Goal: Task Accomplishment & Management: Manage account settings

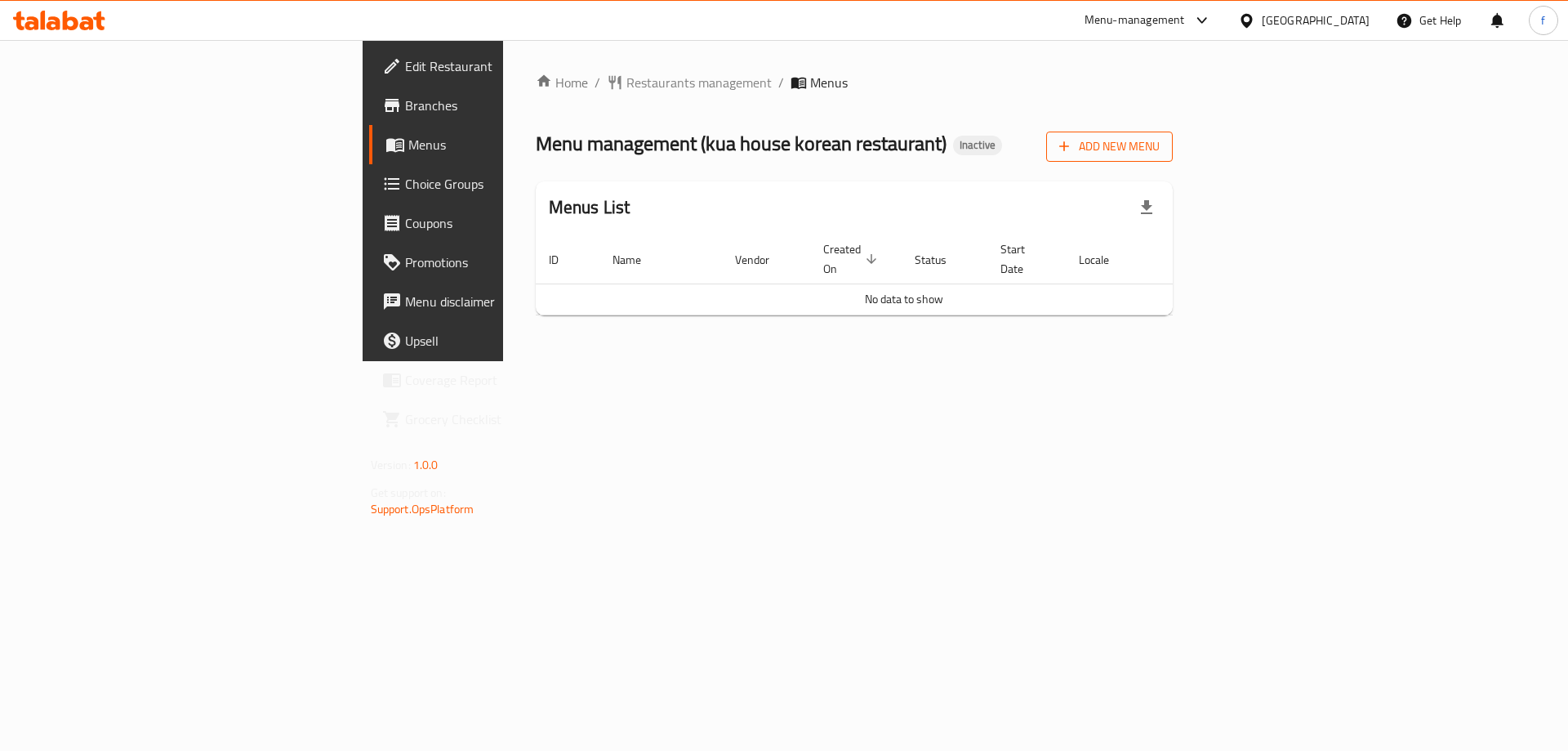
click at [1159, 147] on span "Add New Menu" at bounding box center [1109, 147] width 100 height 20
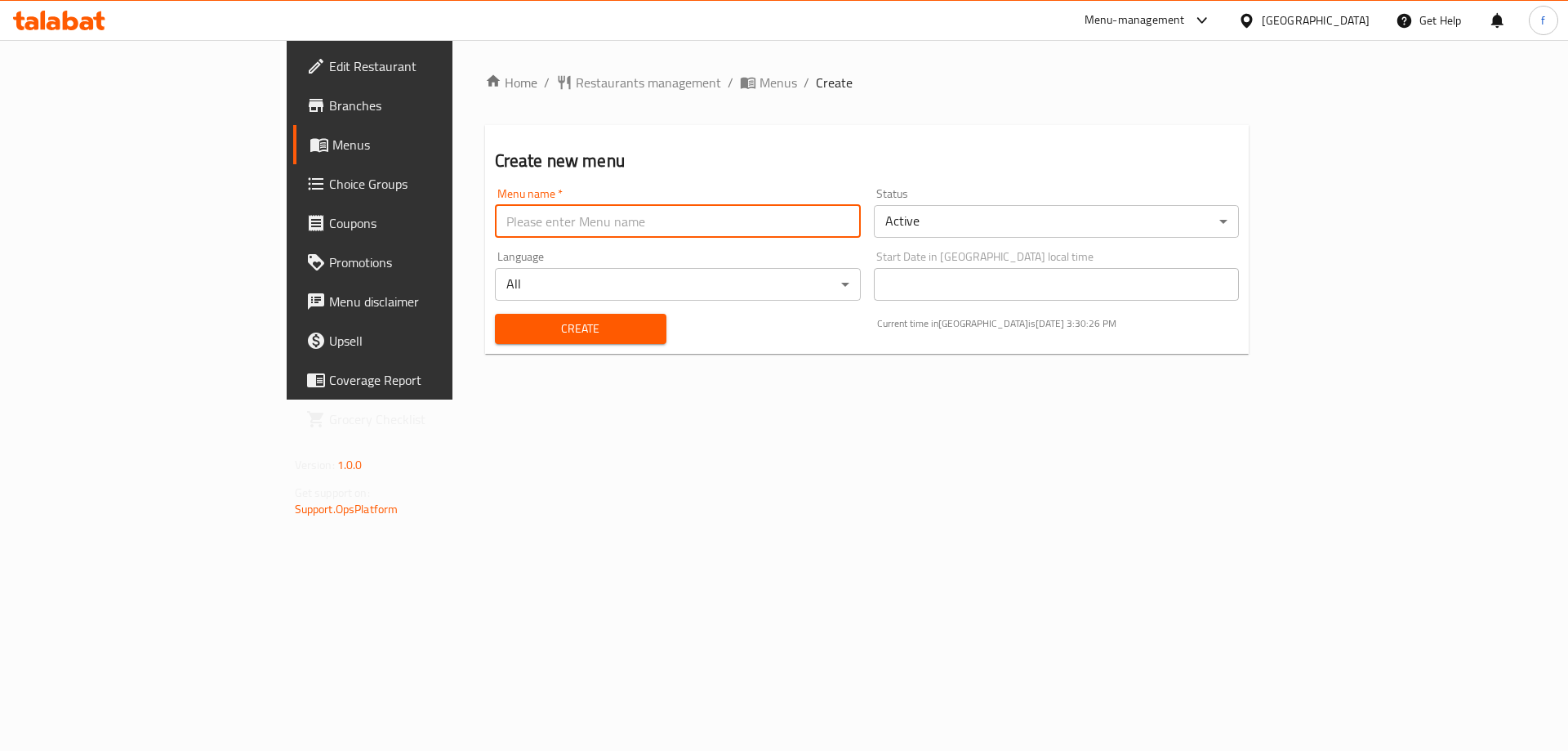
click at [788, 224] on input "text" at bounding box center [678, 221] width 365 height 33
type input "fatma"
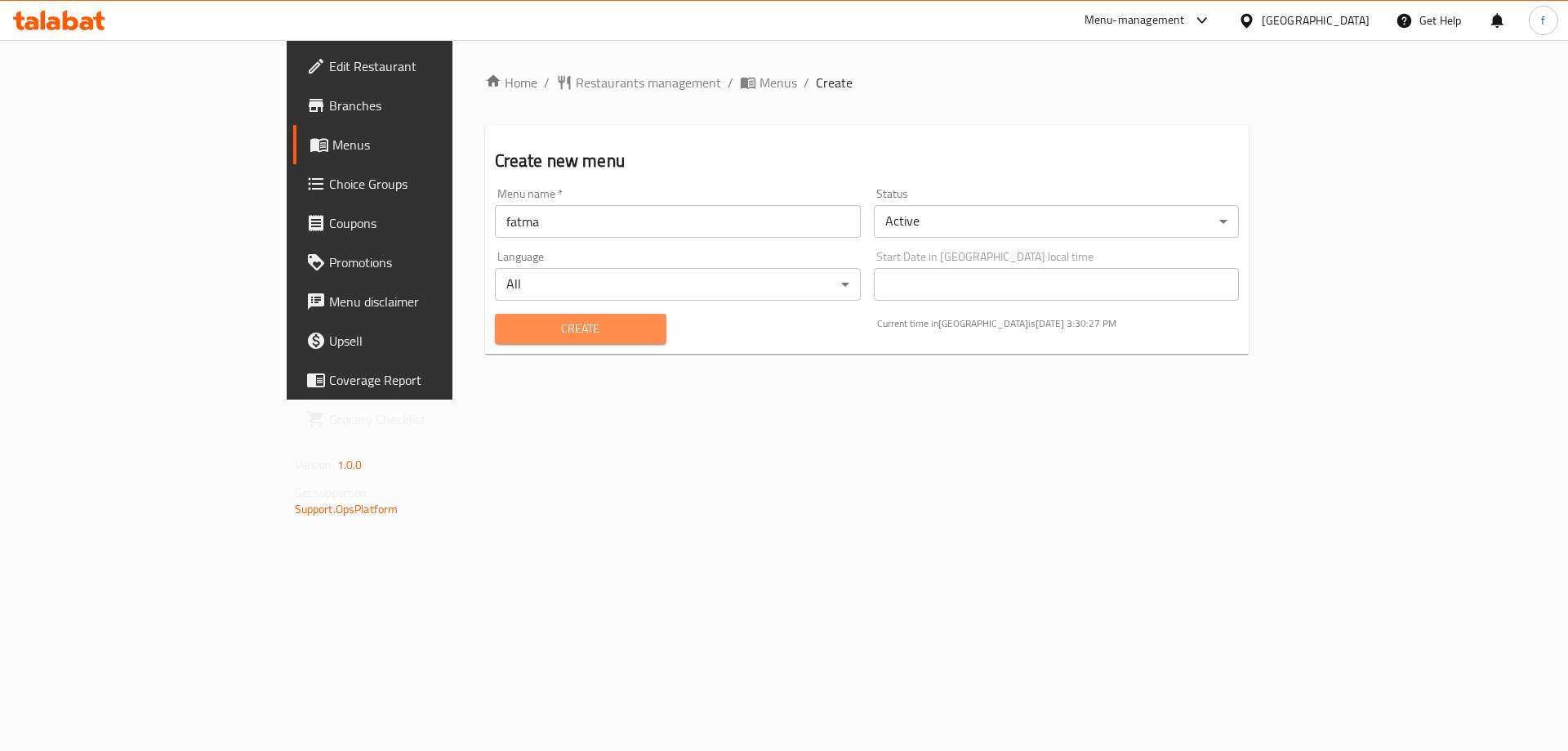
click at [508, 322] on span "Create" at bounding box center [580, 329] width 145 height 20
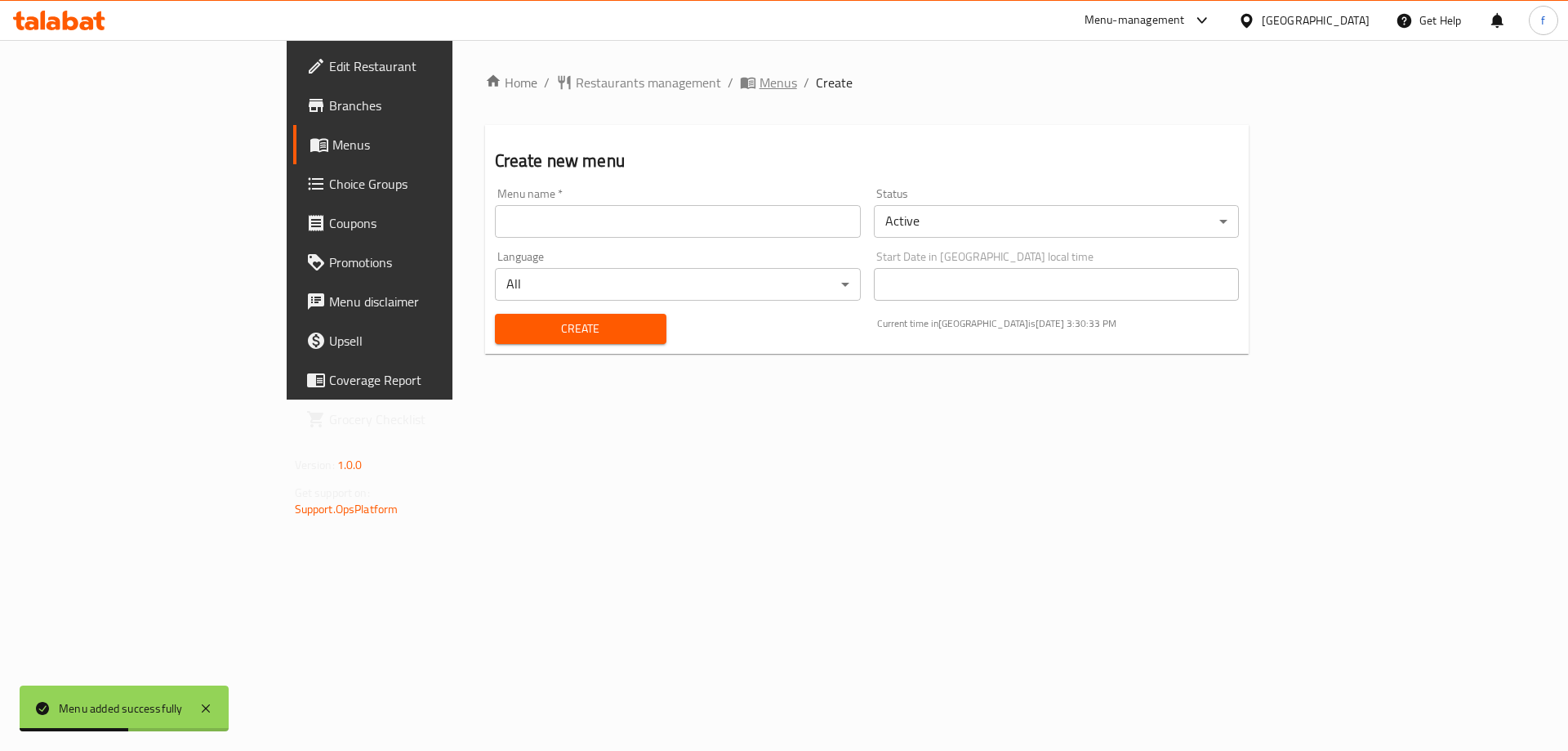
click at [760, 85] on span "Menus" at bounding box center [778, 82] width 37 height 20
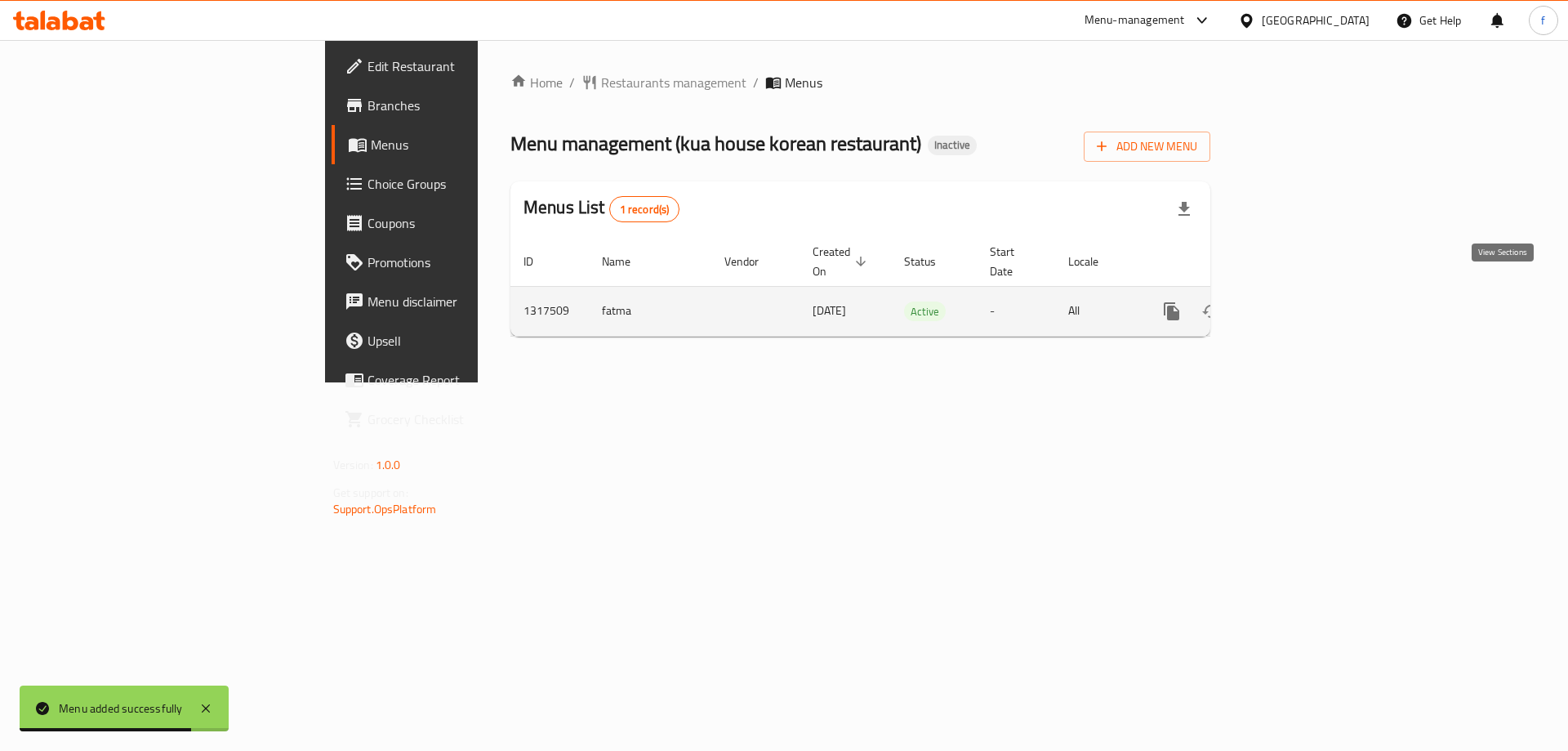
click at [1299, 301] on icon "enhanced table" at bounding box center [1289, 311] width 20 height 20
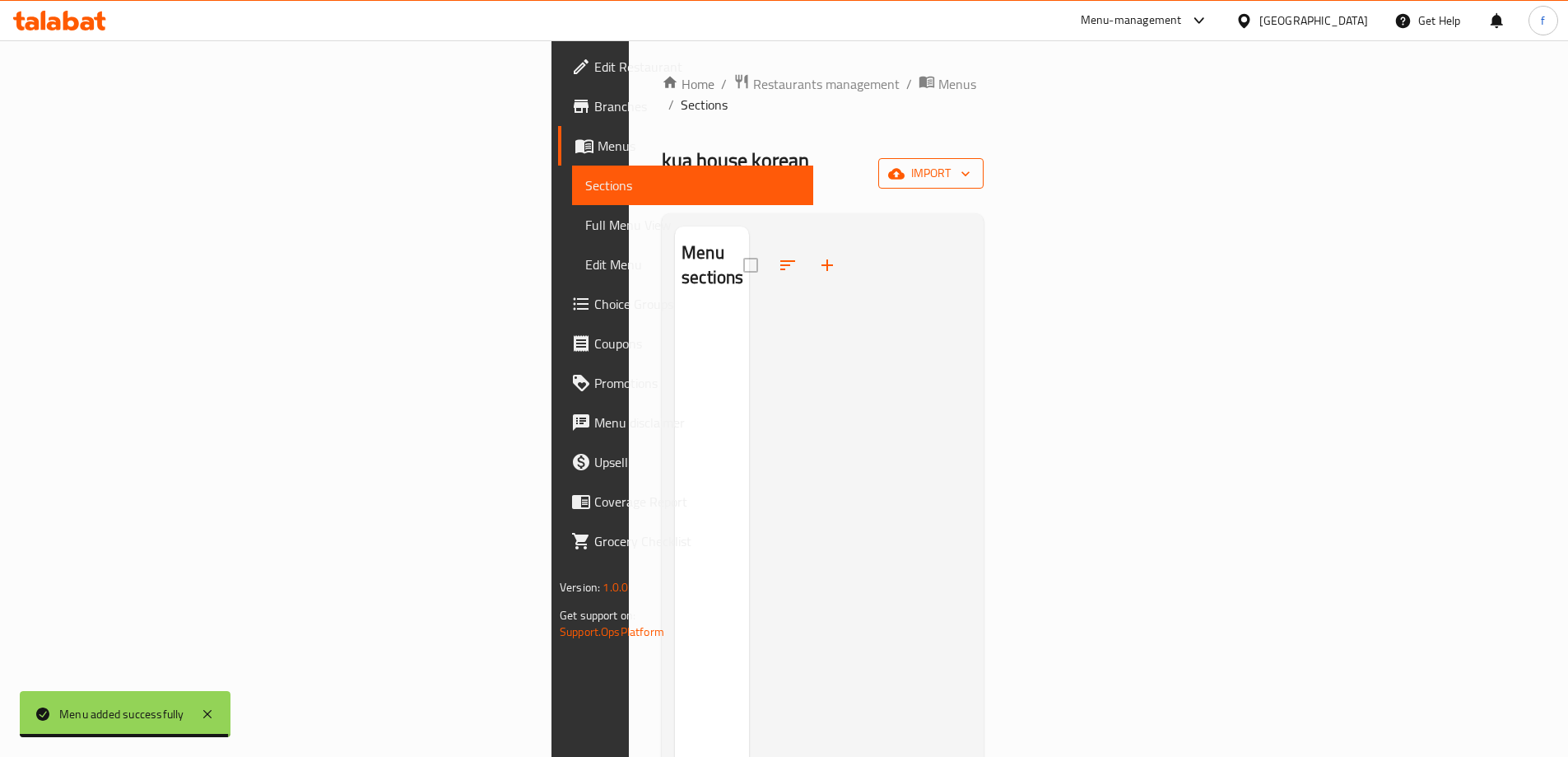
click at [970, 163] on span "import" at bounding box center [931, 174] width 79 height 21
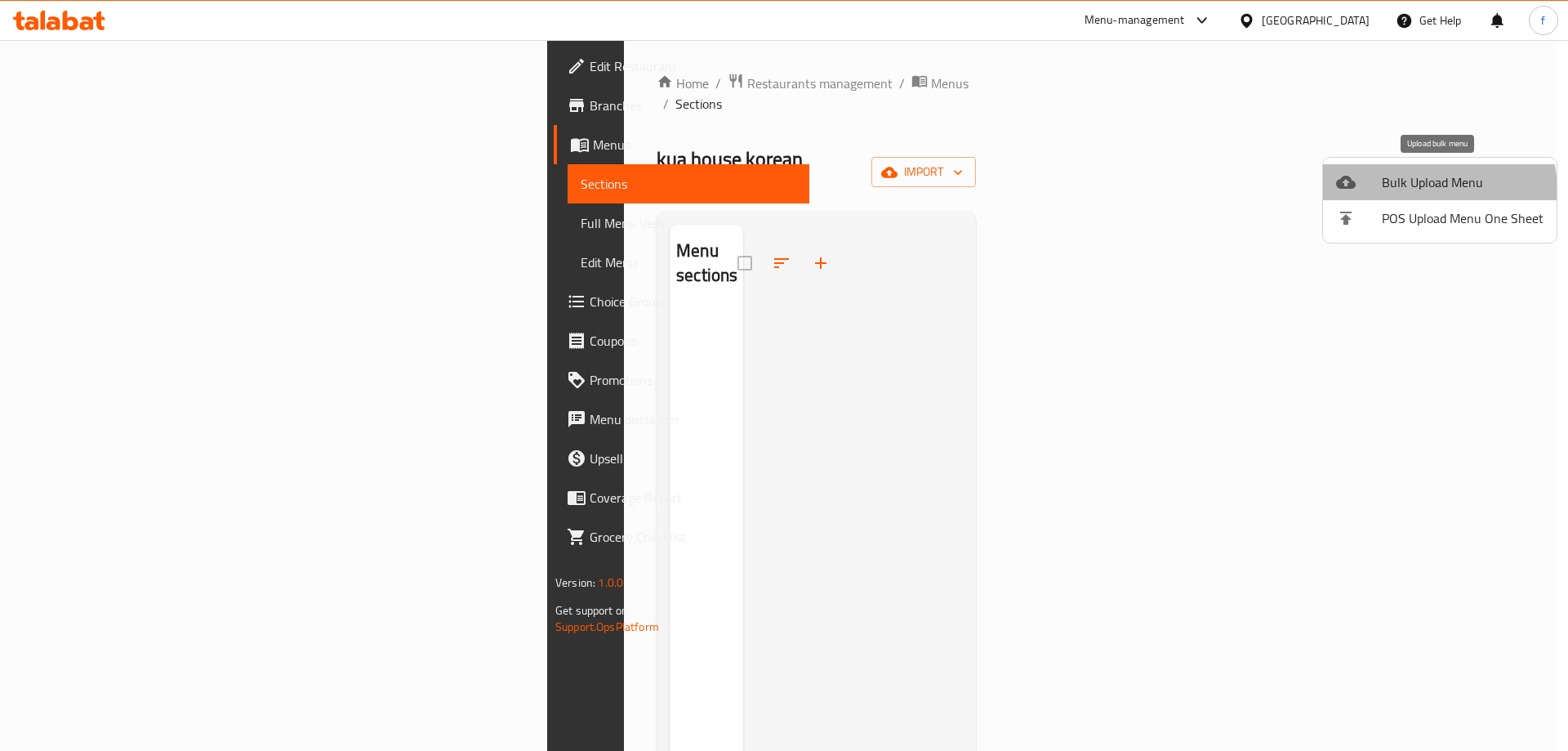
click at [1411, 192] on span "Bulk Upload Menu" at bounding box center [1462, 182] width 162 height 20
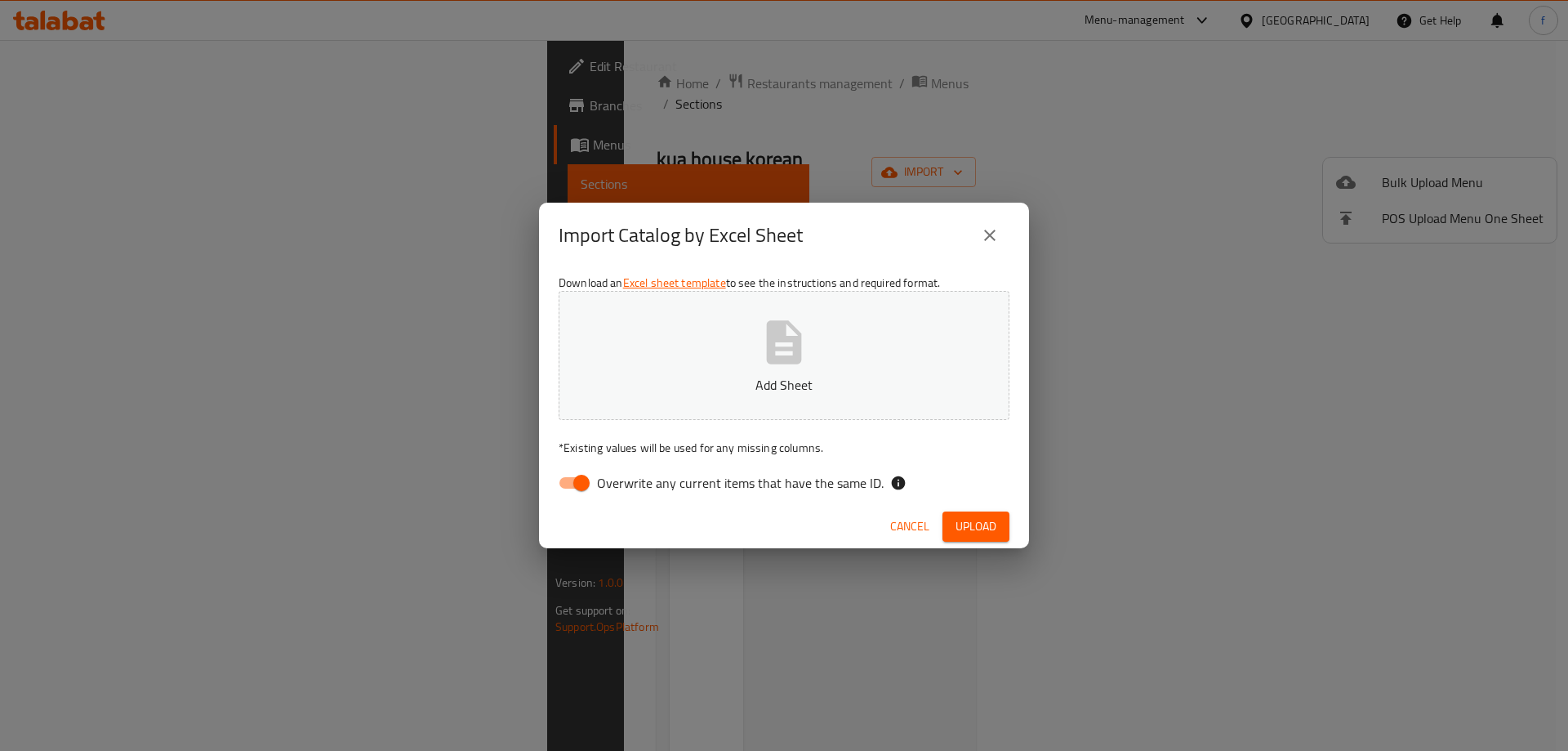
click at [851, 362] on button "Add Sheet" at bounding box center [784, 356] width 451 height 129
click at [572, 480] on input "Overwrite any current items that have the same ID." at bounding box center [582, 483] width 93 height 31
checkbox input "false"
click at [988, 538] on button "Upload" at bounding box center [975, 527] width 67 height 31
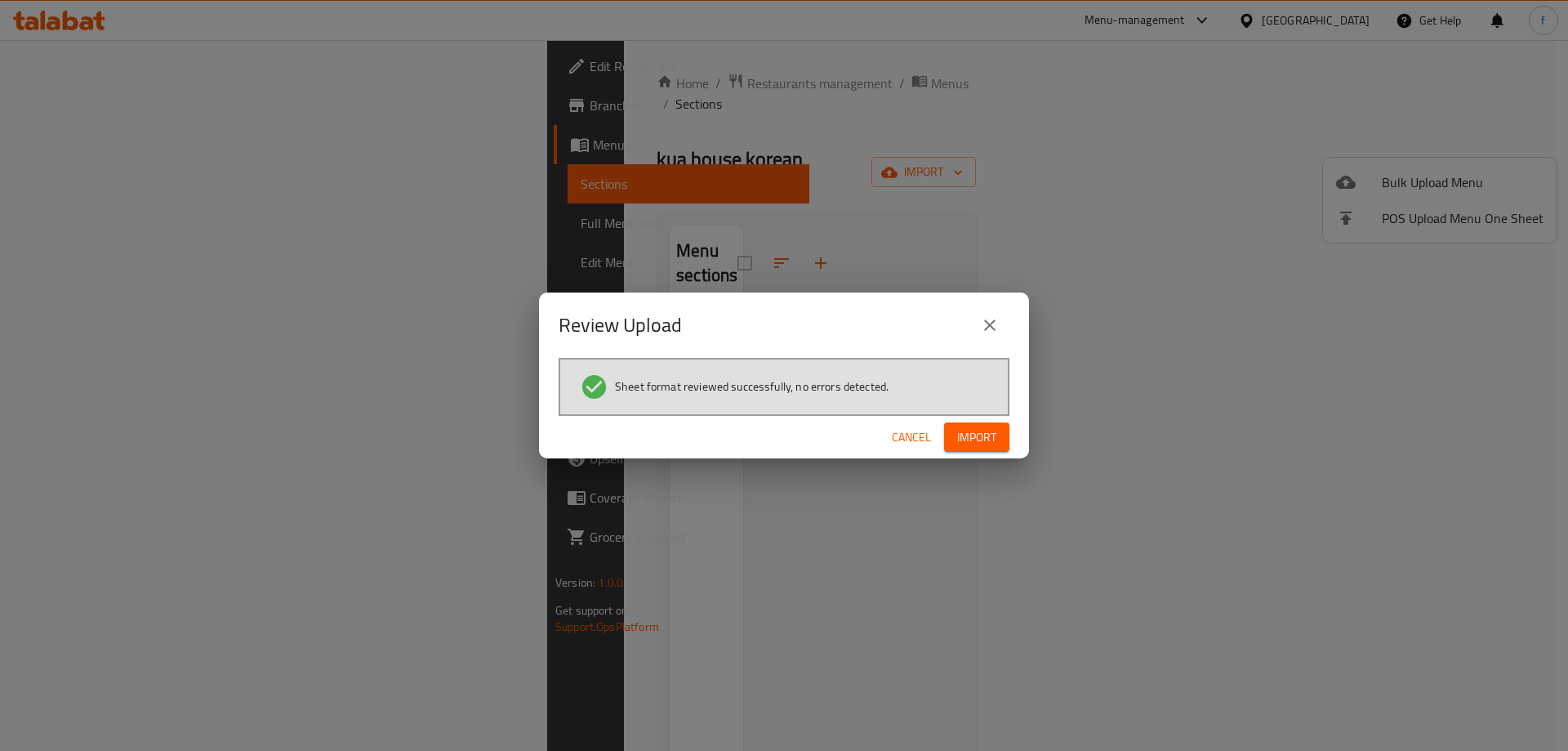
click at [978, 432] on span "Import" at bounding box center [977, 438] width 39 height 20
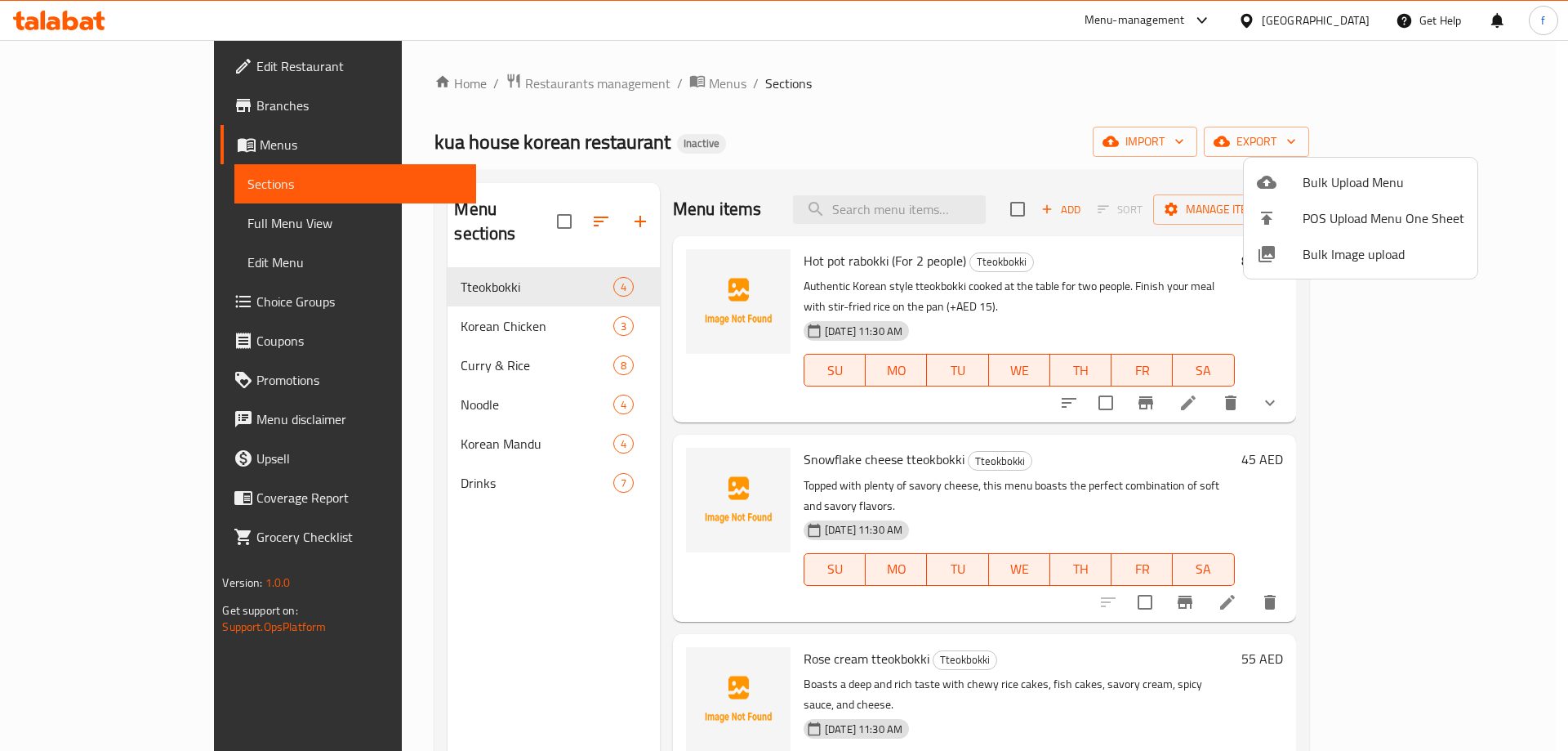
click at [1390, 386] on div at bounding box center [784, 375] width 1568 height 751
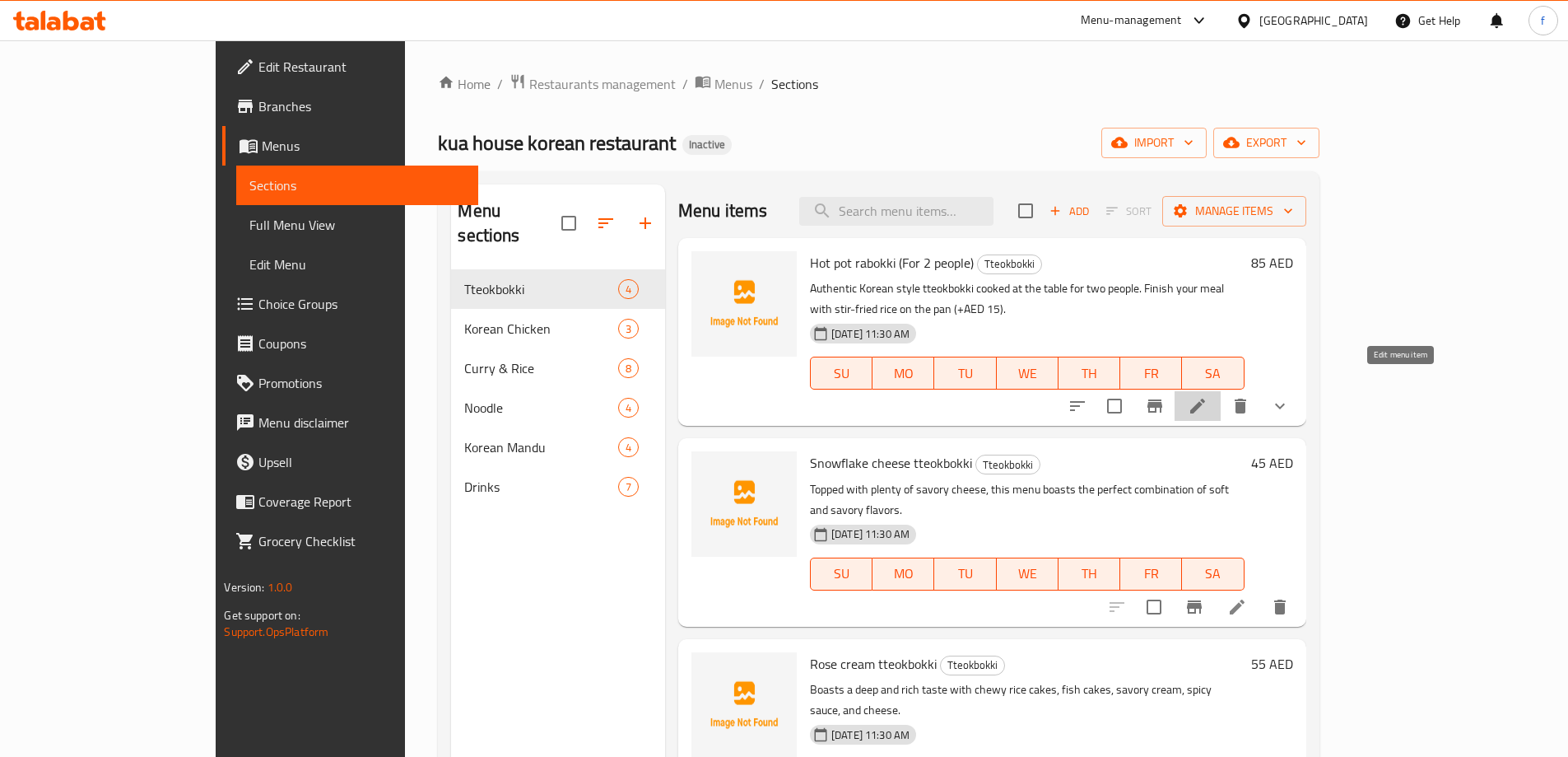
click at [1205, 399] on icon at bounding box center [1197, 405] width 15 height 15
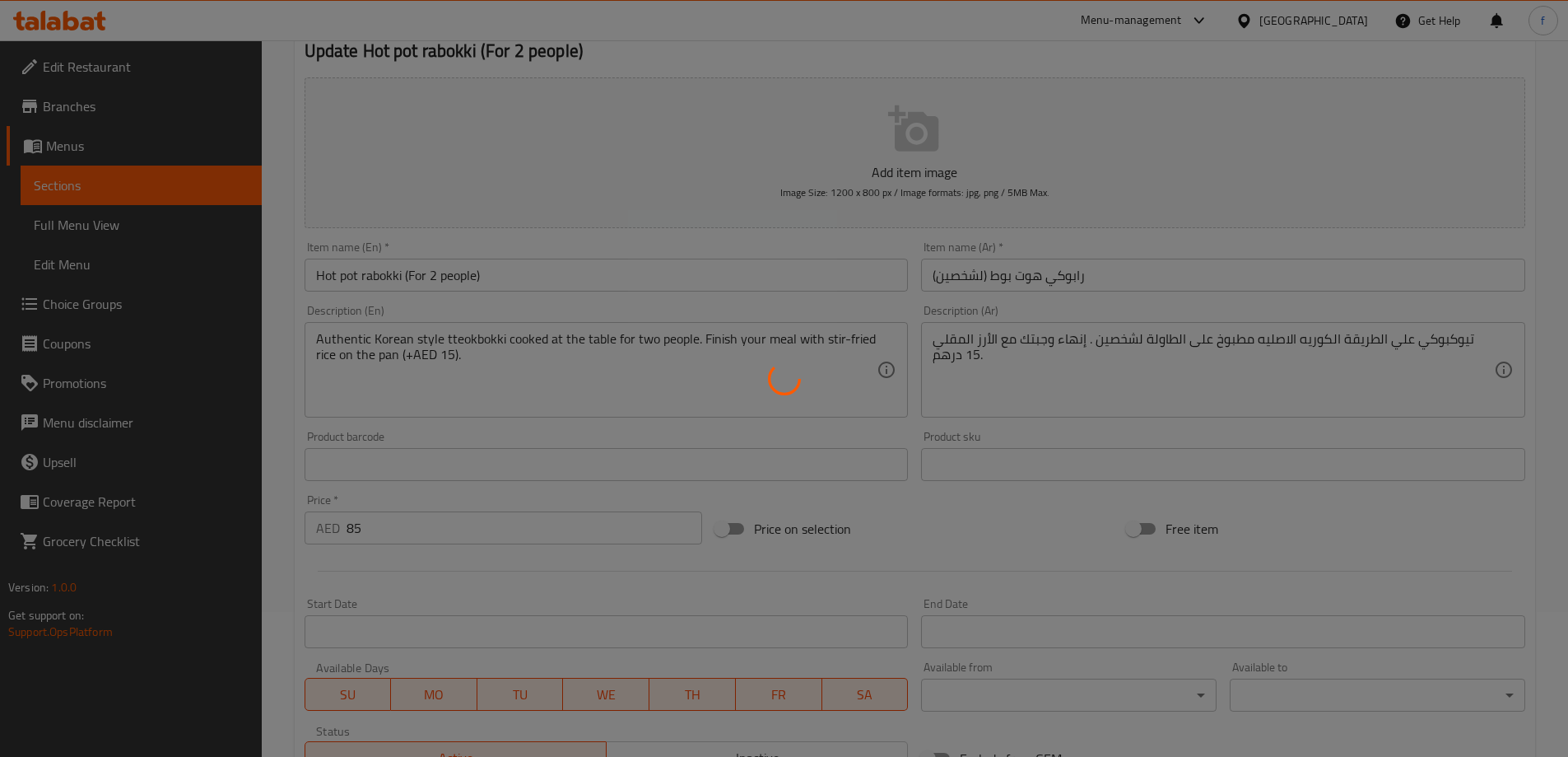
scroll to position [411, 0]
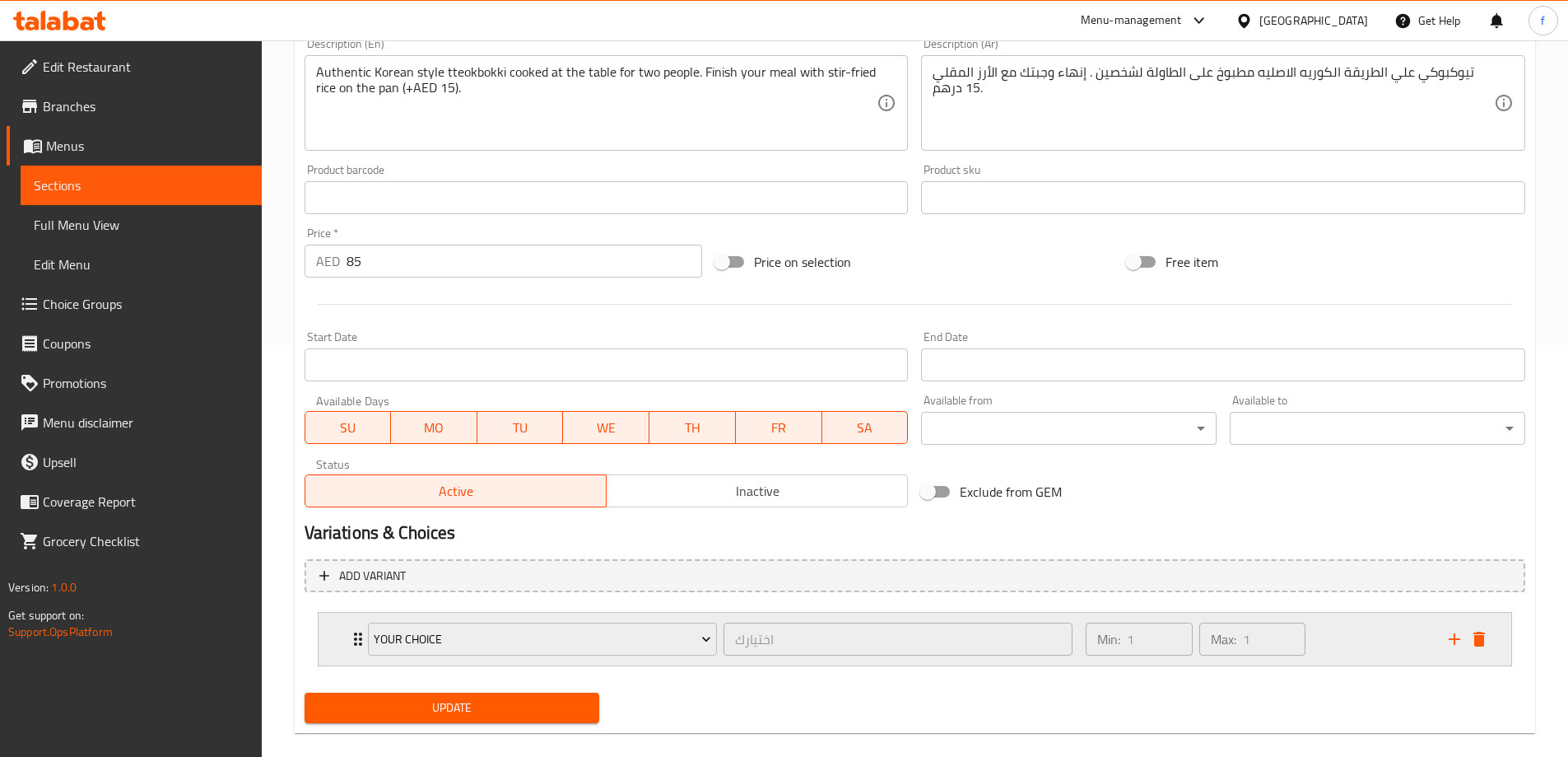
click at [1353, 635] on div "Min: 1 ​ Max: 1 ​" at bounding box center [1258, 639] width 363 height 53
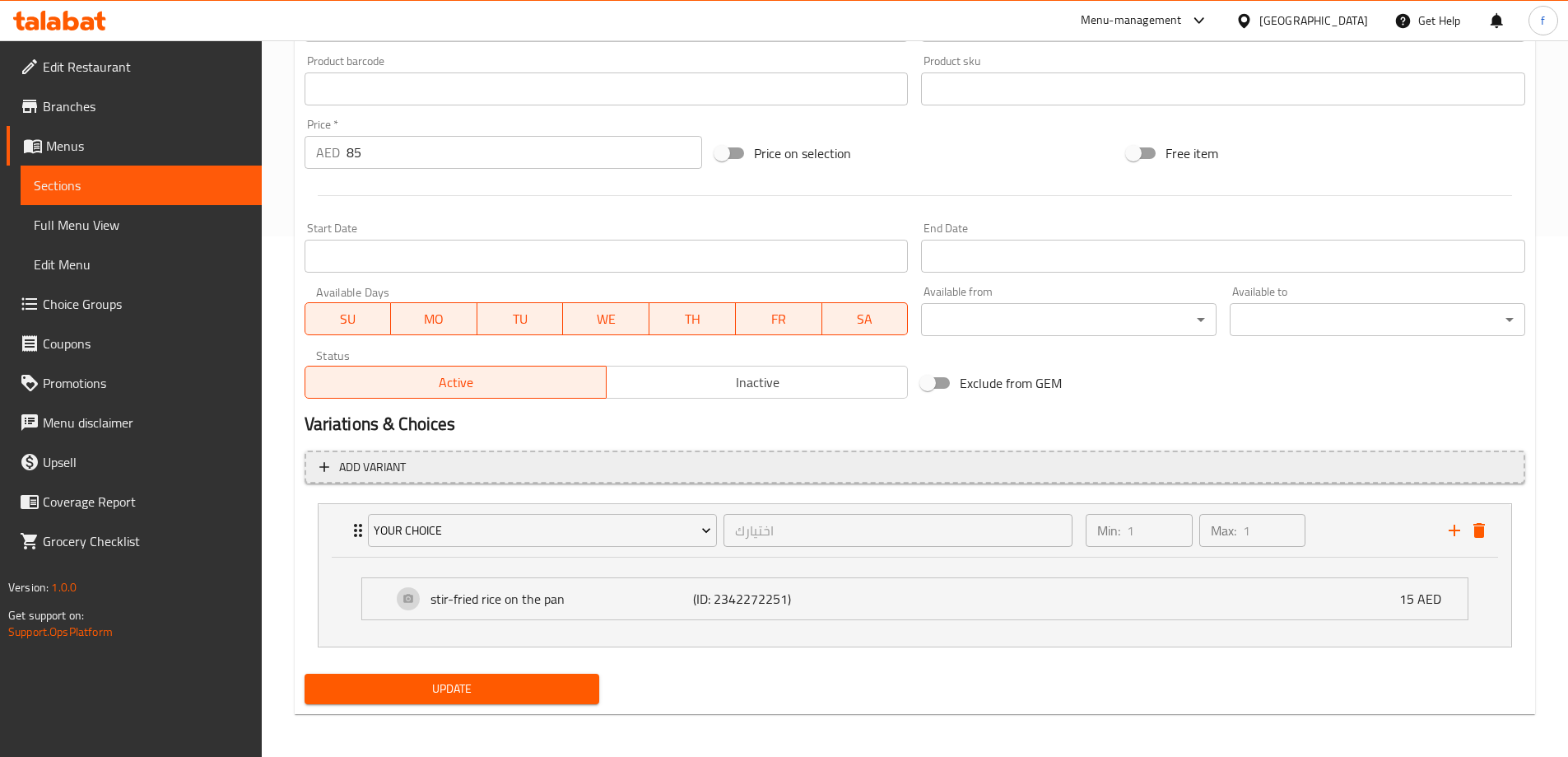
scroll to position [523, 0]
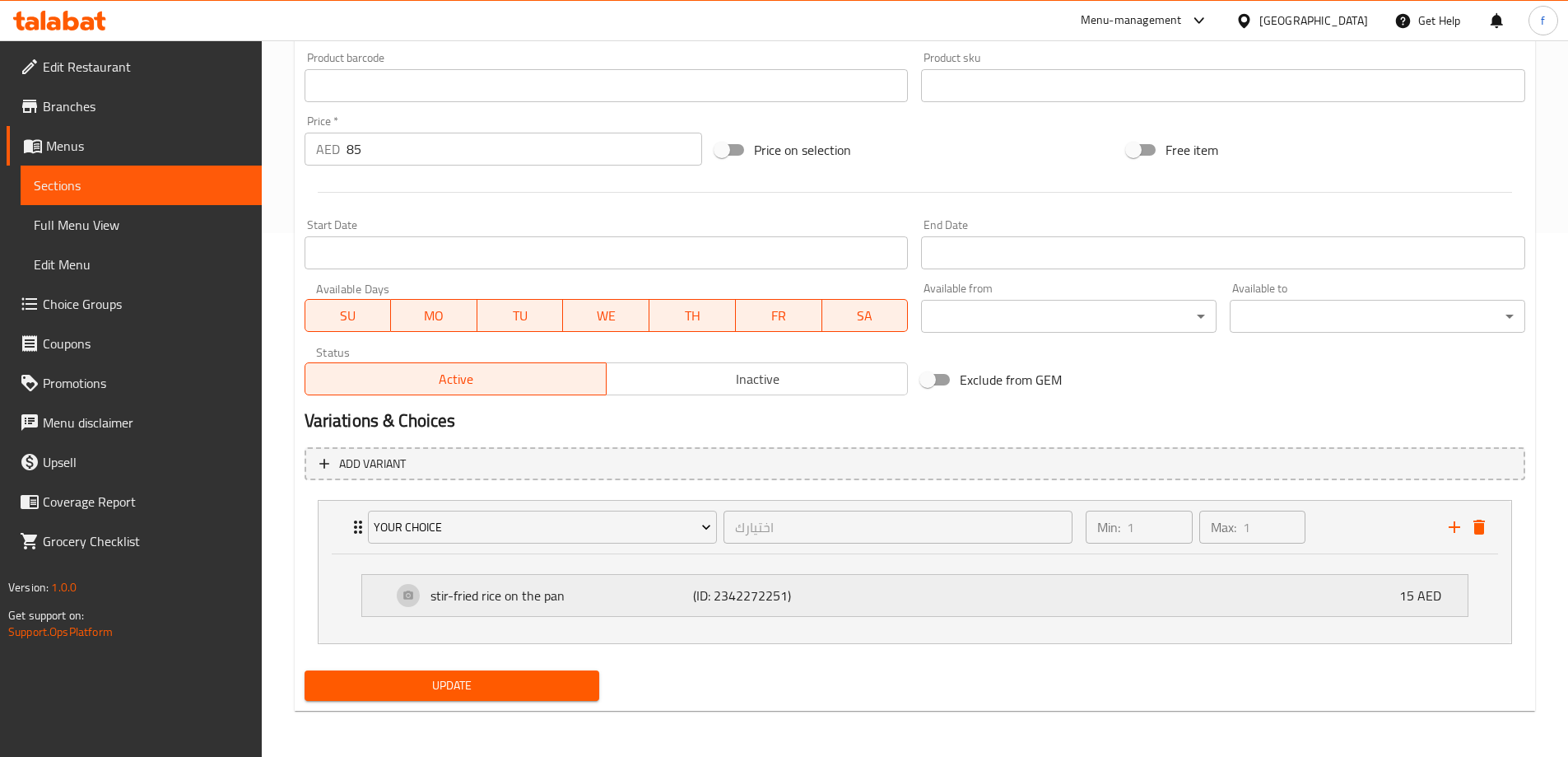
click at [924, 583] on div "stir-fried rice on the pan (ID: 2342272251) 15 AED" at bounding box center [919, 595] width 1056 height 41
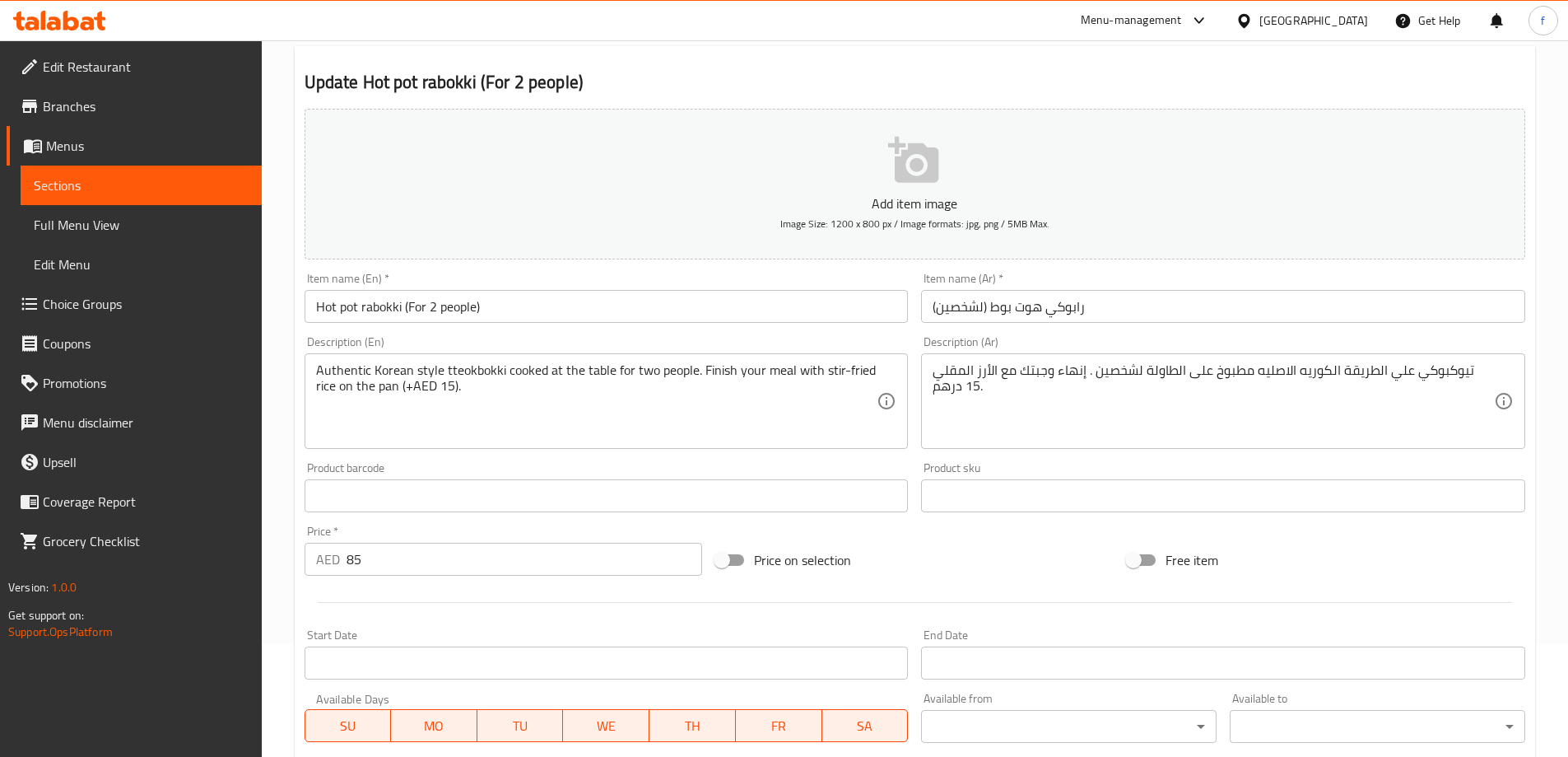
scroll to position [112, 0]
click at [131, 67] on span "Edit Restaurant" at bounding box center [145, 66] width 206 height 20
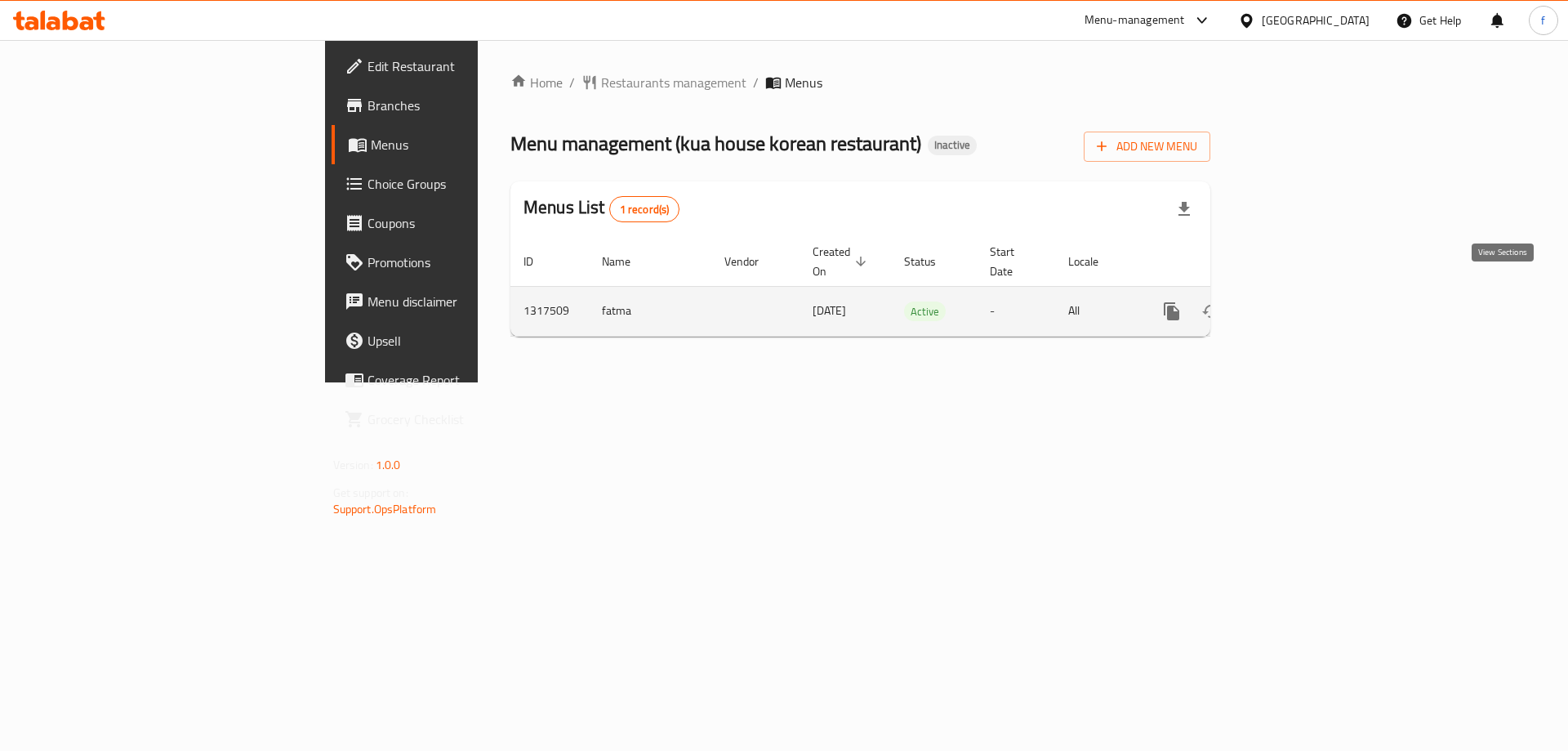
click at [1309, 298] on link "enhanced table" at bounding box center [1289, 311] width 39 height 39
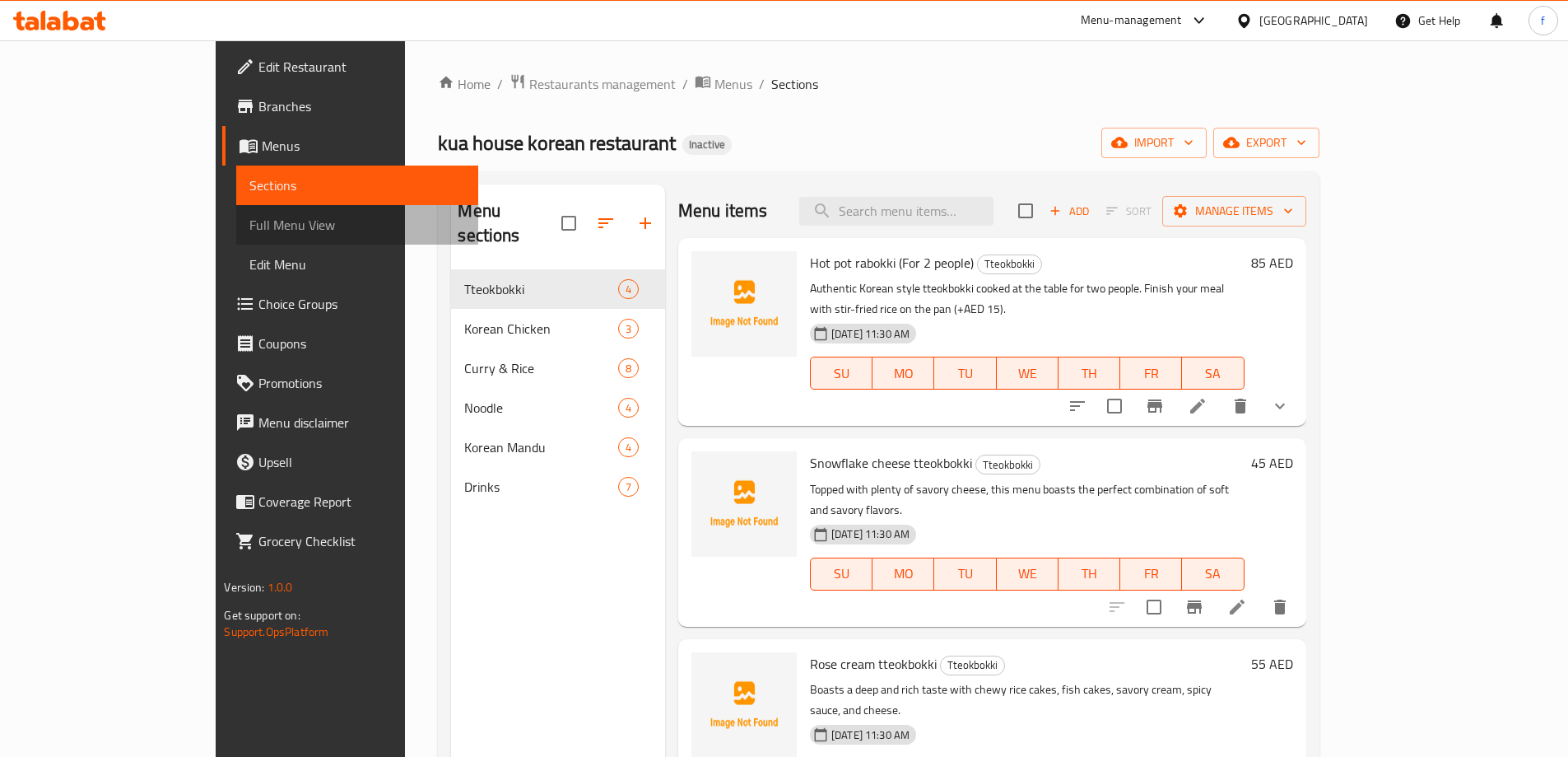
click at [250, 233] on span "Full Menu View" at bounding box center [357, 224] width 215 height 20
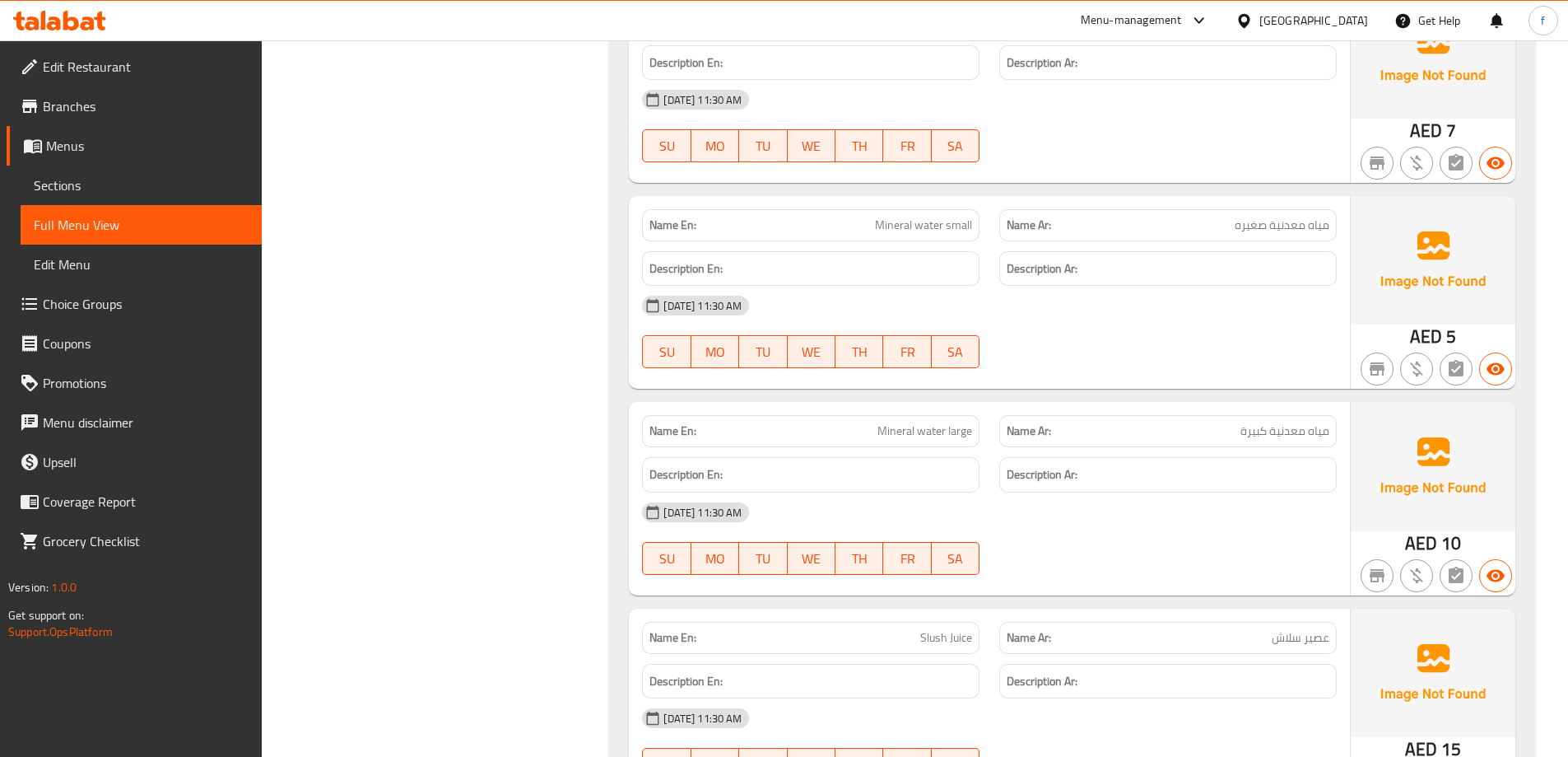
scroll to position [6918, 0]
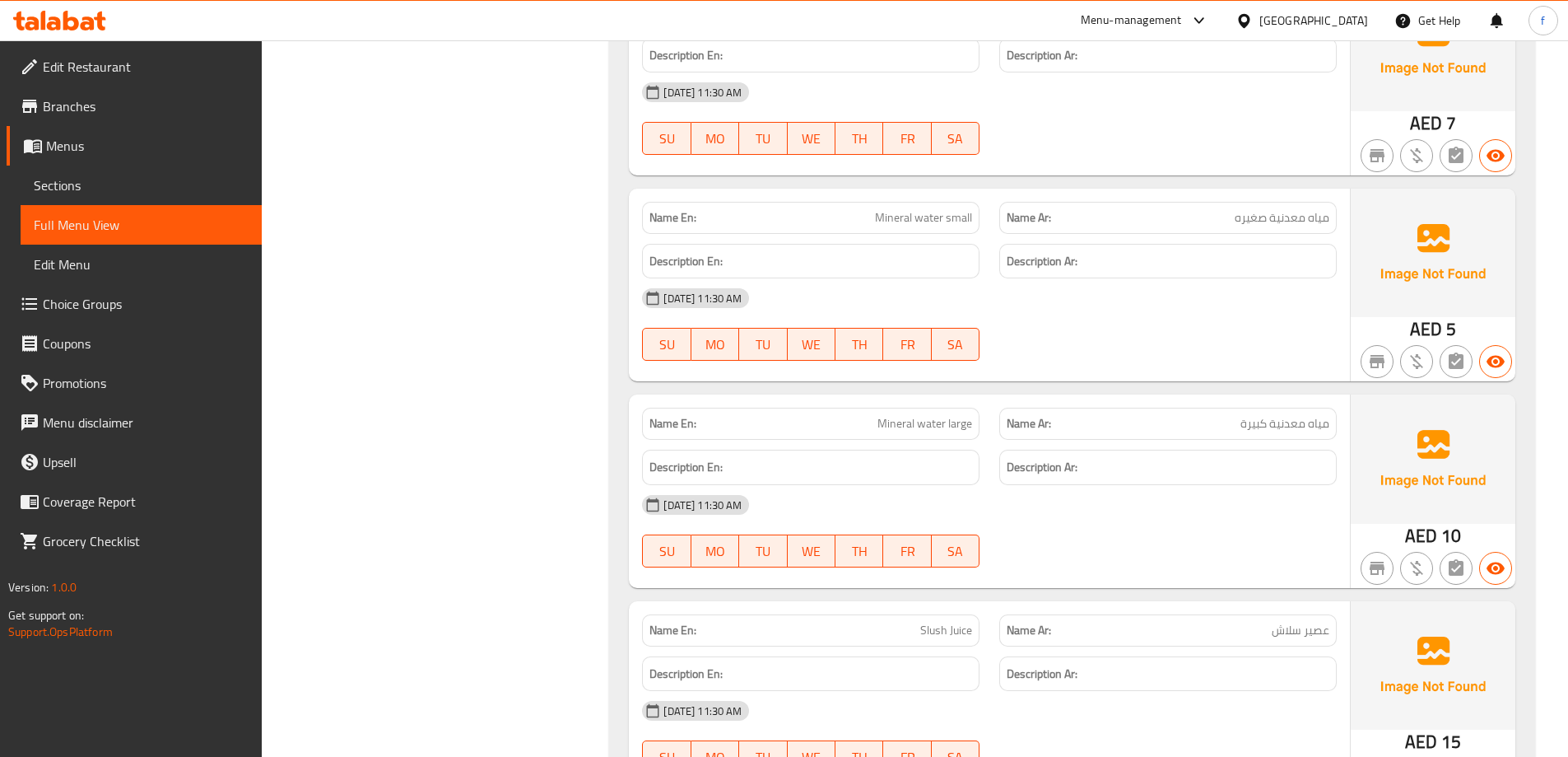
click at [959, 415] on span "Mineral water large" at bounding box center [924, 423] width 95 height 17
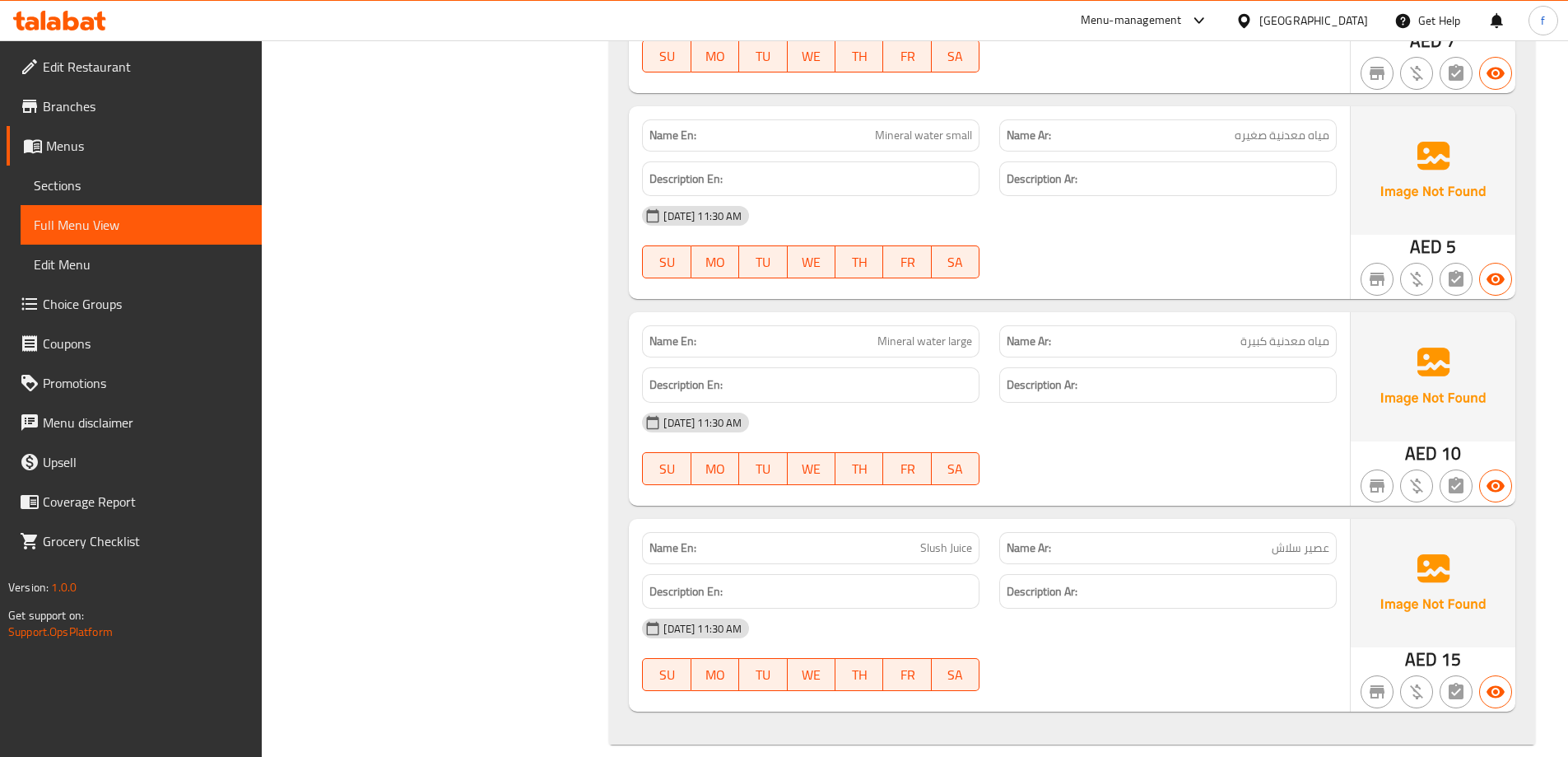
click at [954, 540] on span "Slush Juice" at bounding box center [946, 548] width 52 height 17
click at [925, 333] on span "Mineral water large" at bounding box center [924, 341] width 95 height 17
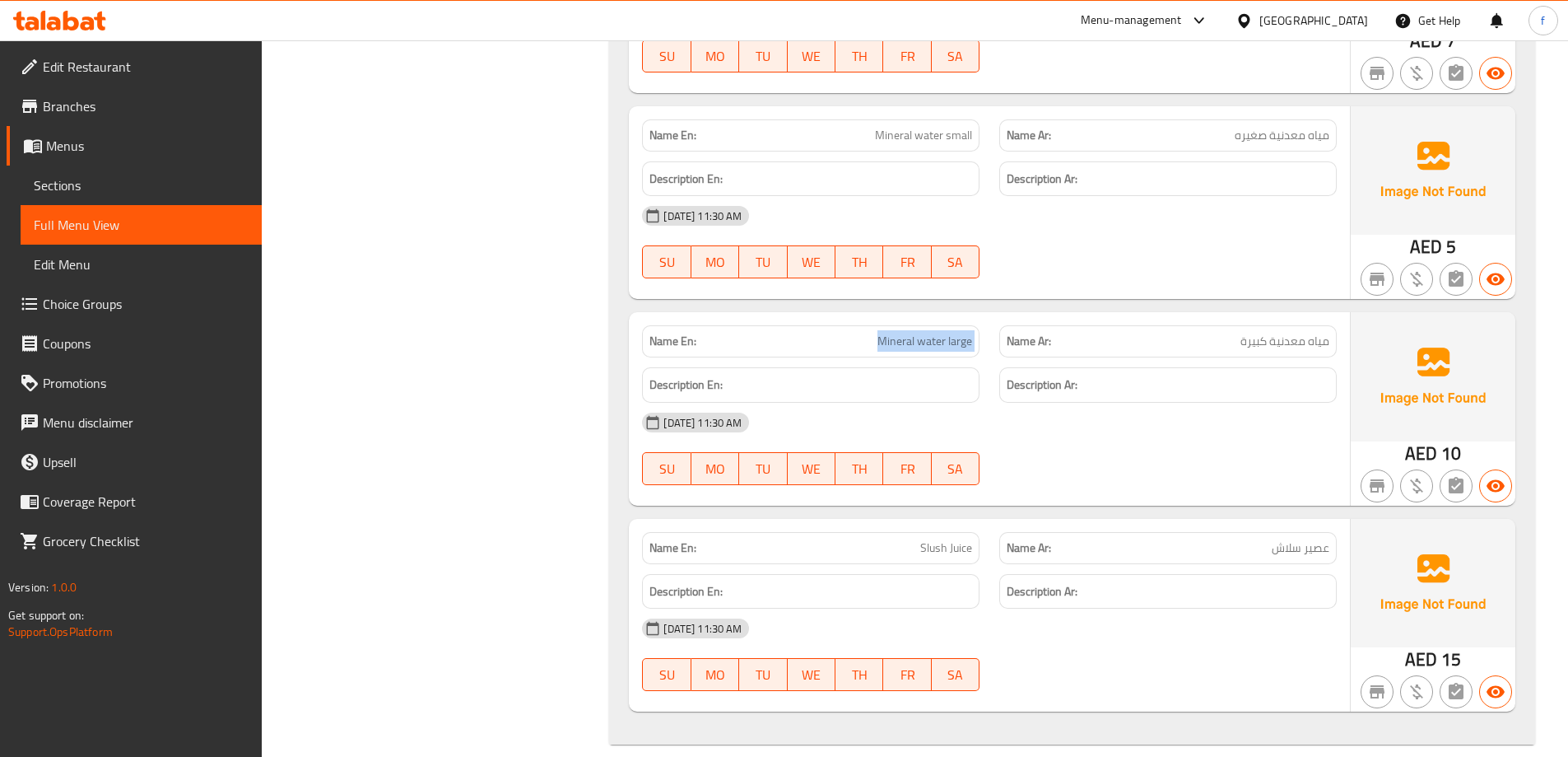
copy span "Mineral water large"
click at [152, 186] on span "Sections" at bounding box center [140, 185] width 215 height 20
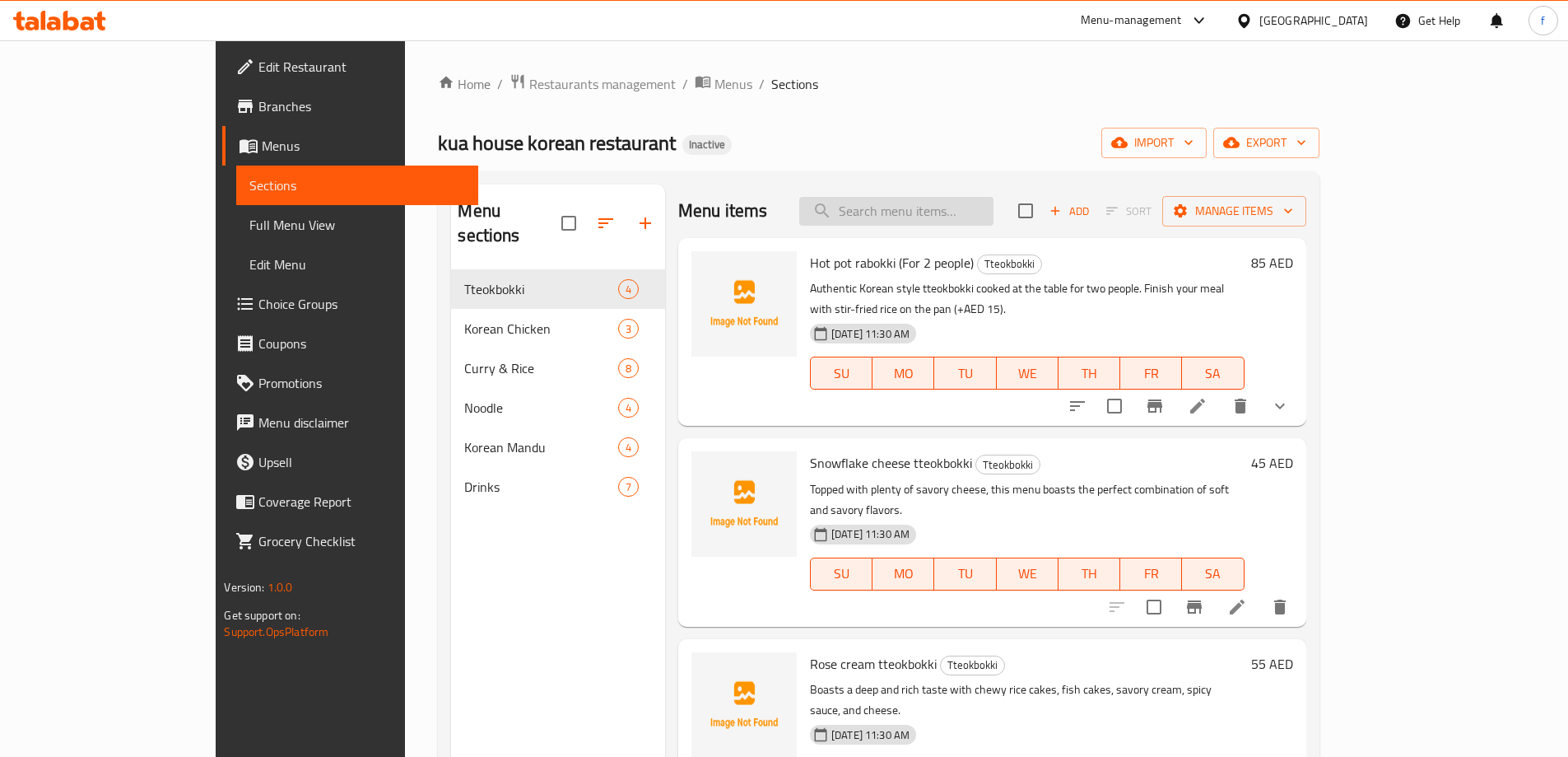
click at [991, 209] on input "search" at bounding box center [896, 211] width 194 height 29
paste input "Mineral water large"
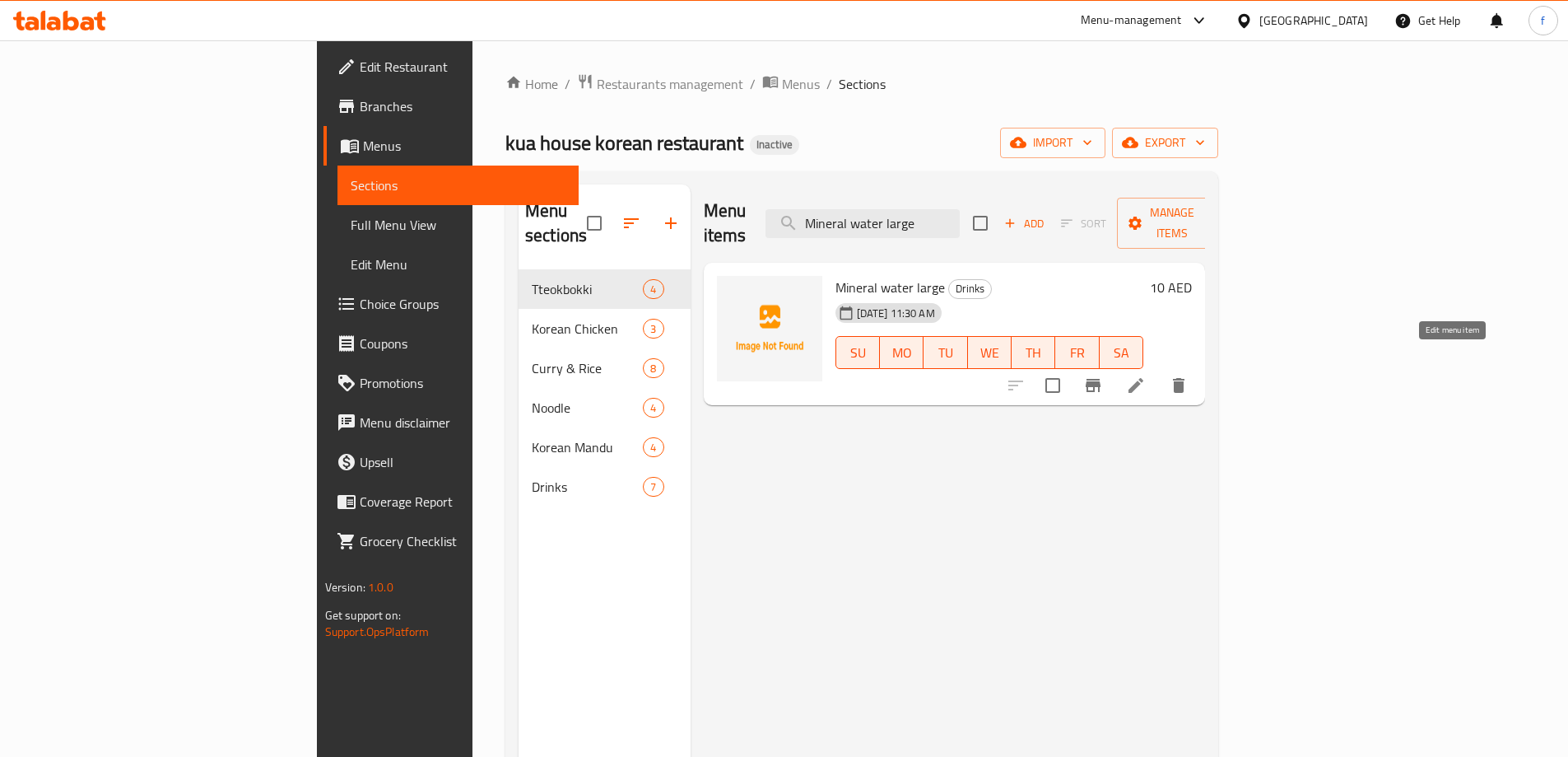
type input "Mineral water large"
click at [1146, 376] on icon at bounding box center [1135, 385] width 20 height 20
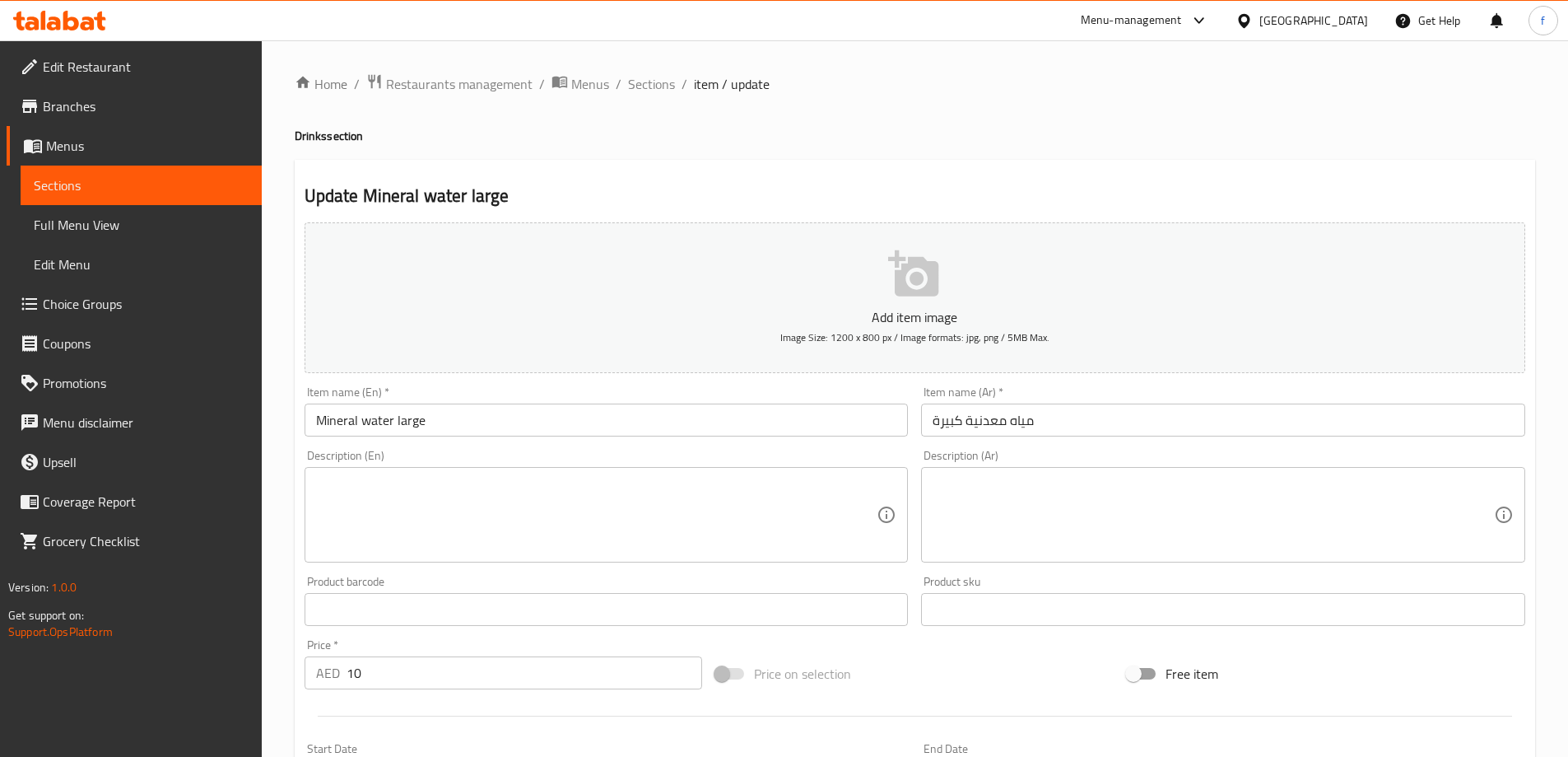
click at [410, 423] on input "Mineral water large" at bounding box center [606, 420] width 604 height 33
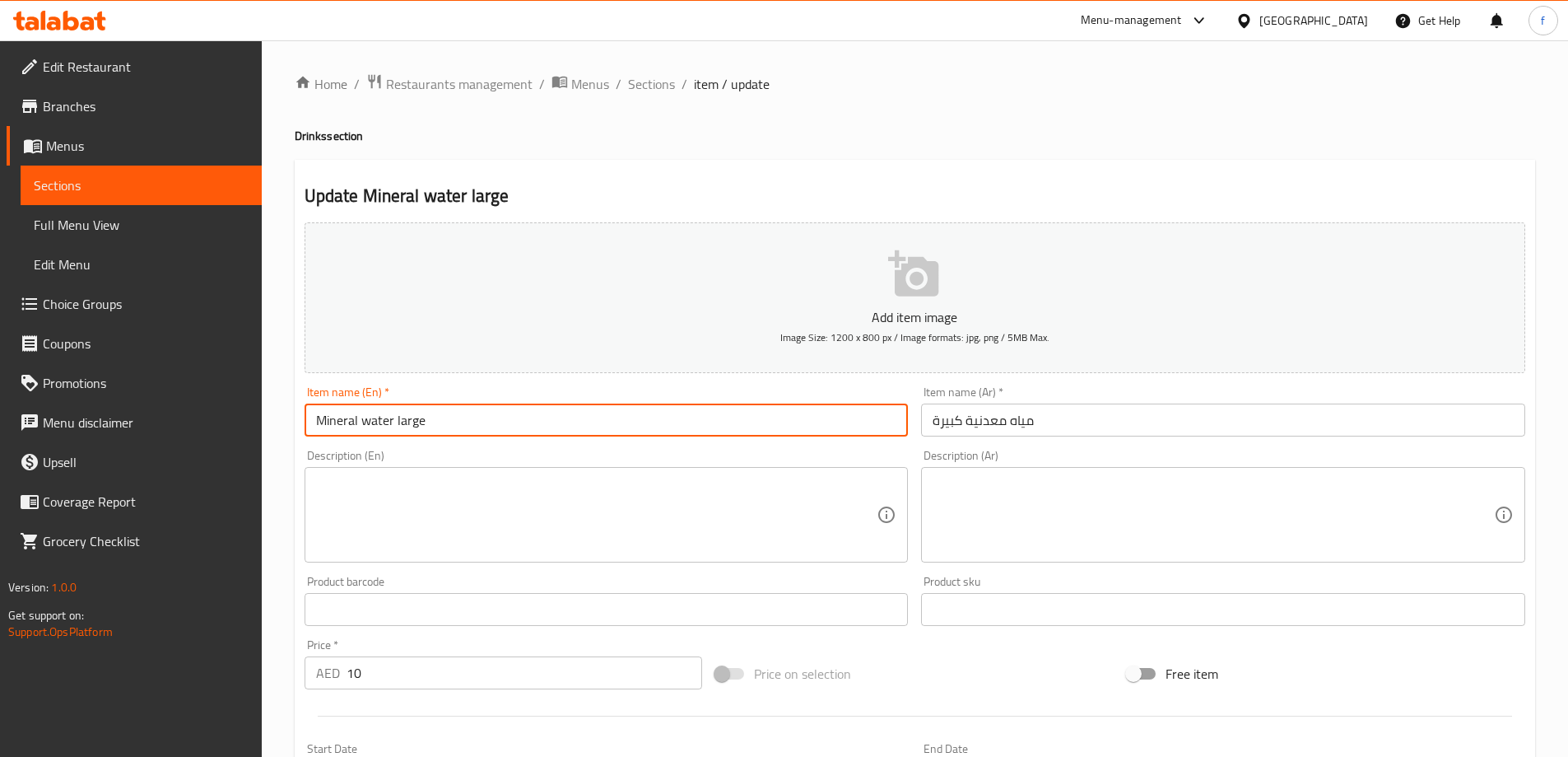
click at [410, 423] on input "Mineral water large" at bounding box center [606, 420] width 604 height 33
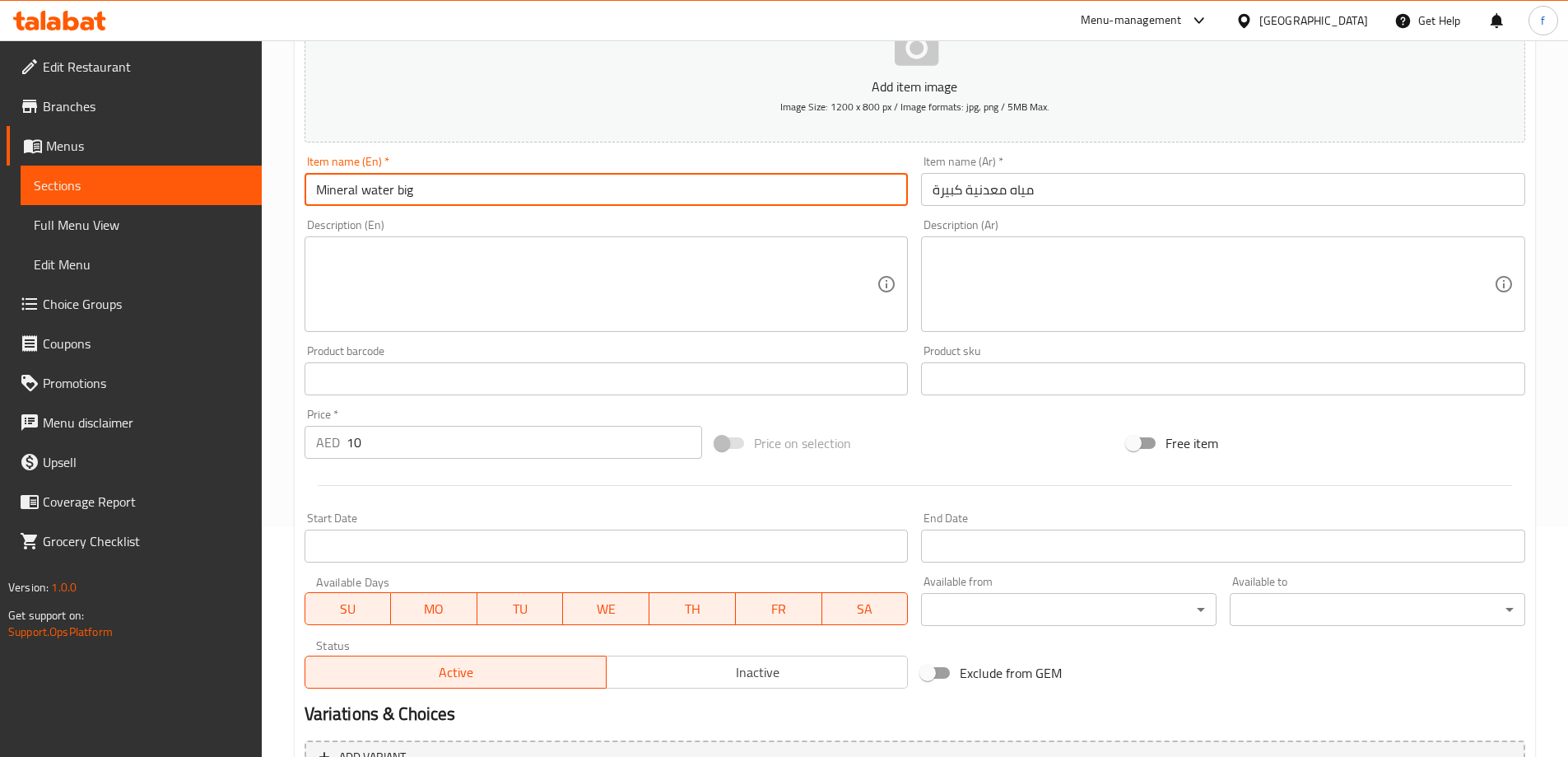
scroll to position [407, 0]
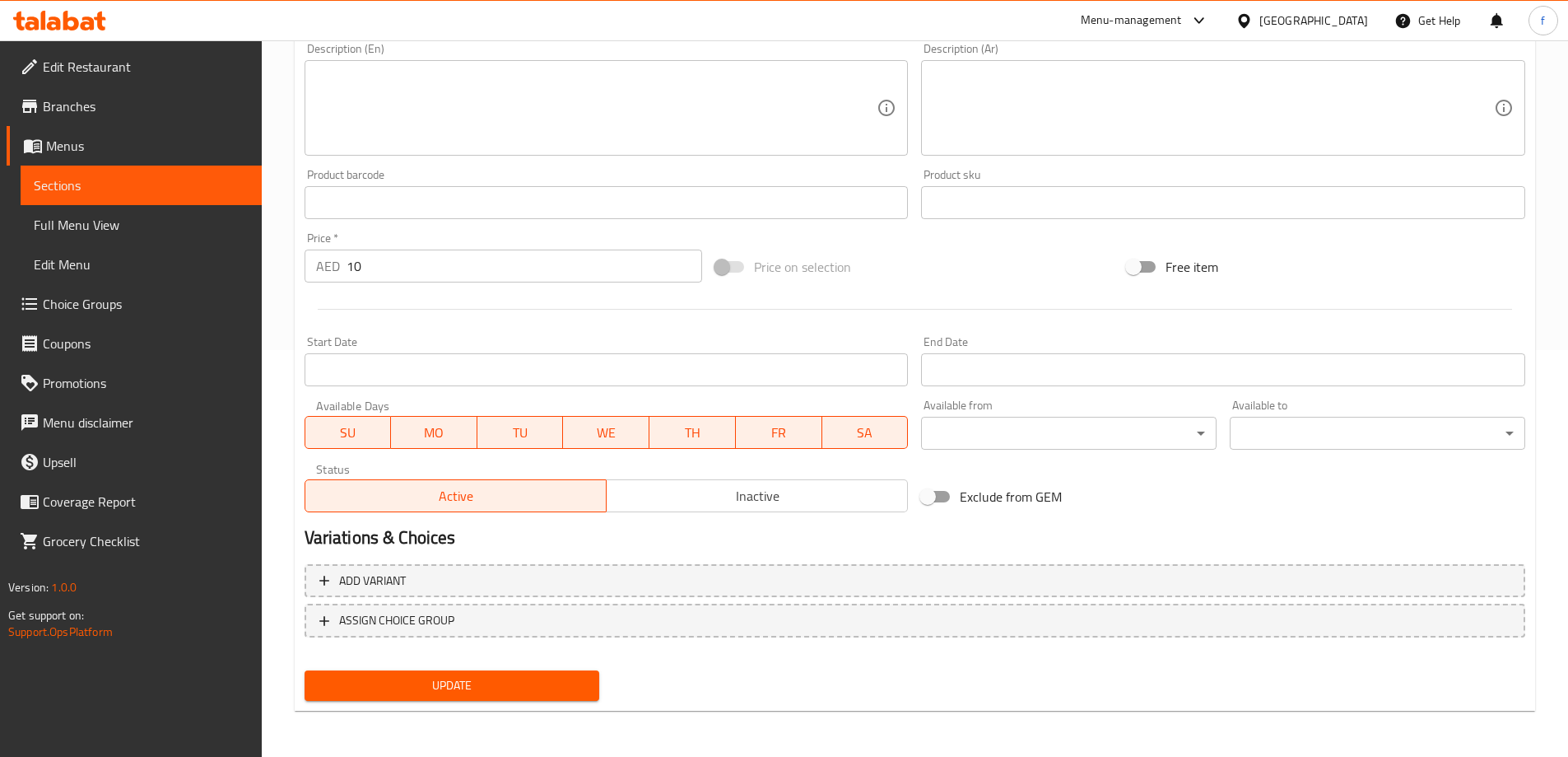
type input "Mineral water big"
click at [479, 689] on span "Update" at bounding box center [452, 686] width 269 height 21
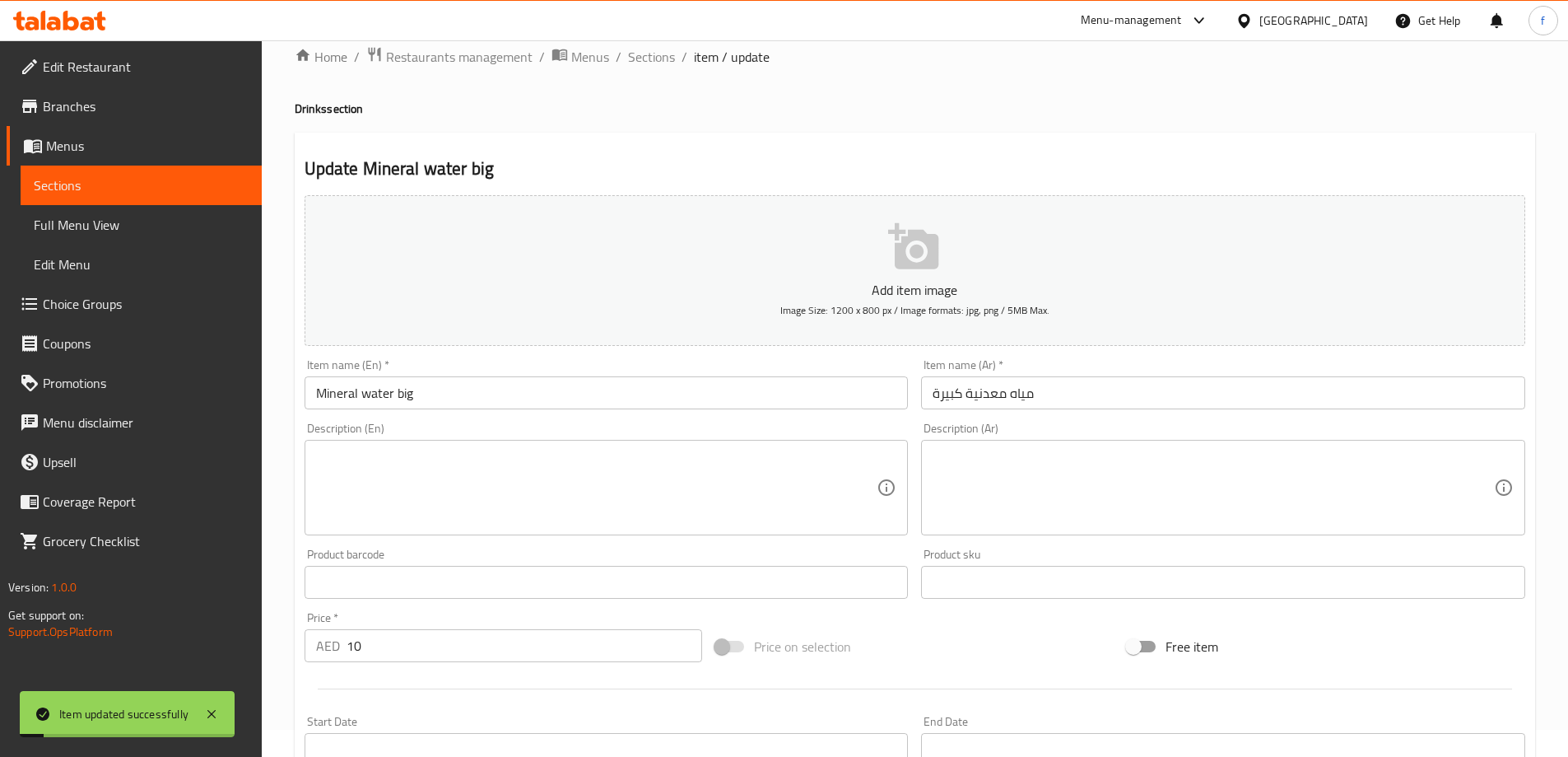
scroll to position [0, 0]
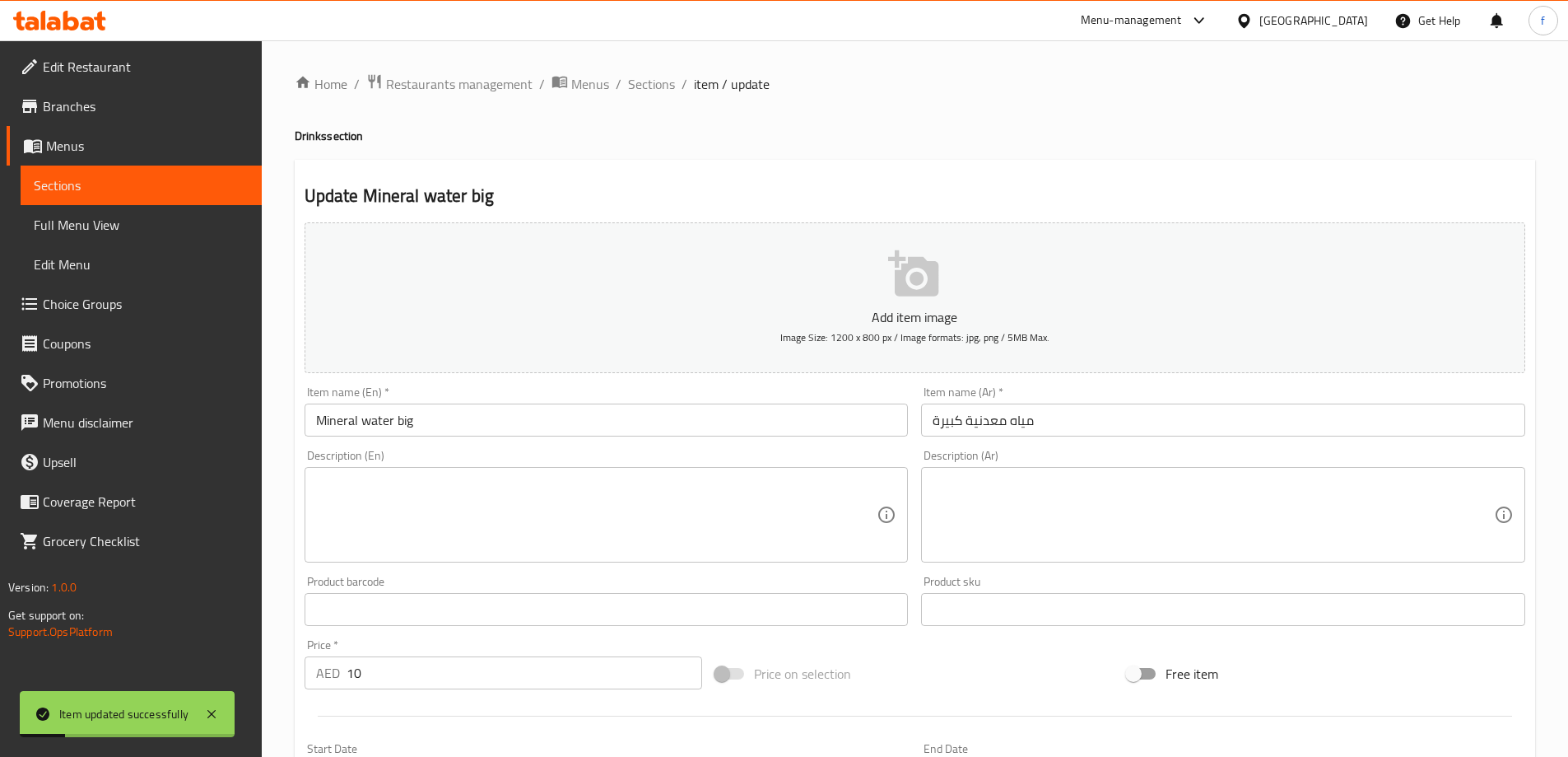
click at [100, 225] on span "Full Menu View" at bounding box center [140, 224] width 215 height 20
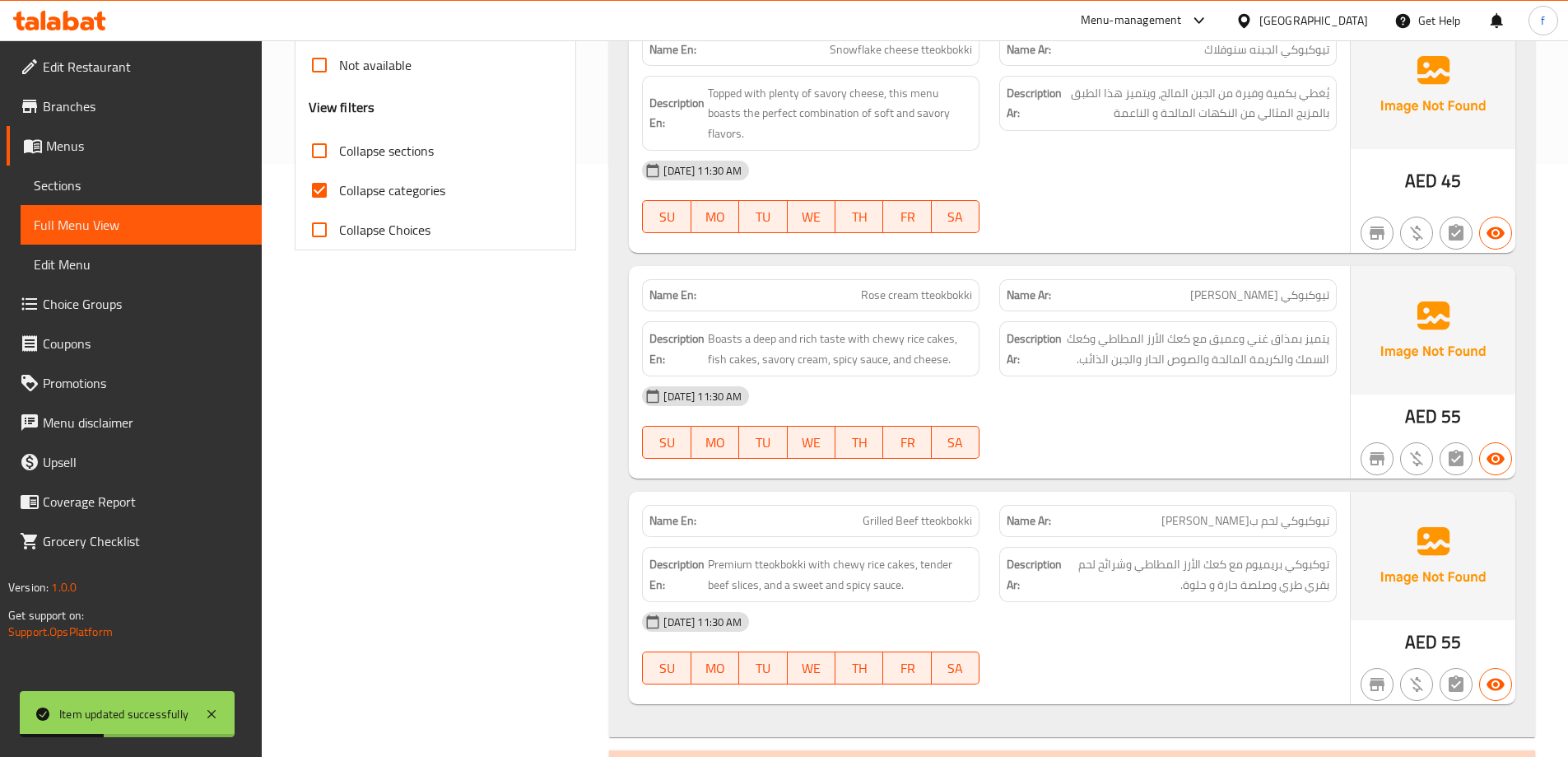
scroll to position [577, 0]
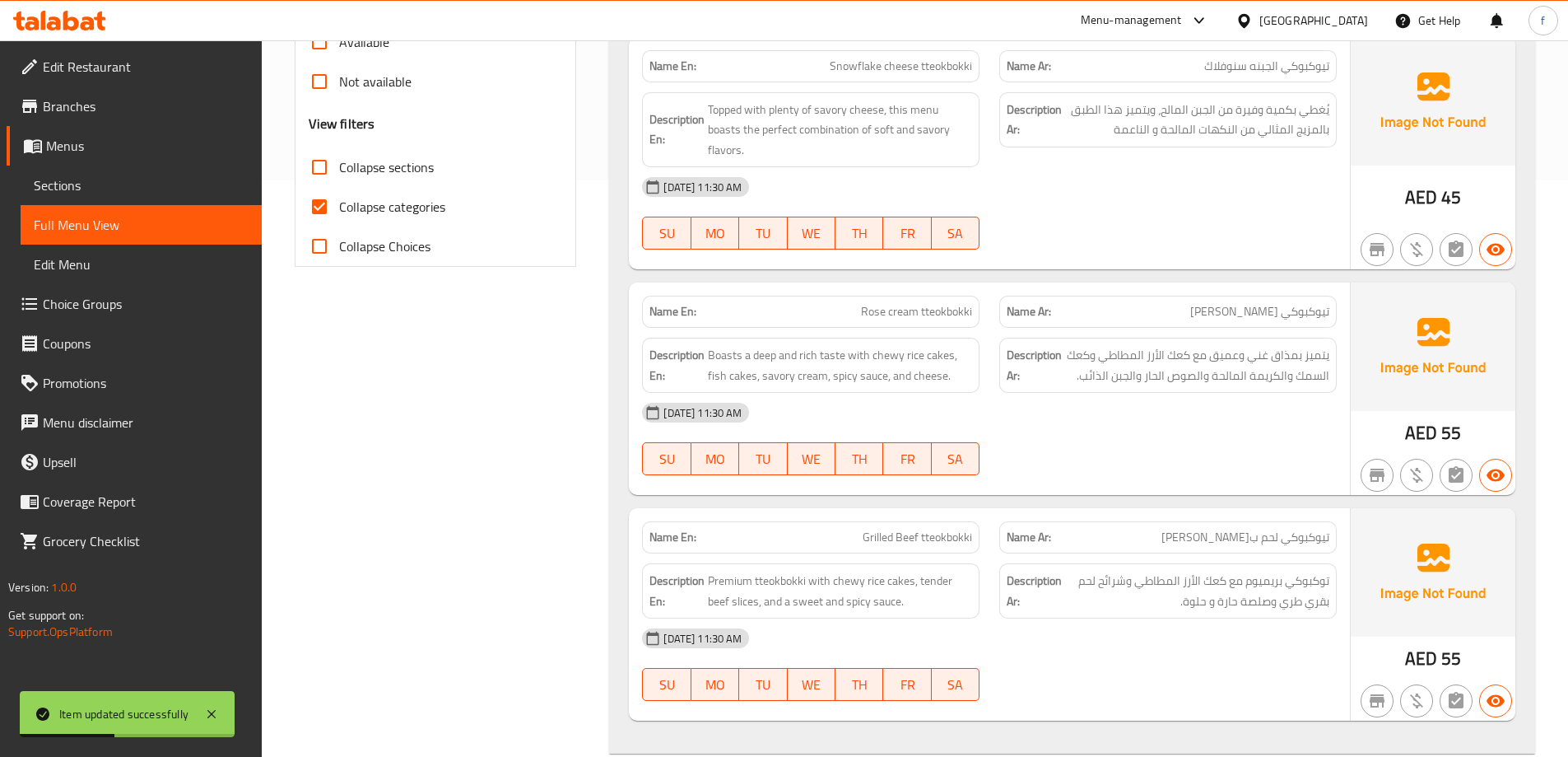
click at [403, 208] on span "Collapse categories" at bounding box center [392, 206] width 106 height 20
click at [339, 208] on input "Collapse categories" at bounding box center [320, 207] width 39 height 39
checkbox input "false"
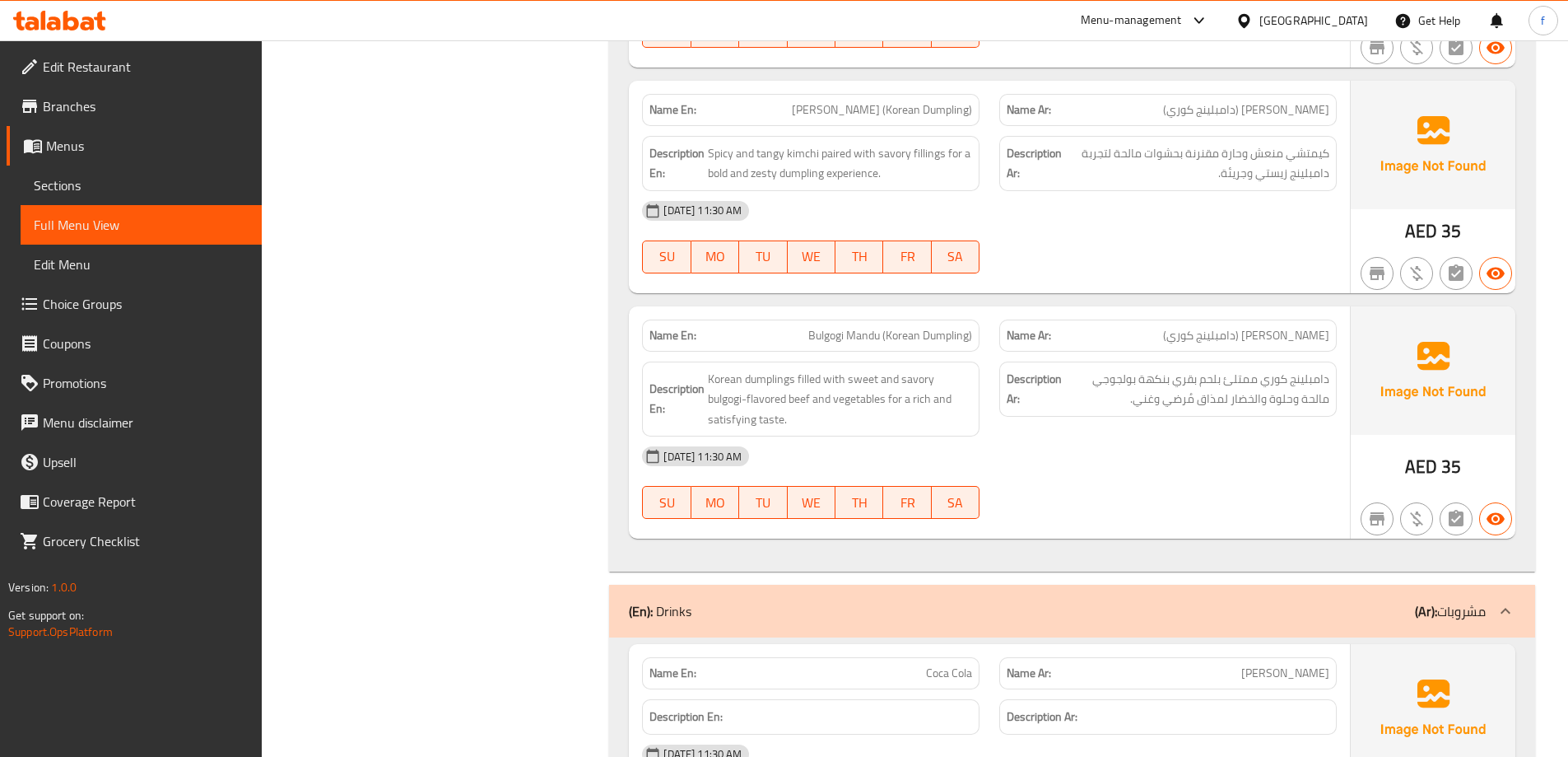
scroll to position [5736, 0]
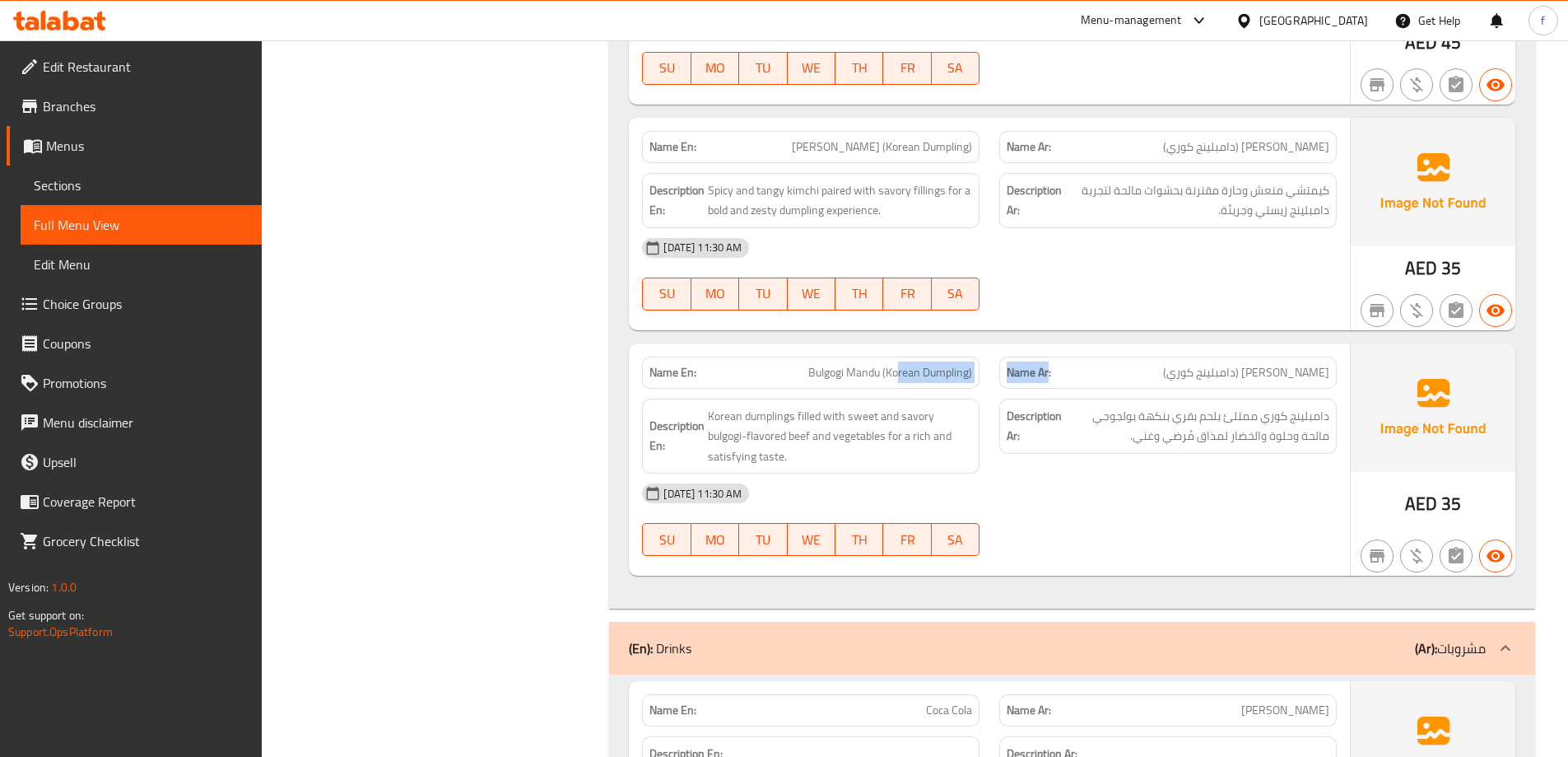
drag, startPoint x: 899, startPoint y: 352, endPoint x: 1050, endPoint y: 353, distance: 151.0
click at [1050, 353] on div "Name En: Bulgogi Mandu (Korean Dumpling) Name Ar: ماندو بولجوجي (دامبلينج كوري)" at bounding box center [990, 372] width 715 height 52
click at [1111, 367] on div "Name Ar: ماندو بولجوجي (دامبلينج كوري)" at bounding box center [1168, 373] width 338 height 33
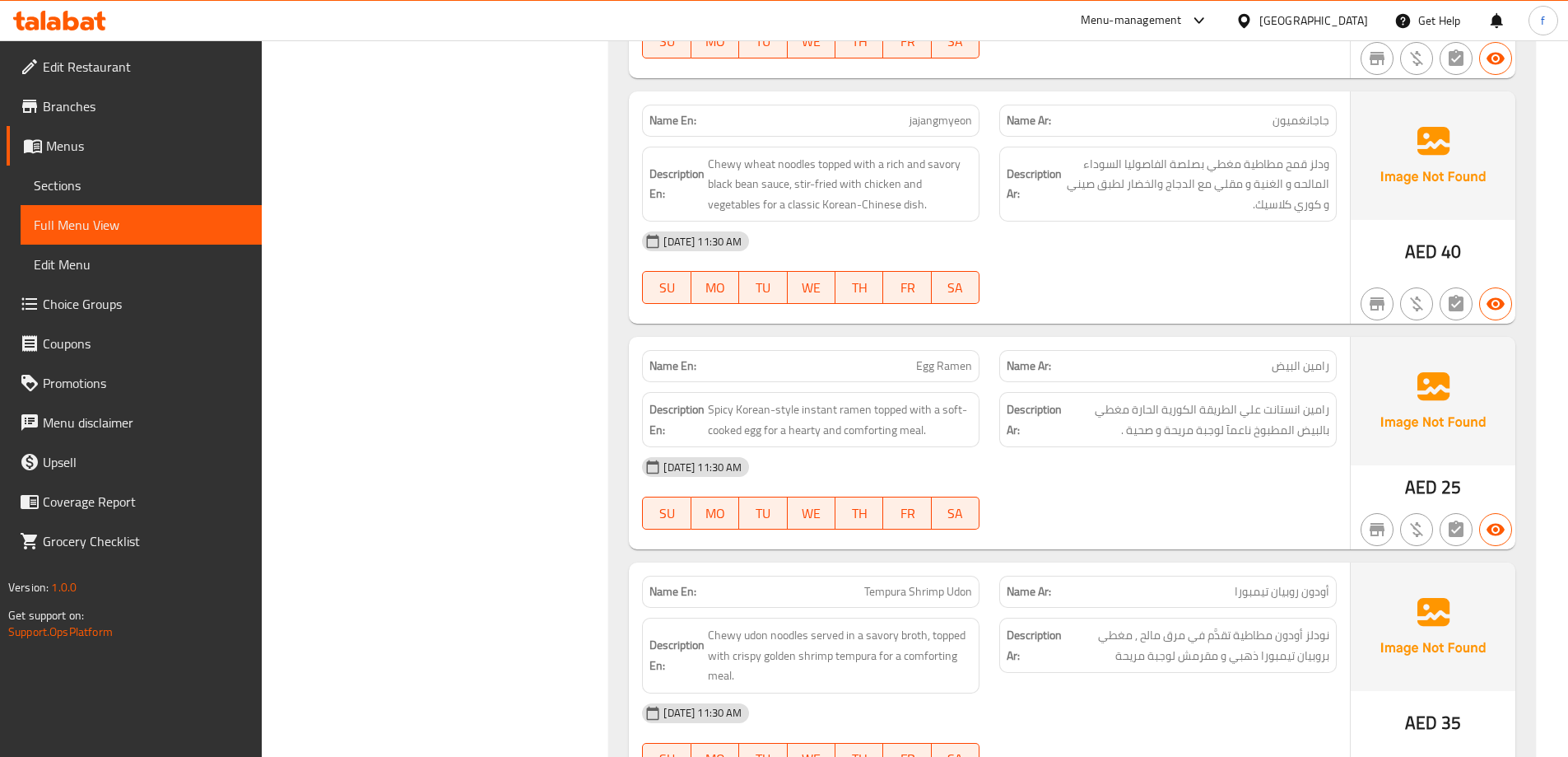
scroll to position [4336, 0]
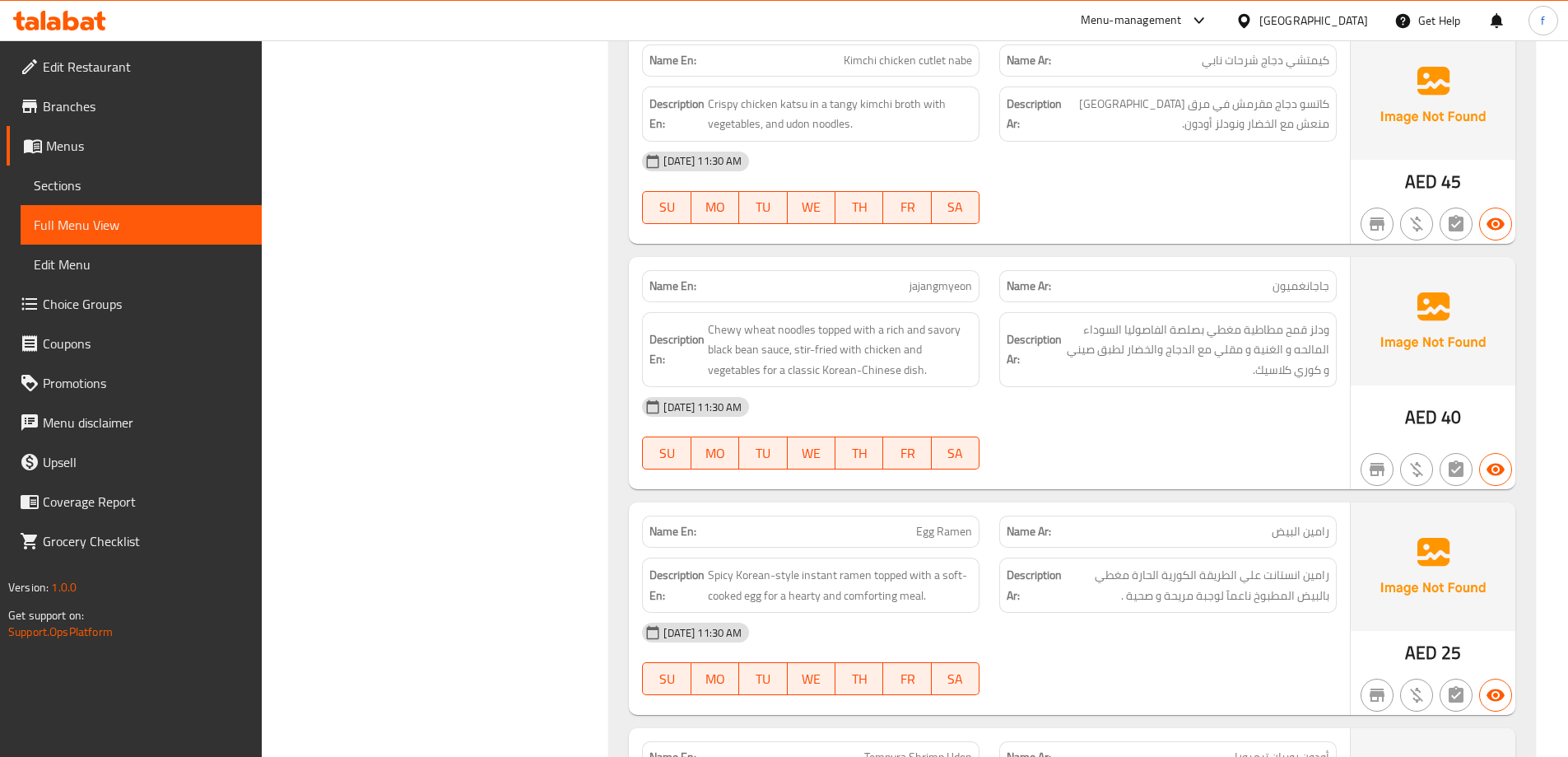
click at [198, 68] on span "Edit Restaurant" at bounding box center [145, 66] width 206 height 20
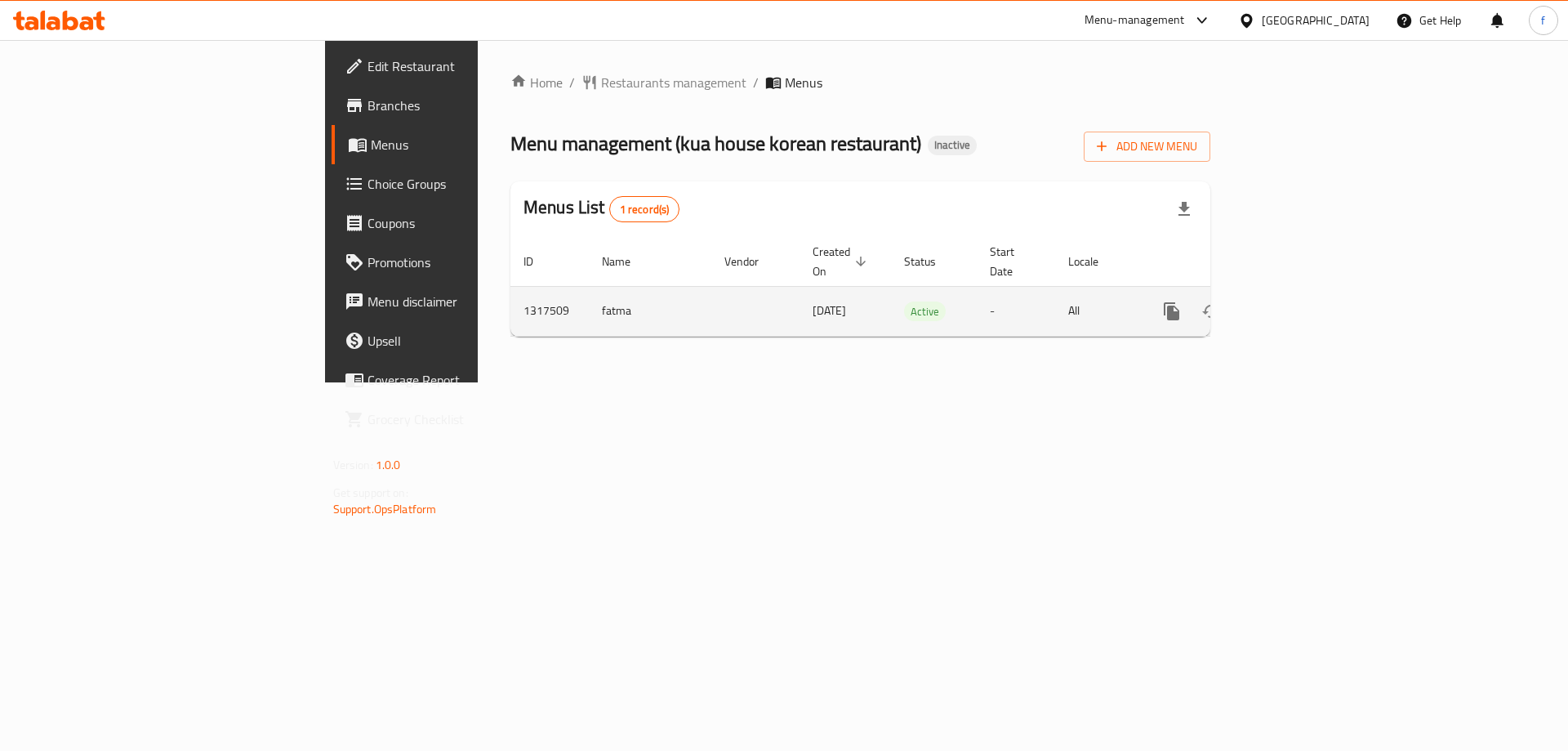
click at [1299, 301] on icon "enhanced table" at bounding box center [1289, 311] width 20 height 20
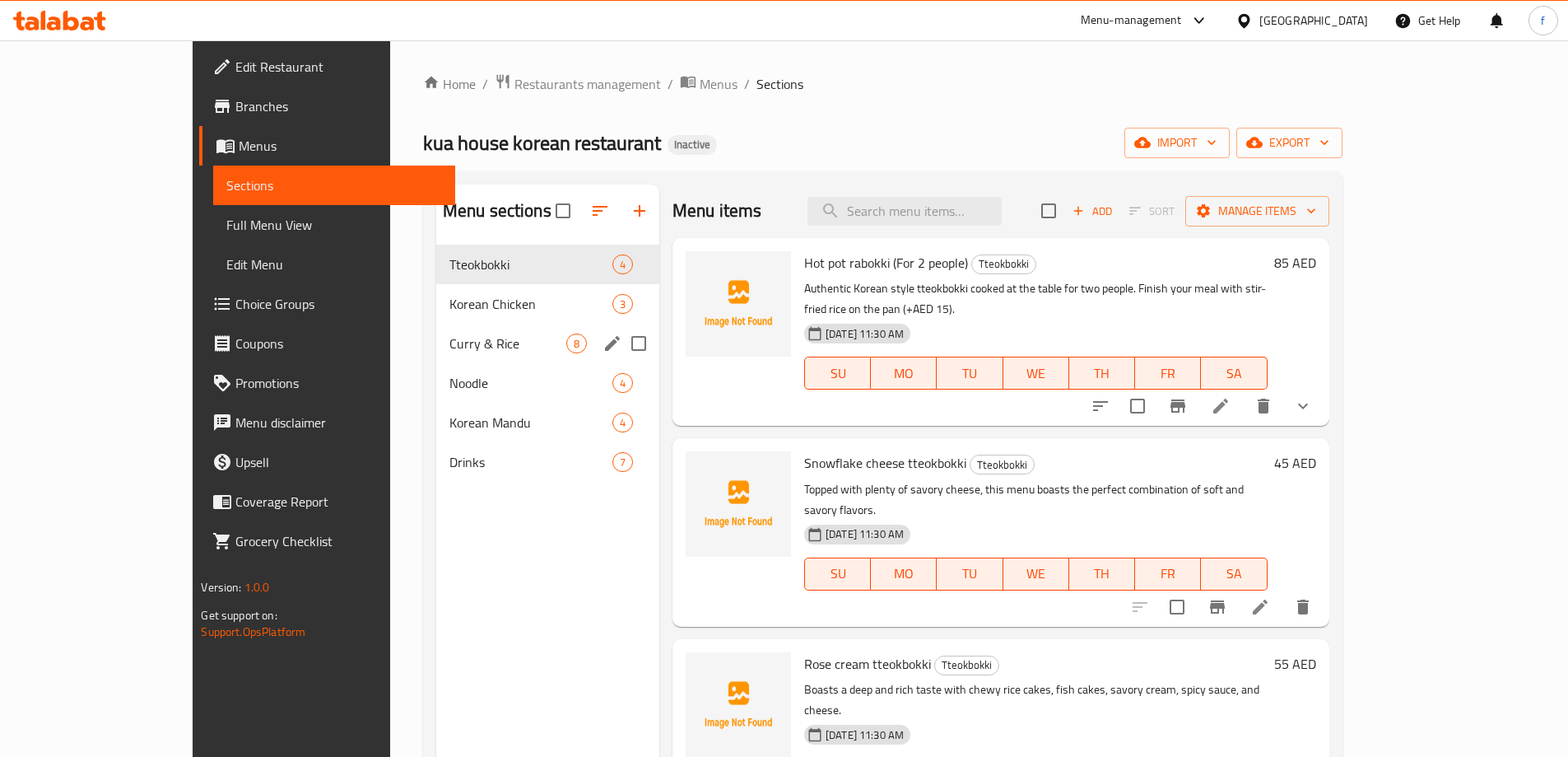
click at [436, 353] on div "Curry & Rice 8" at bounding box center [547, 343] width 223 height 39
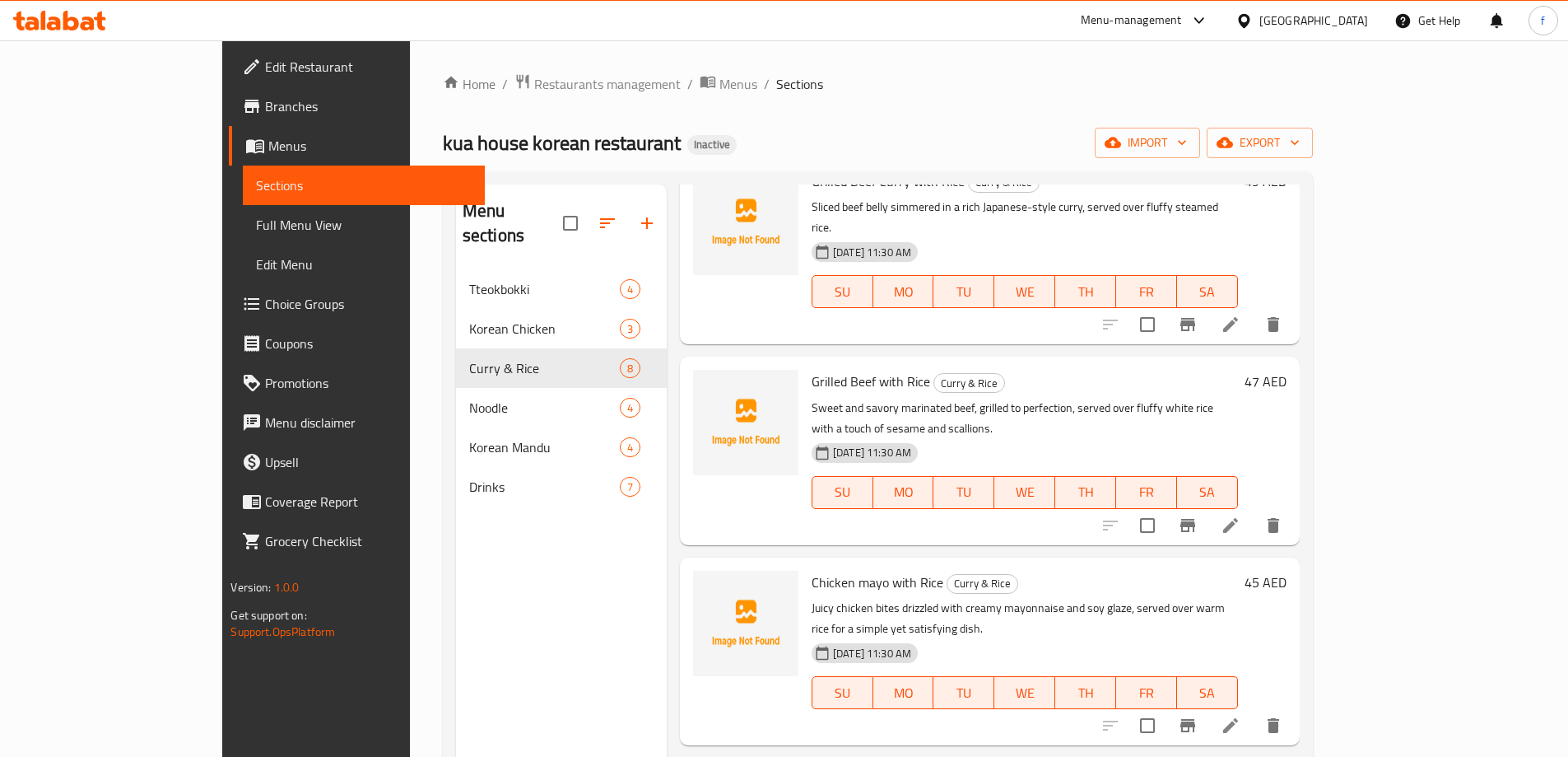
scroll to position [494, 0]
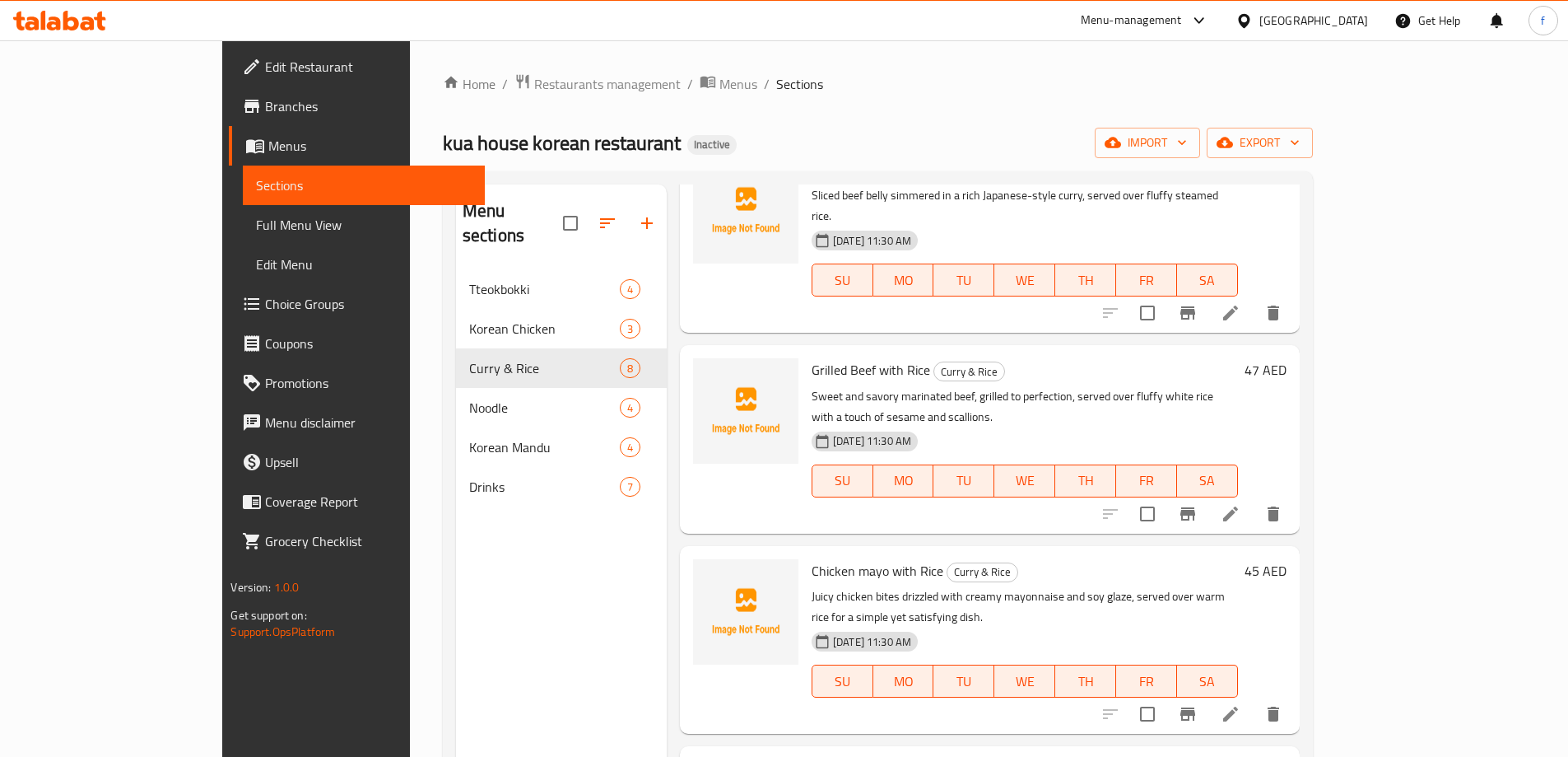
click at [265, 105] on span "Branches" at bounding box center [368, 106] width 206 height 20
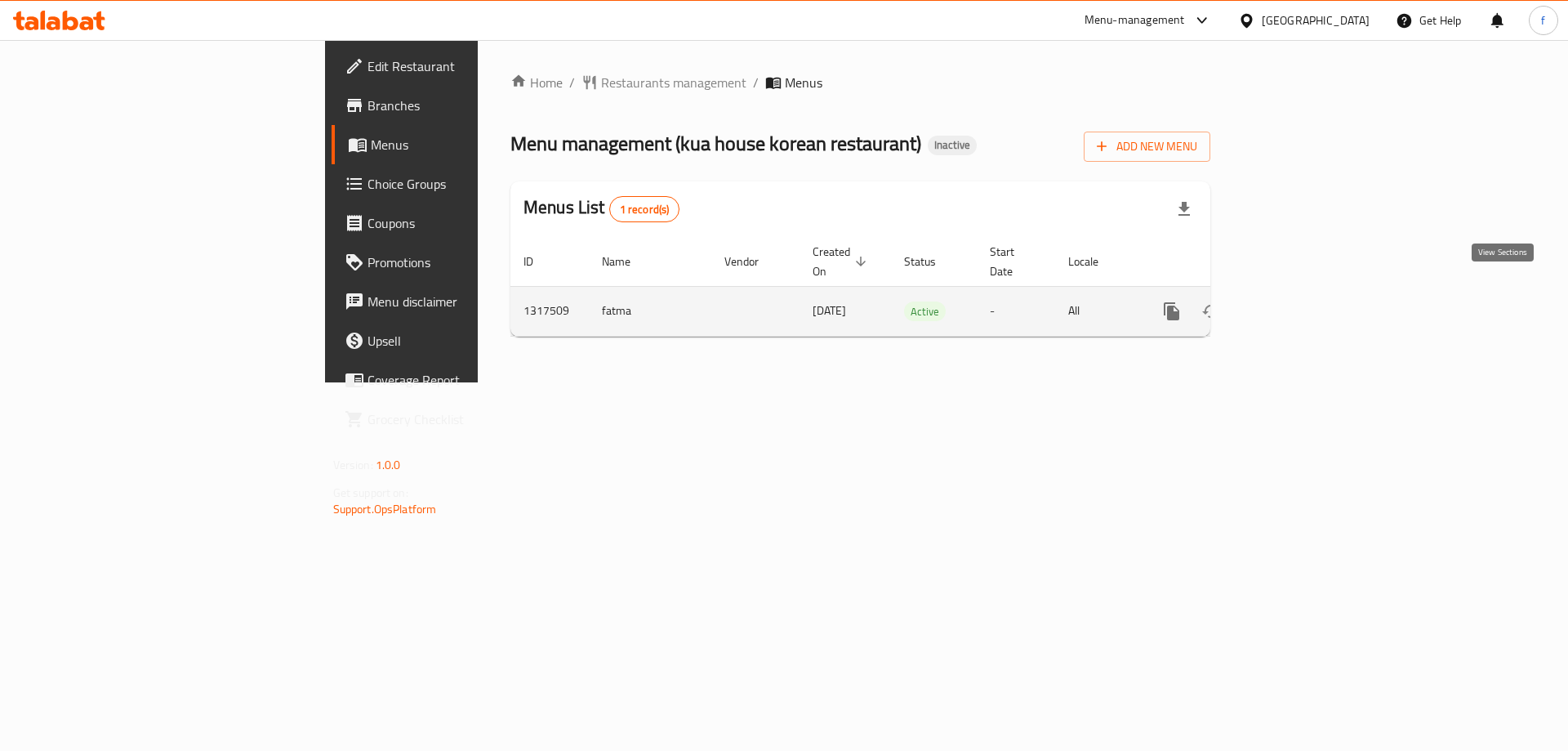
click at [1299, 301] on icon "enhanced table" at bounding box center [1289, 311] width 20 height 20
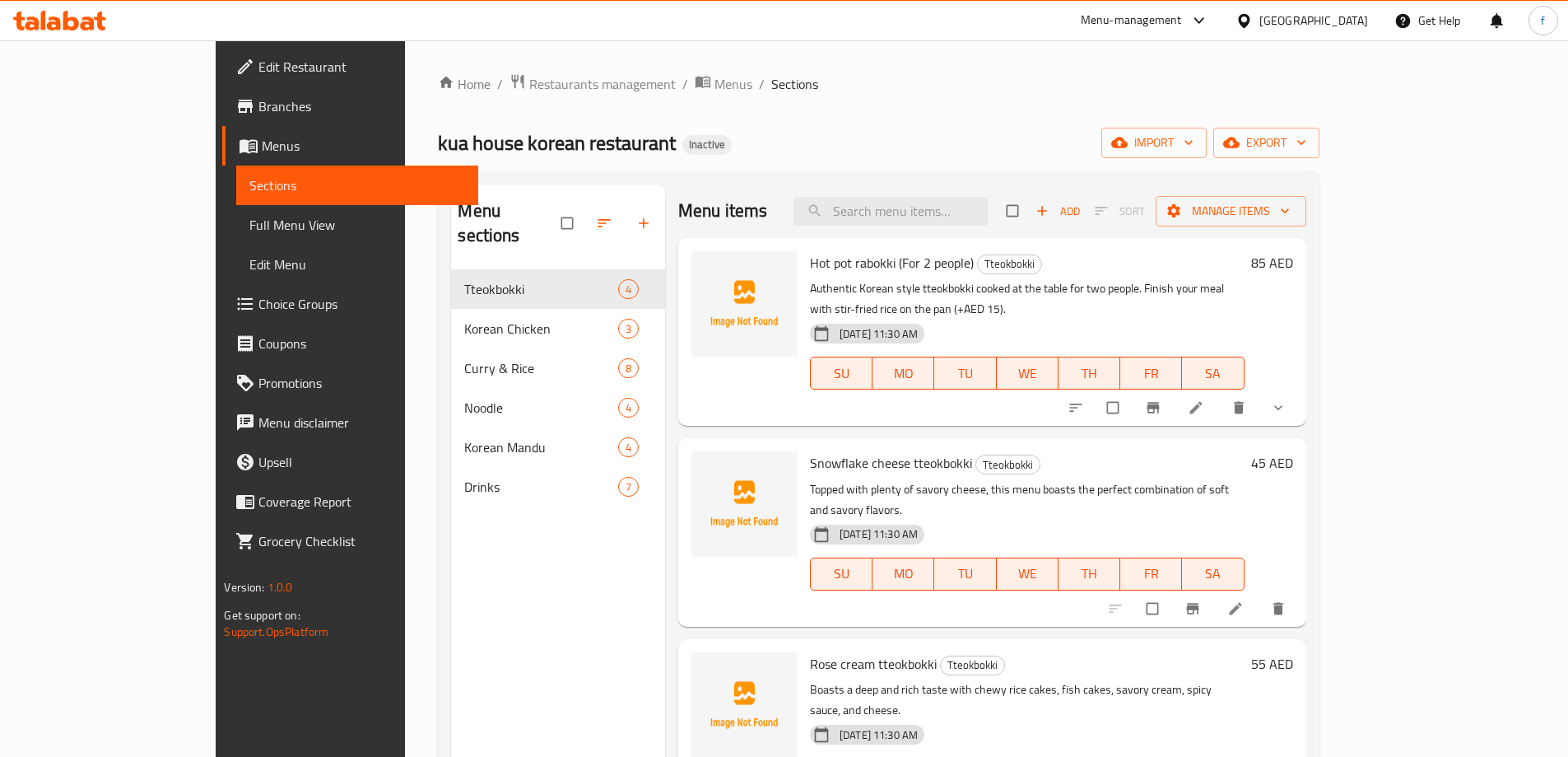
click at [250, 234] on span "Full Menu View" at bounding box center [357, 224] width 215 height 20
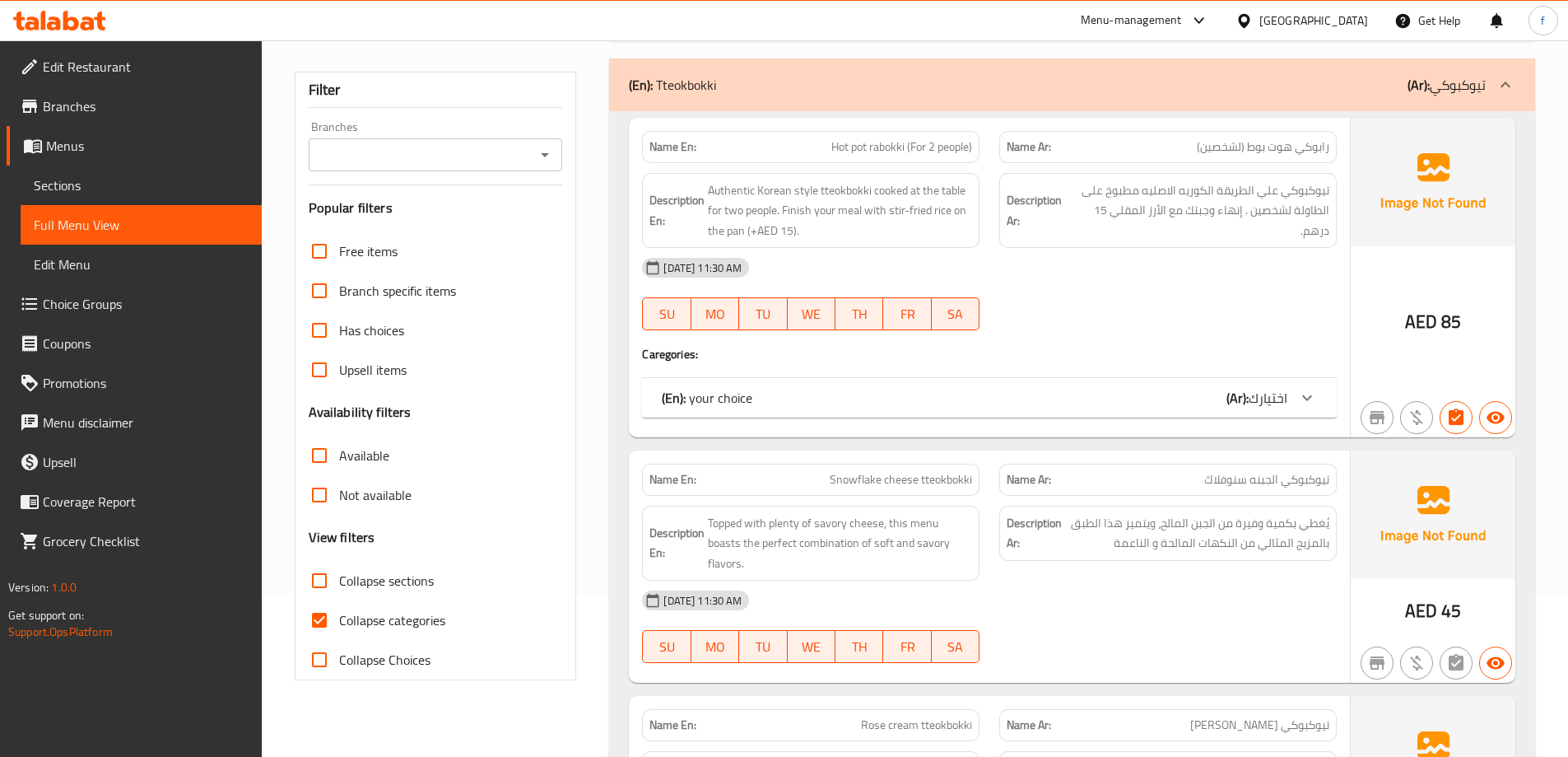
scroll to position [165, 0]
click at [386, 623] on span "Collapse categories" at bounding box center [392, 618] width 106 height 20
click at [339, 623] on input "Collapse categories" at bounding box center [320, 618] width 39 height 39
checkbox input "false"
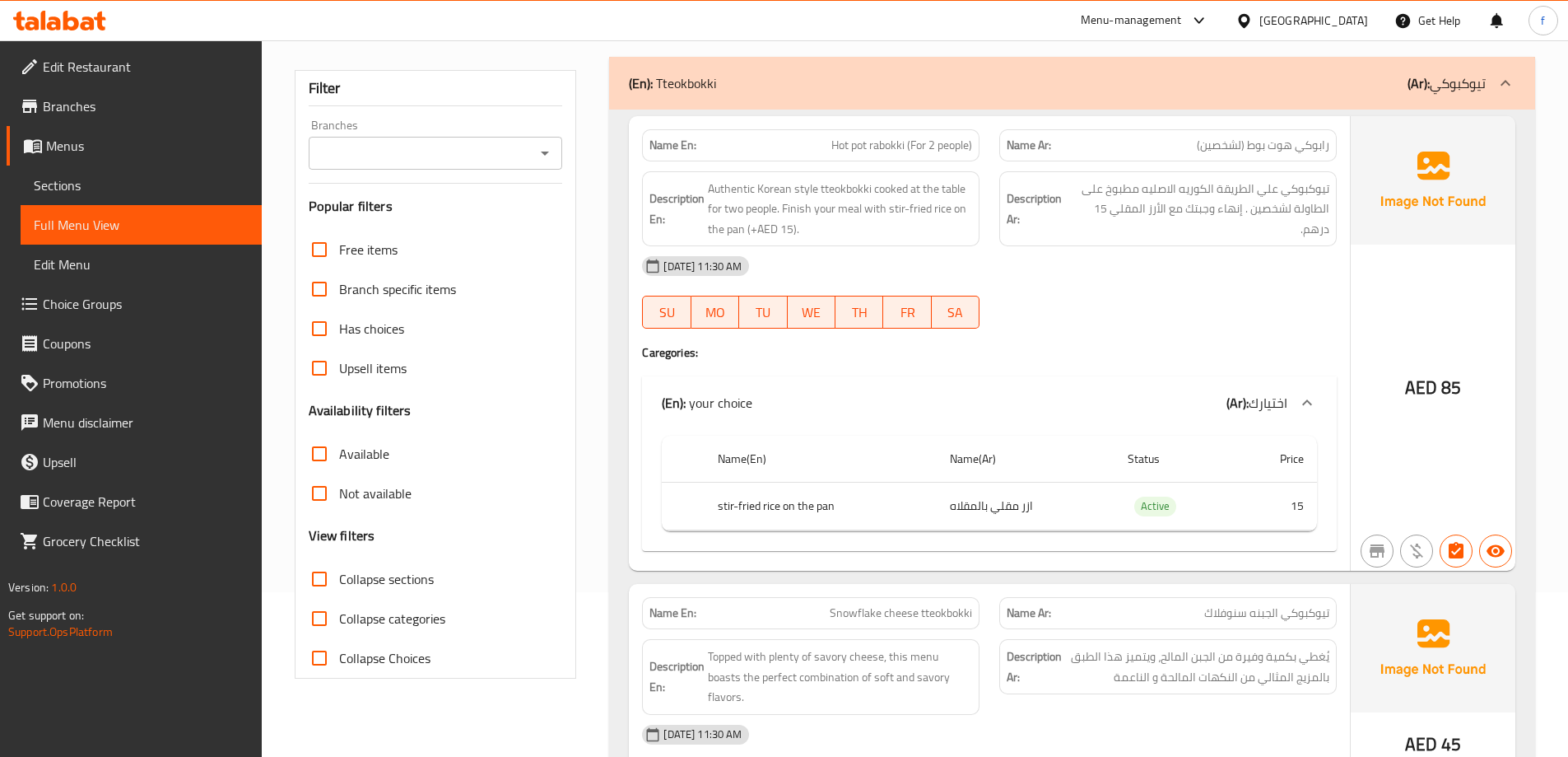
scroll to position [82, 0]
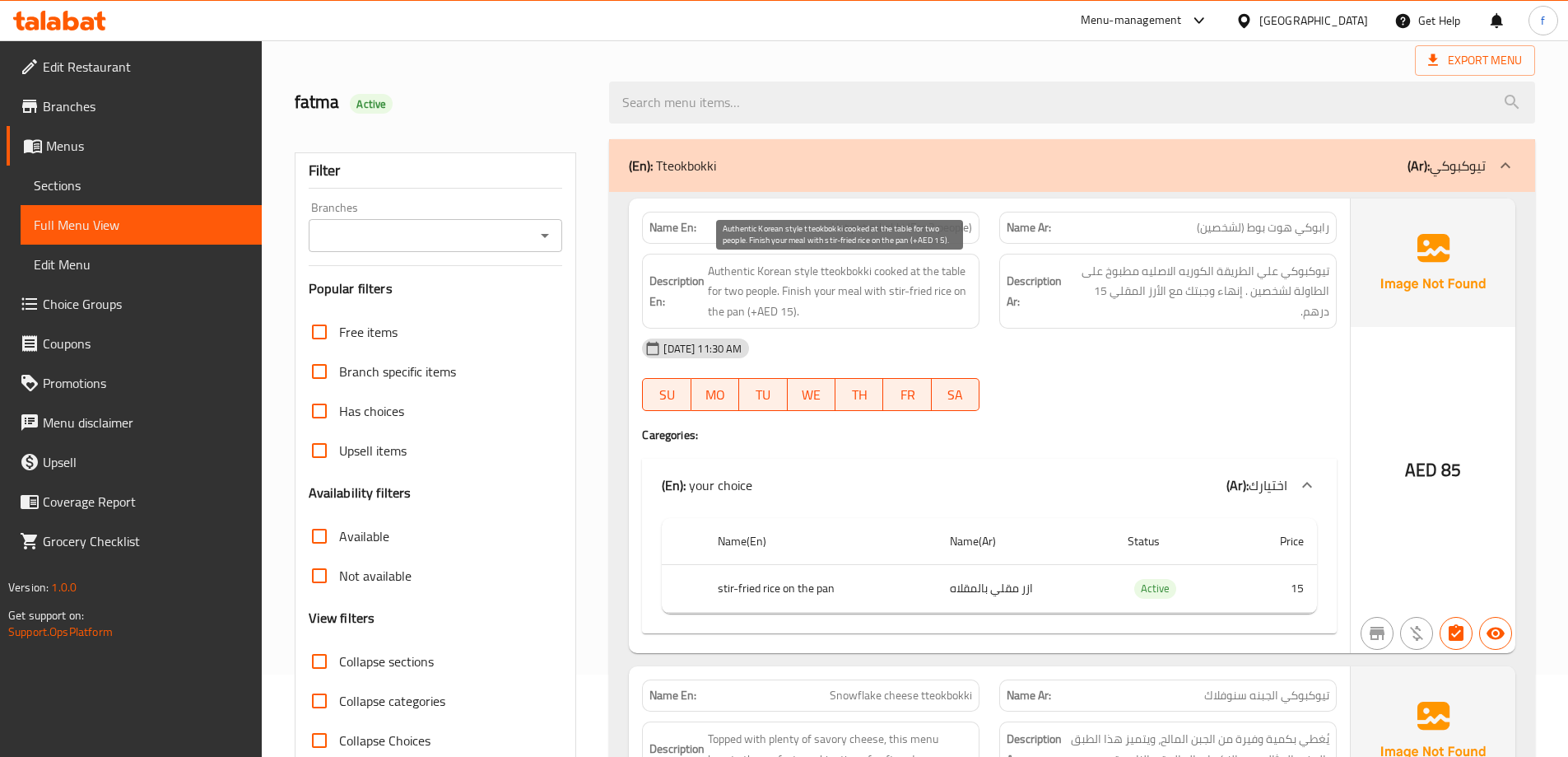
click at [736, 272] on span "Authentic Korean style tteokbokki cooked at the table for two people. Finish yo…" at bounding box center [840, 291] width 264 height 61
click at [719, 279] on span "Authentic Korean style tteokbokki cooked at the table for two people. Finish yo…" at bounding box center [840, 291] width 264 height 61
drag, startPoint x: 707, startPoint y: 275, endPoint x: 871, endPoint y: 278, distance: 164.0
click at [871, 278] on h6 "Description En: Authentic Korean style tteokbokki cooked at the table for two p…" at bounding box center [811, 291] width 322 height 61
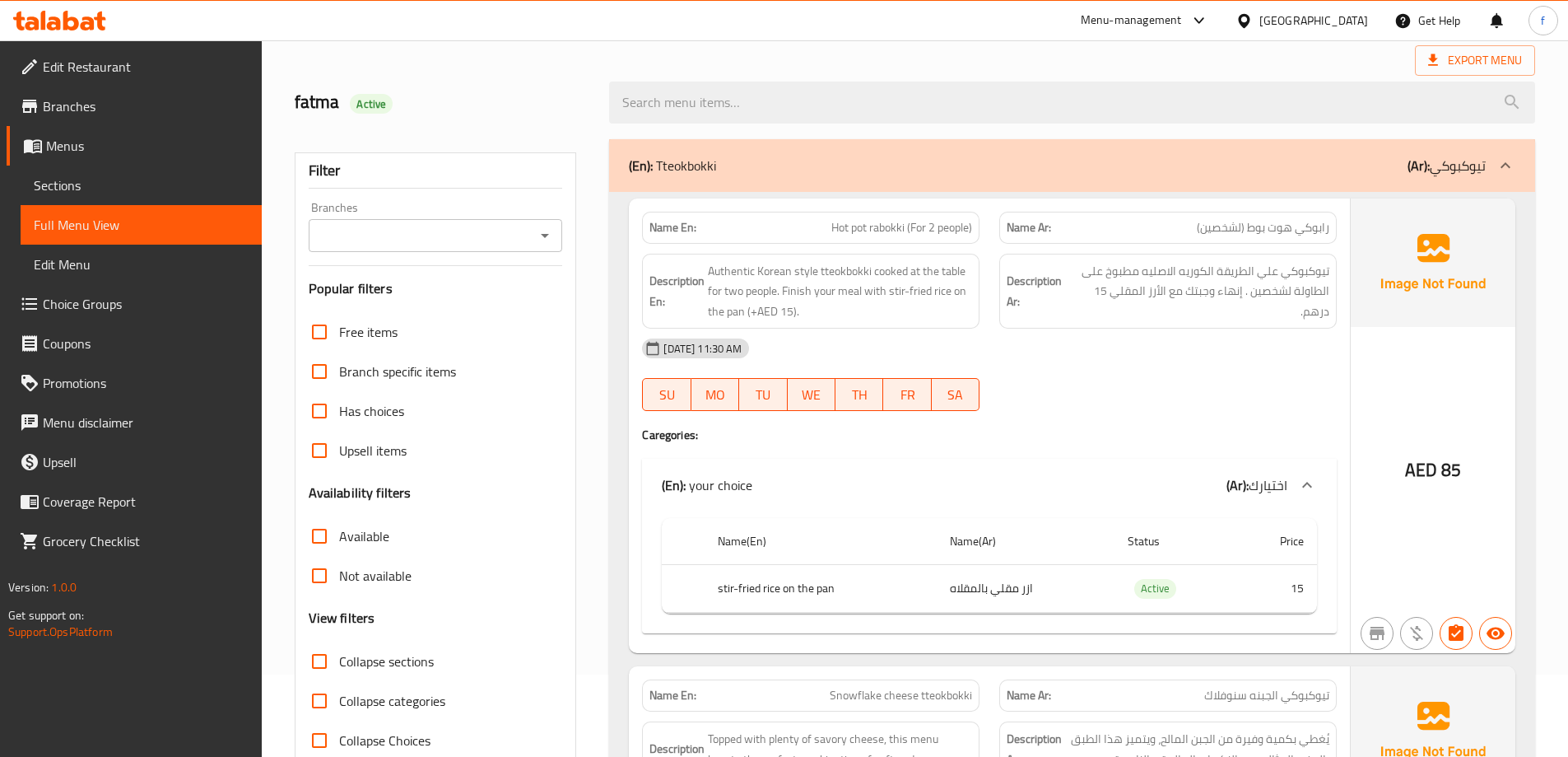
click at [1152, 374] on div "15-10-2025 11:30 AM SU MO TU WE TH FR SA" at bounding box center [990, 375] width 715 height 92
drag, startPoint x: 964, startPoint y: 293, endPoint x: 964, endPoint y: 307, distance: 14.0
click at [964, 307] on span "Authentic Korean style tteokbokki cooked at the table for two people. Finish yo…" at bounding box center [840, 291] width 264 height 61
click at [1211, 370] on div "15-10-2025 11:30 AM SU MO TU WE TH FR SA" at bounding box center [990, 375] width 715 height 92
click at [911, 238] on div "Name En: Hot pot rabokki (For 2 people)" at bounding box center [811, 228] width 338 height 33
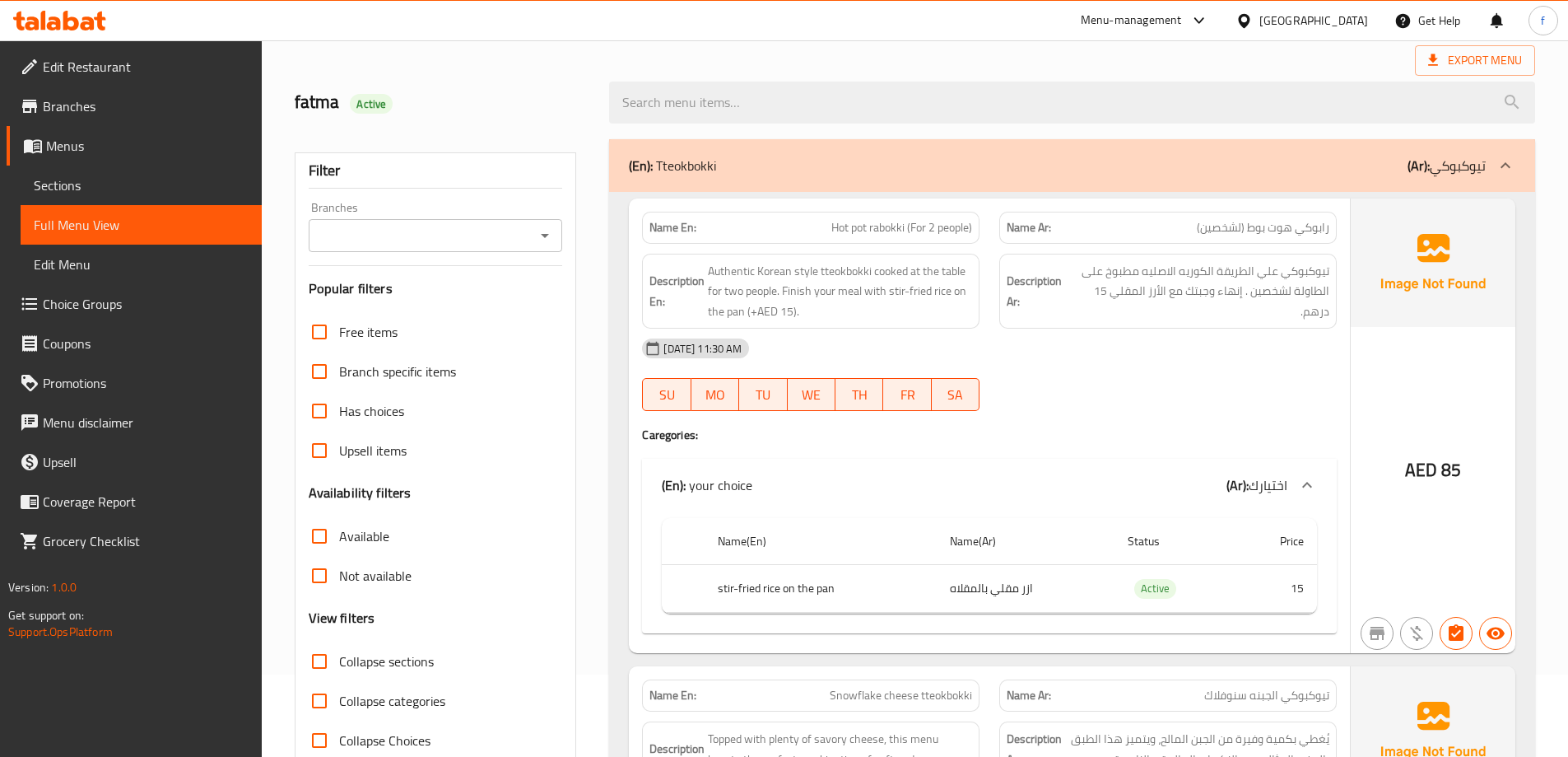
click at [912, 226] on span "Hot pot rabokki (For 2 people)" at bounding box center [902, 228] width 141 height 17
drag, startPoint x: 889, startPoint y: 289, endPoint x: 929, endPoint y: 295, distance: 40.4
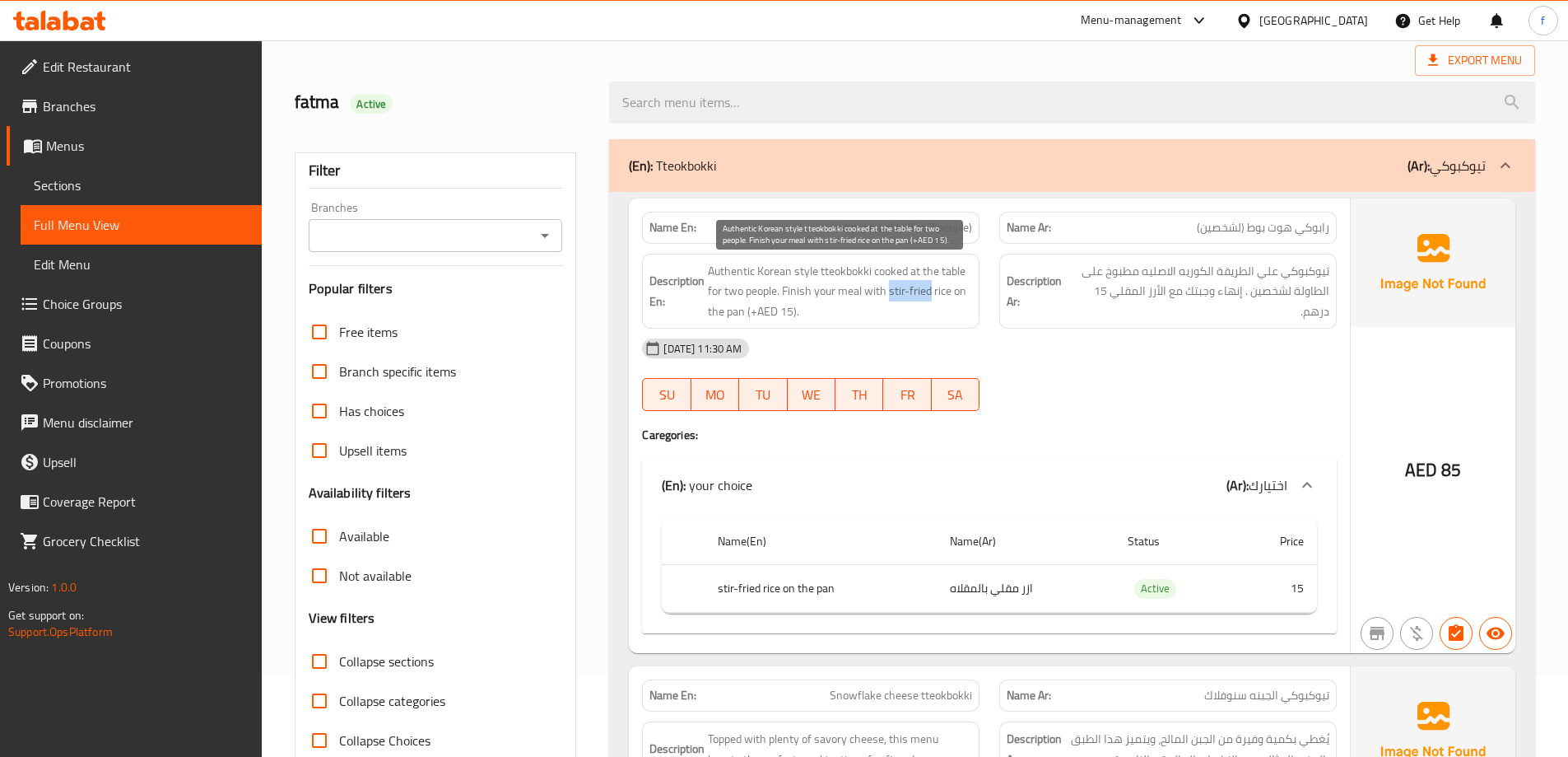
click at [929, 295] on span "Authentic Korean style tteokbokki cooked at the table for two people. Finish yo…" at bounding box center [840, 291] width 264 height 61
click at [946, 226] on span "Hot pot rabokki (For 2 people)" at bounding box center [902, 228] width 141 height 17
copy span "Hot pot rabokki (For 2 people)"
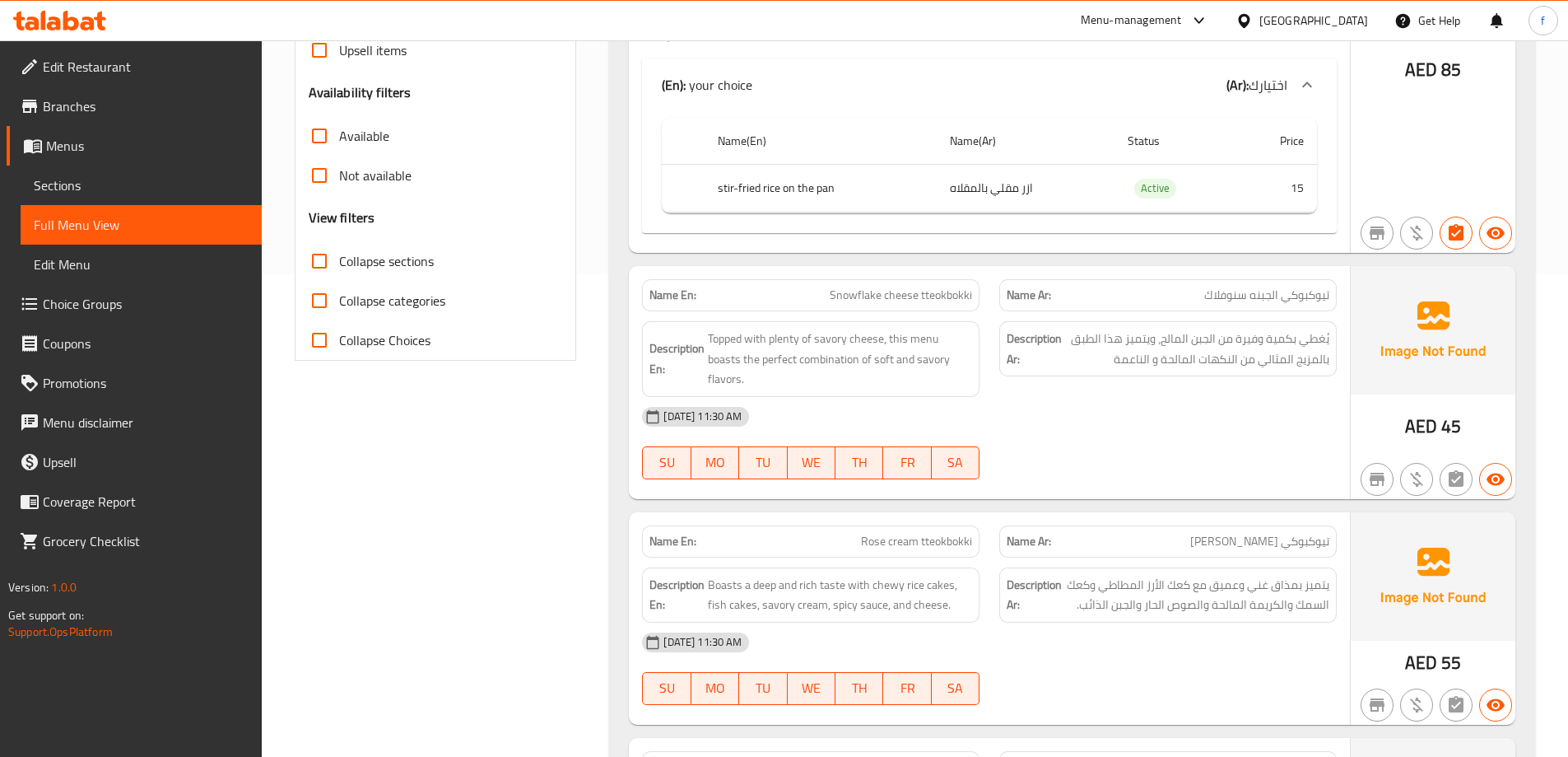
scroll to position [494, 0]
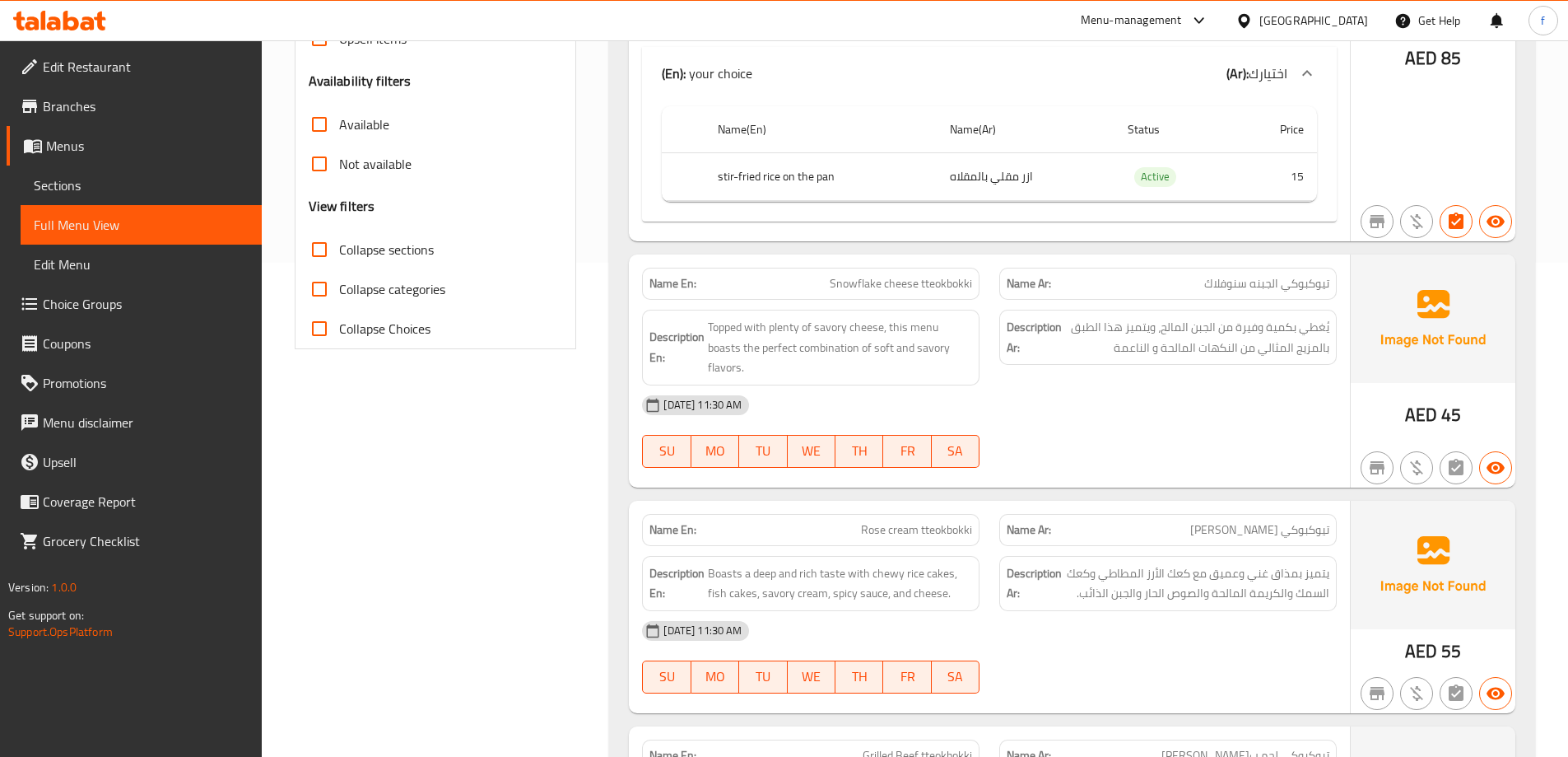
click at [928, 283] on span "Snowflake cheese tteokbokki" at bounding box center [901, 284] width 143 height 17
drag, startPoint x: 1283, startPoint y: 282, endPoint x: 1342, endPoint y: 283, distance: 59.0
click at [1342, 283] on div "Name Ar: تيوكبوكي الجبنه سنوفلاك" at bounding box center [1168, 283] width 357 height 52
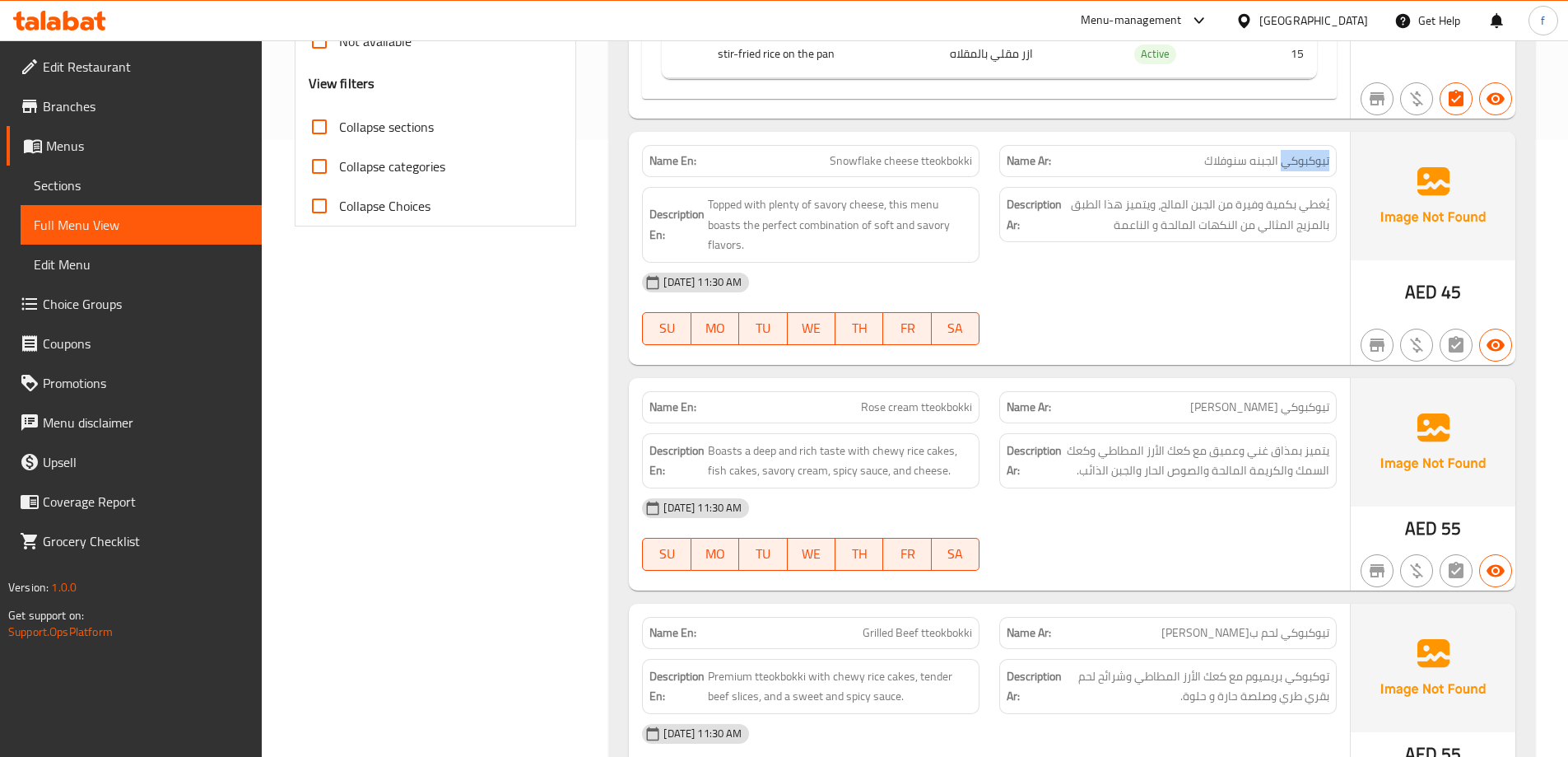
scroll to position [577, 0]
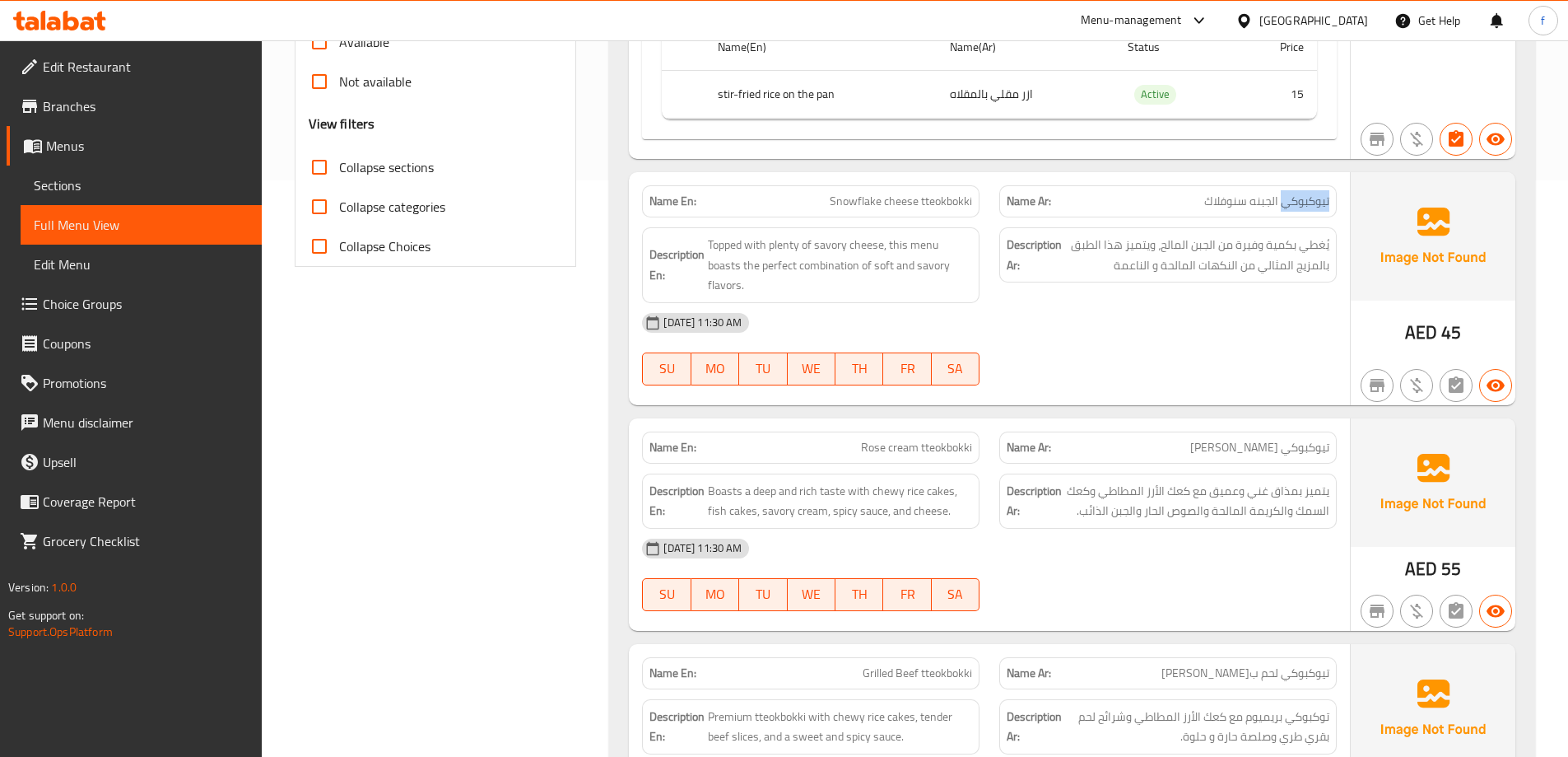
click at [1282, 206] on span "تيوكبوكي الجبنه سنوفلاك" at bounding box center [1267, 201] width 125 height 17
drag, startPoint x: 1282, startPoint y: 201, endPoint x: 1326, endPoint y: 204, distance: 44.1
click at [1326, 204] on span "تيوكبوكي الجبنه سنوفلاك" at bounding box center [1267, 201] width 125 height 17
click at [1306, 203] on span "تيوكبوكي الجبنه سنوفلاك" at bounding box center [1267, 201] width 125 height 17
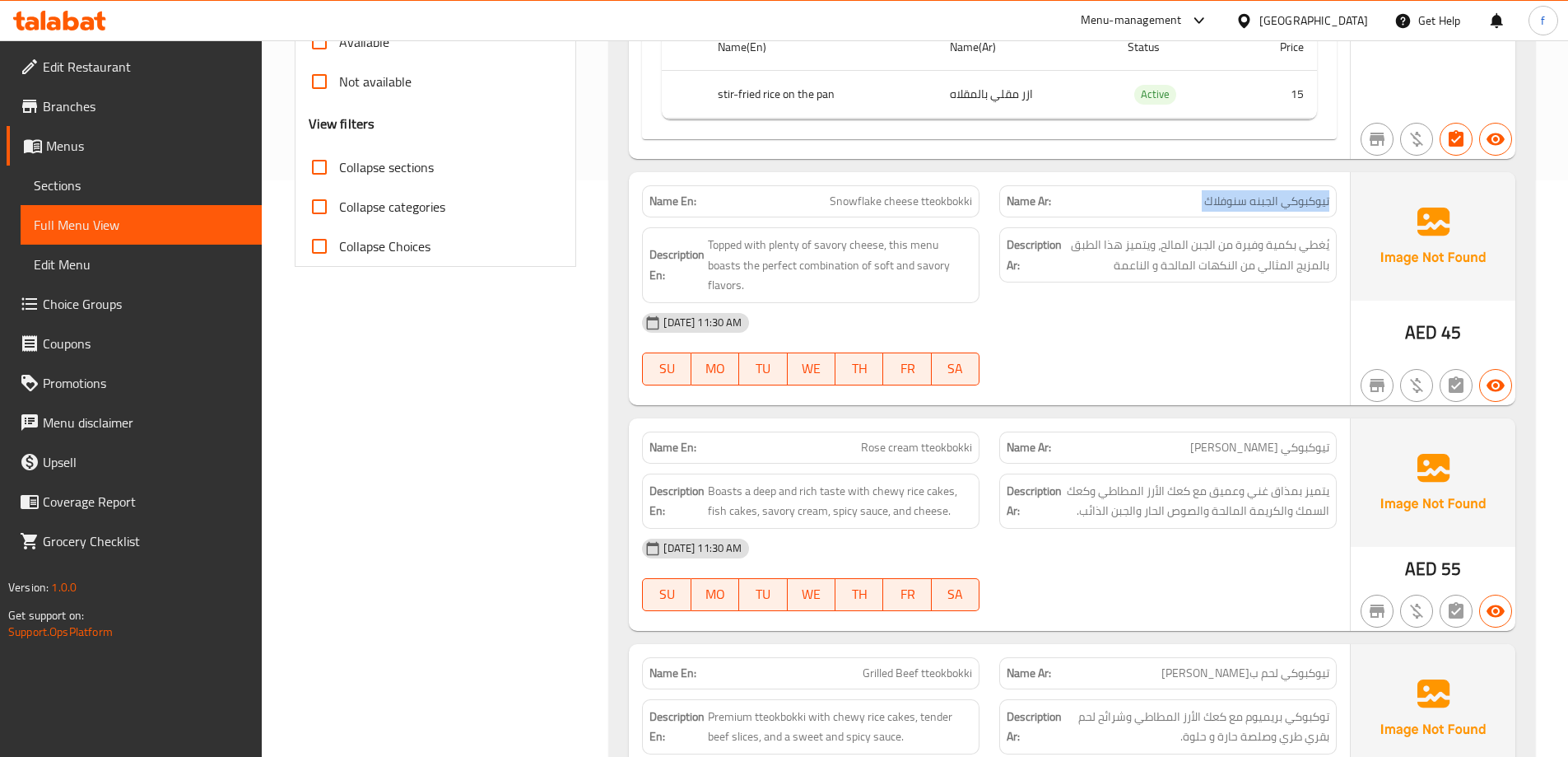
click at [1306, 203] on span "تيوكبوكي الجبنه سنوفلاك" at bounding box center [1267, 201] width 125 height 17
click at [1316, 202] on span "تيوكبوكي الجبنه سنوفلاك" at bounding box center [1267, 201] width 125 height 17
drag, startPoint x: 1326, startPoint y: 205, endPoint x: 1286, endPoint y: 210, distance: 40.3
click at [1286, 210] on span "تيوكبوكي الجبنه سنوفلاك" at bounding box center [1267, 201] width 125 height 17
click at [1251, 243] on span "يُغطي بكمية وفيرة من الجبن المالح، ويتميز هذا الطبق بالمزيج المثالي من النكهات …" at bounding box center [1197, 254] width 264 height 40
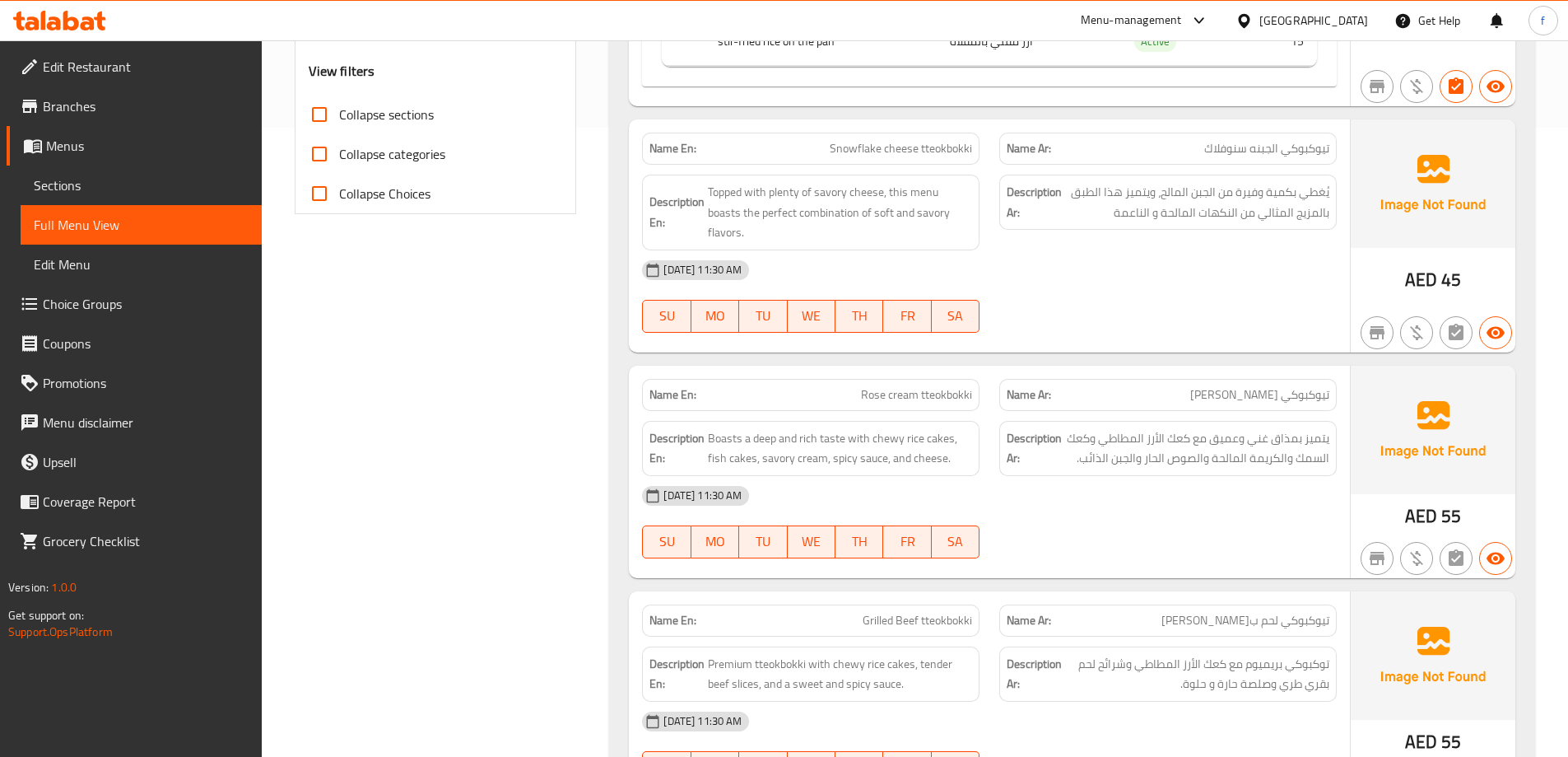
scroll to position [659, 0]
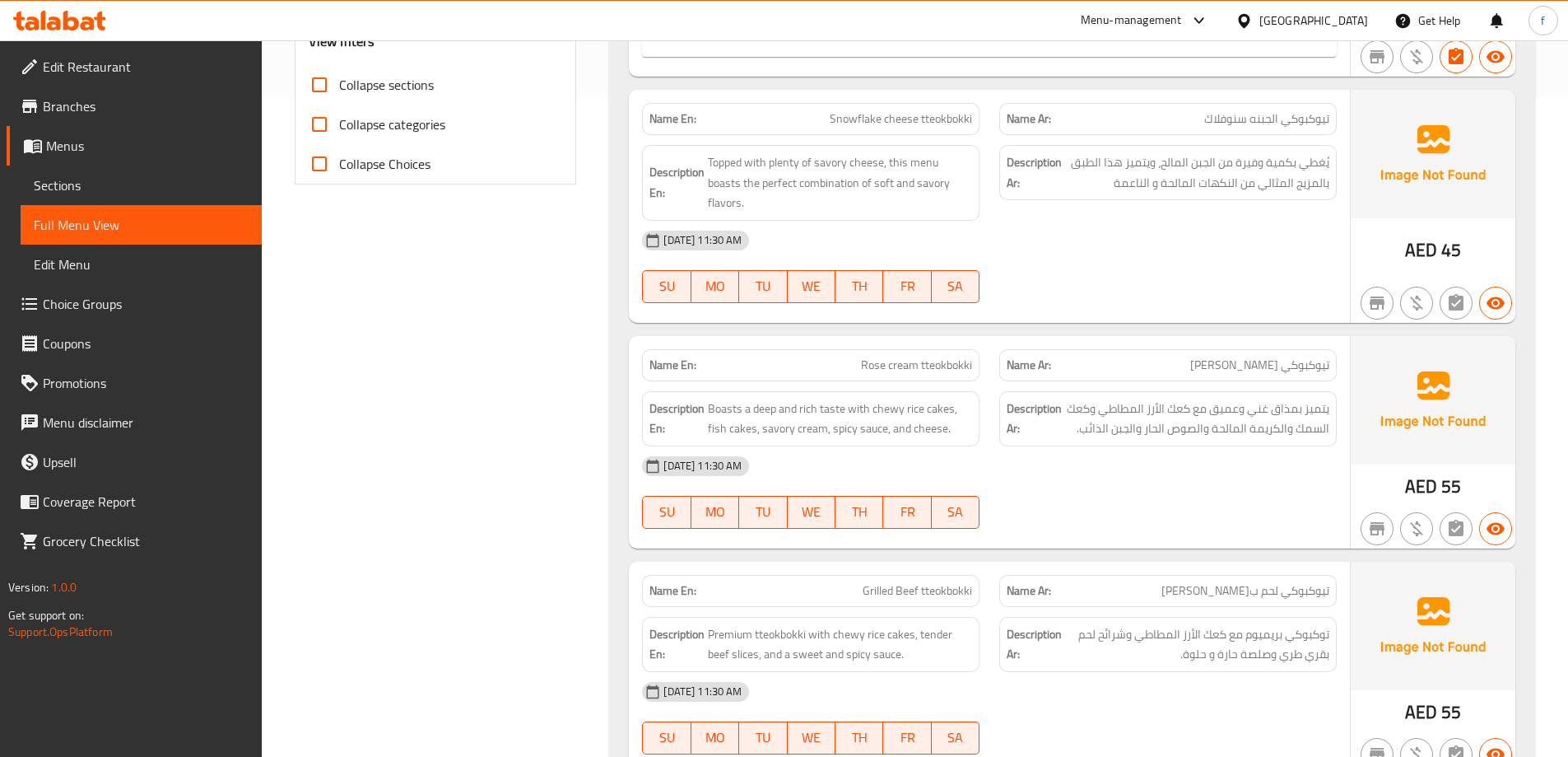
drag, startPoint x: 427, startPoint y: 490, endPoint x: 769, endPoint y: 469, distance: 342.6
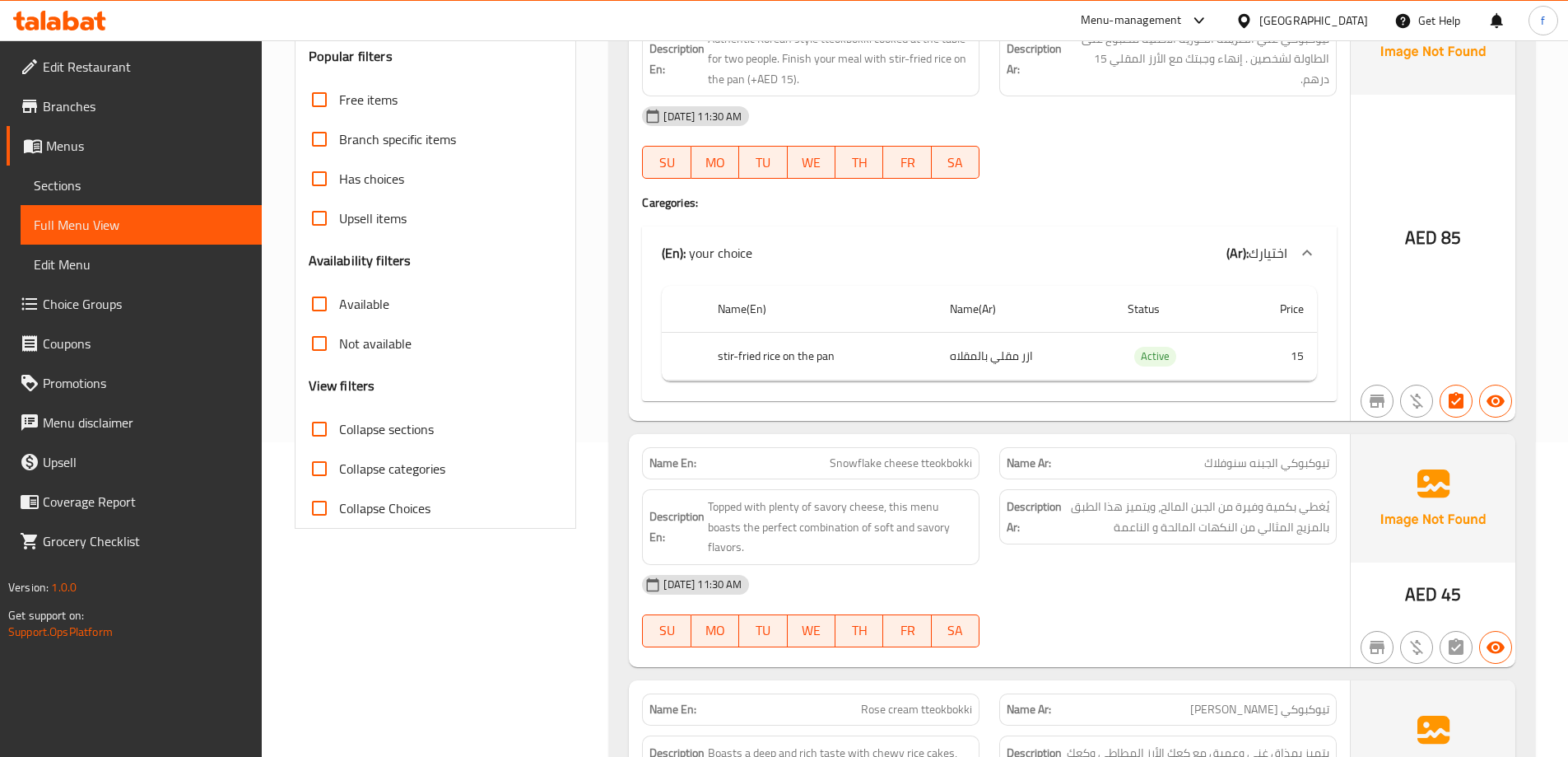
scroll to position [494, 0]
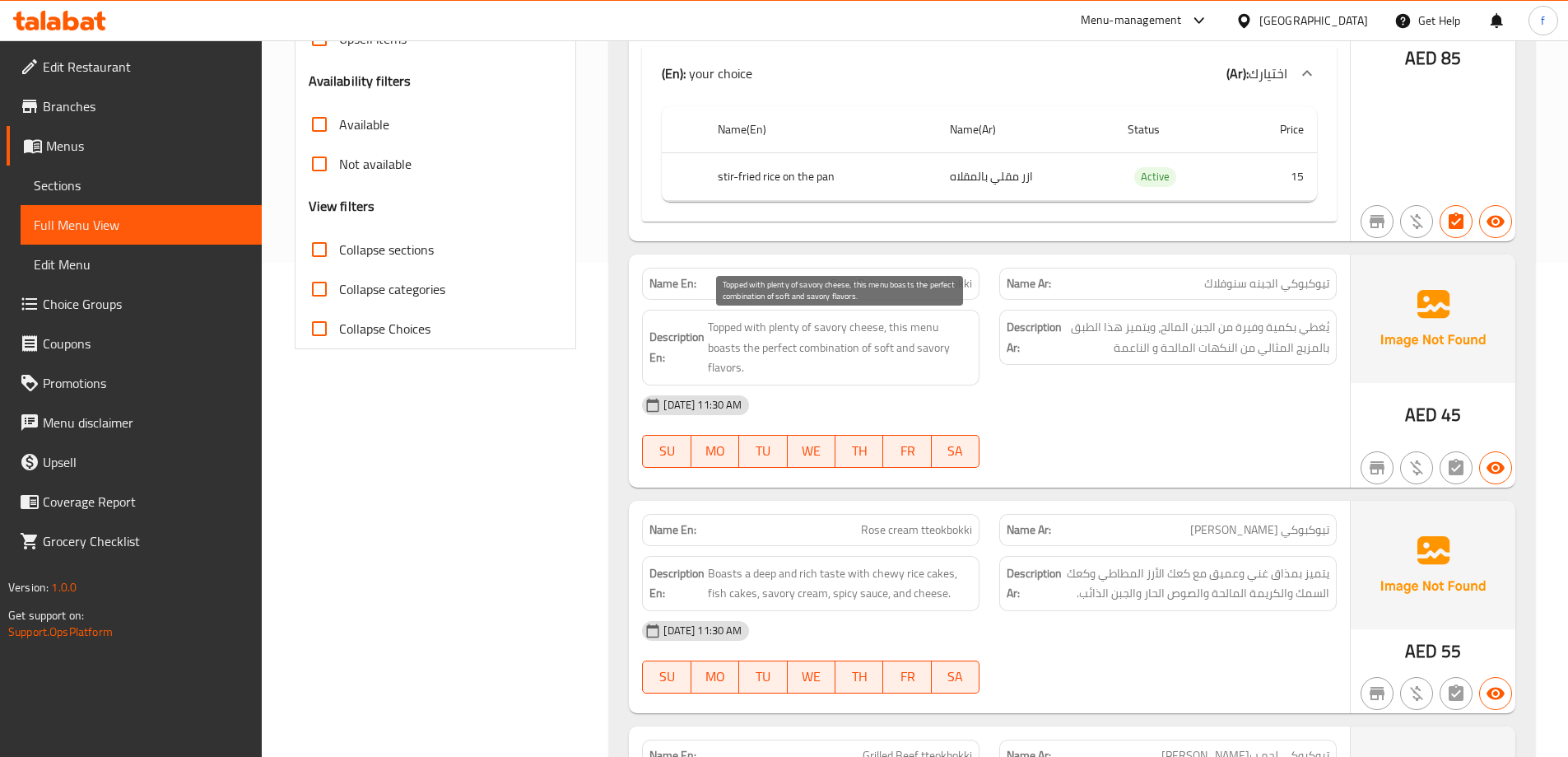
click at [728, 334] on span "Topped with plenty of savory cheese, this menu boasts the perfect combination o…" at bounding box center [840, 347] width 264 height 61
click at [788, 332] on span "Topped with plenty of savory cheese, this menu boasts the perfect combination o…" at bounding box center [840, 347] width 264 height 61
drag, startPoint x: 814, startPoint y: 333, endPoint x: 875, endPoint y: 332, distance: 61.0
click at [875, 332] on span "Topped with plenty of savory cheese, this menu boasts the perfect combination o…" at bounding box center [840, 347] width 264 height 61
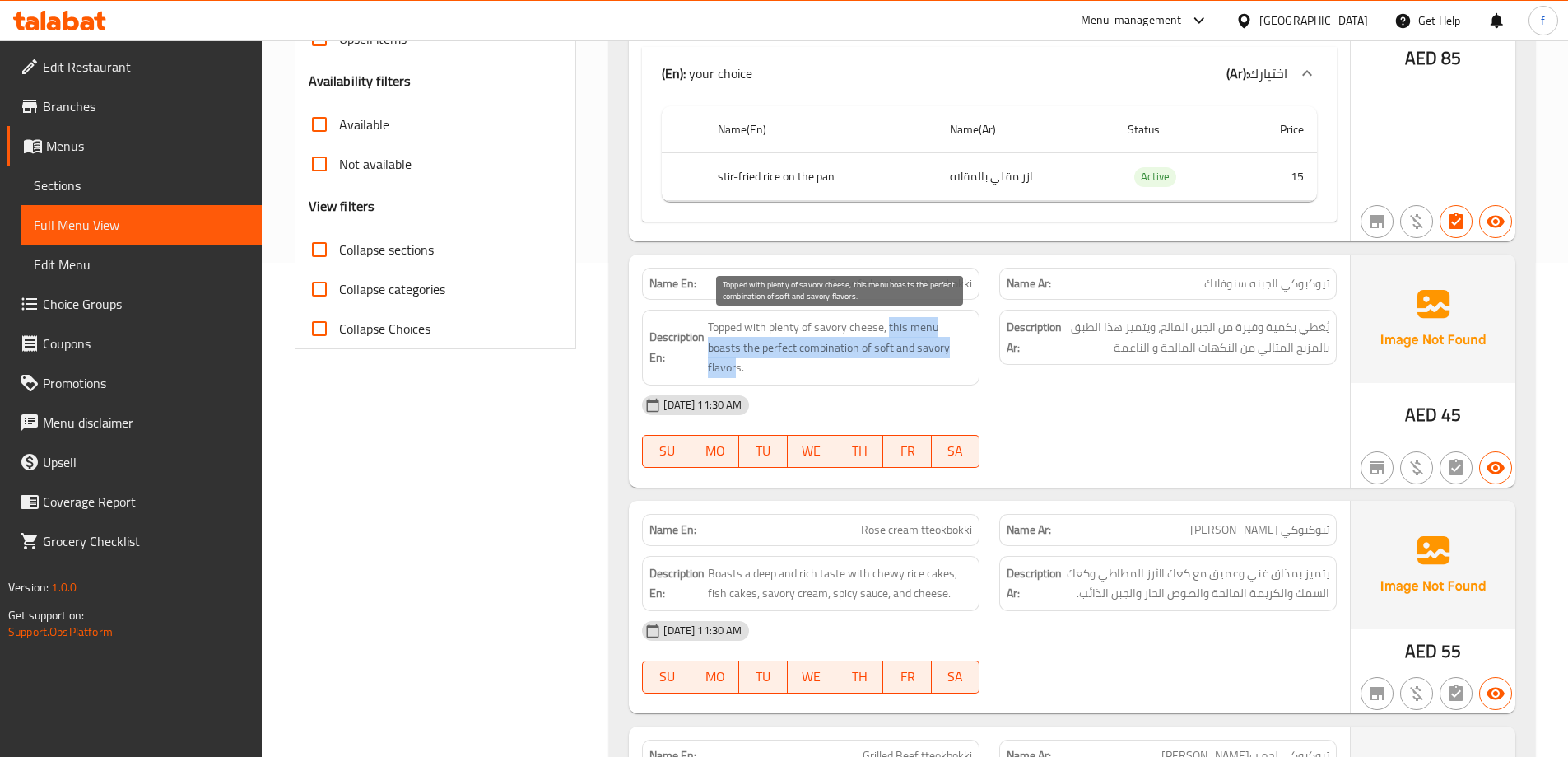
drag, startPoint x: 891, startPoint y: 328, endPoint x: 944, endPoint y: 343, distance: 55.1
click at [944, 343] on span "Topped with plenty of savory cheese, this menu boasts the perfect combination o…" at bounding box center [840, 347] width 264 height 61
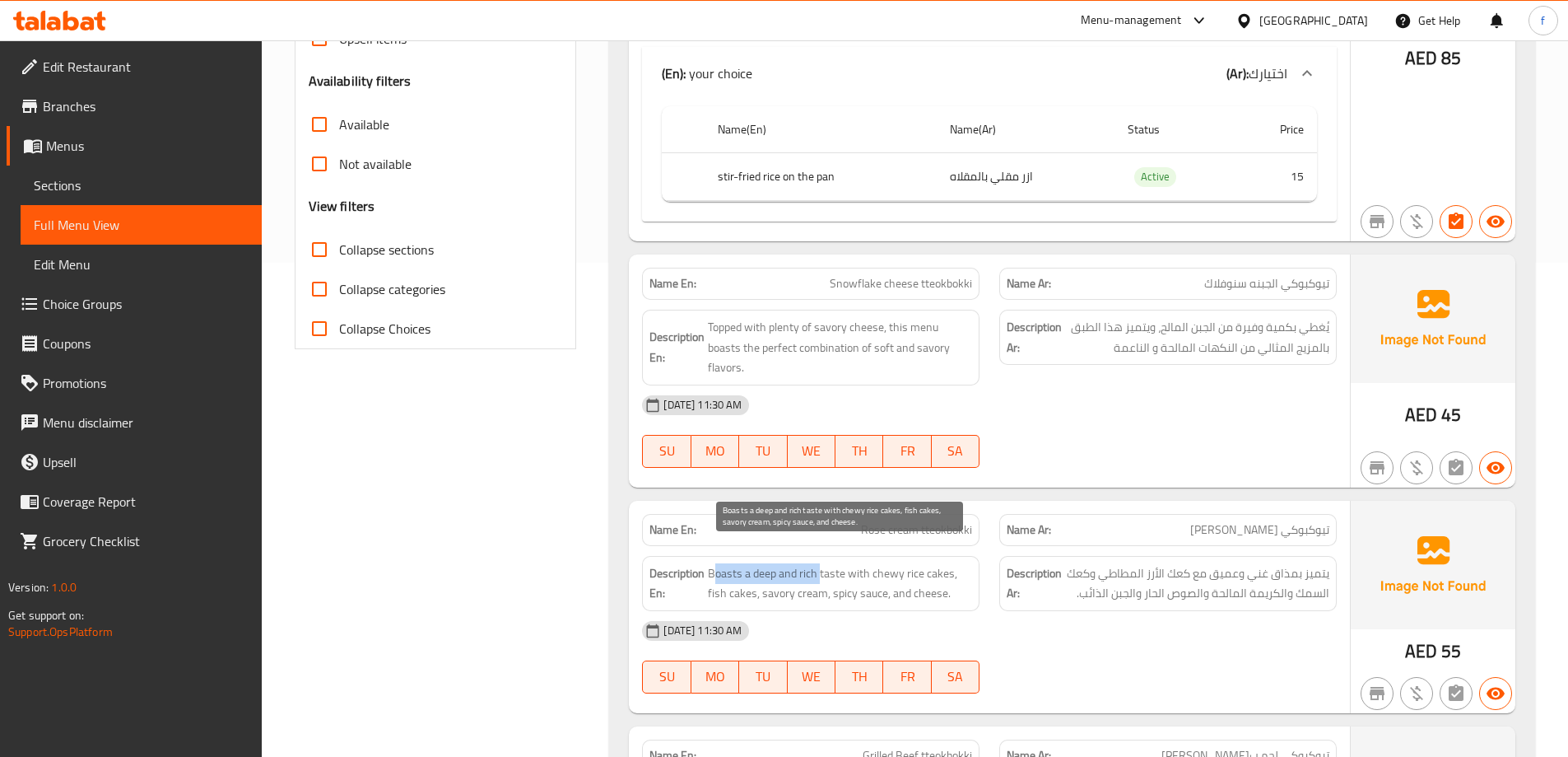
drag, startPoint x: 718, startPoint y: 551, endPoint x: 819, endPoint y: 556, distance: 101.1
click at [819, 564] on span "Boasts a deep and rich taste with chewy rice cakes, fish cakes, savory cream, s…" at bounding box center [840, 583] width 264 height 40
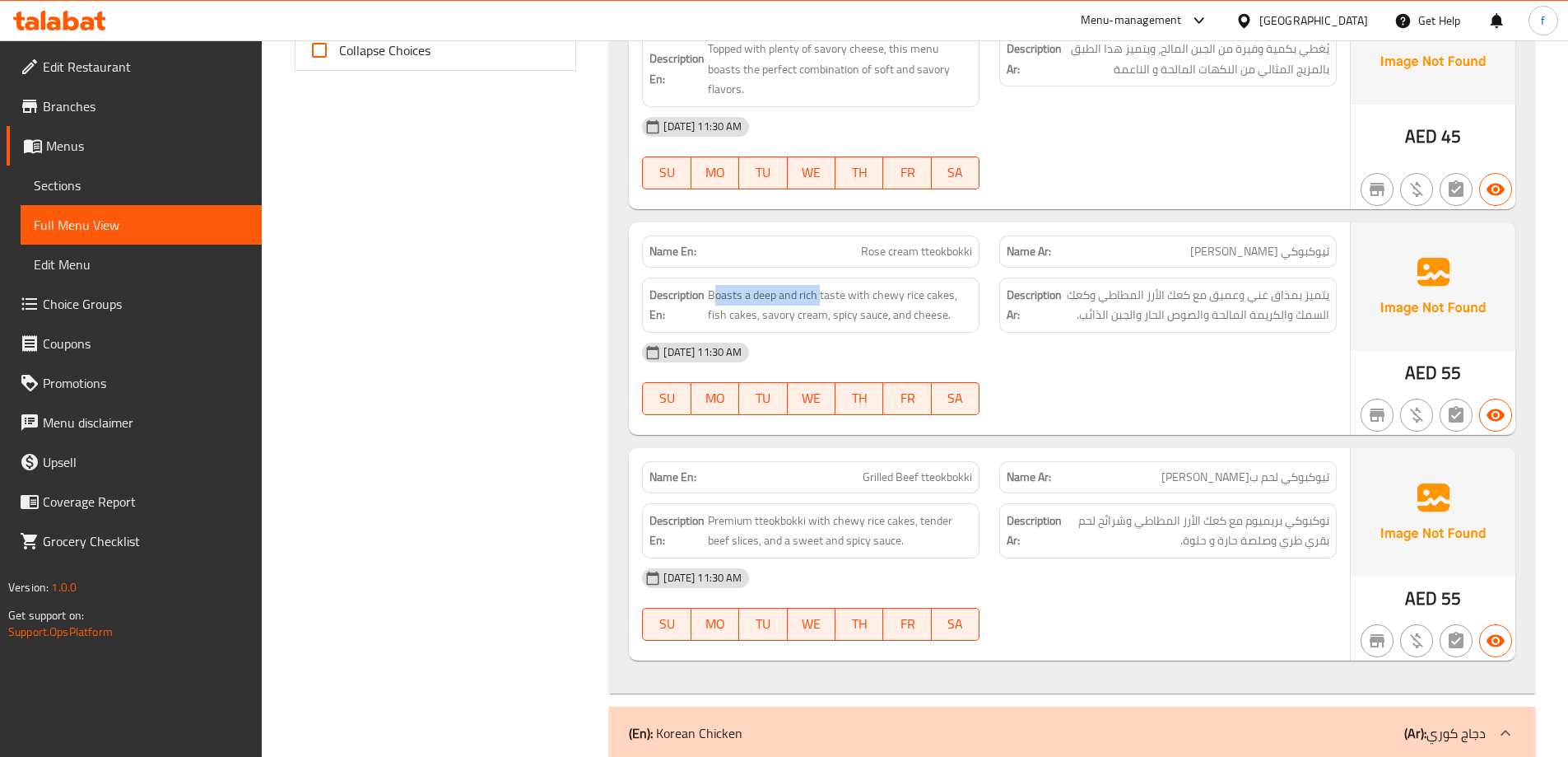
scroll to position [824, 0]
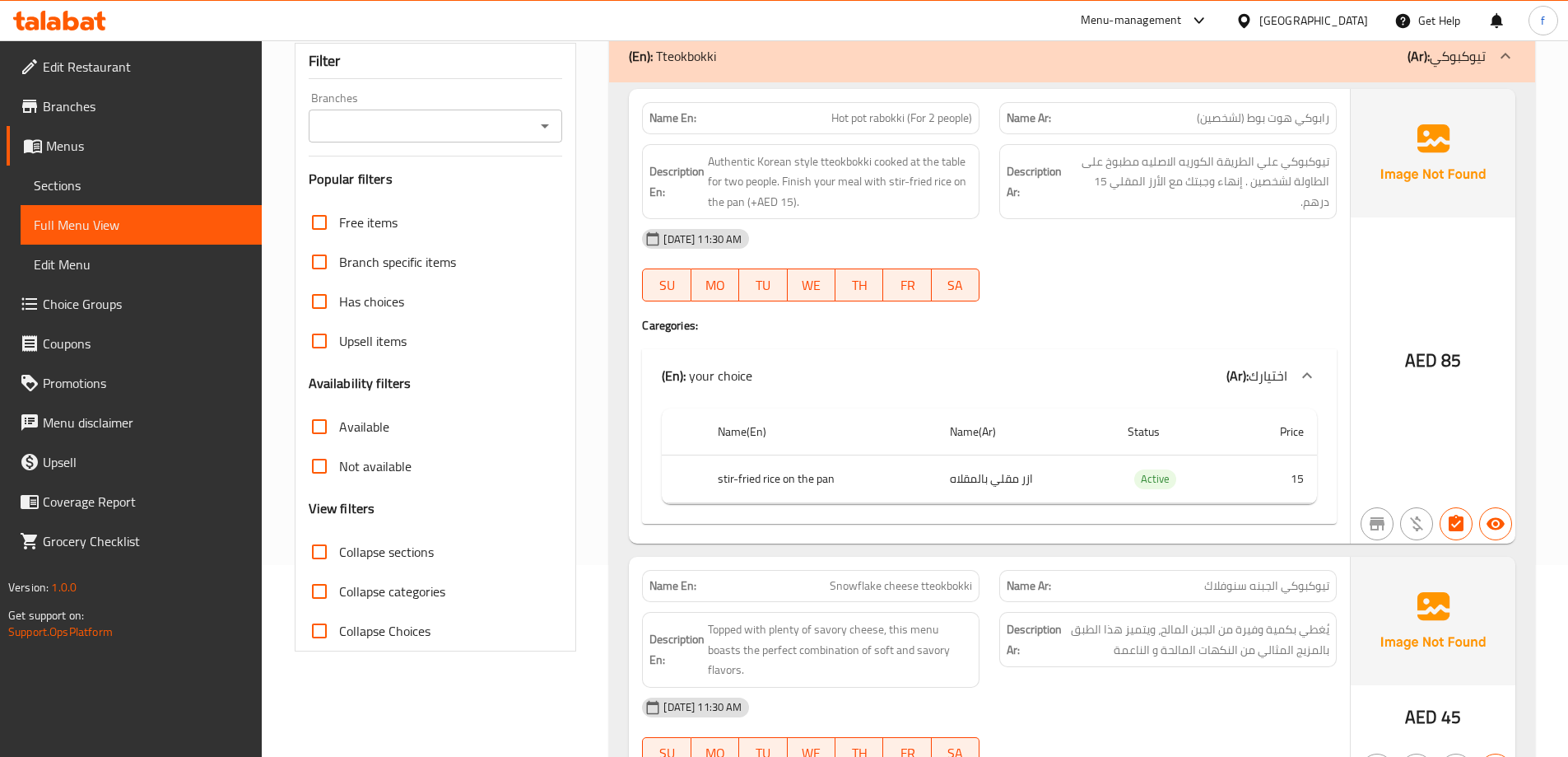
scroll to position [165, 0]
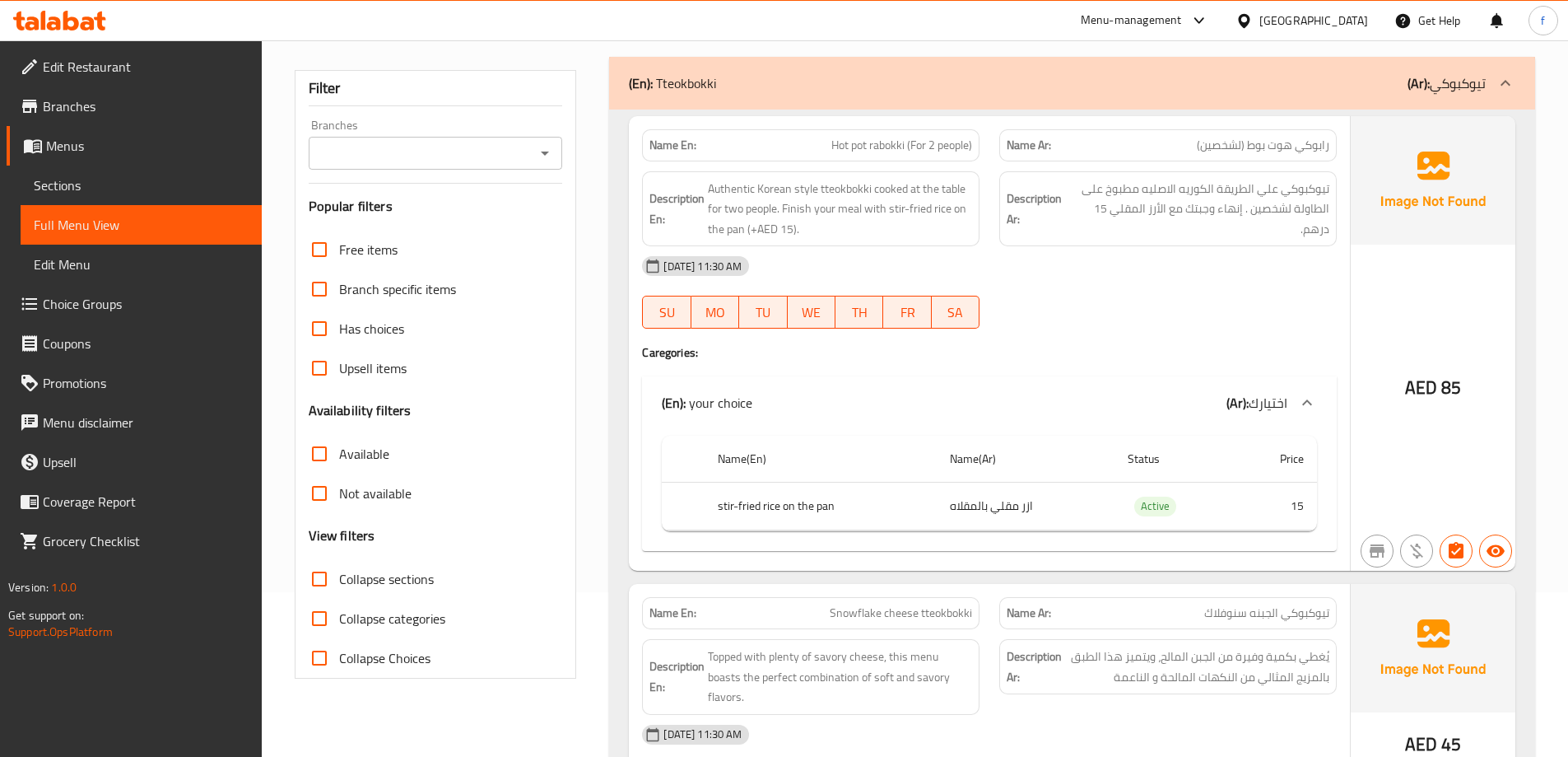
drag, startPoint x: 1185, startPoint y: 318, endPoint x: 735, endPoint y: 474, distance: 476.3
drag, startPoint x: 735, startPoint y: 474, endPoint x: 1179, endPoint y: 283, distance: 483.3
click at [1179, 283] on div "[DATE] 11:30 AM" at bounding box center [990, 266] width 715 height 39
click at [790, 232] on span "Authentic Korean style tteokbokki cooked at the table for two people. Finish yo…" at bounding box center [840, 209] width 264 height 61
click at [816, 229] on span "Authentic Korean style tteokbokki cooked at the table for two people. Finish yo…" at bounding box center [840, 209] width 264 height 61
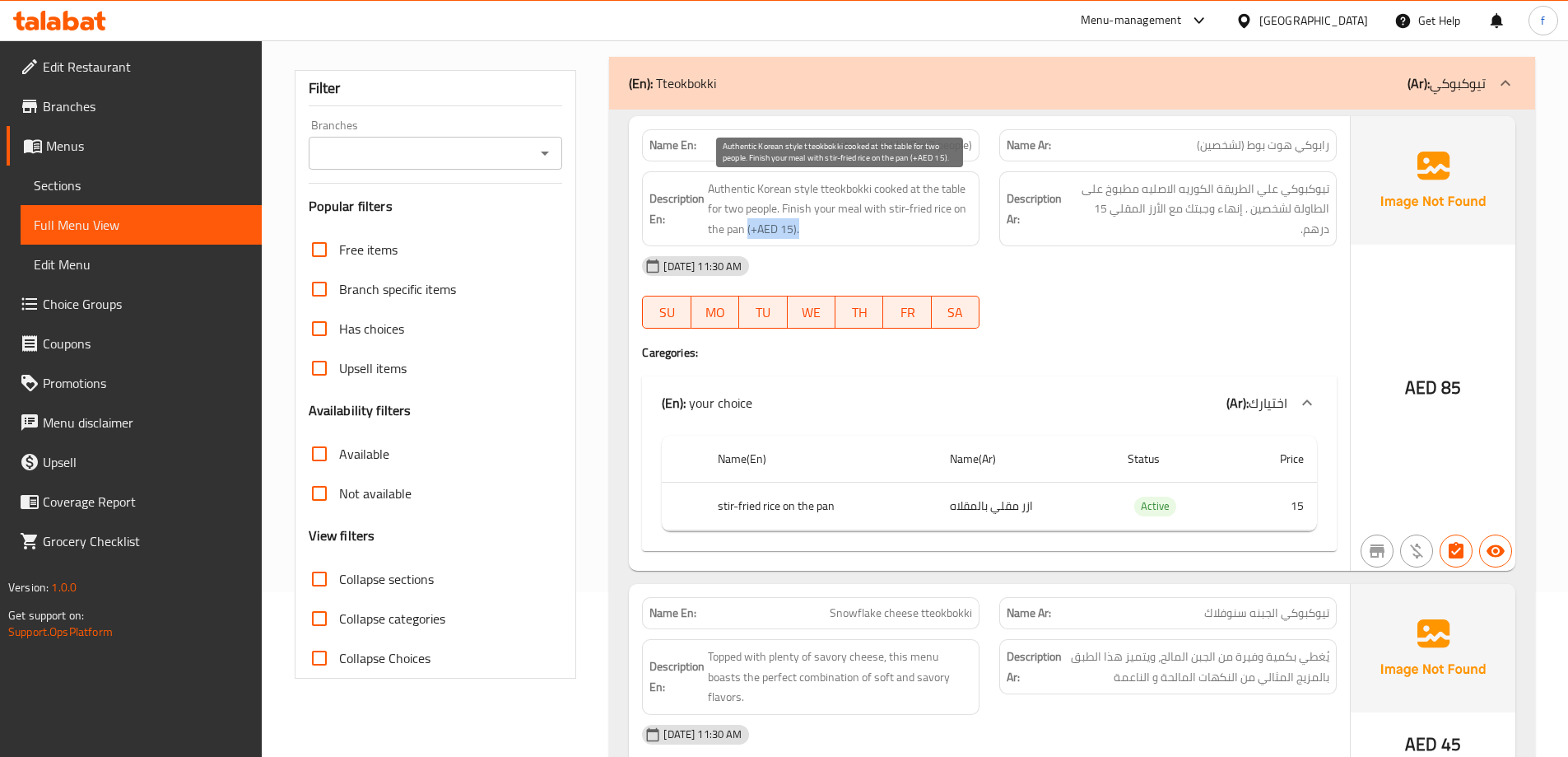
drag, startPoint x: 845, startPoint y: 232, endPoint x: 748, endPoint y: 232, distance: 97.0
click at [748, 232] on span "Authentic Korean style tteokbokki cooked at the table for two people. Finish yo…" at bounding box center [840, 209] width 264 height 61
drag, startPoint x: 1326, startPoint y: 146, endPoint x: 1271, endPoint y: 151, distance: 55.2
click at [1271, 151] on span "رابوكي هوت بوط (لشخصين)" at bounding box center [1263, 145] width 133 height 17
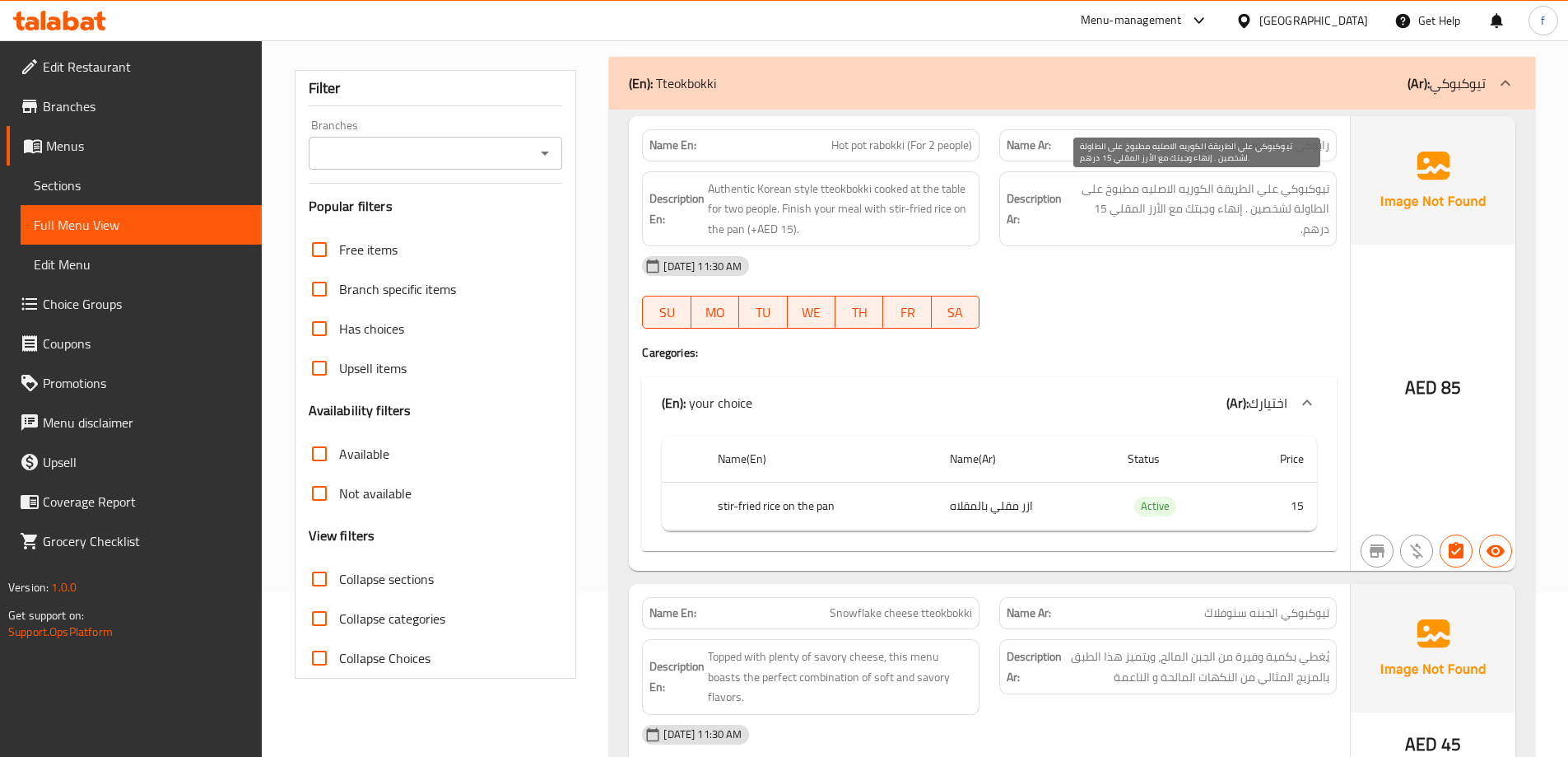
click at [1293, 186] on span "تيوكبوكي علي الطريقة الكوريه الاصليه مطبوخ على الطاولة لشخصين . إنهاء وجبتك مع …" at bounding box center [1197, 209] width 264 height 61
drag, startPoint x: 1183, startPoint y: 190, endPoint x: 1097, endPoint y: 189, distance: 86.0
click at [1097, 189] on span "تيوكبوكي علي الطريقة الكوريه الاصليه مطبوخ على الطاولة لشخصين . إنهاء وجبتك مع …" at bounding box center [1197, 209] width 264 height 61
drag, startPoint x: 1406, startPoint y: 394, endPoint x: 1466, endPoint y: 396, distance: 60.0
click at [1466, 396] on div "AED 85" at bounding box center [1433, 344] width 165 height 455
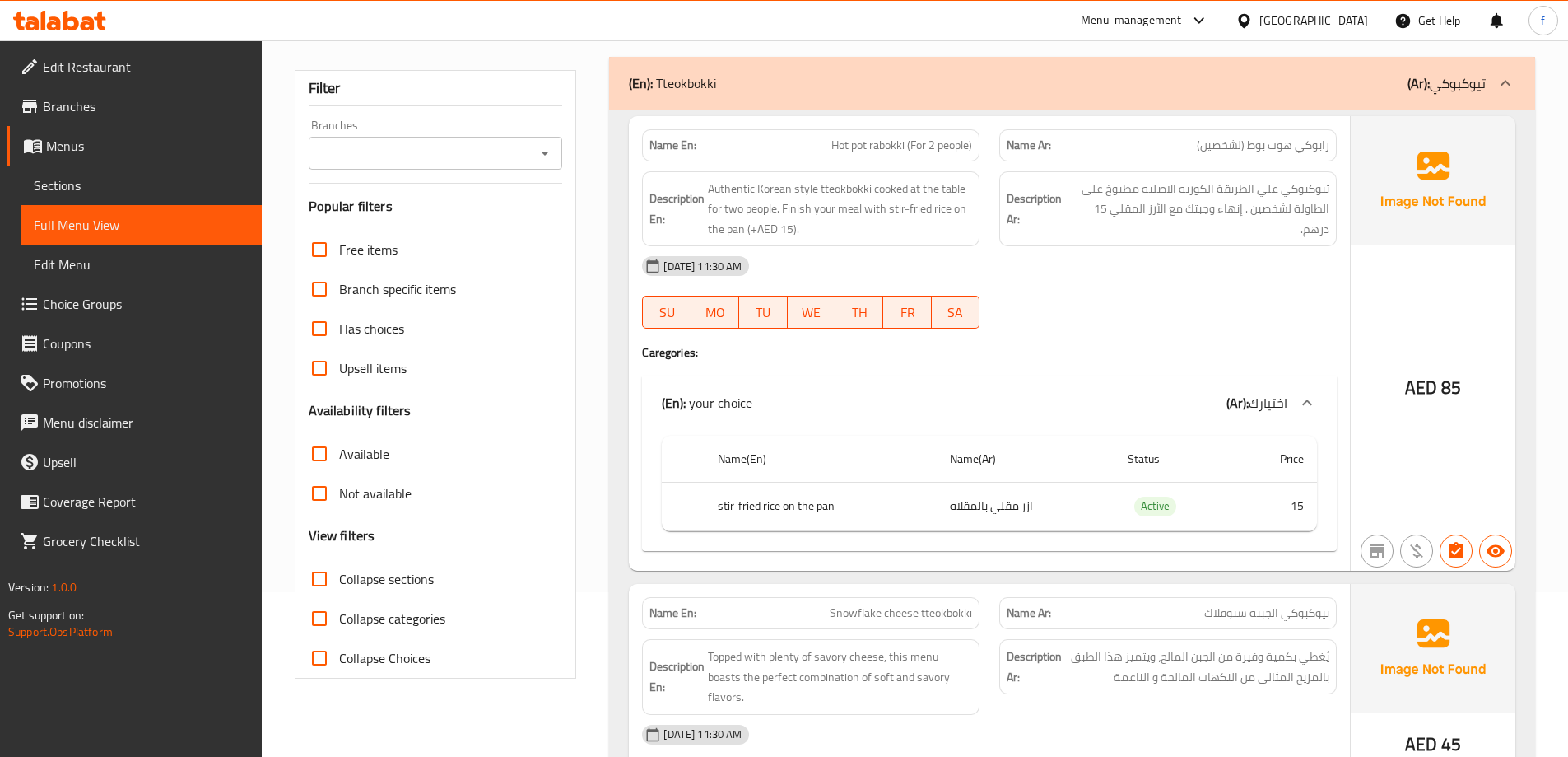
drag, startPoint x: 1322, startPoint y: 509, endPoint x: 1198, endPoint y: 521, distance: 124.6
click at [1198, 521] on td "Active" at bounding box center [1176, 506] width 121 height 49
drag, startPoint x: 1470, startPoint y: 387, endPoint x: 1443, endPoint y: 385, distance: 27.1
click at [1443, 385] on div "AED 85" at bounding box center [1433, 344] width 165 height 455
drag, startPoint x: 1289, startPoint y: 501, endPoint x: 1303, endPoint y: 502, distance: 14.0
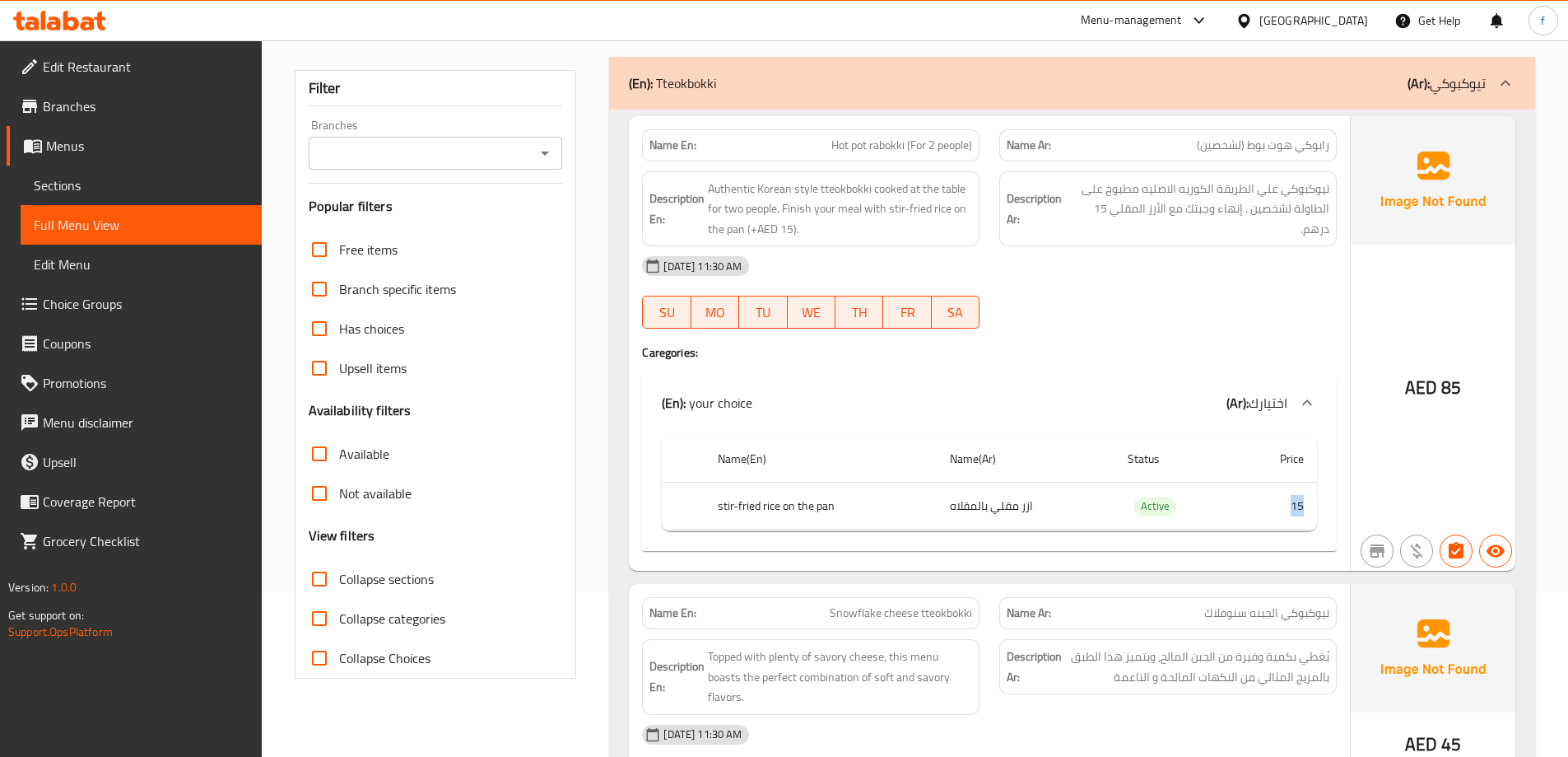
click at [1303, 502] on td "15" at bounding box center [1276, 506] width 81 height 49
drag, startPoint x: 712, startPoint y: 234, endPoint x: 727, endPoint y: 234, distance: 15.0
click at [727, 234] on span "Authentic Korean style tteokbokki cooked at the table for two people. Finish yo…" at bounding box center [840, 209] width 264 height 61
drag, startPoint x: 1116, startPoint y: 213, endPoint x: 1099, endPoint y: 211, distance: 17.1
click at [1099, 211] on span "تيوكبوكي علي الطريقة الكوريه الاصليه مطبوخ على الطاولة لشخصين . إنهاء وجبتك مع …" at bounding box center [1197, 209] width 264 height 61
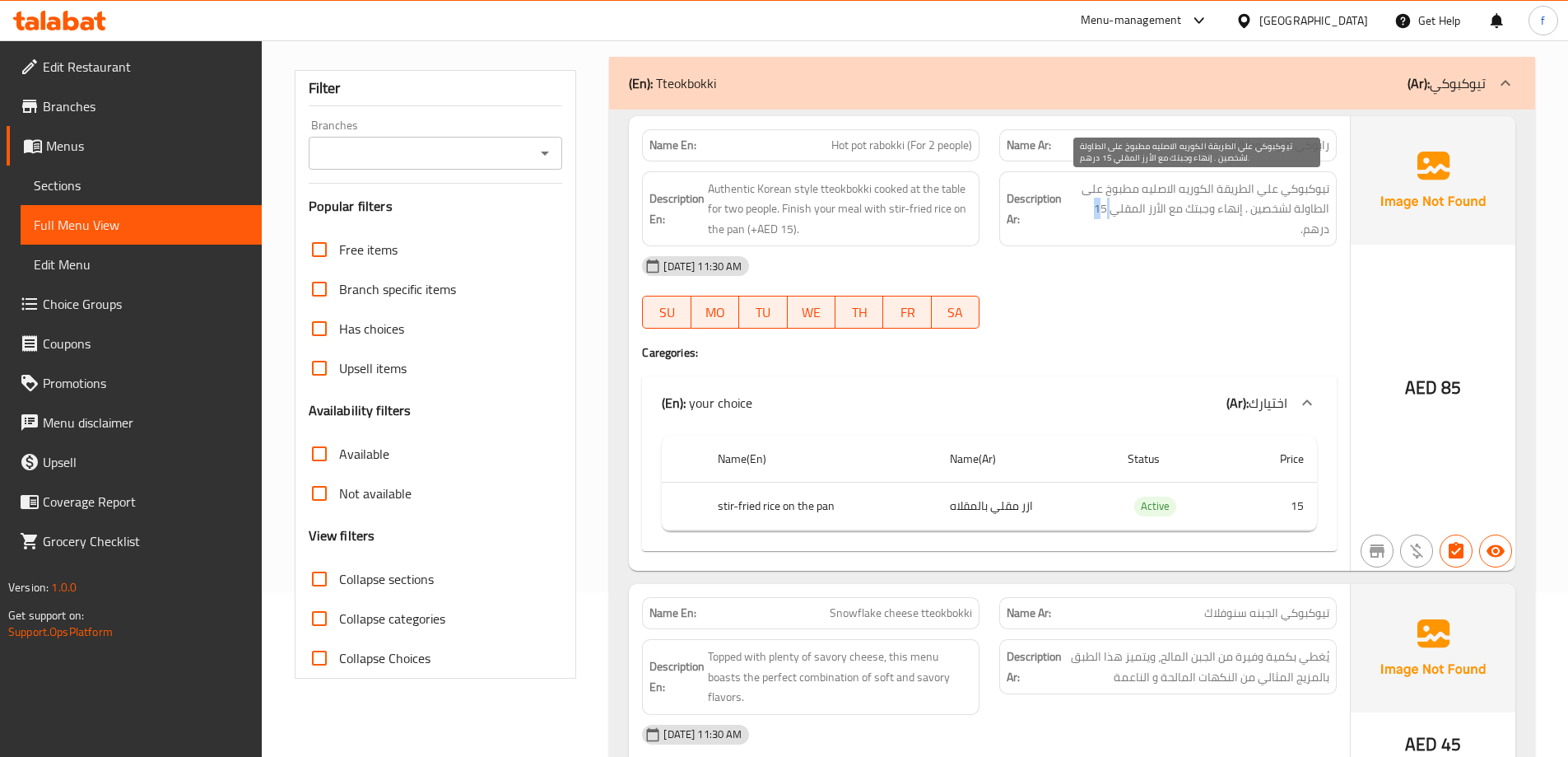
click at [1114, 208] on span "تيوكبوكي علي الطريقة الكوريه الاصليه مطبوخ على الطاولة لشخصين . إنهاء وجبتك مع …" at bounding box center [1197, 209] width 264 height 61
click at [1188, 221] on span "تيوكبوكي علي الطريقة الكوريه الاصليه مطبوخ على الطاولة لشخصين . إنهاء وجبتك مع …" at bounding box center [1197, 209] width 264 height 61
drag, startPoint x: 1293, startPoint y: 227, endPoint x: 1342, endPoint y: 224, distance: 49.1
click at [1342, 224] on div "Description Ar: تيوكبوكي علي الطريقة الكوريه الاصليه مطبوخ على الطاولة لشخصين .…" at bounding box center [1168, 210] width 357 height 96
click at [1154, 190] on span "تيوكبوكي علي الطريقة الكوريه الاصليه مطبوخ على الطاولة لشخصين . إنهاء وجبتك مع …" at bounding box center [1197, 209] width 264 height 61
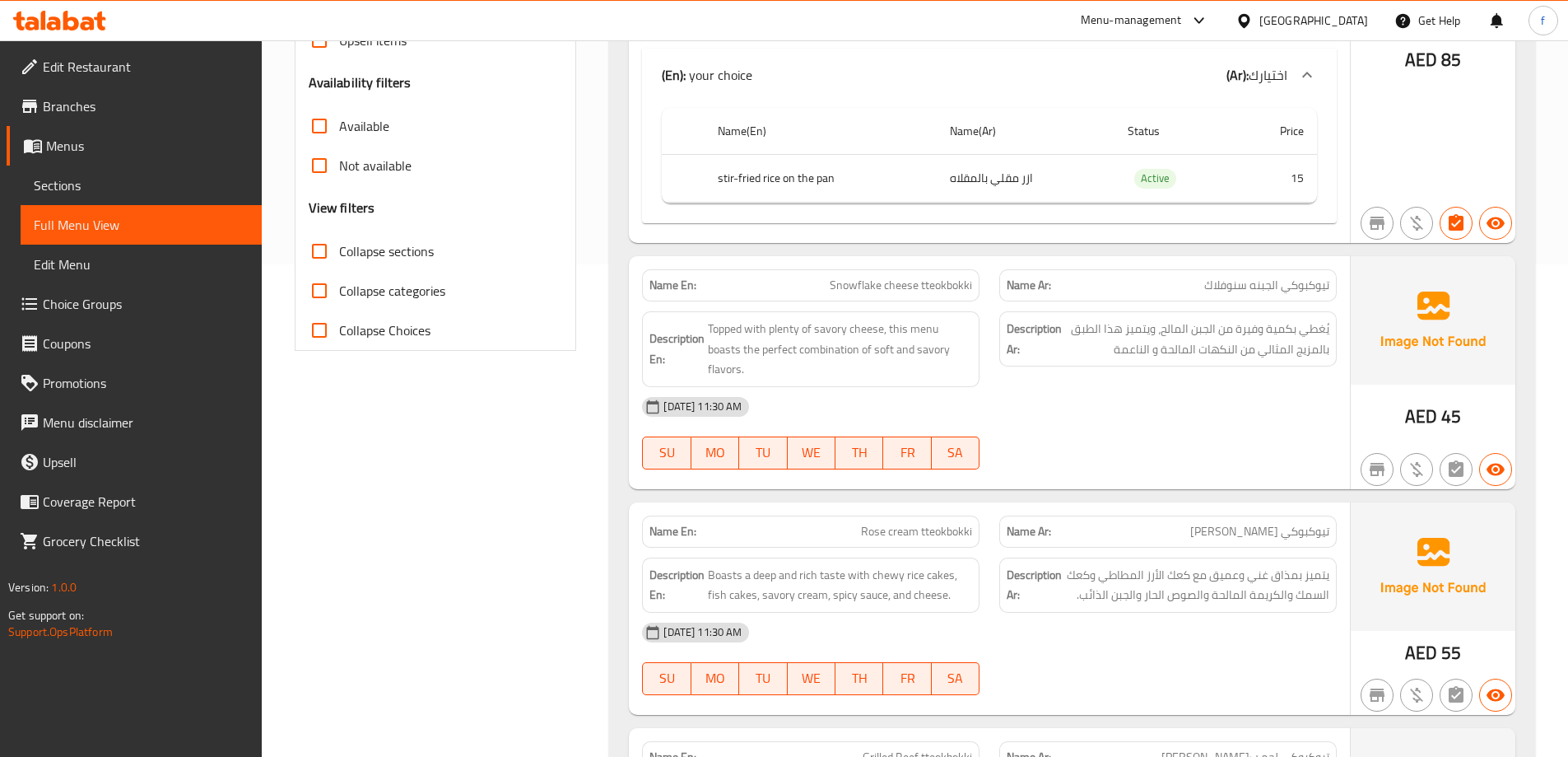
scroll to position [494, 0]
click at [1315, 285] on span "تيوكبوكي الجبنه سنوفلاك" at bounding box center [1267, 284] width 125 height 17
copy span "تيوكبوكي"
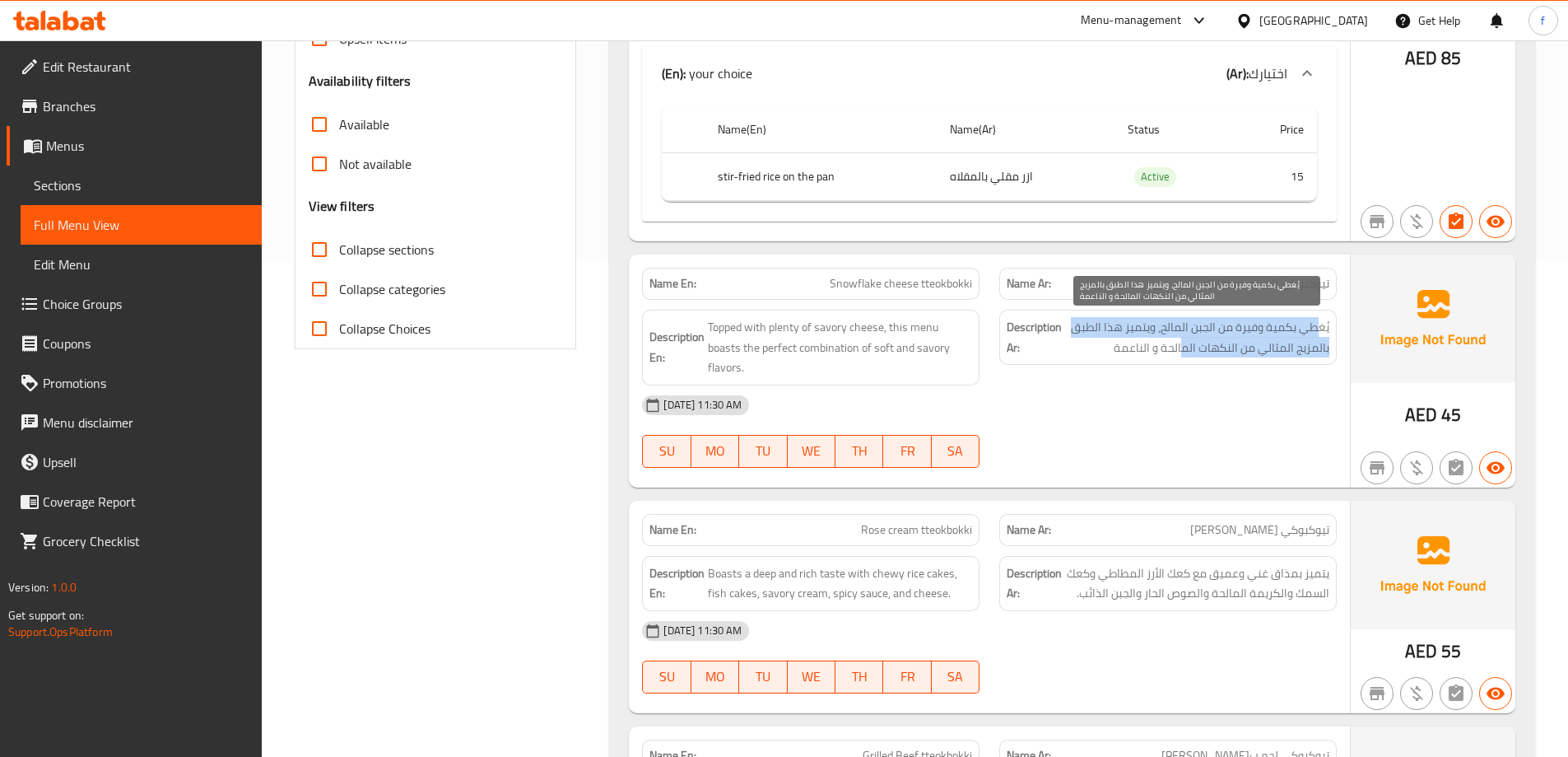
drag, startPoint x: 1322, startPoint y: 331, endPoint x: 1182, endPoint y: 356, distance: 142.2
click at [1182, 356] on span "يُغطي بكمية وفيرة من الجبن المالح، ويتميز هذا الطبق بالمزيج المثالي من النكهات …" at bounding box center [1197, 337] width 264 height 40
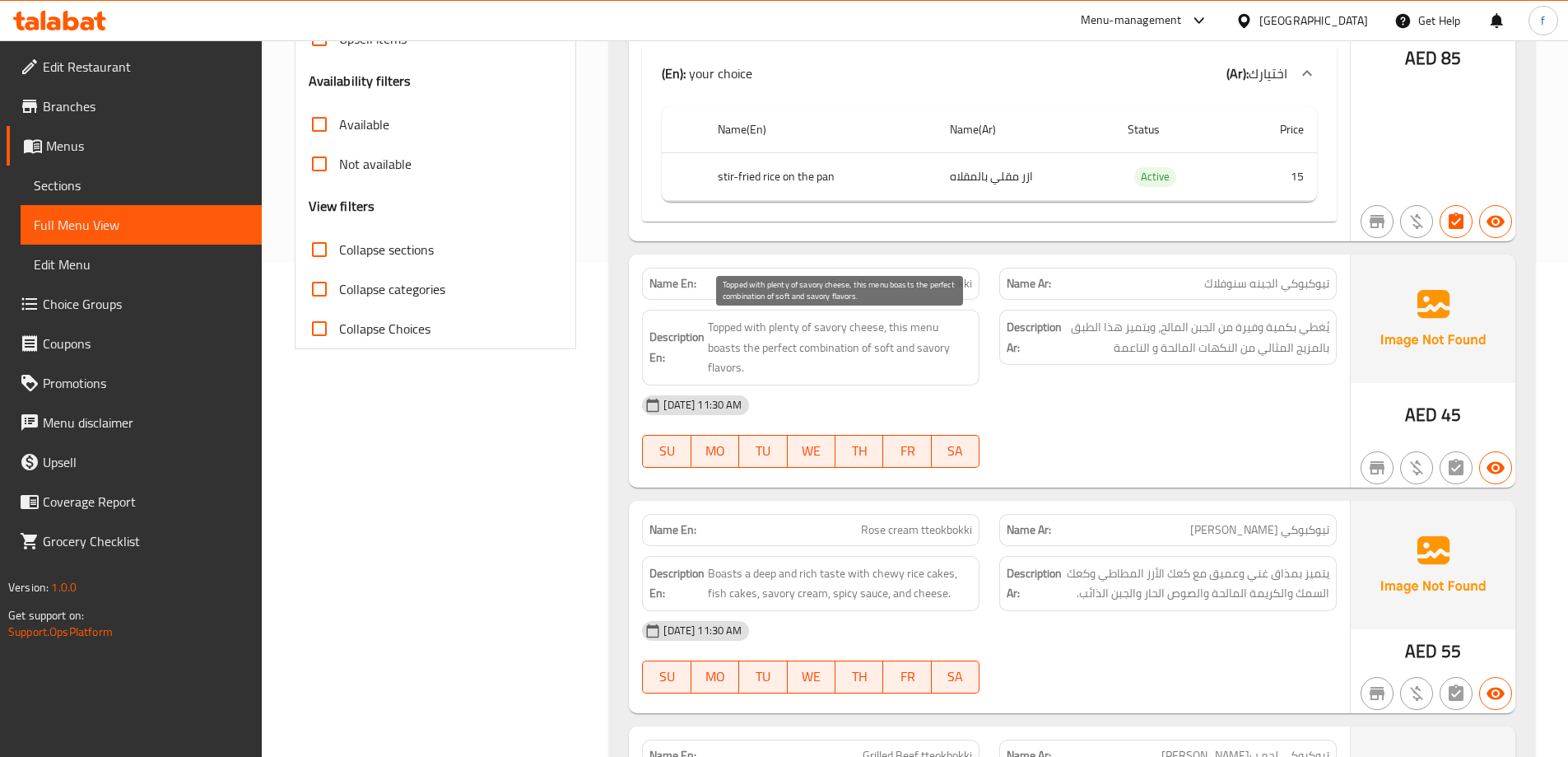
click at [744, 328] on span "Topped with plenty of savory cheese, this menu boasts the perfect combination o…" at bounding box center [840, 347] width 264 height 61
drag, startPoint x: 970, startPoint y: 328, endPoint x: 955, endPoint y: 329, distance: 15.0
click at [955, 329] on span "Topped with plenty of savory cheese, this menu boasts the perfect combination o…" at bounding box center [840, 347] width 264 height 61
click at [958, 352] on span "Topped with plenty of savory cheese, this menu boasts the perfect combination o…" at bounding box center [840, 347] width 264 height 61
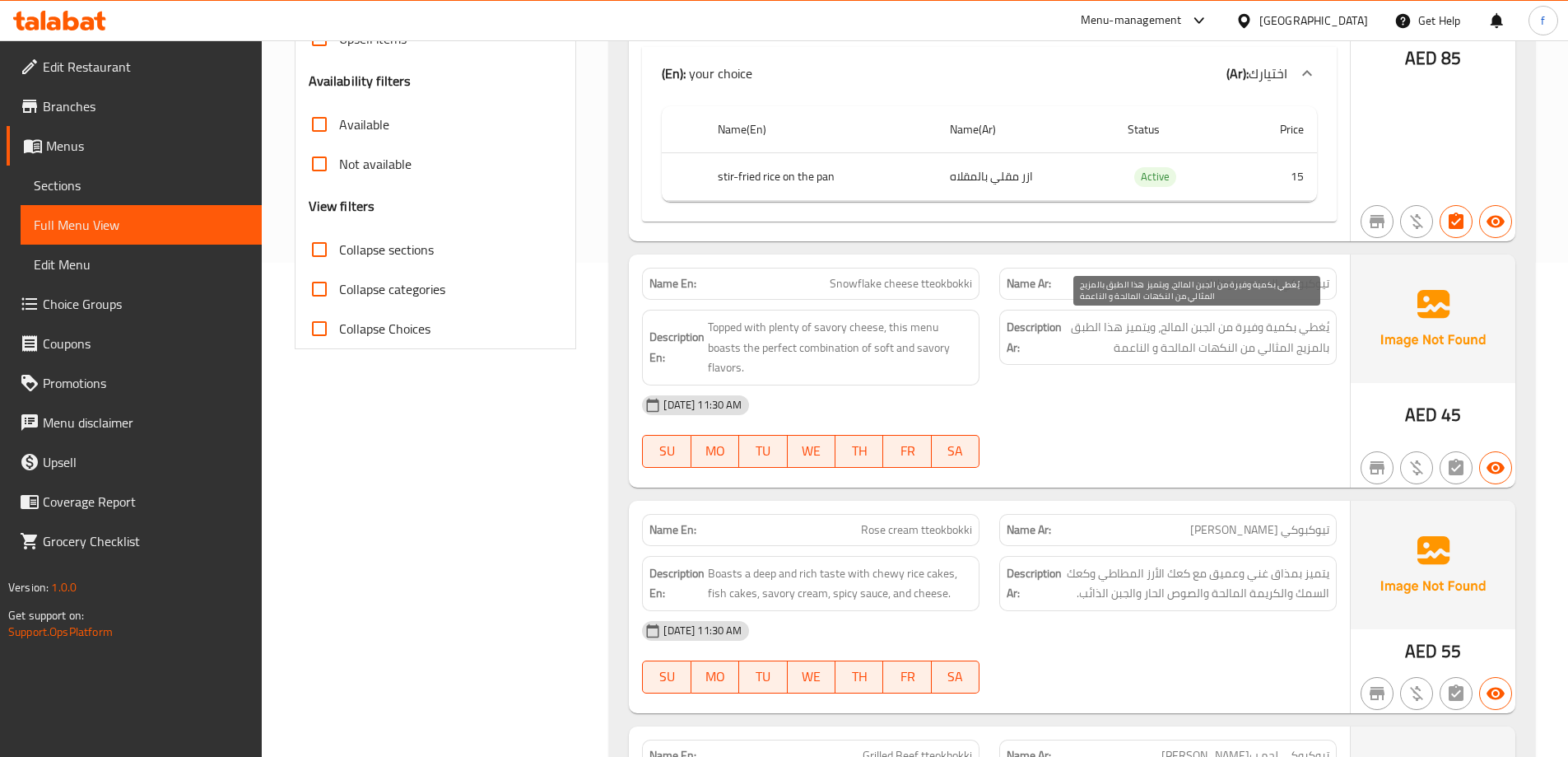
drag, startPoint x: 1159, startPoint y: 351, endPoint x: 1152, endPoint y: 346, distance: 8.6
click at [1152, 346] on span "يُغطي بكمية وفيرة من الجبن المالح، ويتميز هذا الطبق بالمزيج المثالي من النكهات …" at bounding box center [1197, 337] width 264 height 40
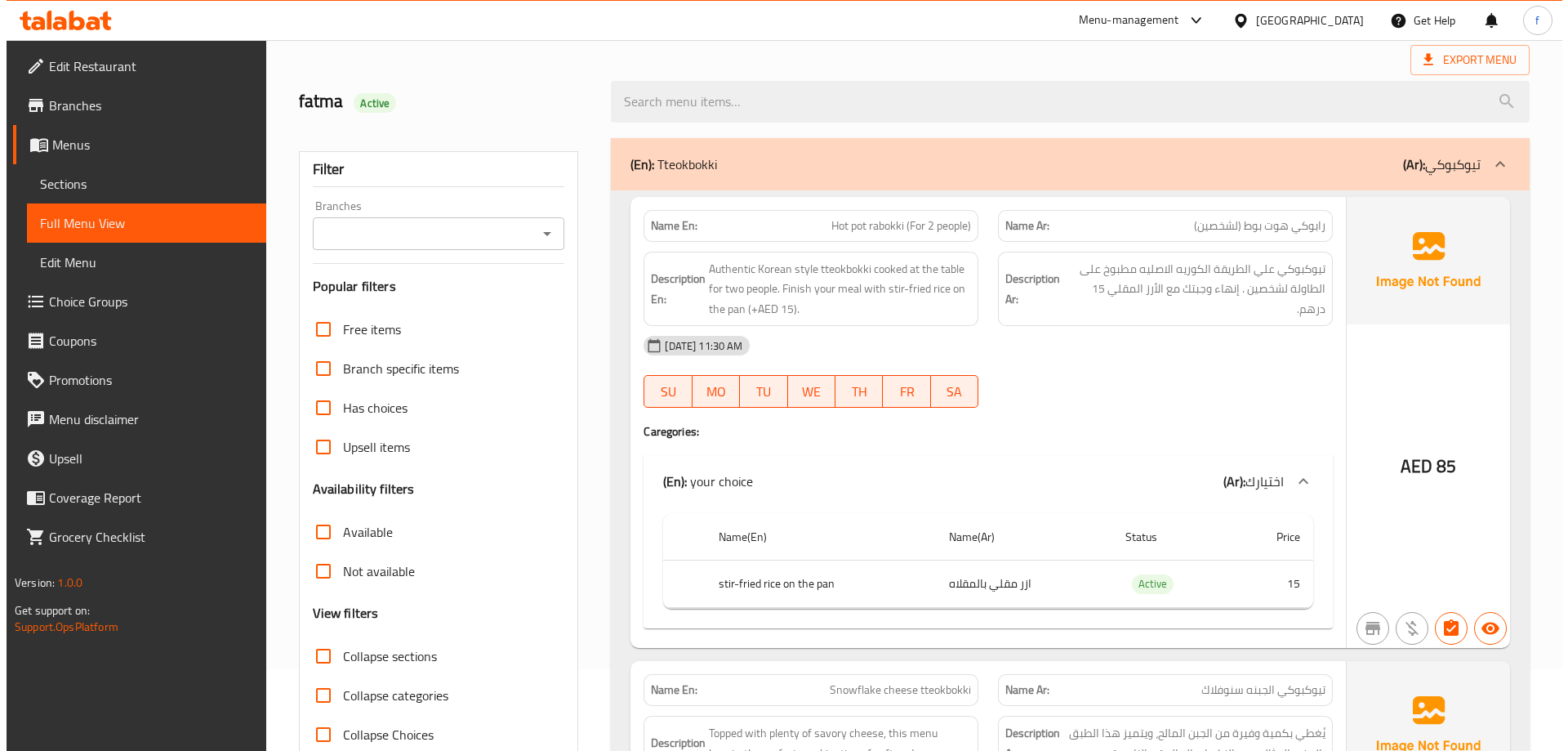
scroll to position [0, 0]
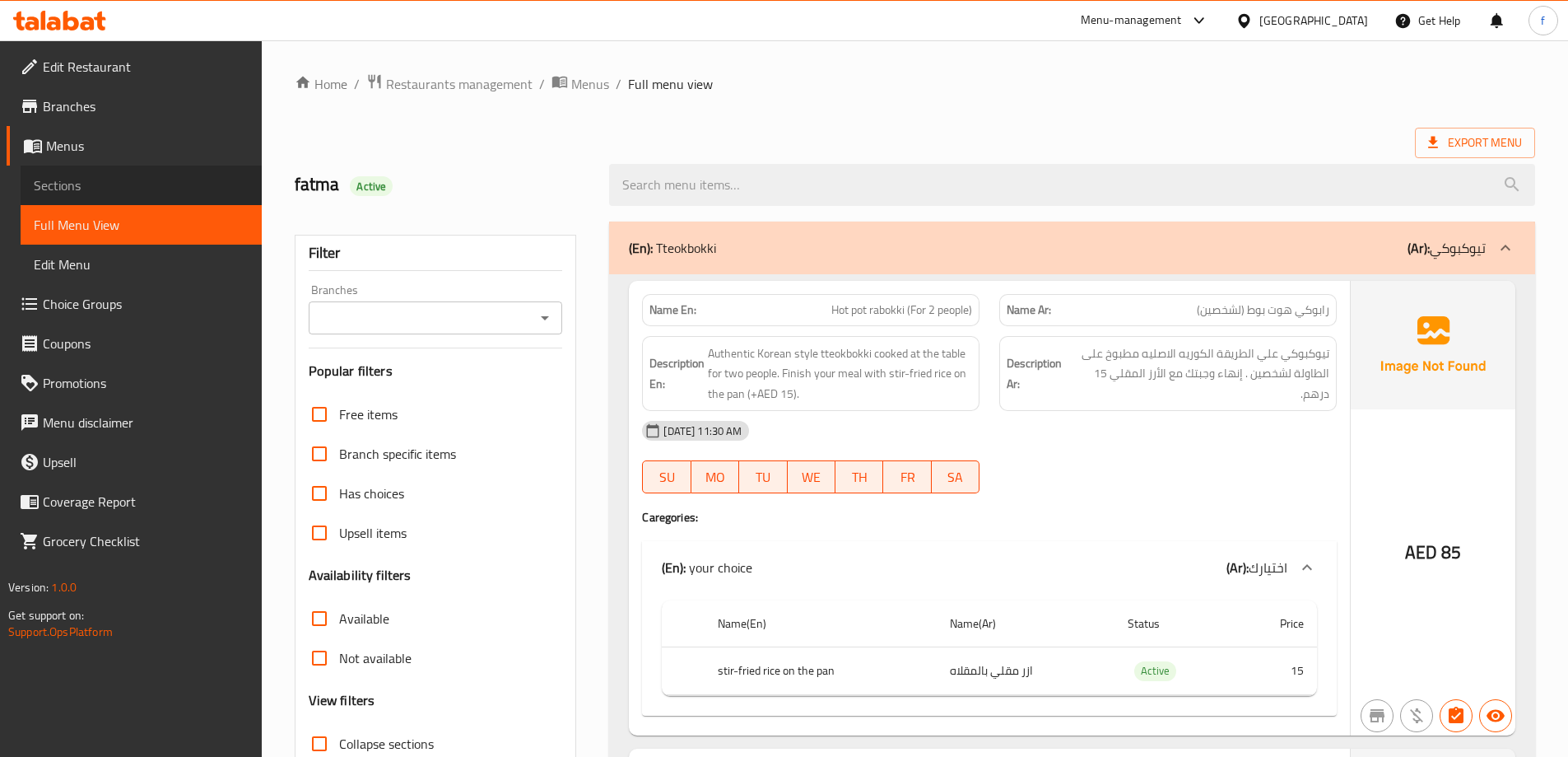
click at [110, 186] on span "Sections" at bounding box center [140, 185] width 215 height 20
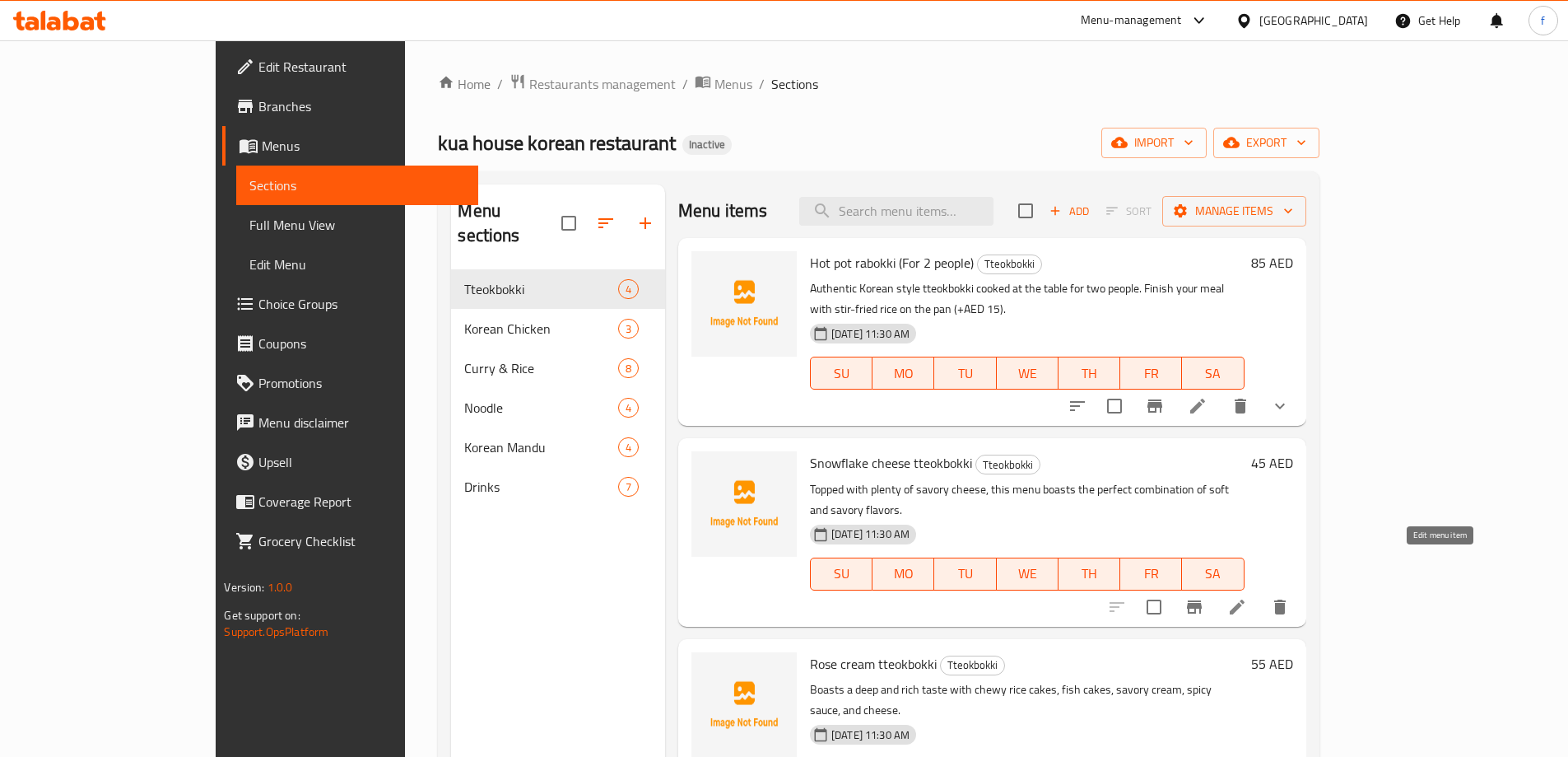
click at [1247, 597] on icon at bounding box center [1237, 606] width 20 height 20
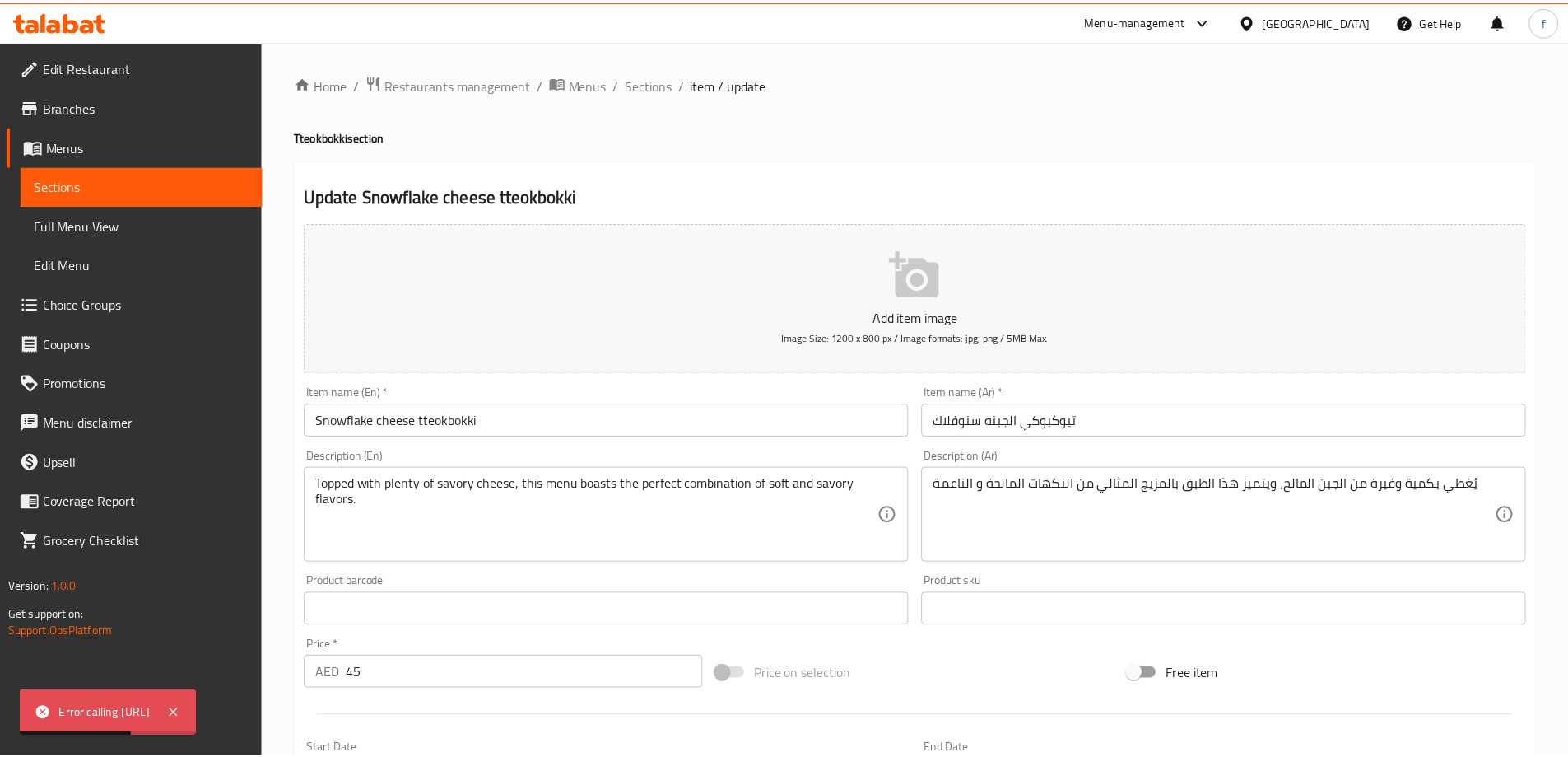
scroll to position [407, 0]
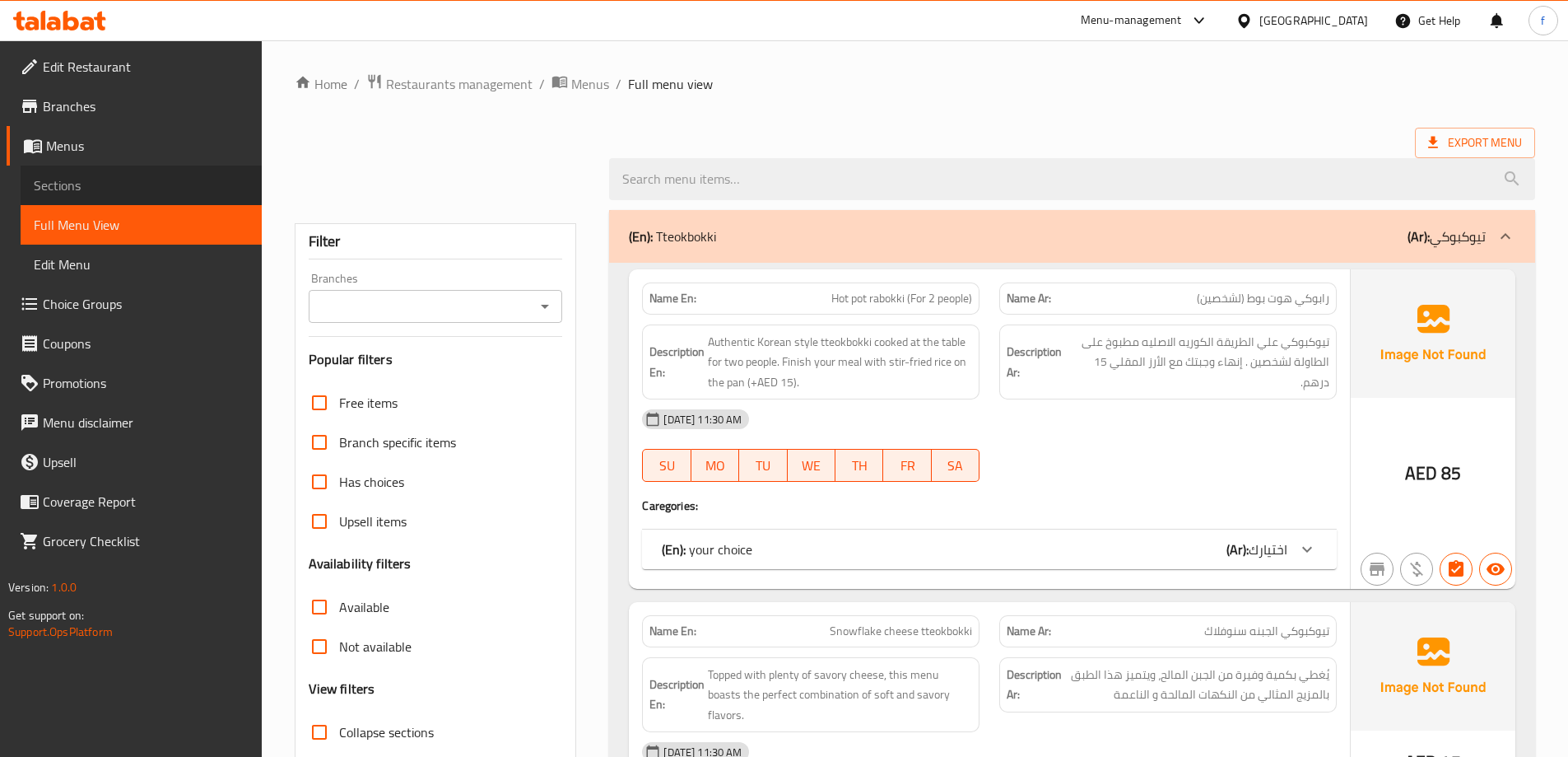
click at [159, 175] on span "Sections" at bounding box center [140, 185] width 215 height 20
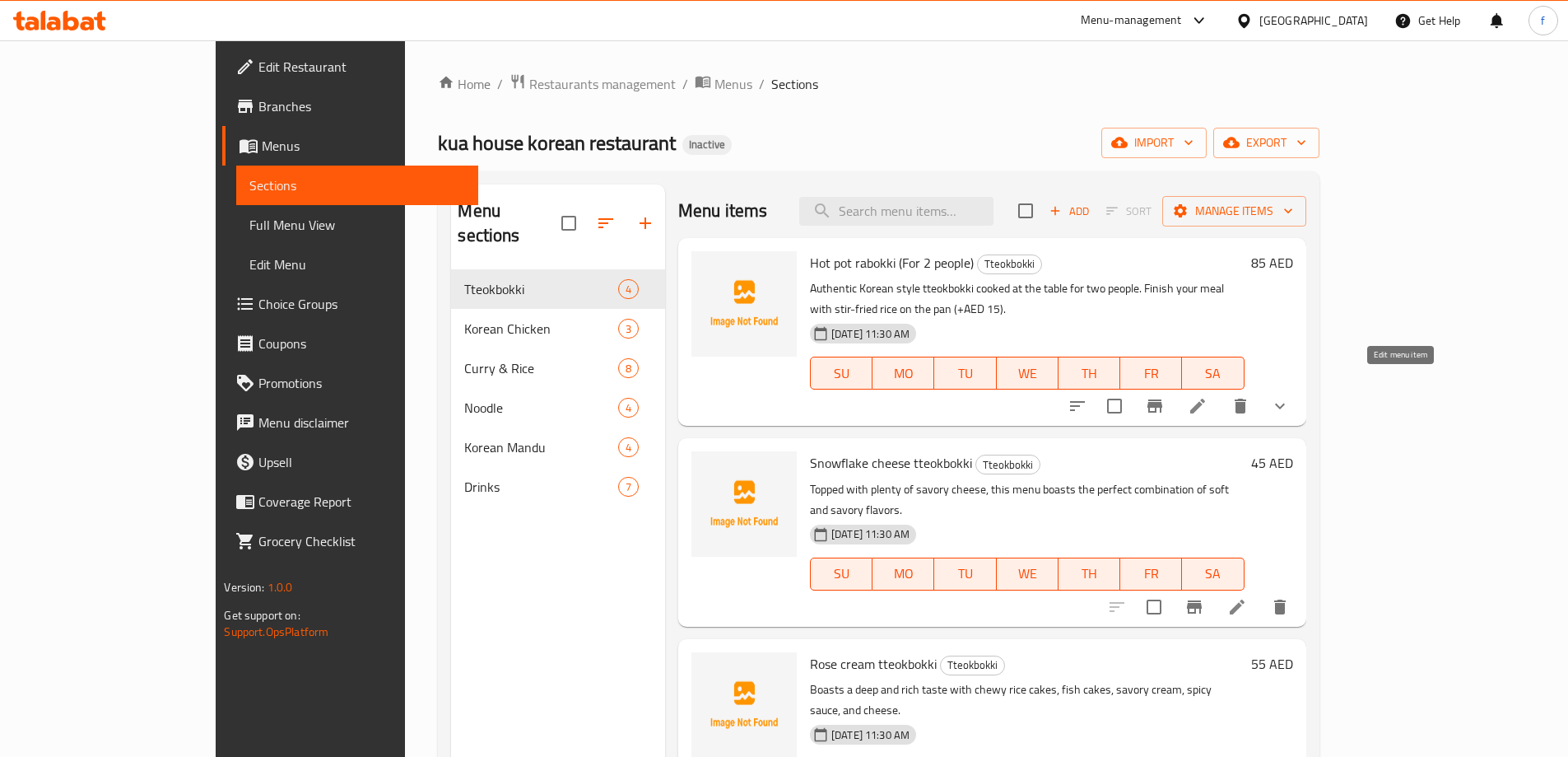
click at [1208, 396] on icon at bounding box center [1198, 405] width 20 height 20
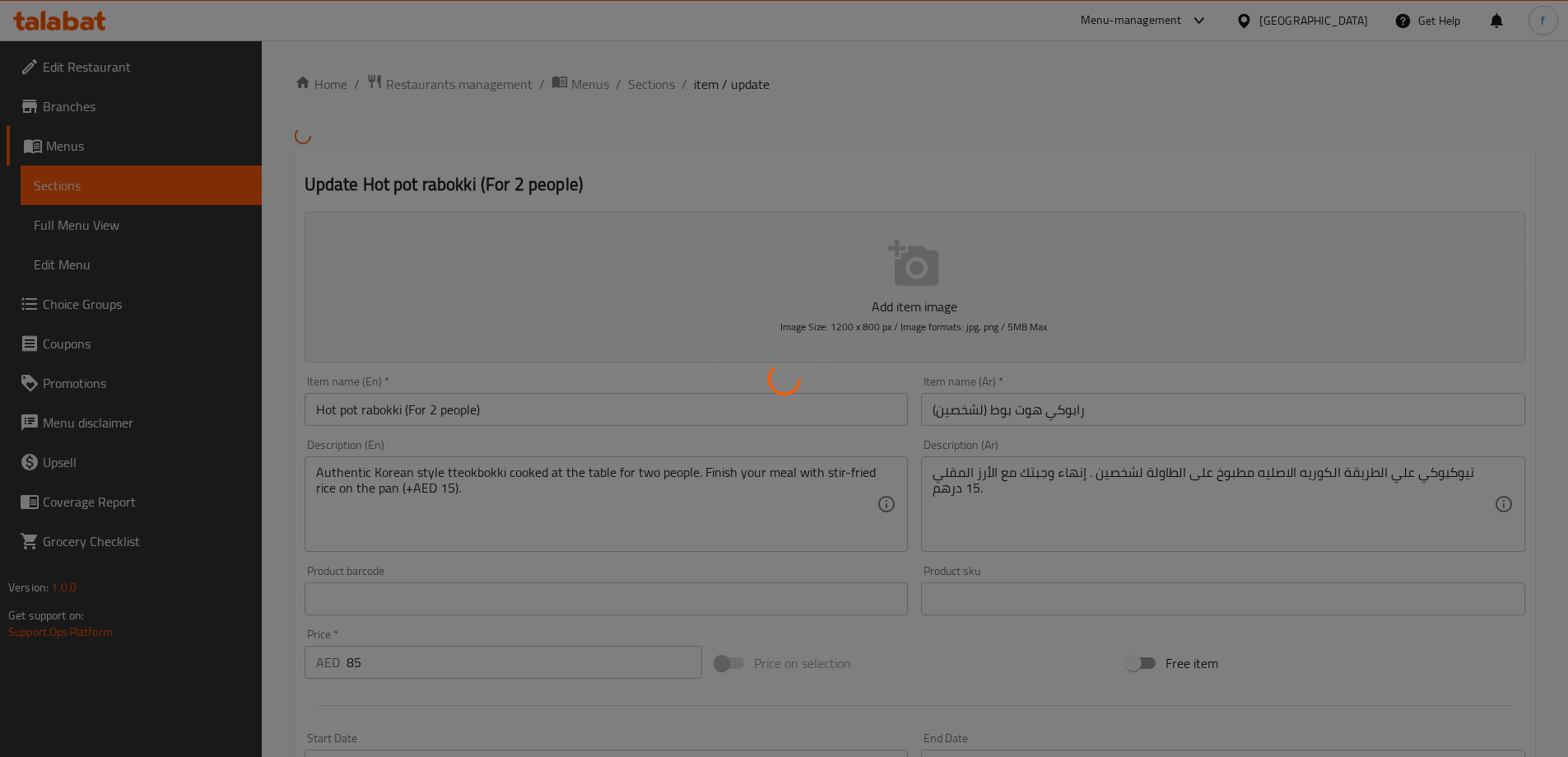
type input "اختيارك"
type input "1"
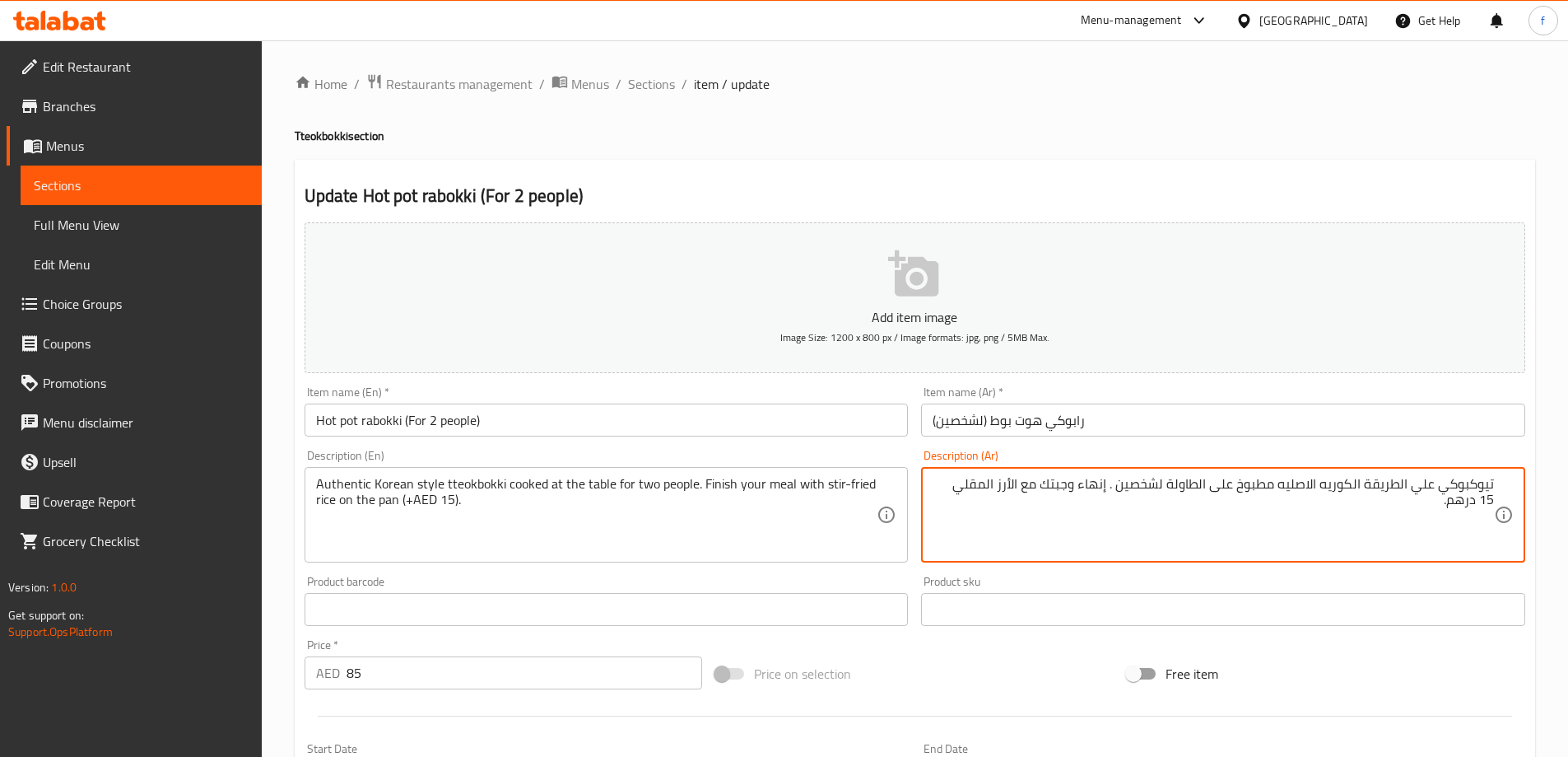
click at [963, 488] on textarea "تيوكبوكي علي الطريقة الكوريه الاصليه مطبوخ على الطاولة لشخصين . إنهاء وجبتك مع …" at bounding box center [1213, 515] width 562 height 78
click at [1207, 419] on input "رابوكي هوت بوط (لشخصين)" at bounding box center [1223, 420] width 604 height 33
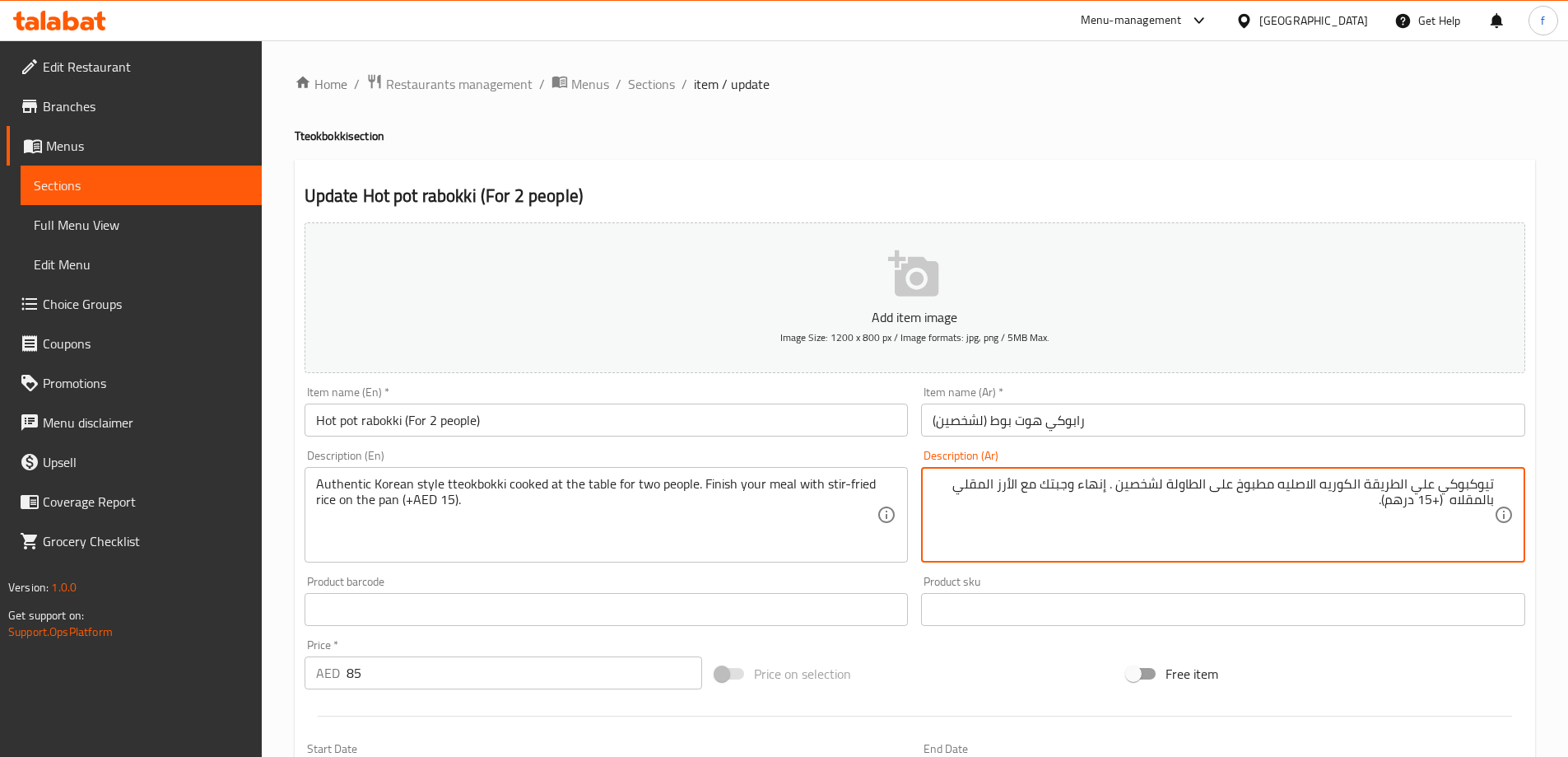
type textarea "تيوكبوكي علي الطريقة الكوريه الاصليه مطبوخ على الطاولة لشخصين . إنهاء وجبتك مع …"
click at [1291, 430] on input "رابوكي هوت بوط (لشخصين)" at bounding box center [1223, 420] width 604 height 33
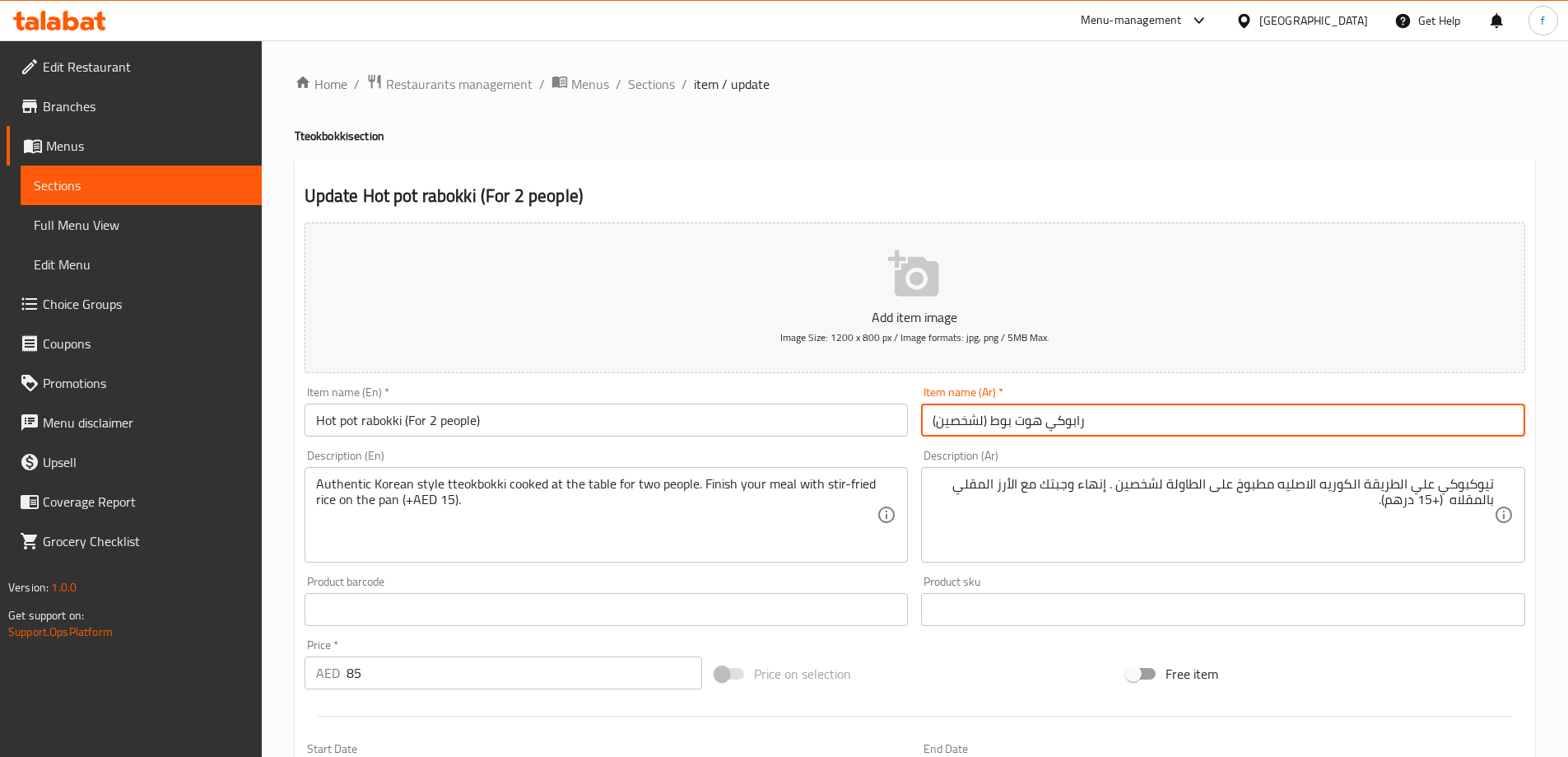
click at [631, 87] on span "Sections" at bounding box center [651, 84] width 47 height 20
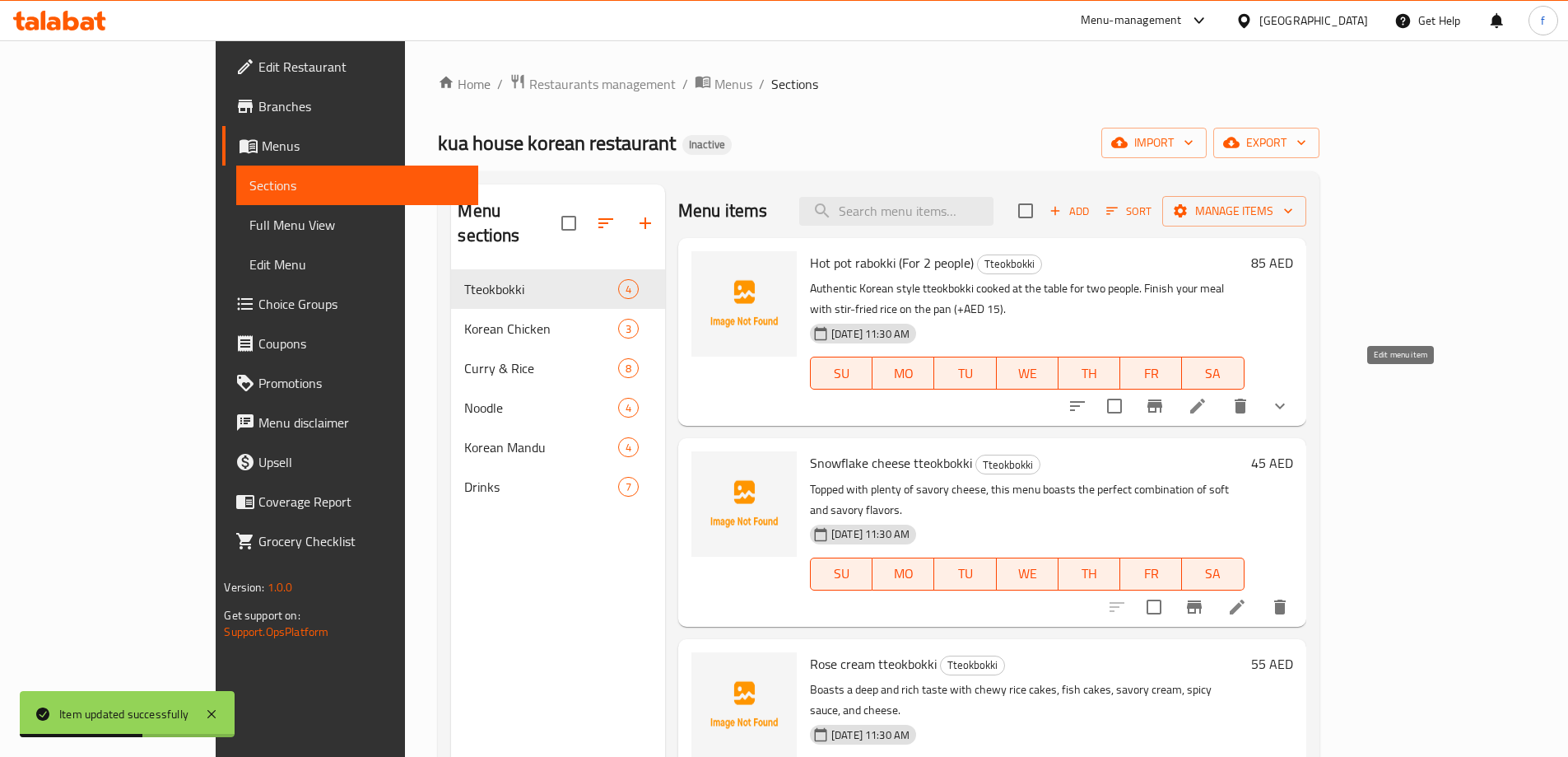
click at [1208, 396] on icon at bounding box center [1198, 405] width 20 height 20
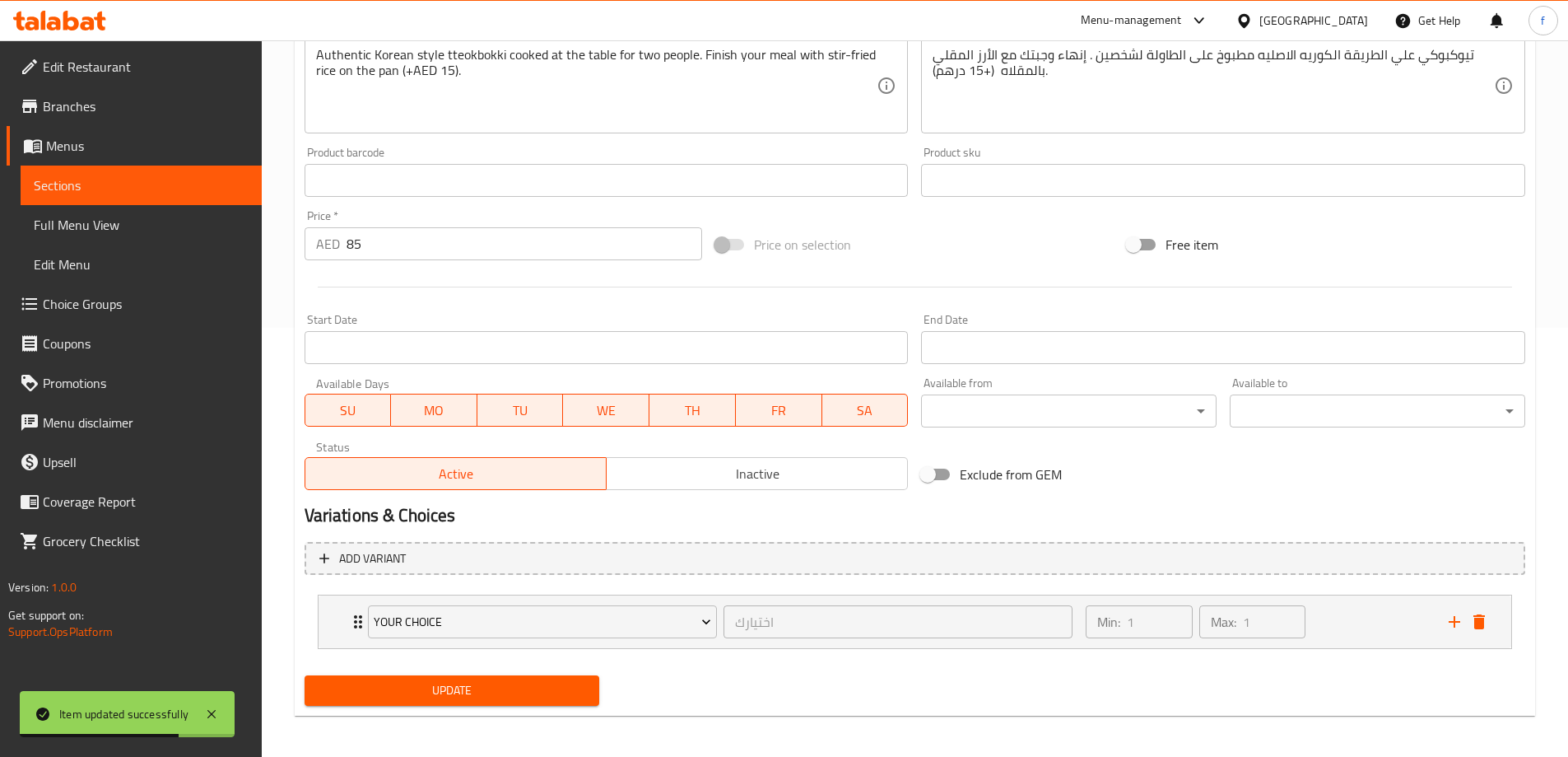
scroll to position [434, 0]
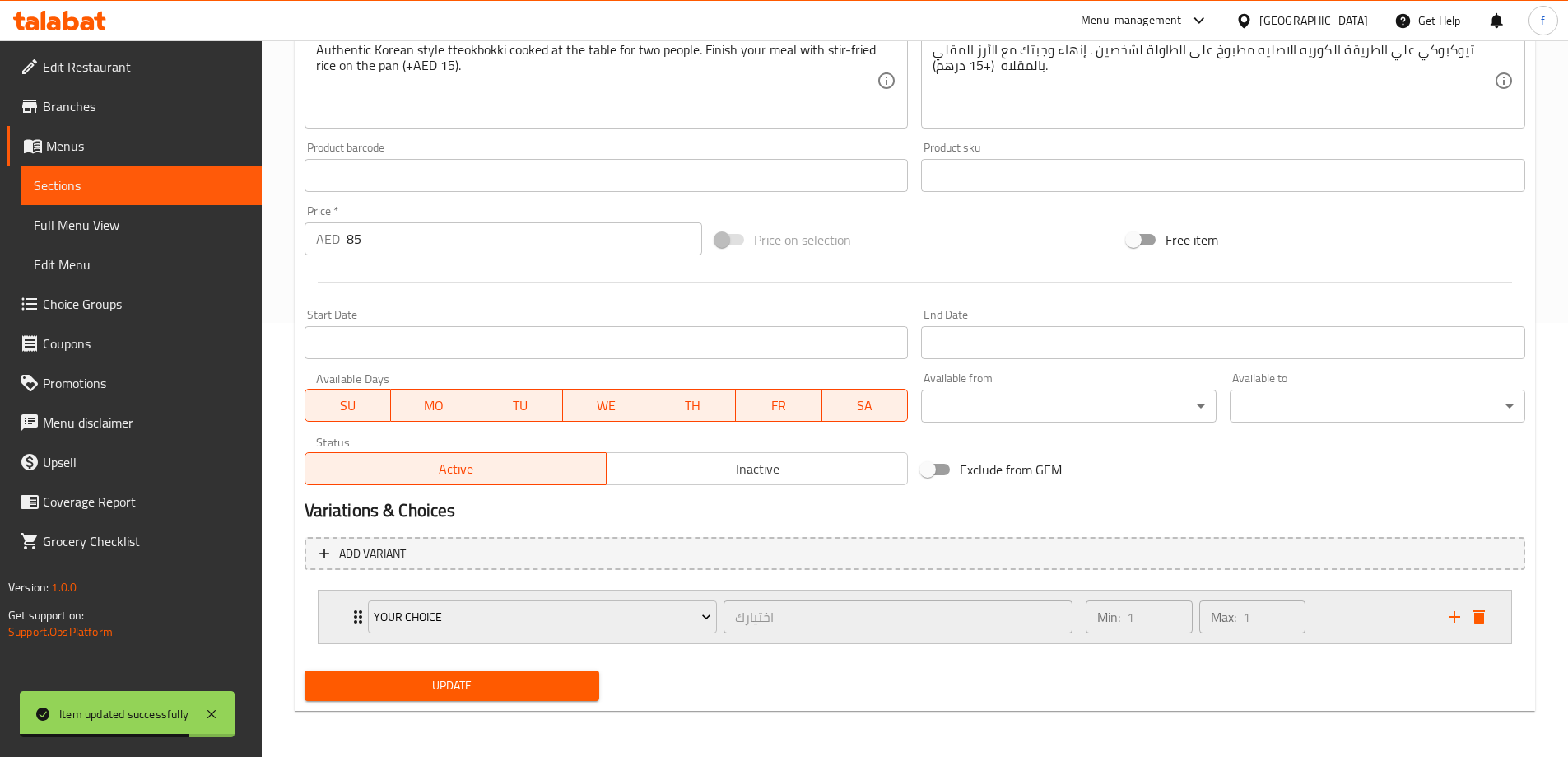
click at [1093, 614] on div "Min: 1 ​" at bounding box center [1139, 617] width 106 height 33
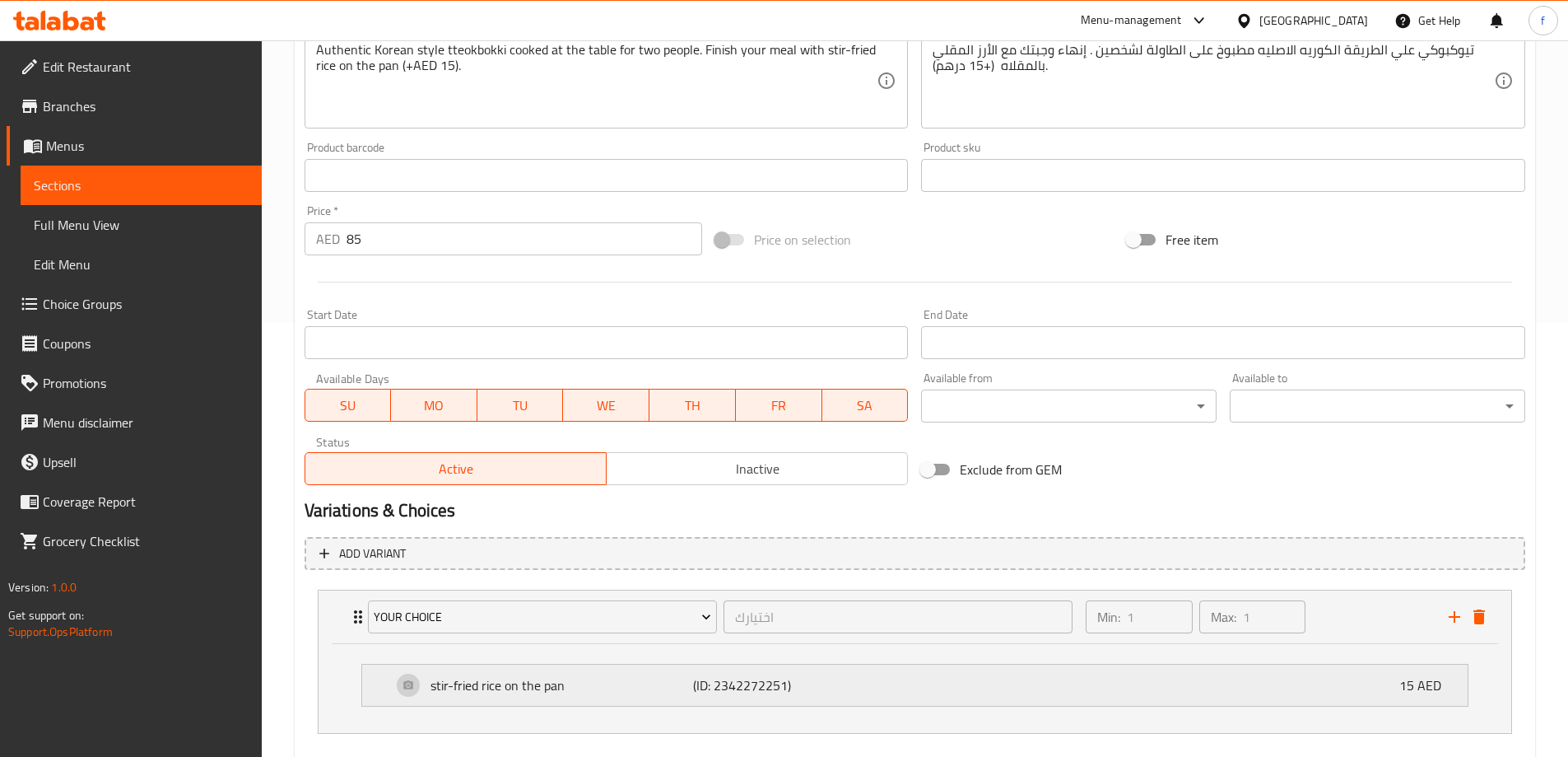
click at [1162, 677] on div "stir-fried rice on the pan (ID: 2342272251) 15 AED" at bounding box center [919, 685] width 1056 height 41
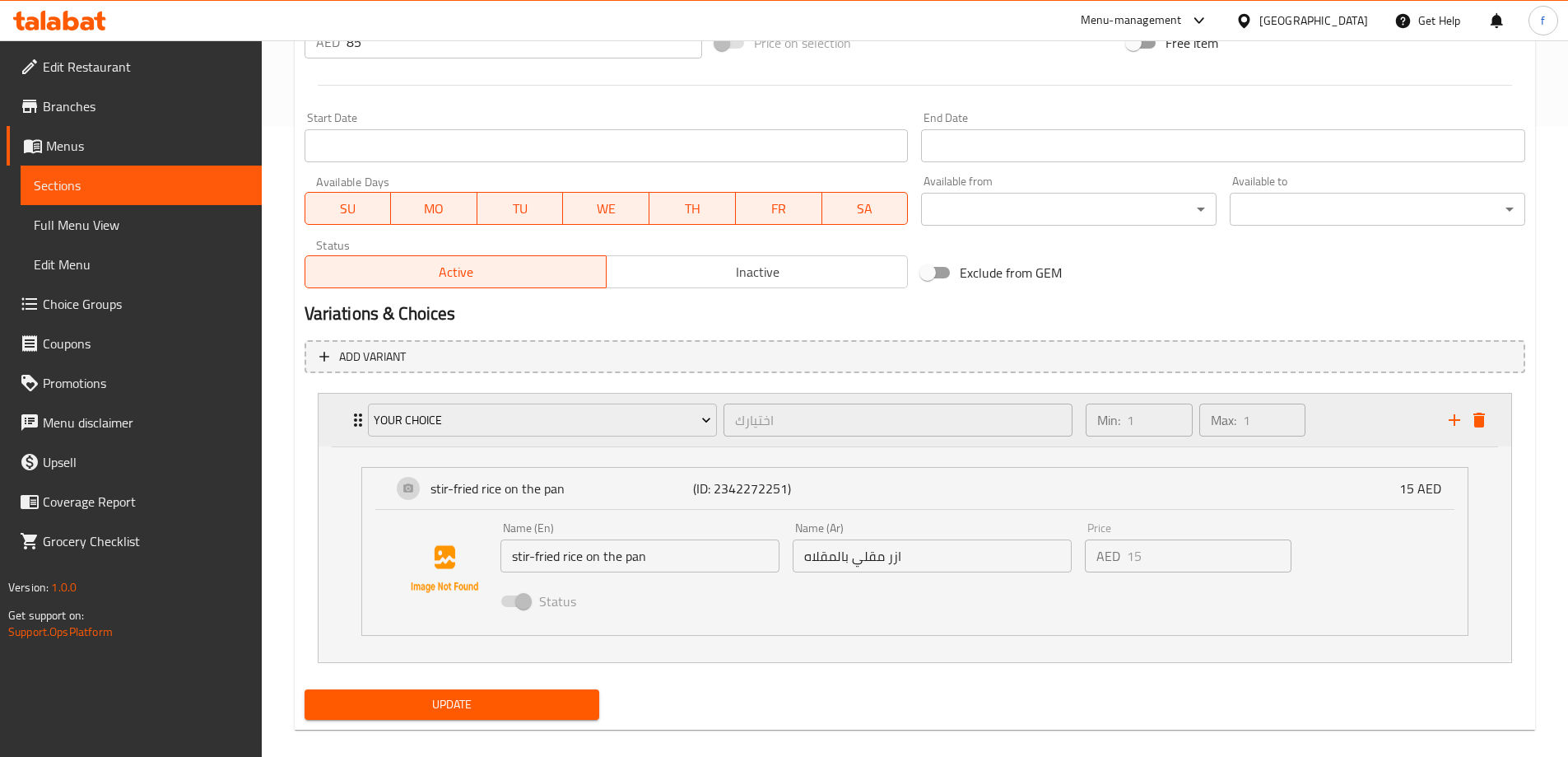
scroll to position [650, 0]
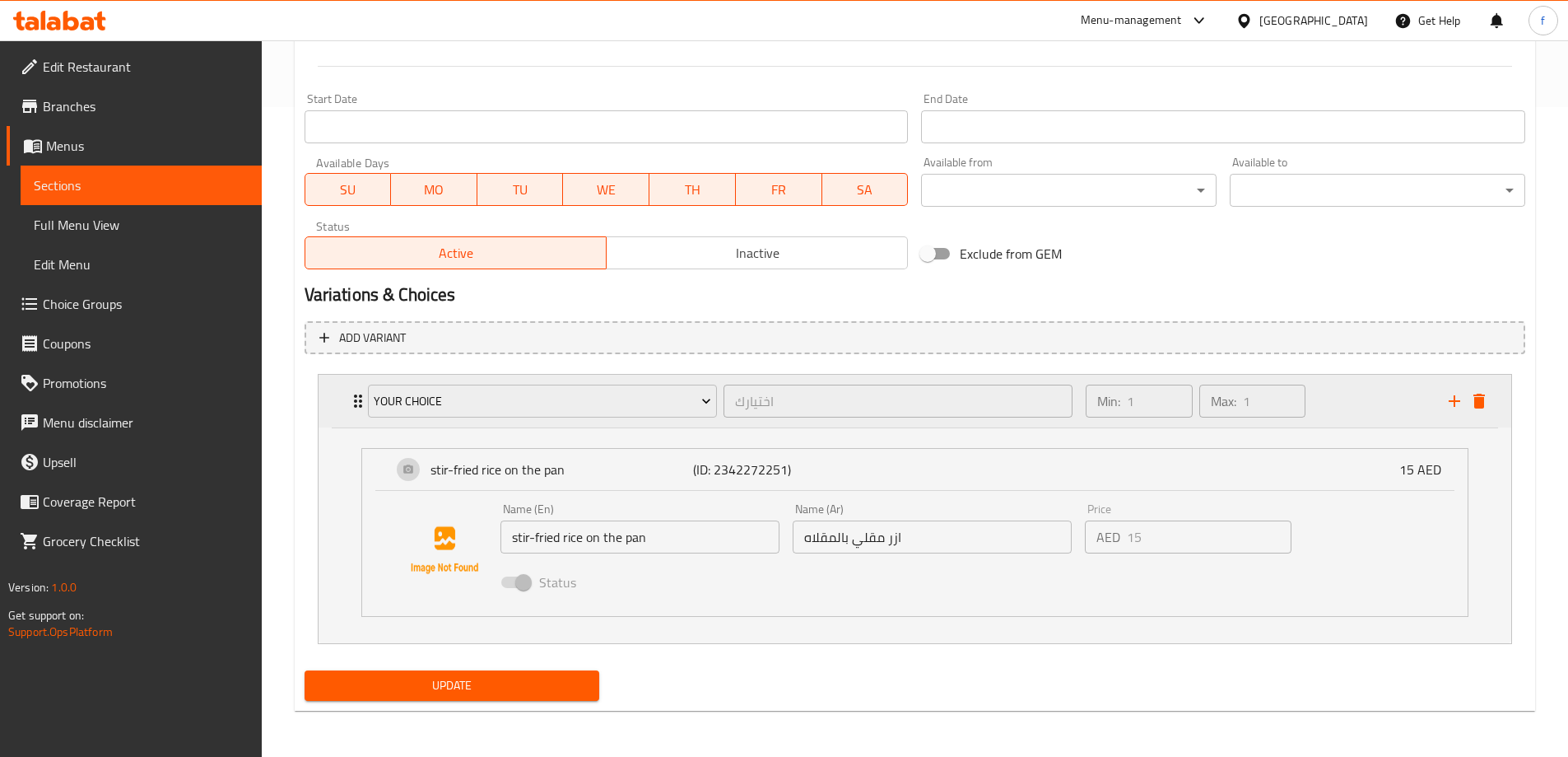
click at [1121, 411] on p "Min:" at bounding box center [1109, 400] width 23 height 20
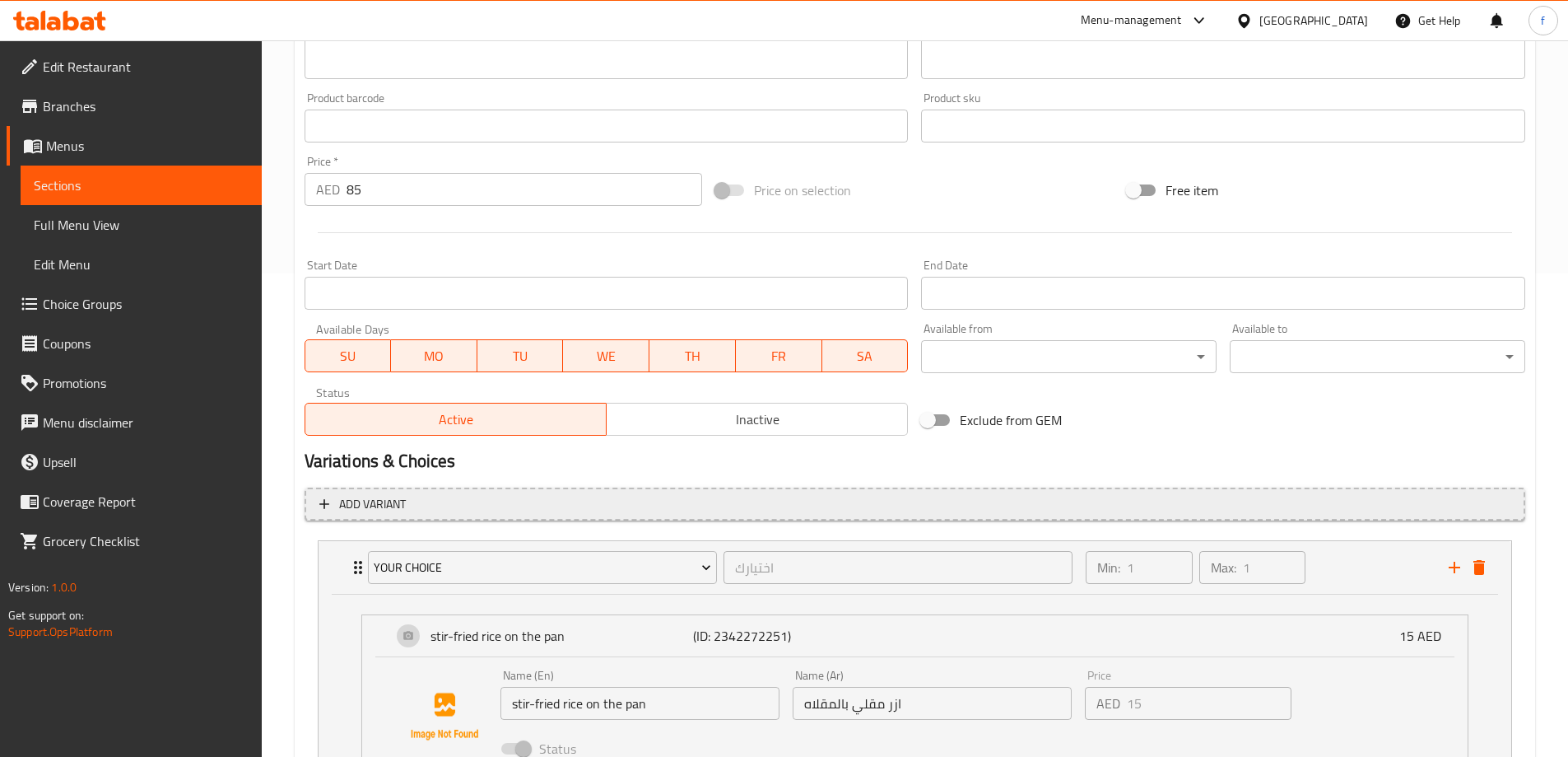
click at [1127, 399] on div "Add item image Image Size: 1200 x 800 px / Image formats: jpg, png / 5MB Max. I…" at bounding box center [915, 87] width 1234 height 710
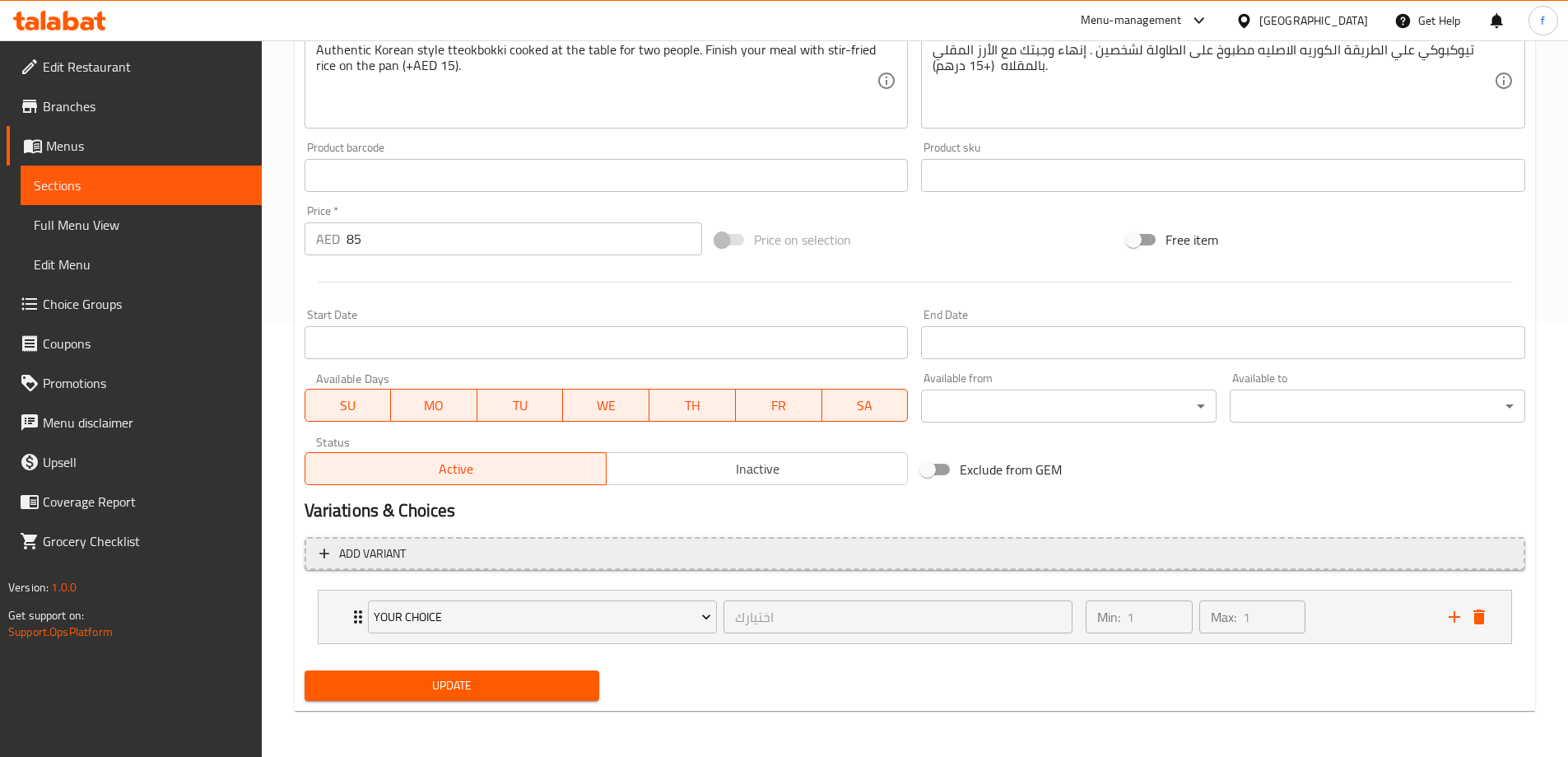
scroll to position [434, 0]
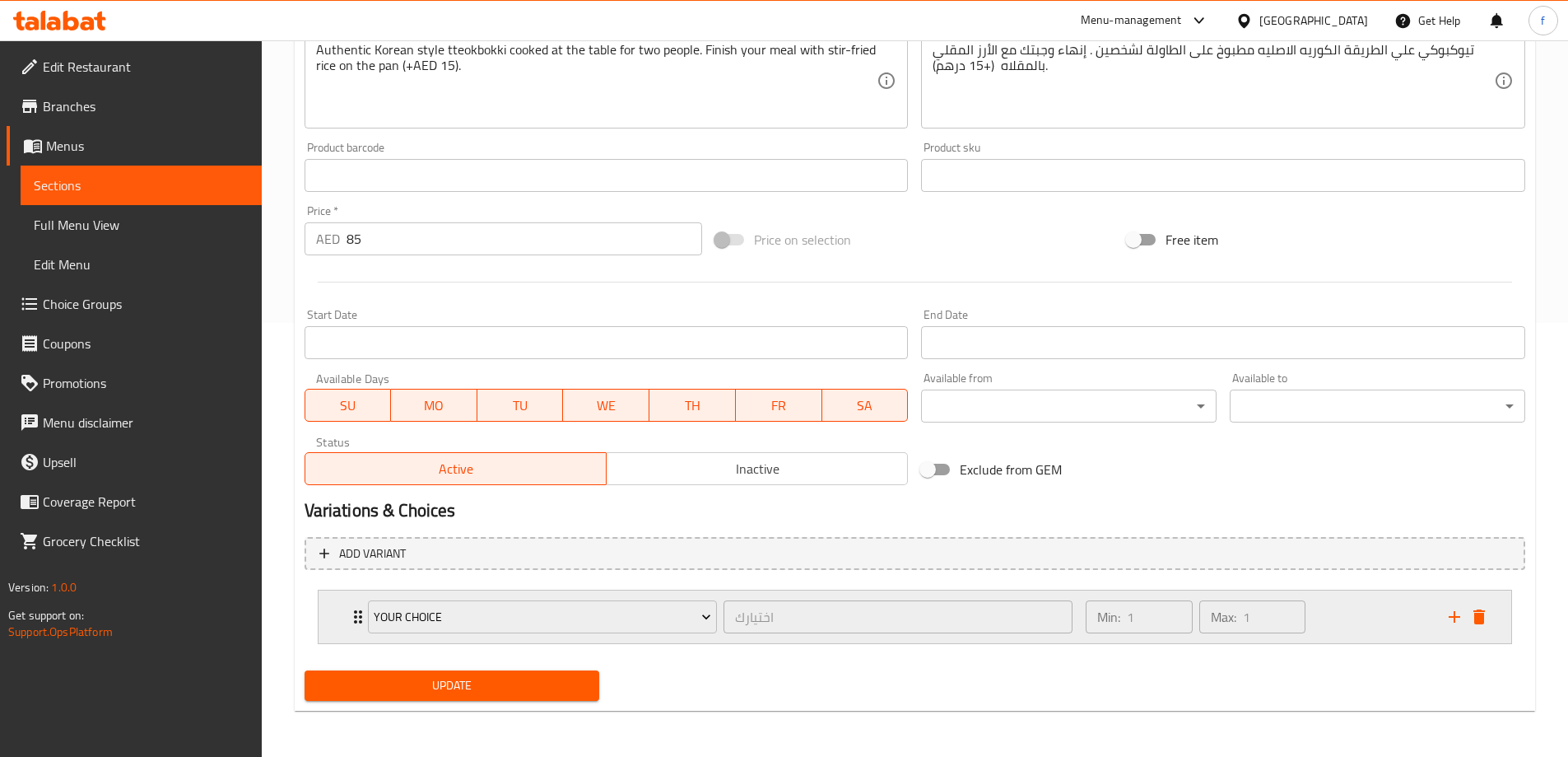
click at [1333, 628] on div "Min: 1 ​ Max: 1 ​" at bounding box center [1258, 617] width 363 height 53
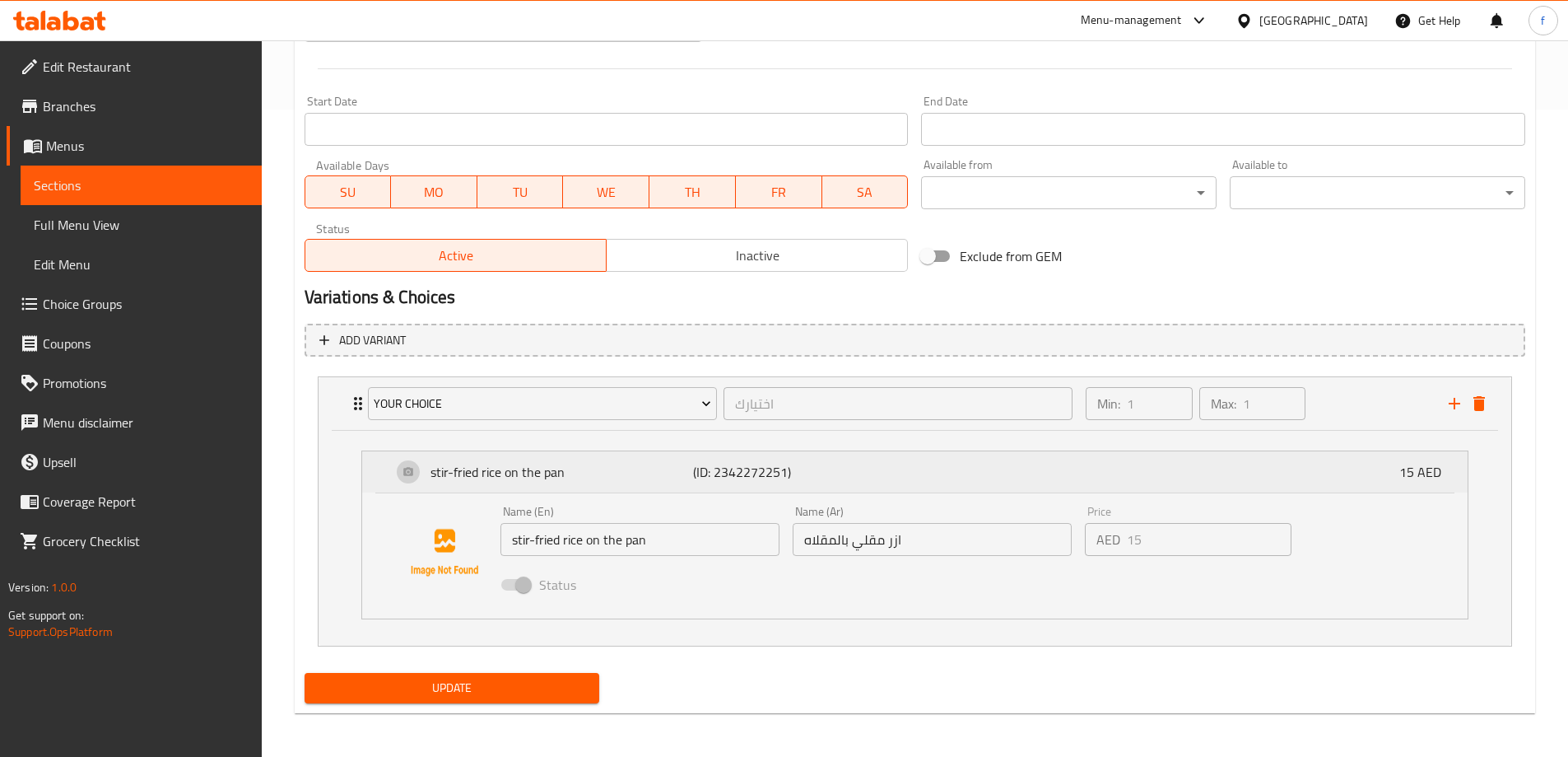
scroll to position [650, 0]
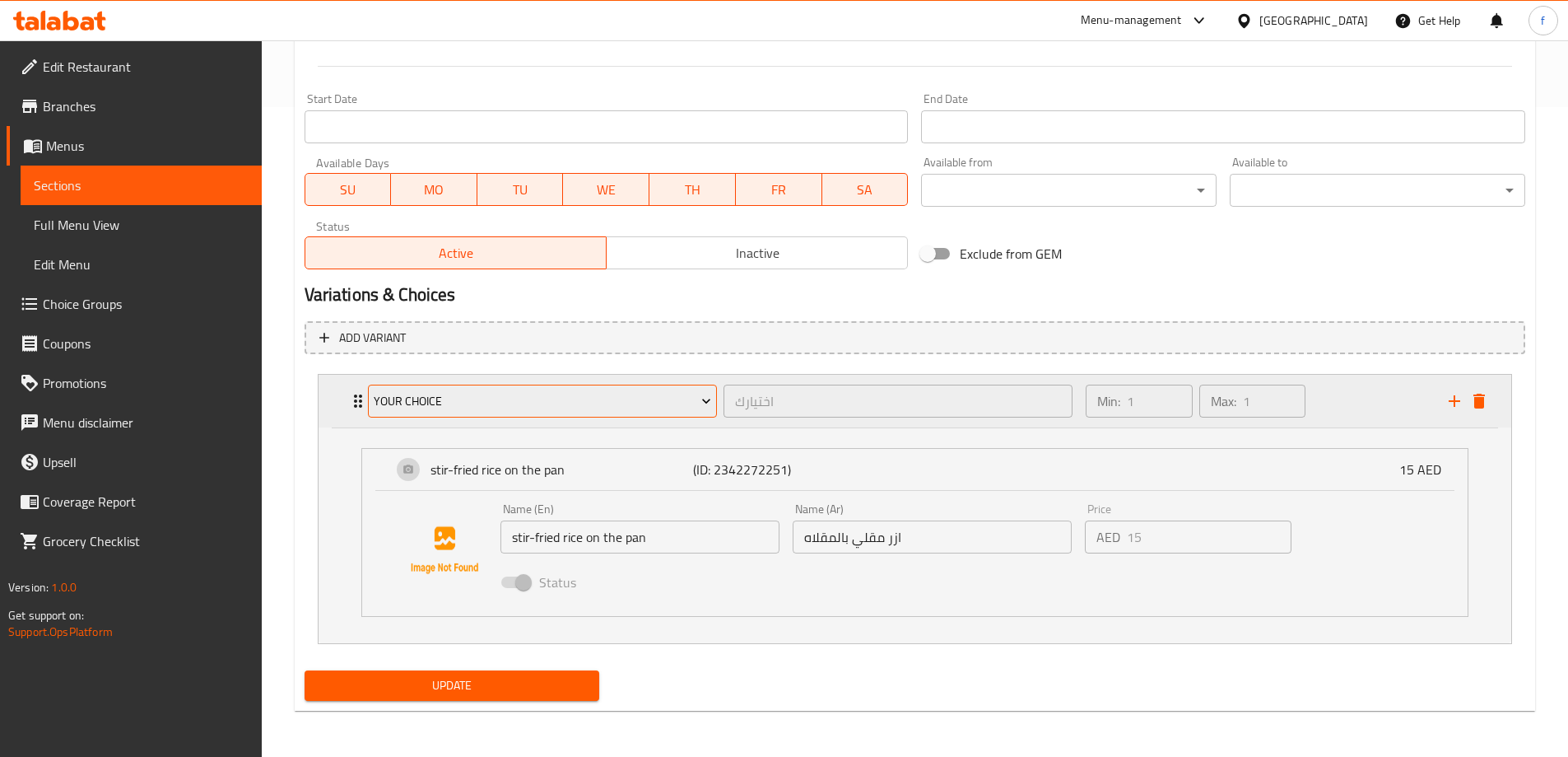
click at [654, 402] on span "your choice" at bounding box center [542, 401] width 338 height 21
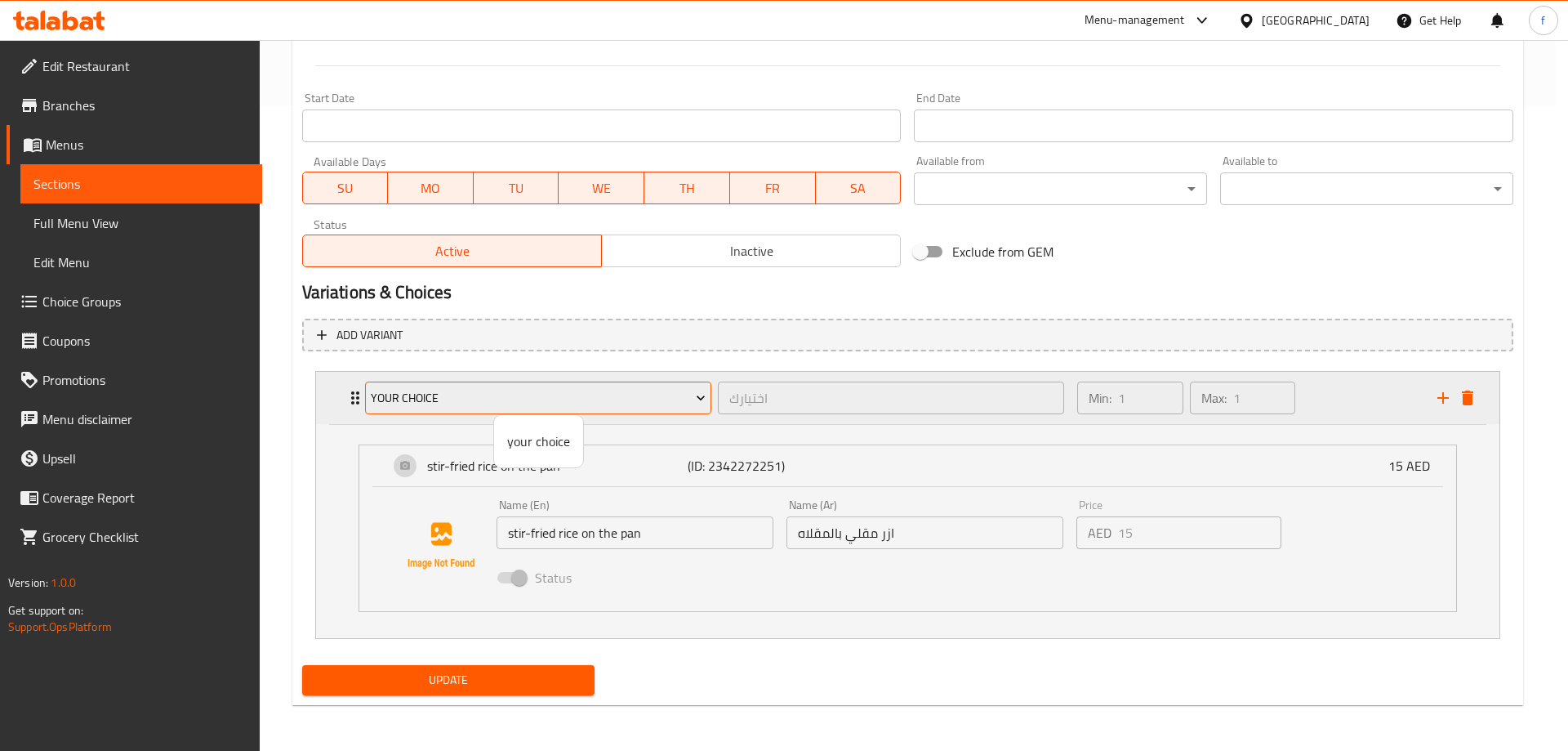
click at [649, 399] on div at bounding box center [784, 375] width 1568 height 751
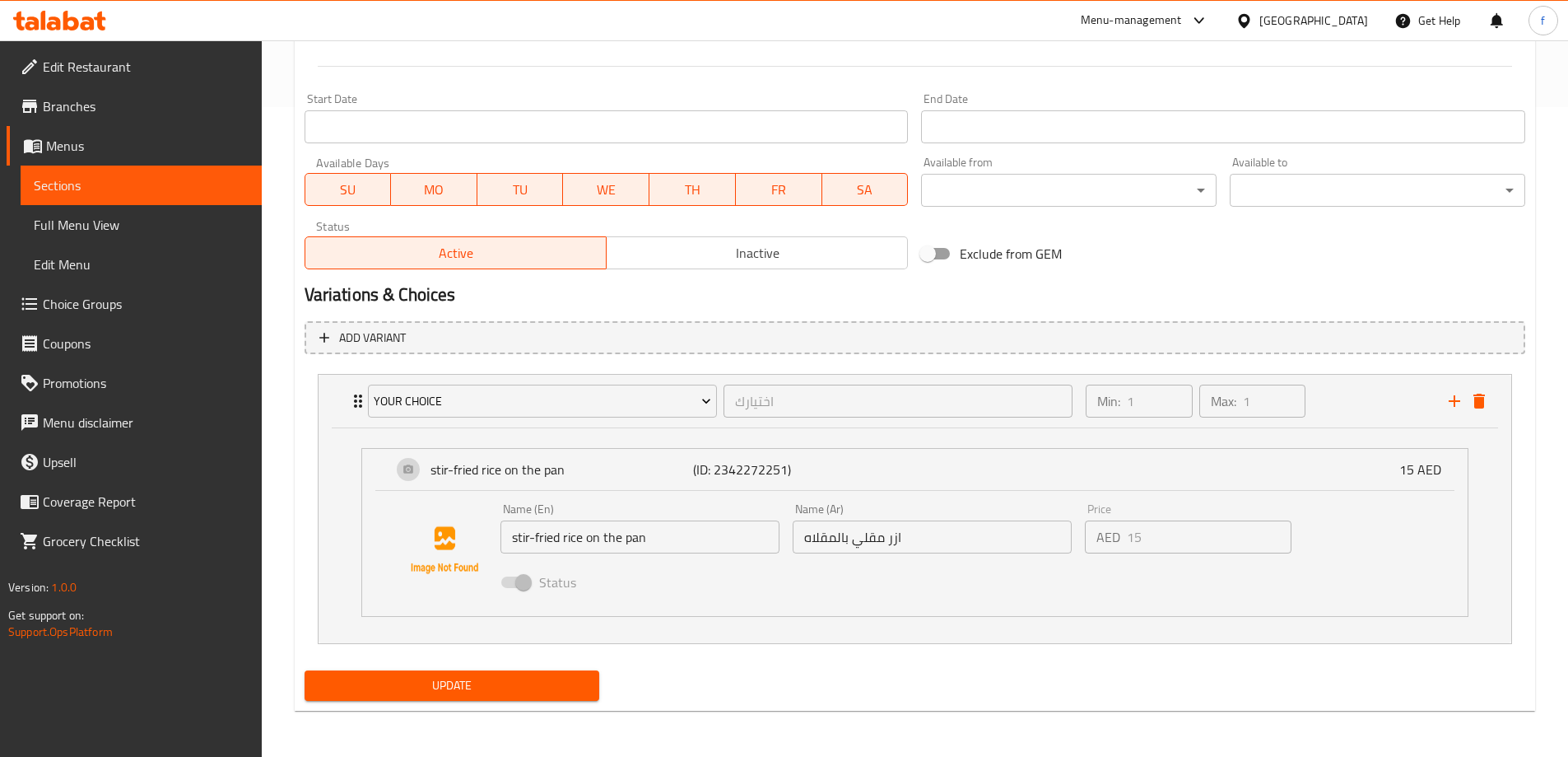
click at [1110, 540] on p "AED" at bounding box center [1109, 536] width 24 height 20
click at [1241, 399] on div "Max: 1 ​" at bounding box center [1253, 401] width 106 height 33
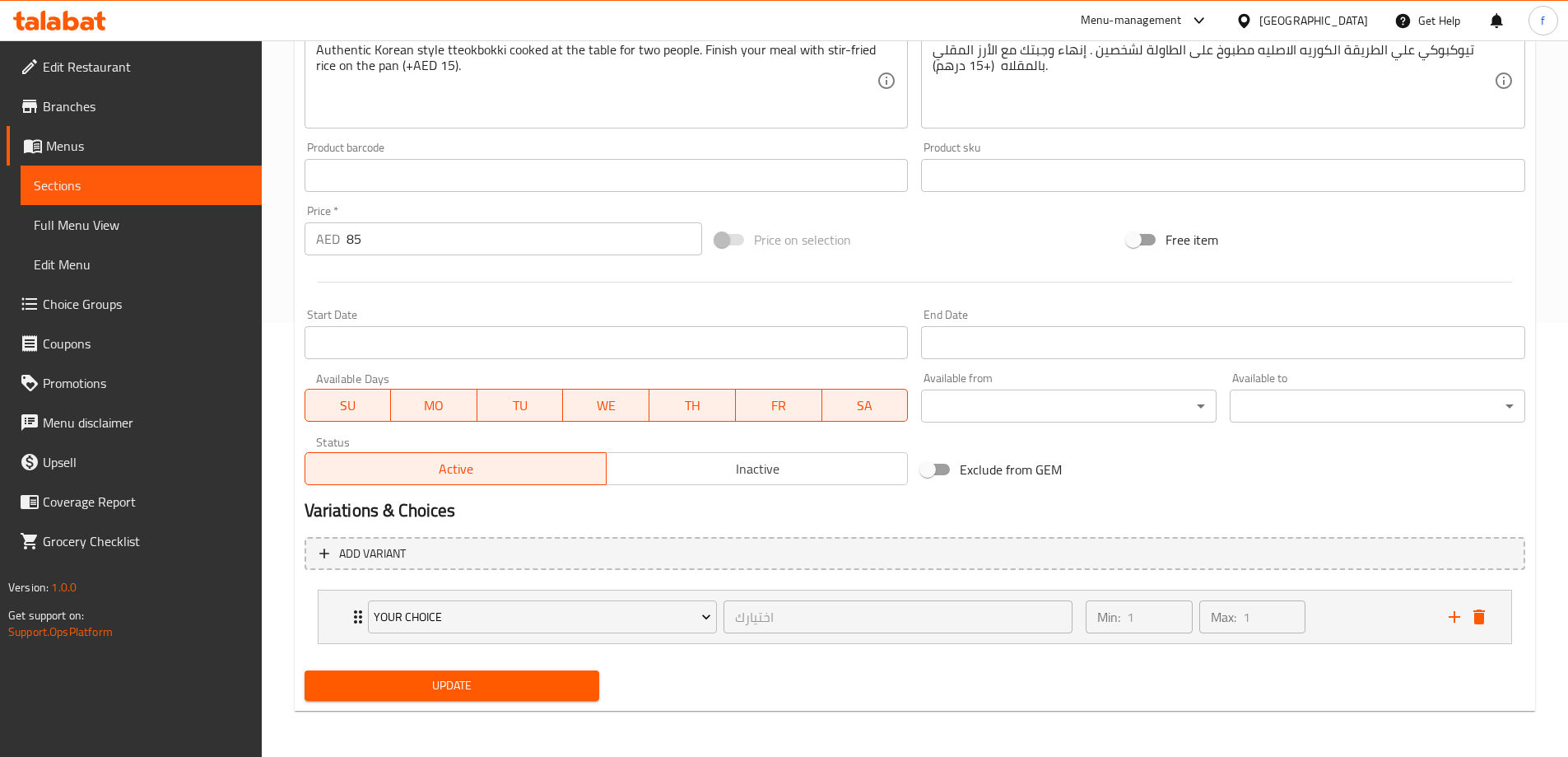
scroll to position [434, 0]
click at [715, 621] on button "your choice" at bounding box center [542, 617] width 349 height 33
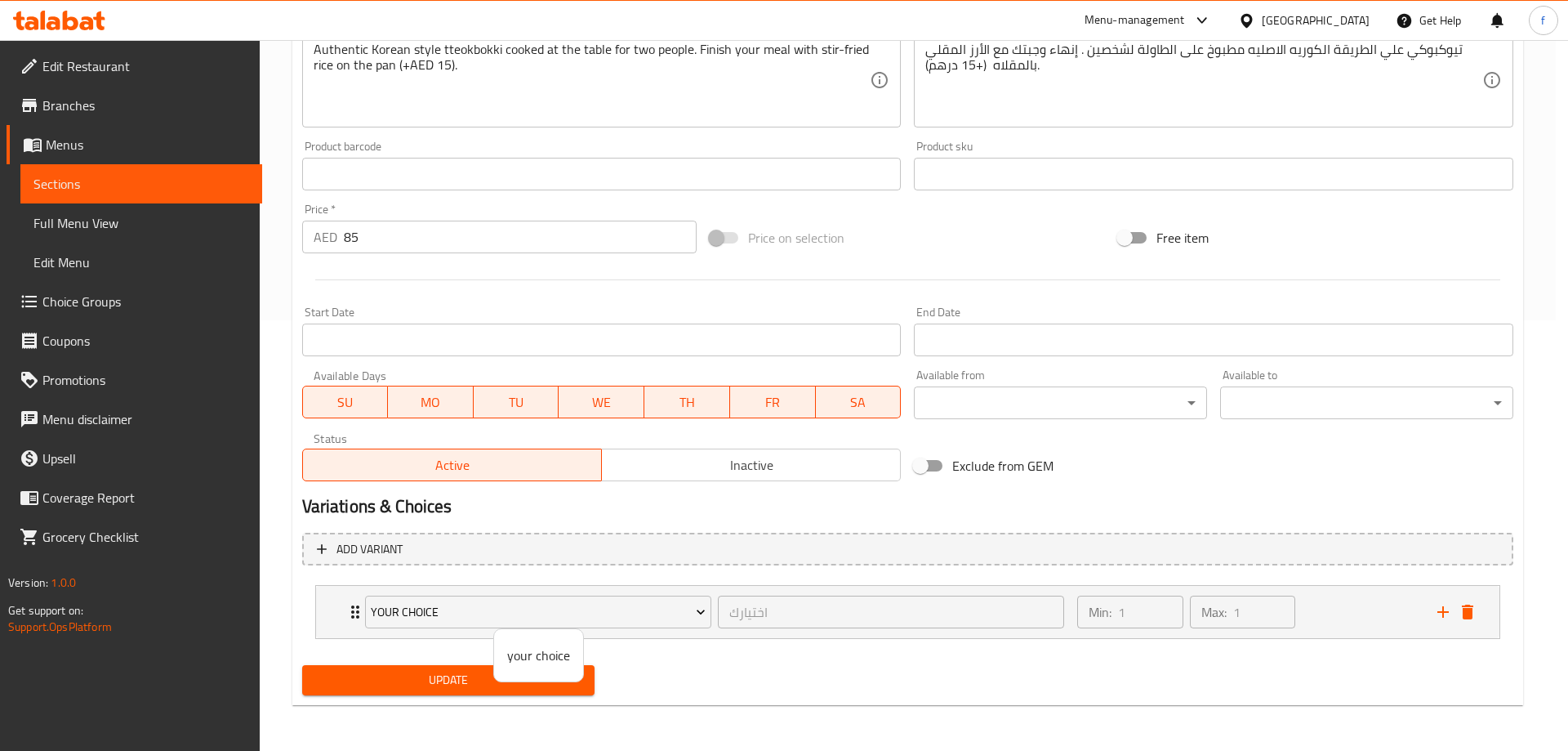
click at [1397, 477] on div at bounding box center [784, 375] width 1568 height 751
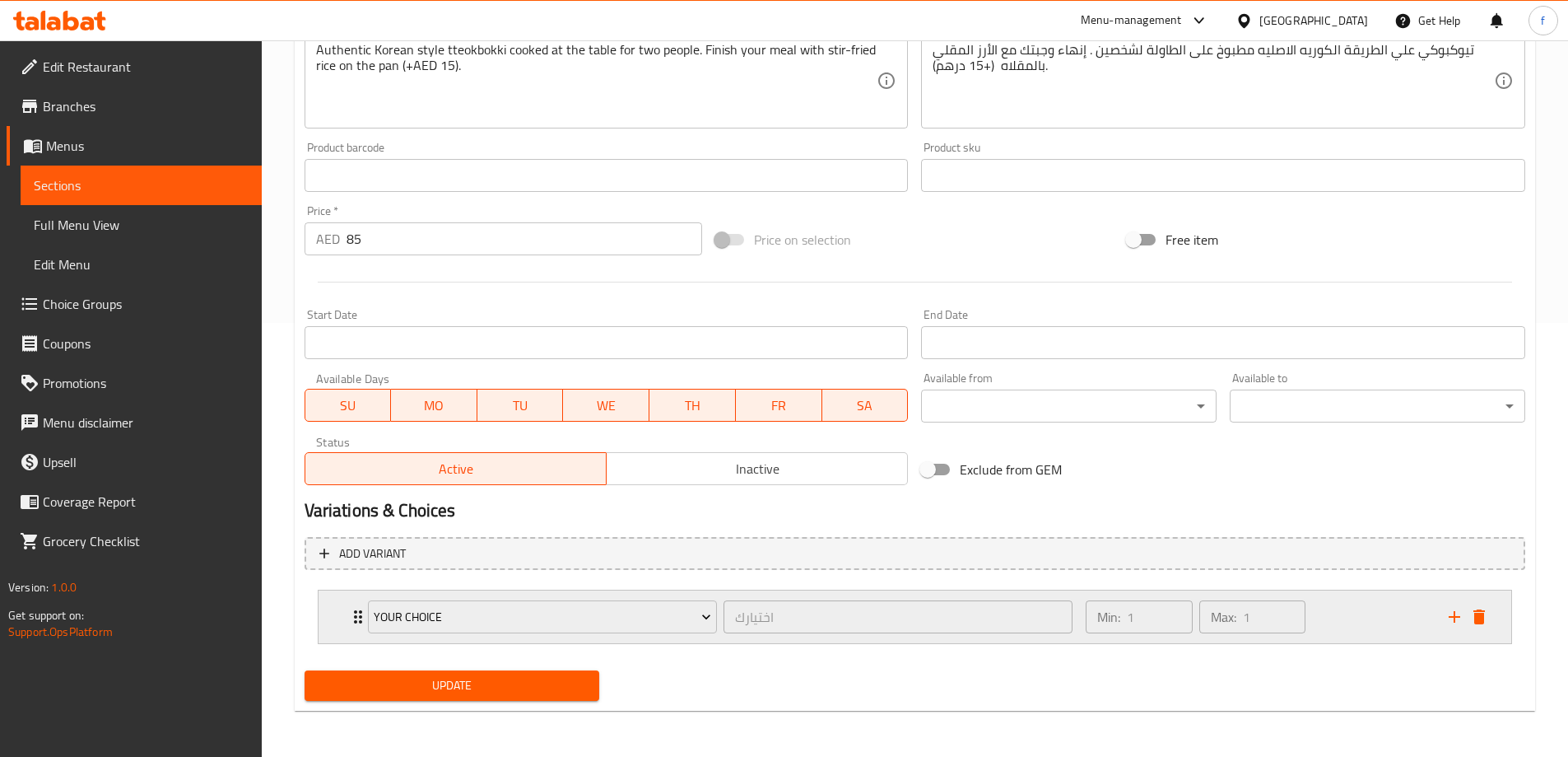
click at [1371, 619] on div "Min: 1 ​ Max: 1 ​" at bounding box center [1258, 617] width 363 height 53
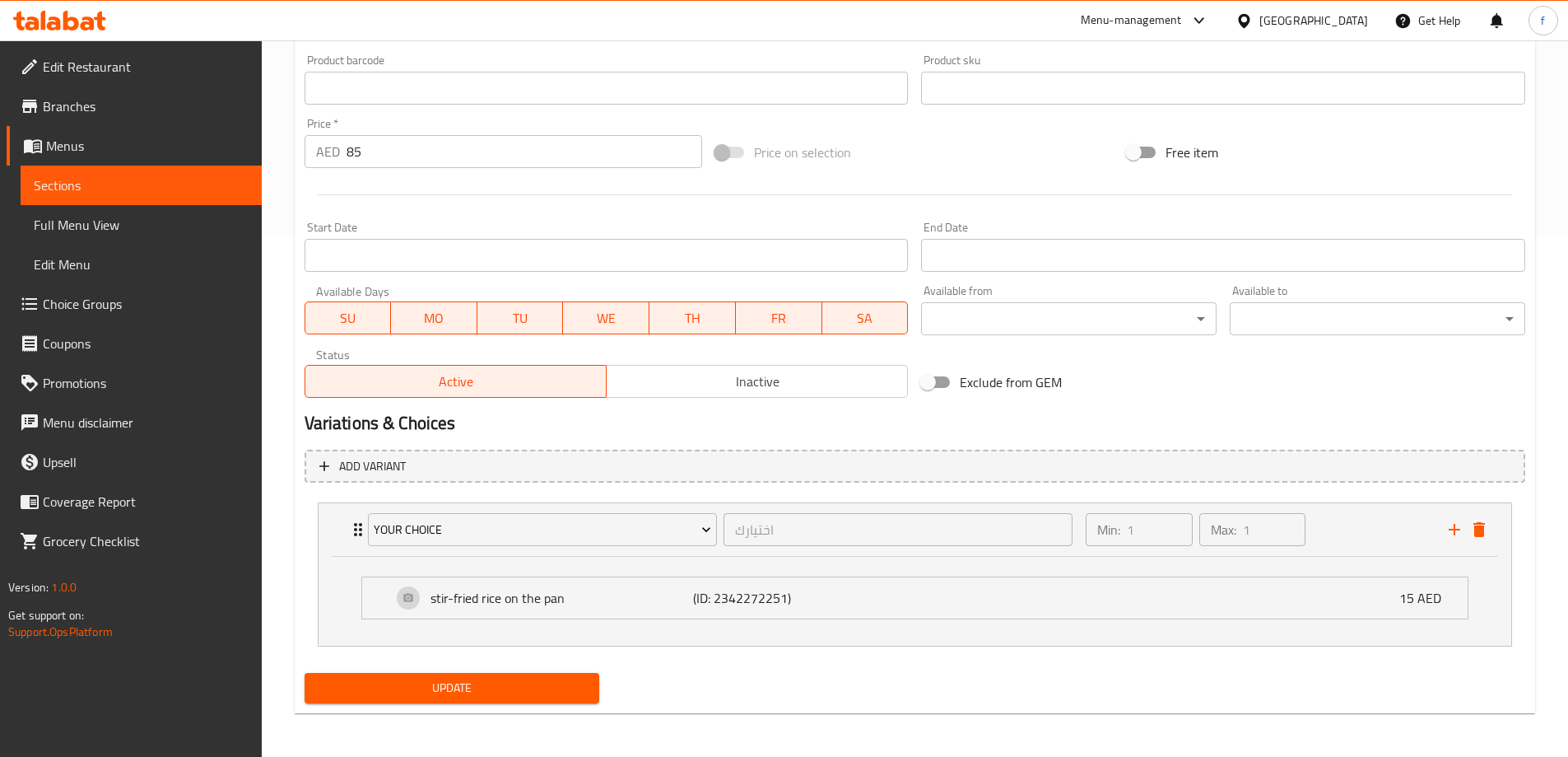
scroll to position [523, 0]
click at [144, 310] on span "Choice Groups" at bounding box center [145, 304] width 206 height 20
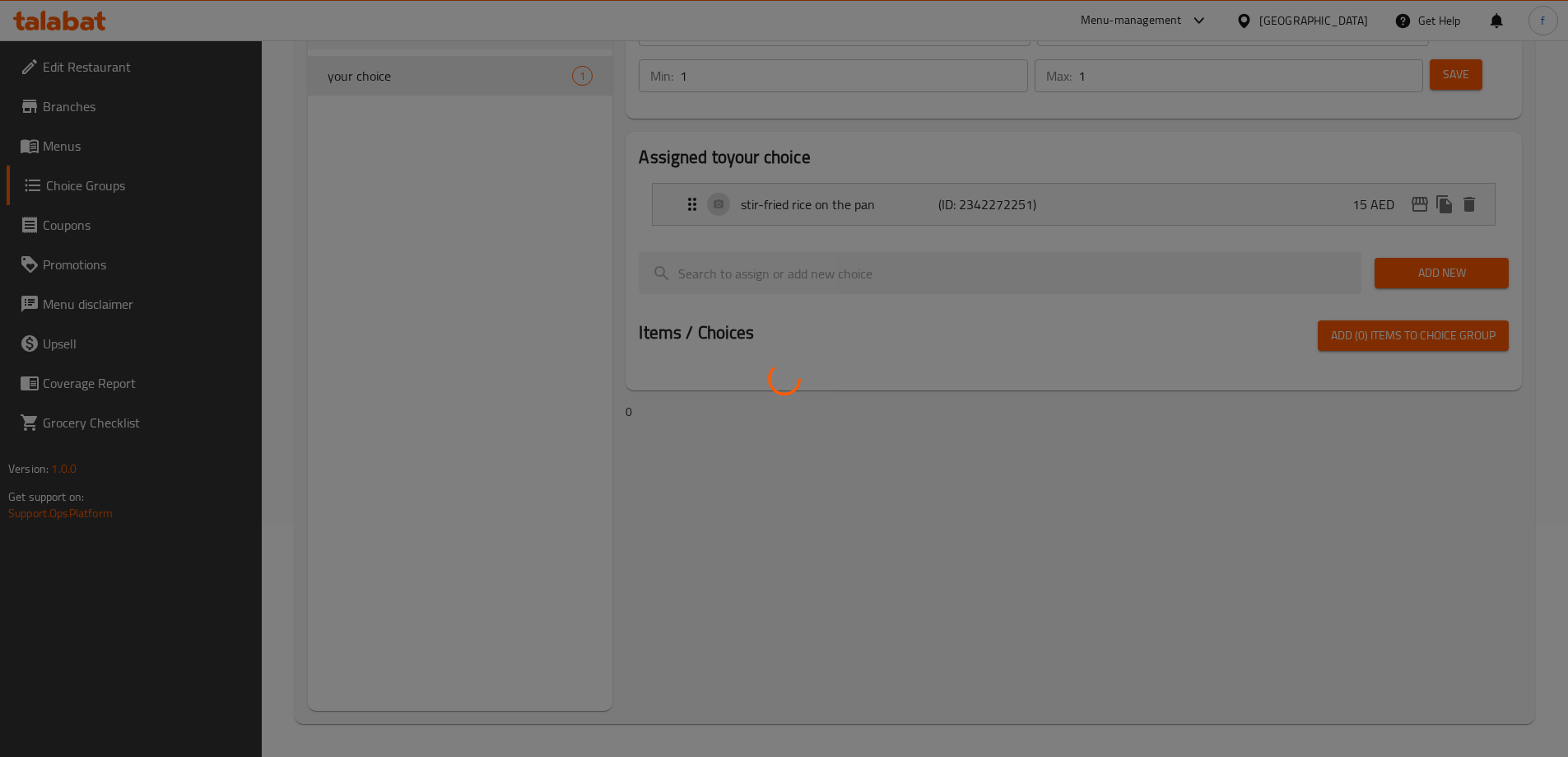
scroll to position [234, 0]
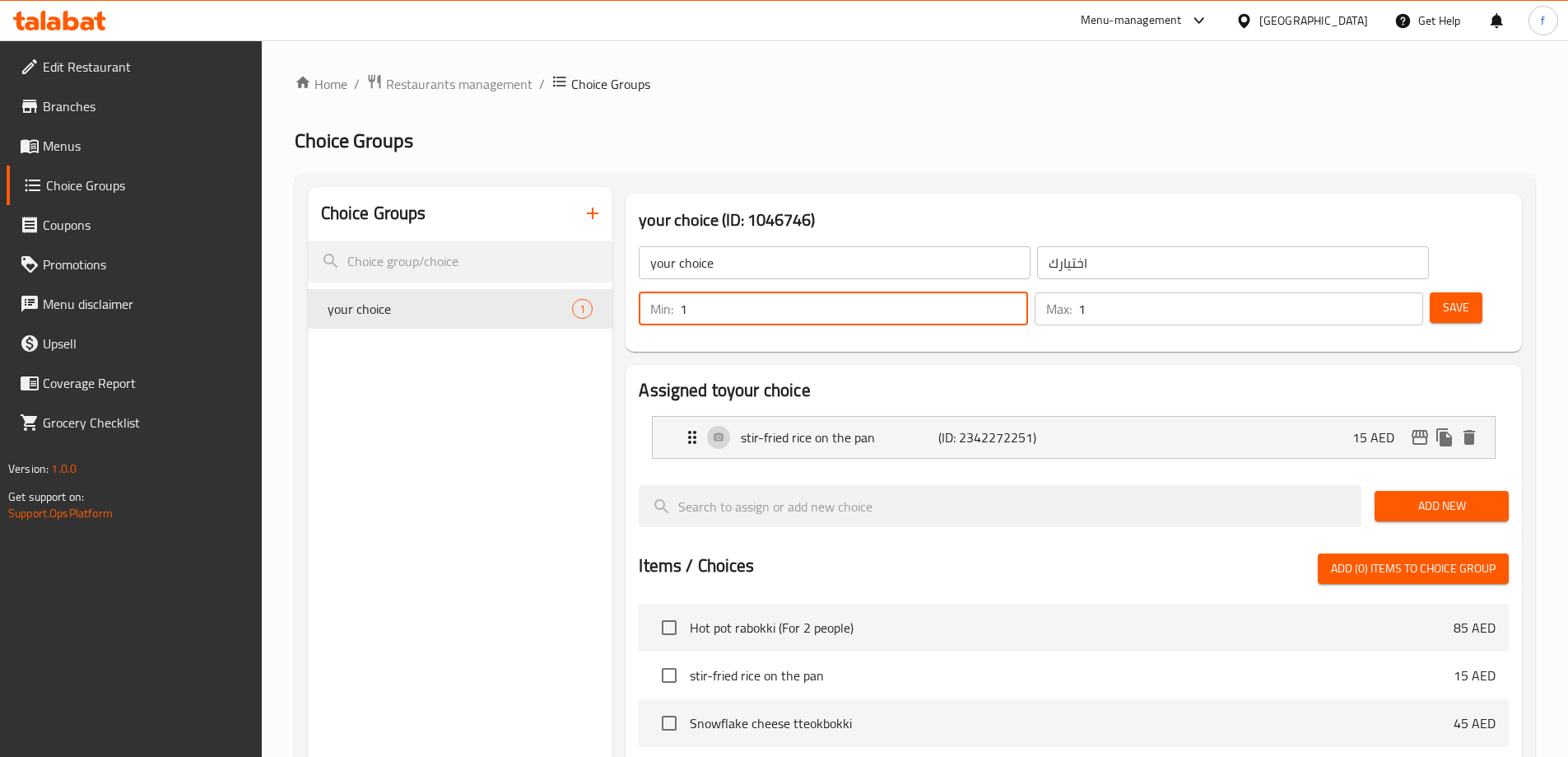
click at [1028, 293] on input "1" at bounding box center [853, 309] width 347 height 33
type input "0"
click at [1028, 293] on input "0" at bounding box center [853, 309] width 347 height 33
click at [1355, 293] on div "Max: 1 ​" at bounding box center [1229, 309] width 389 height 33
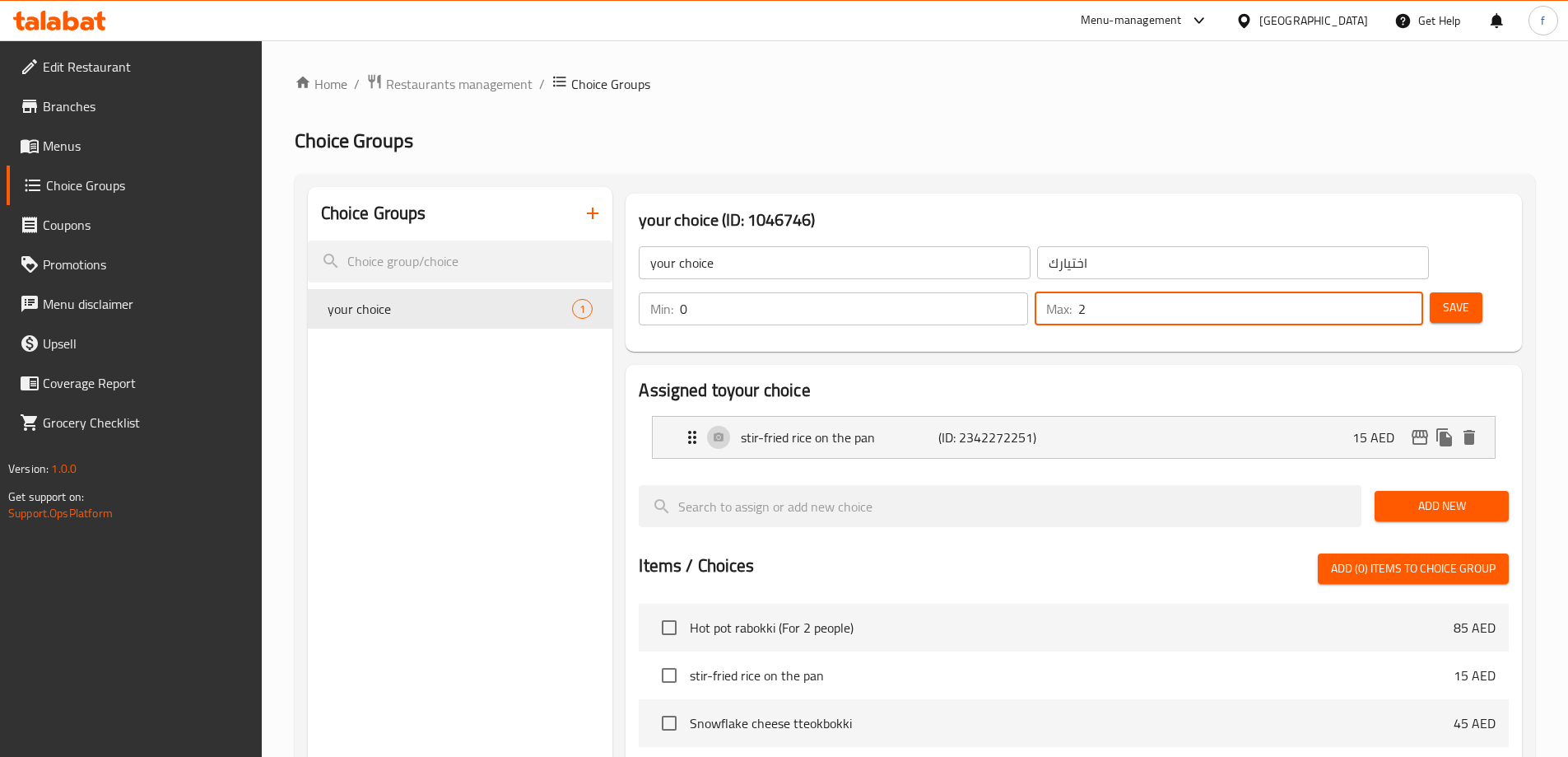
click at [1382, 293] on input "2" at bounding box center [1250, 309] width 345 height 33
click at [1376, 293] on input "1" at bounding box center [1250, 309] width 345 height 33
type input "0"
click at [1376, 293] on input "0" at bounding box center [1250, 309] width 345 height 33
click at [1443, 298] on span "Save" at bounding box center [1456, 308] width 27 height 21
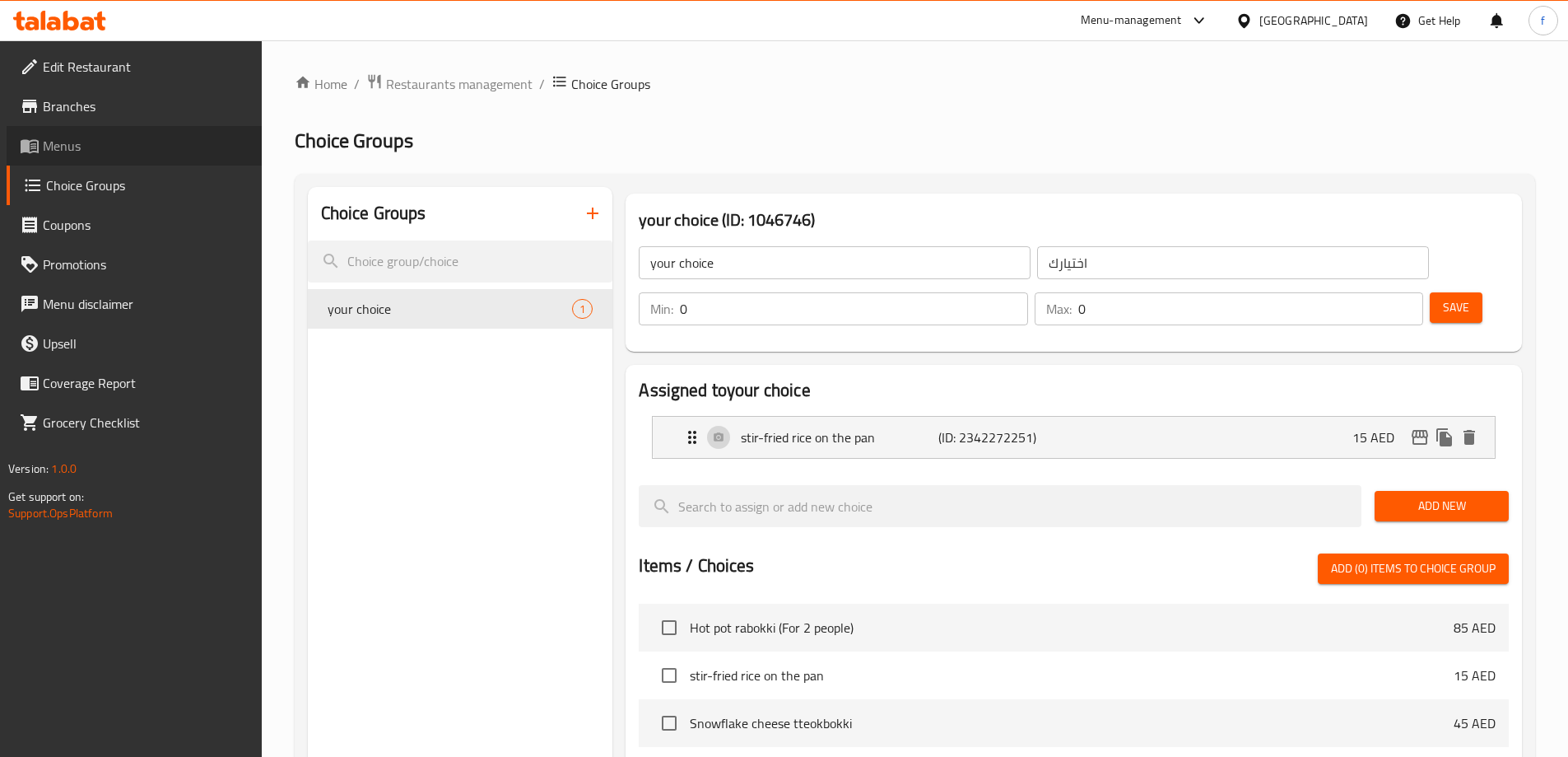
click at [127, 145] on span "Menus" at bounding box center [145, 145] width 206 height 20
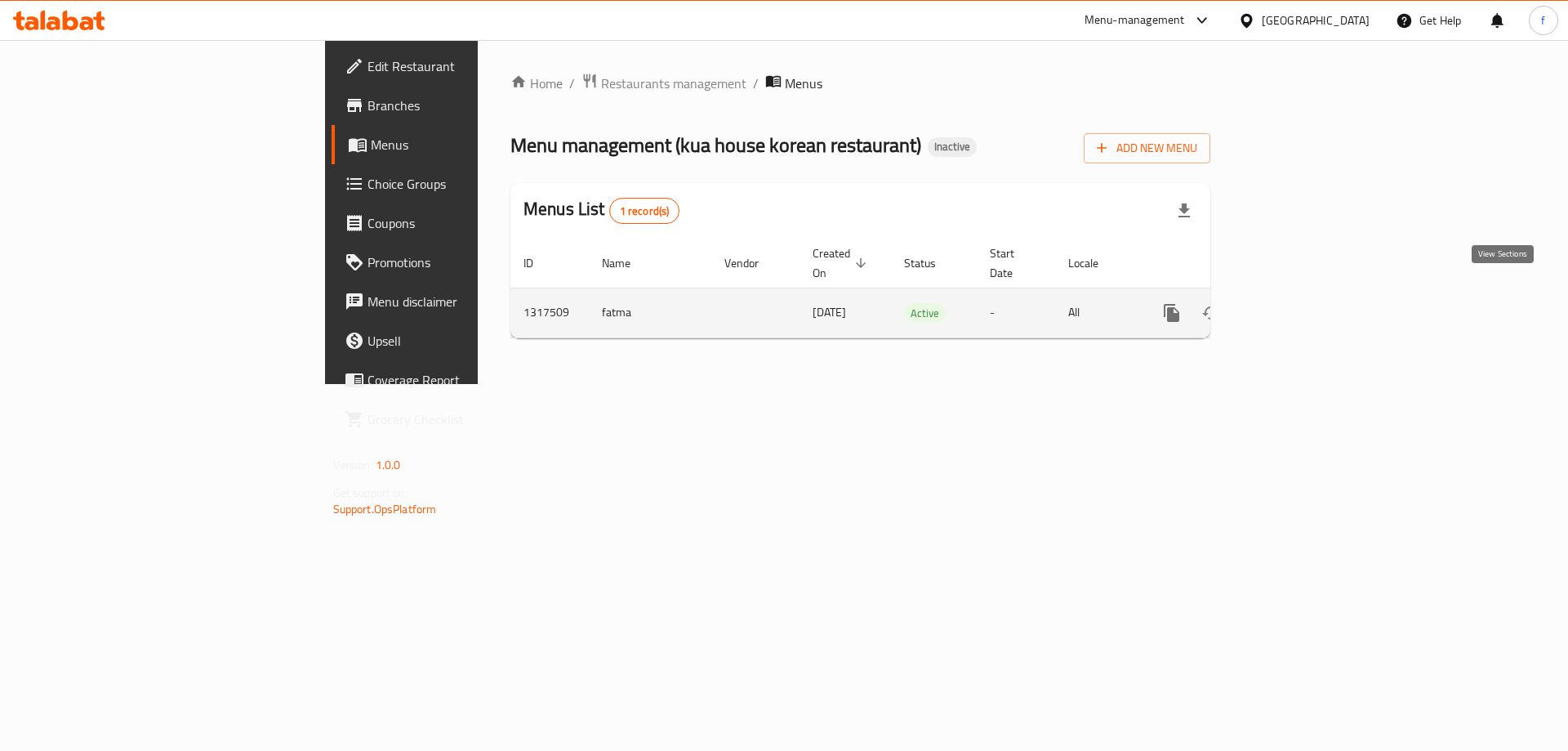
click at [1309, 294] on link "enhanced table" at bounding box center [1289, 313] width 39 height 39
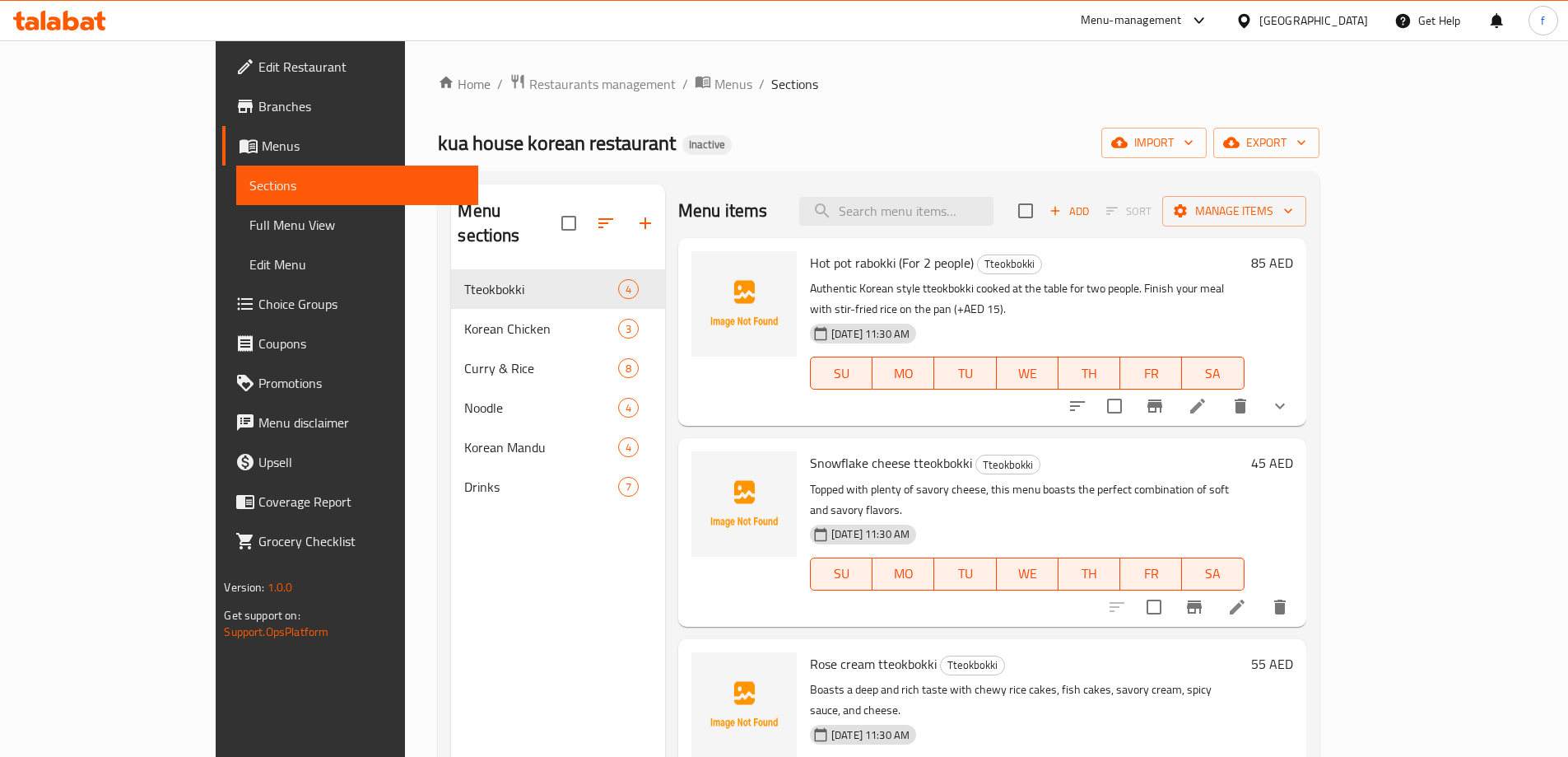
click at [1208, 396] on icon at bounding box center [1198, 405] width 20 height 20
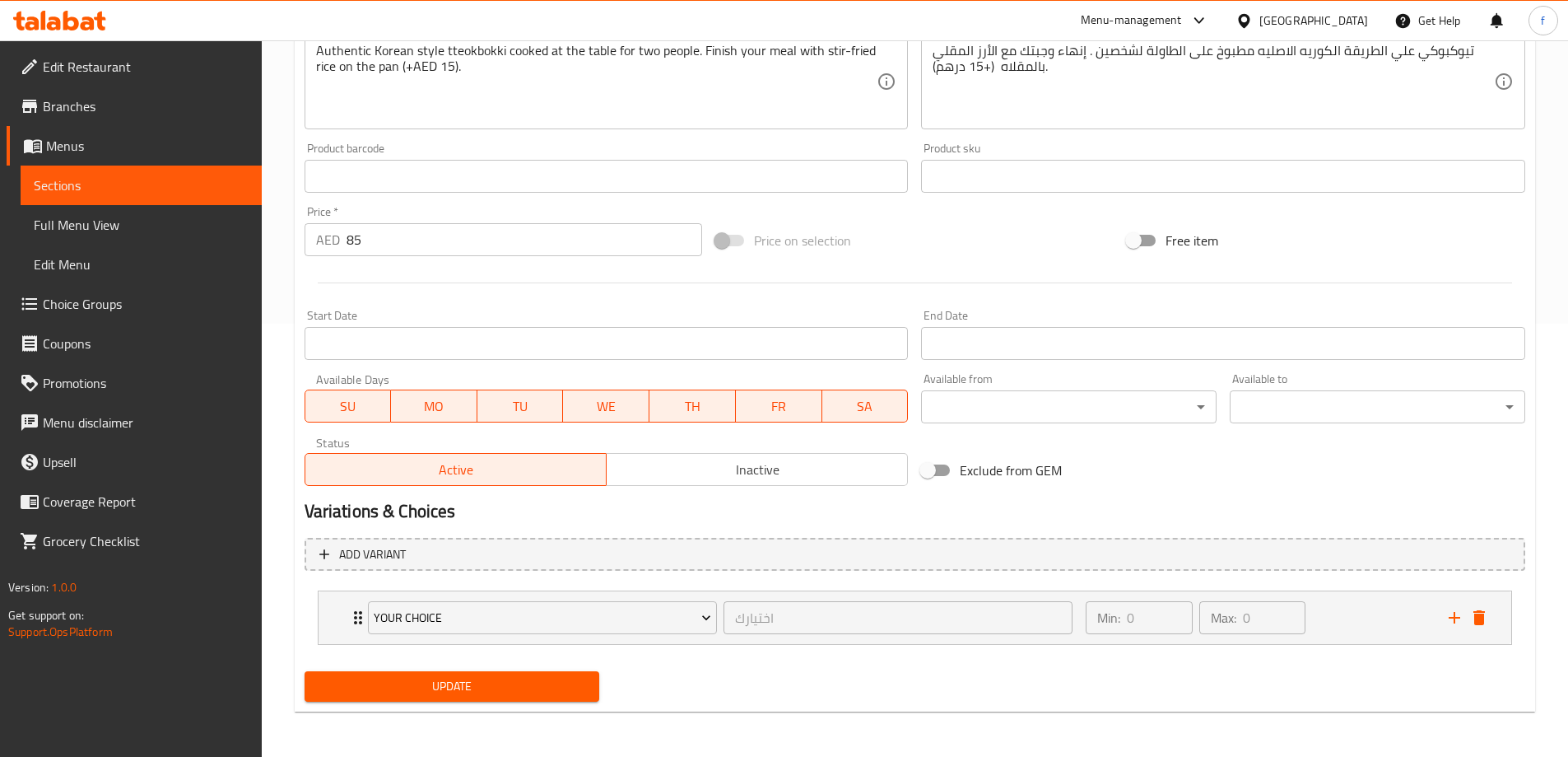
scroll to position [434, 0]
click at [1430, 629] on div "Min: 0 ​ Max: 0 ​" at bounding box center [1258, 617] width 363 height 53
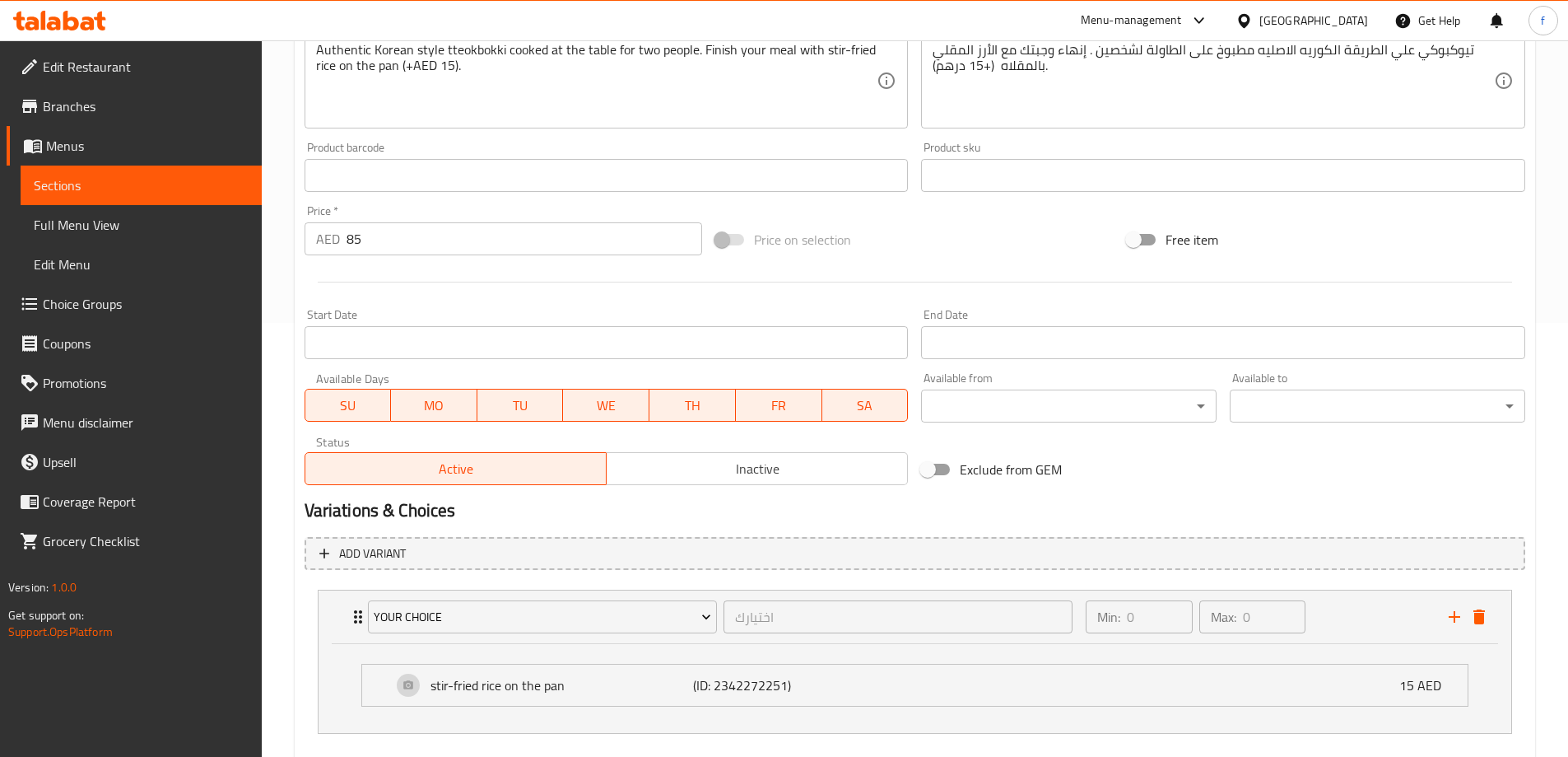
scroll to position [523, 0]
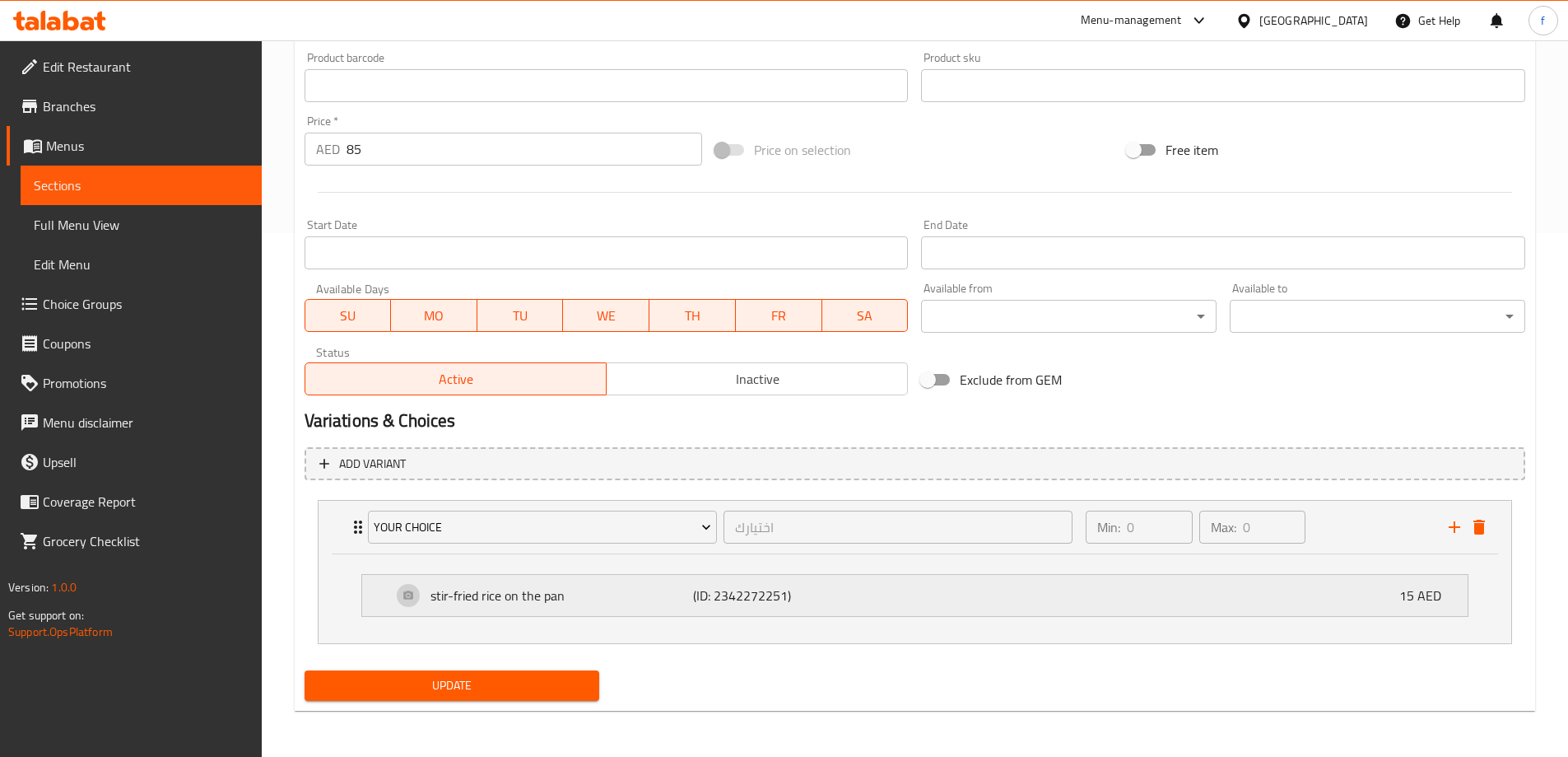
click at [905, 588] on div "stir-fried rice on the pan (ID: 2342272251) 15 AED" at bounding box center [919, 595] width 1056 height 41
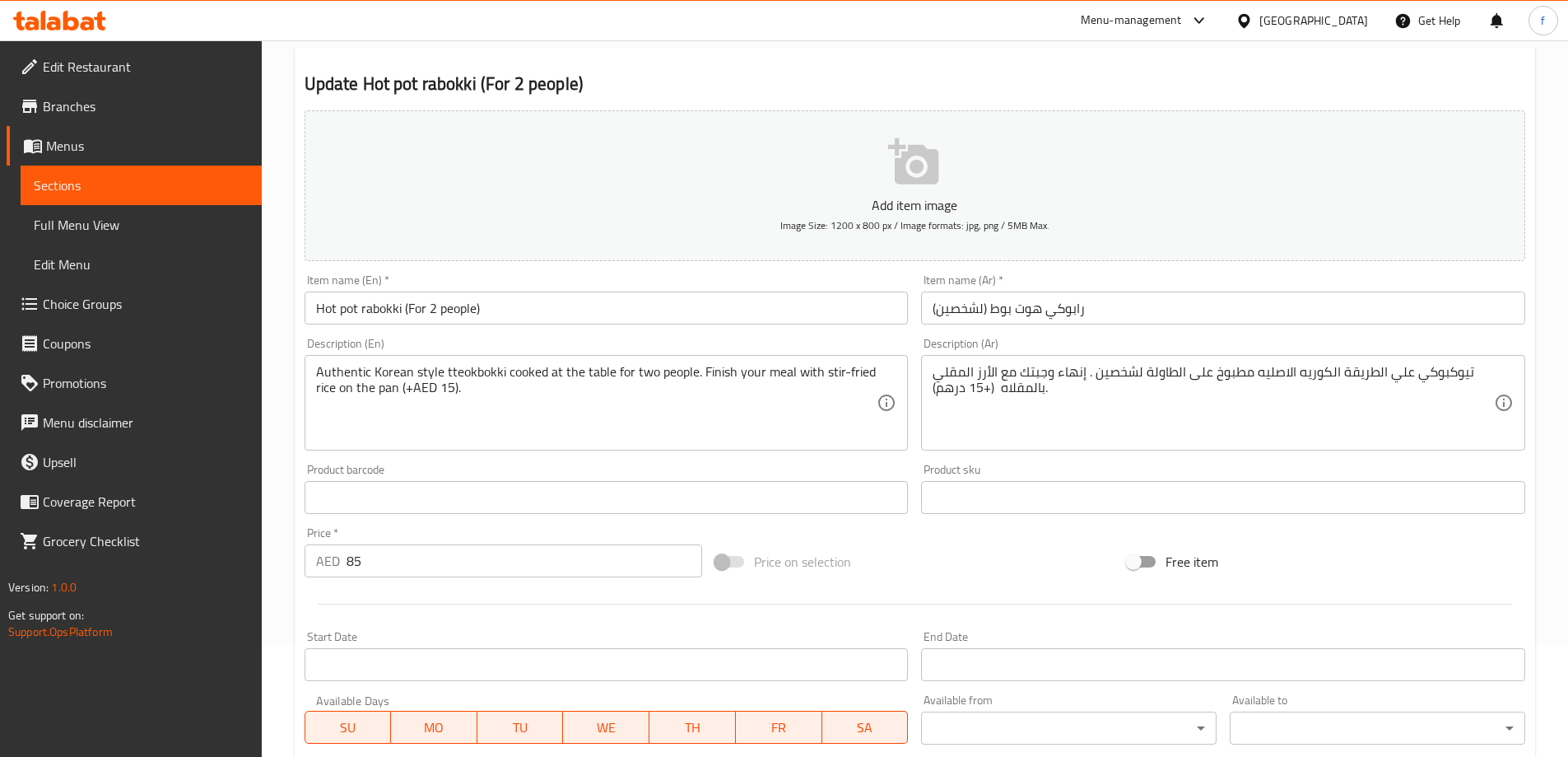
scroll to position [0, 0]
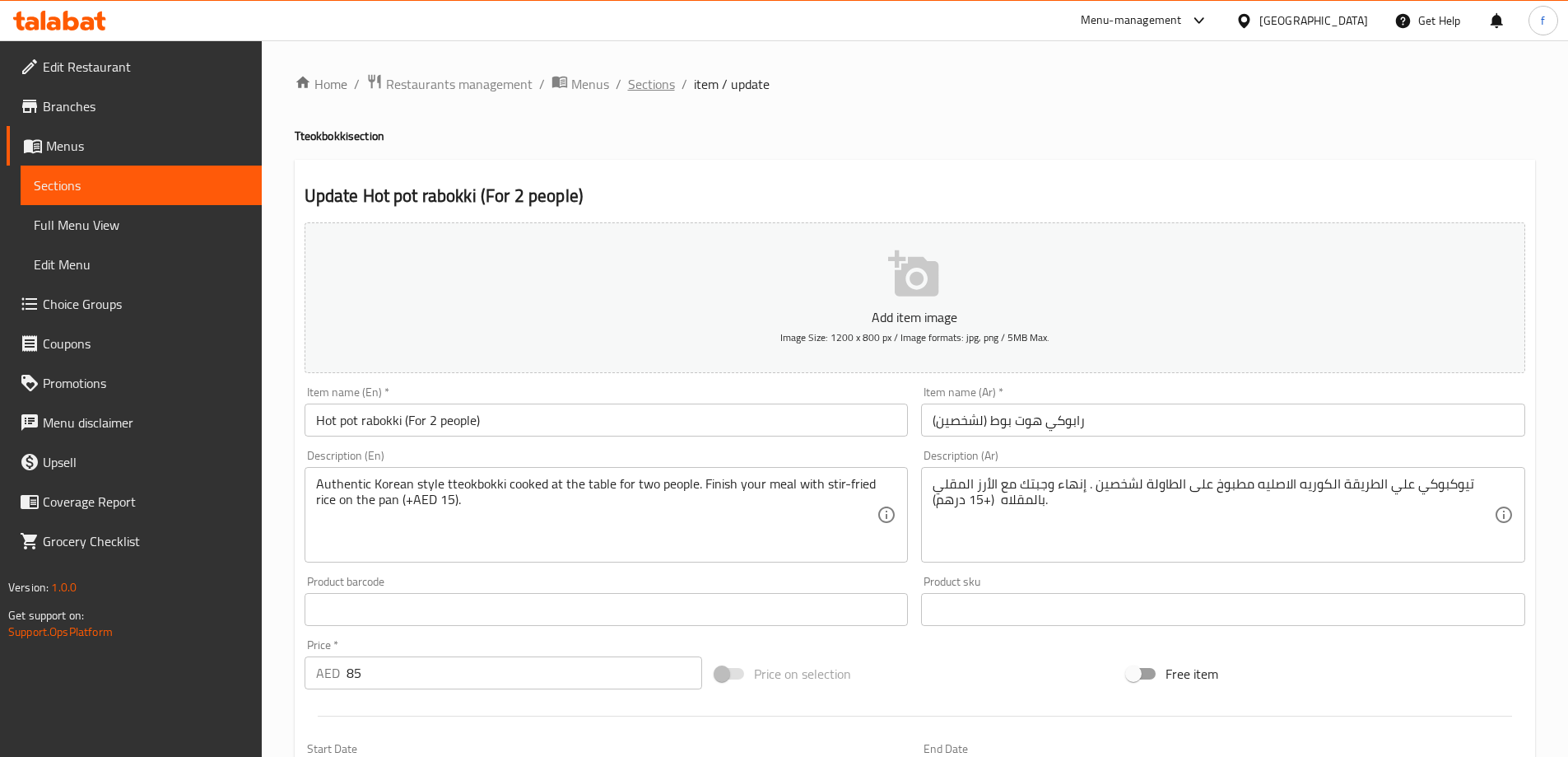
click at [653, 78] on span "Sections" at bounding box center [651, 84] width 47 height 20
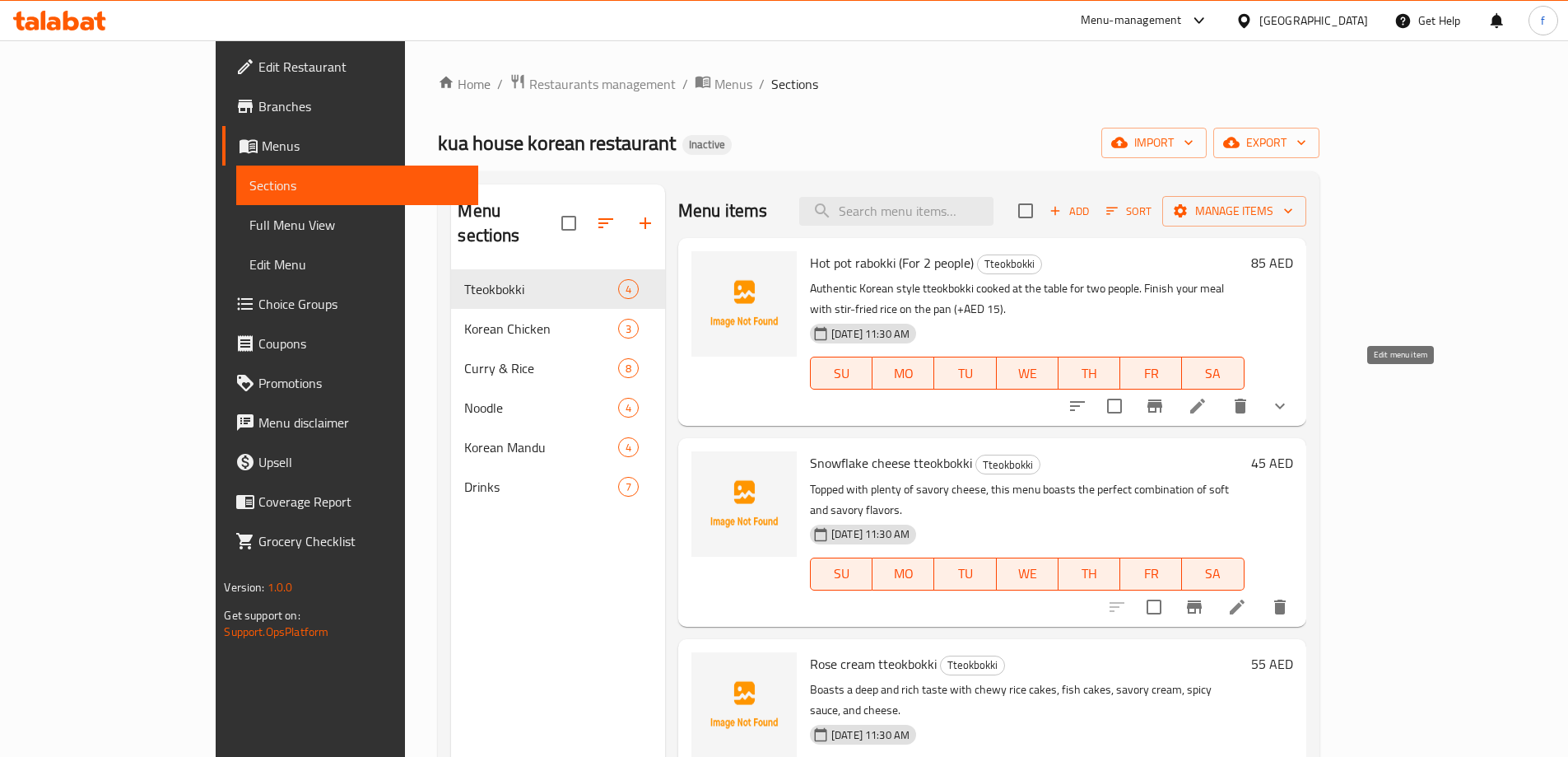
click at [1208, 396] on icon at bounding box center [1198, 405] width 20 height 20
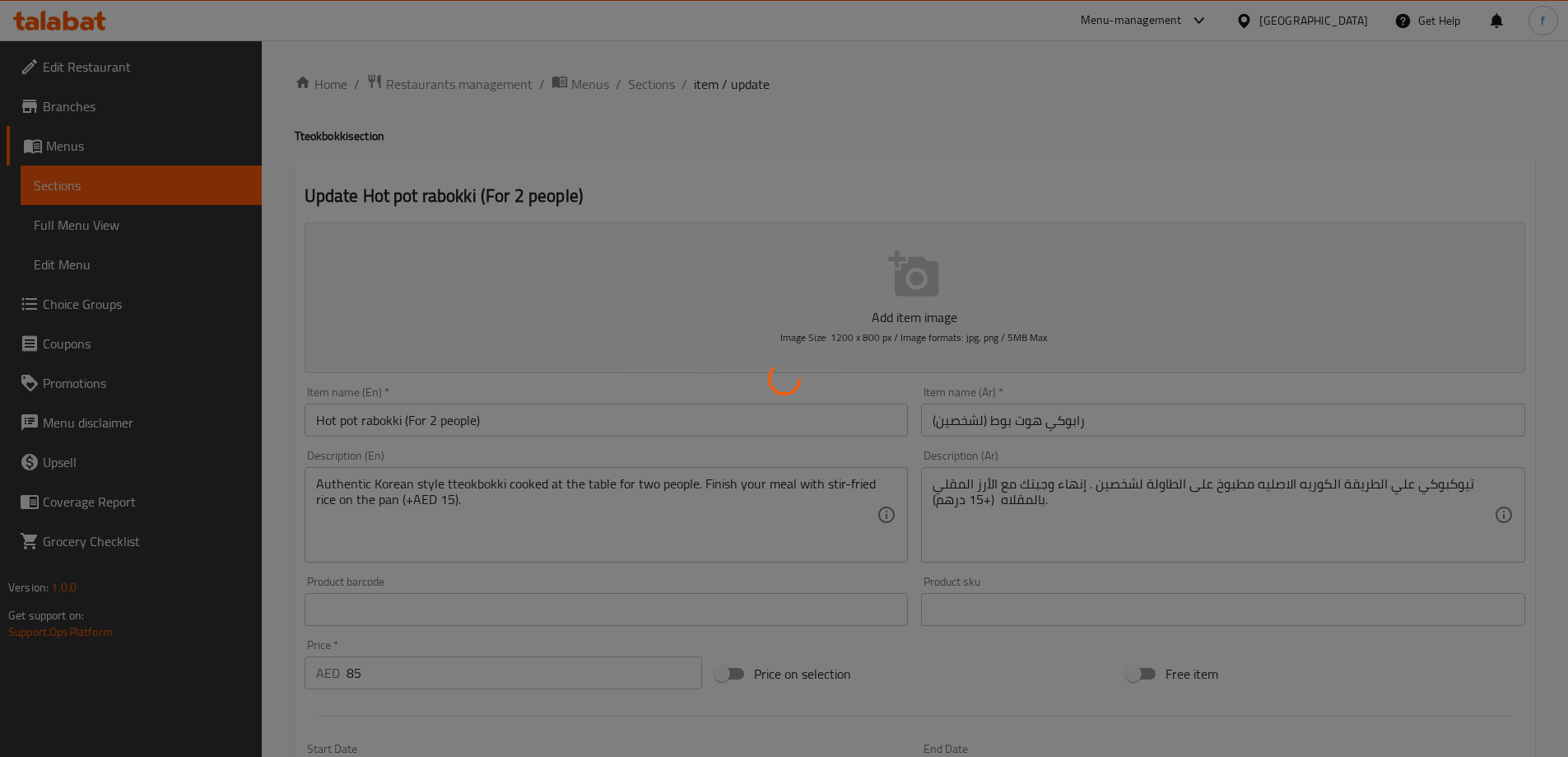
click at [1028, 429] on div at bounding box center [784, 378] width 1568 height 757
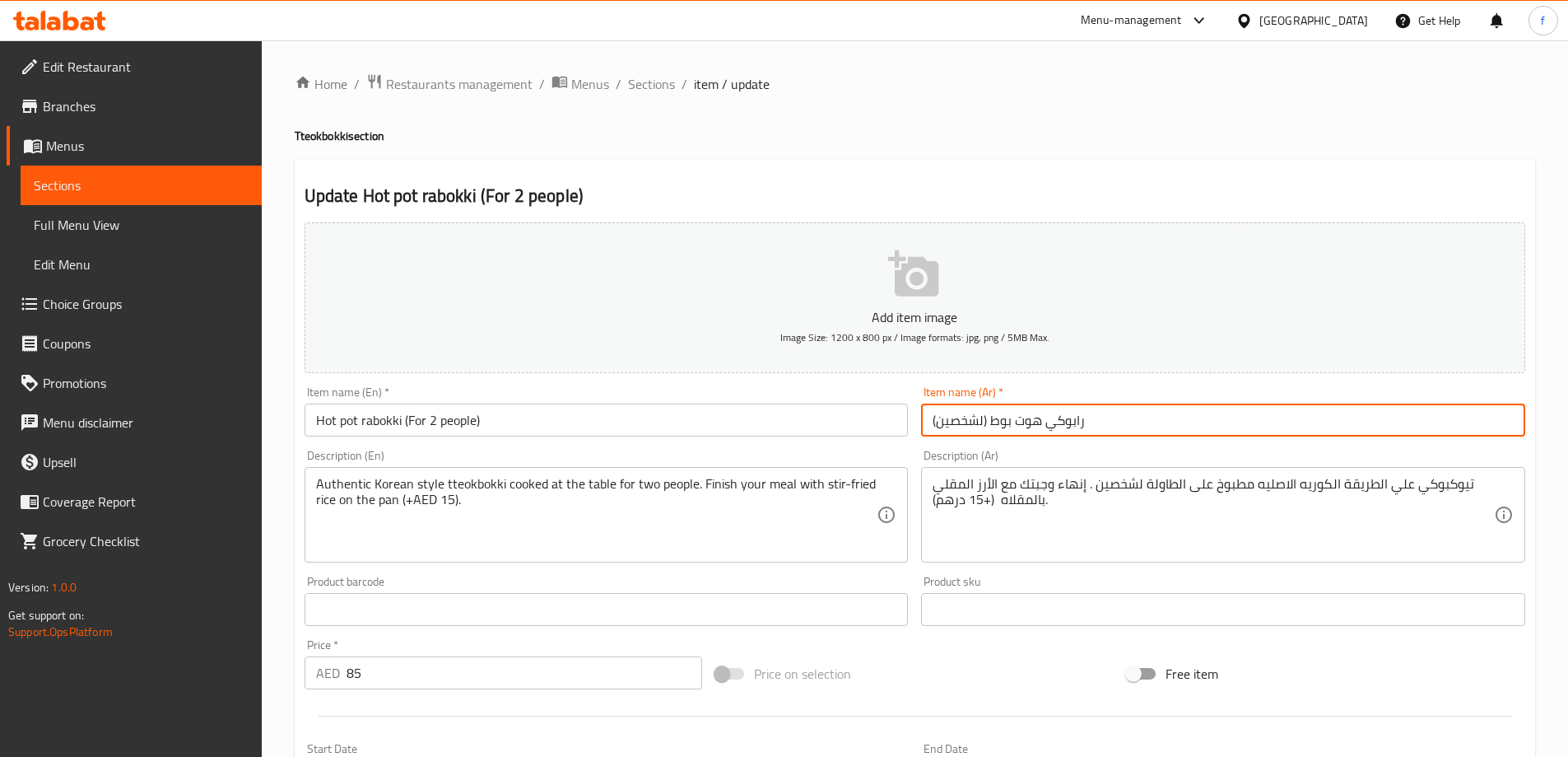
drag, startPoint x: 993, startPoint y: 419, endPoint x: 1043, endPoint y: 429, distance: 51.0
click at [1043, 429] on input "رابوكي هوت بوط (لشخصين)" at bounding box center [1223, 420] width 604 height 33
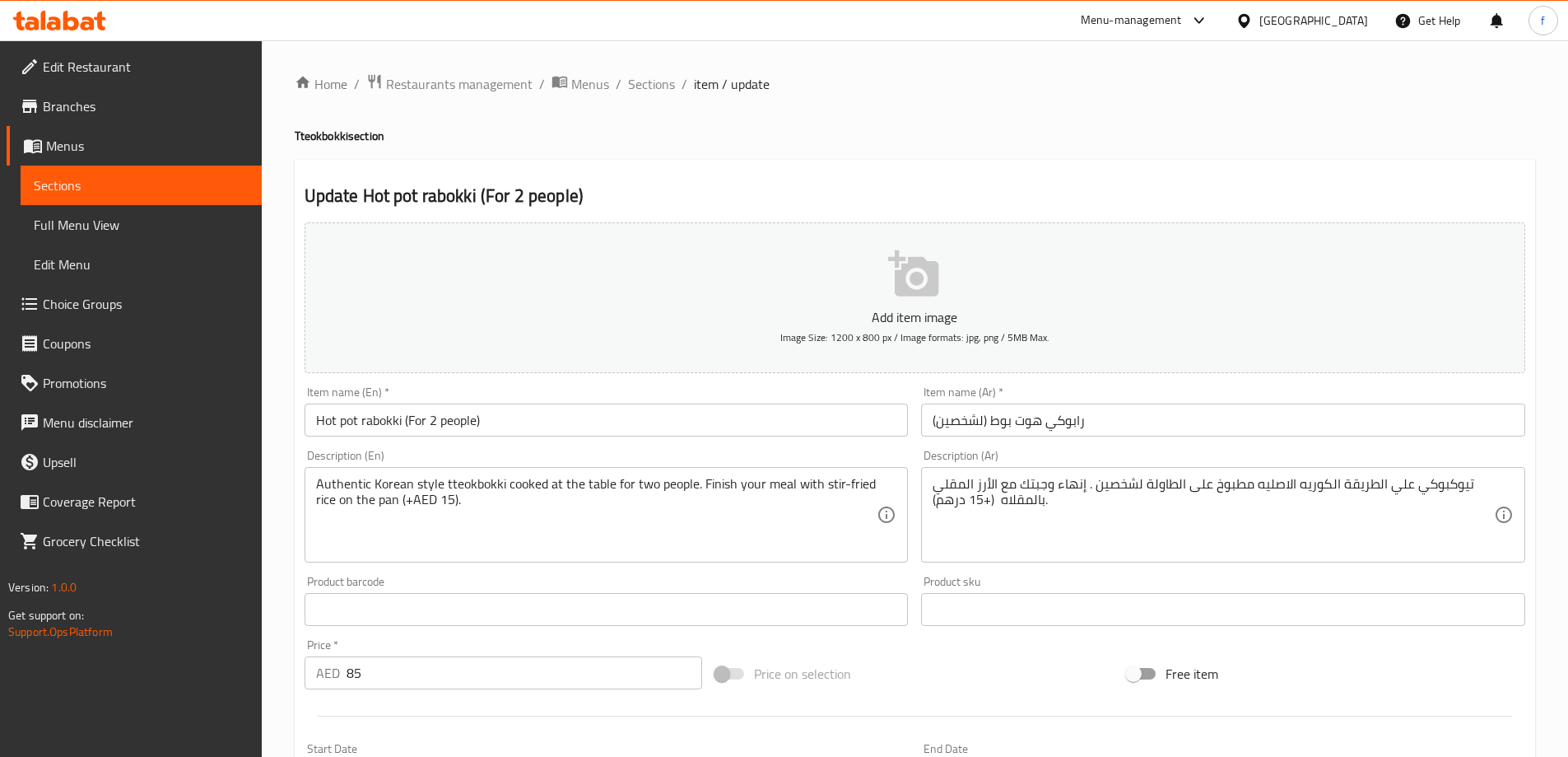
click at [1022, 417] on input "رابوكي هوت بوط (لشخصين)" at bounding box center [1223, 420] width 604 height 33
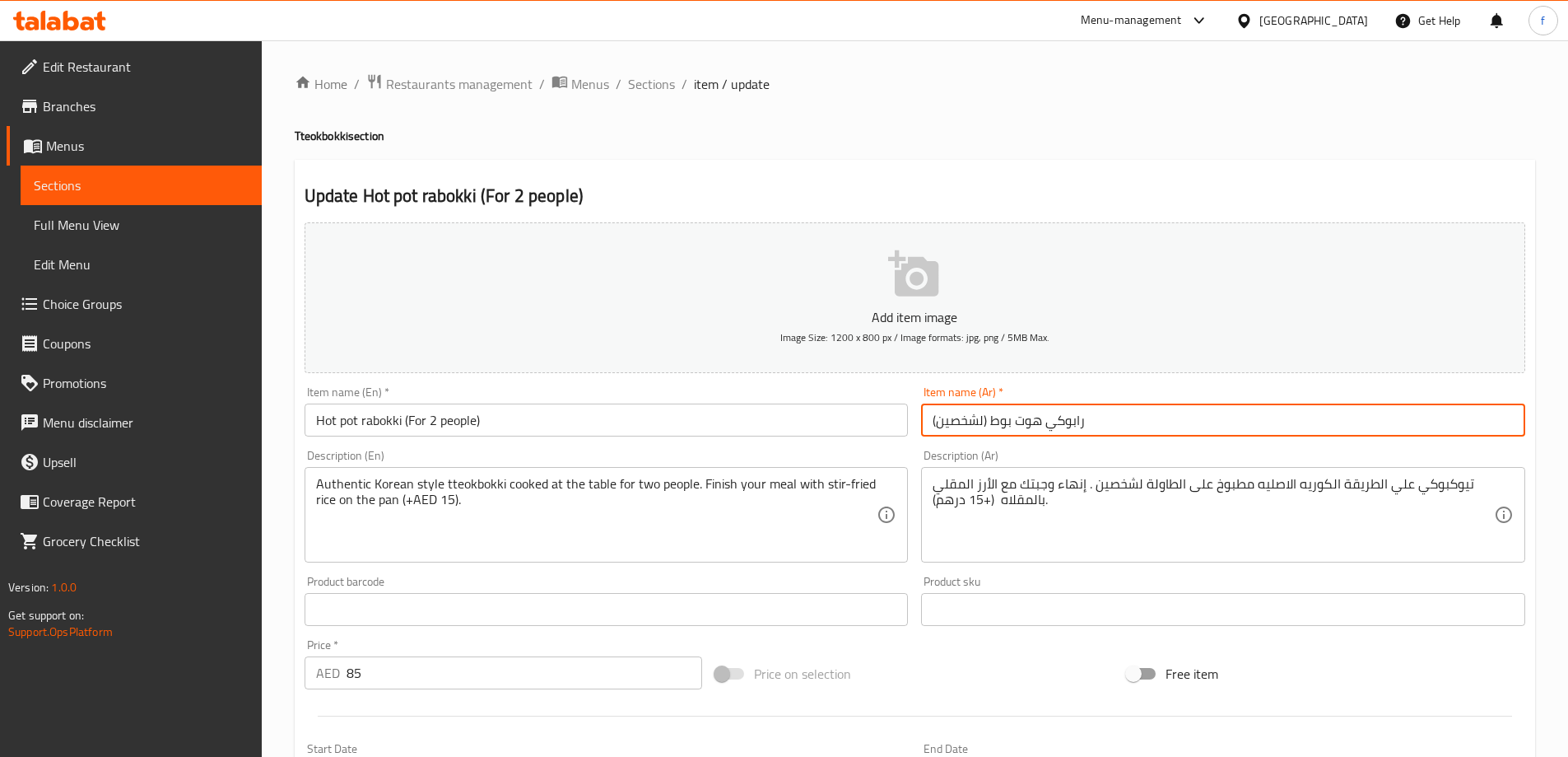
click at [1022, 417] on input "رابوكي هوت بوط (لشخصين)" at bounding box center [1223, 420] width 604 height 33
click at [1008, 426] on input "رابوكي هوت بوط (لشخصين)" at bounding box center [1223, 420] width 604 height 33
click at [1008, 423] on input "رابوكي هوت(لشخصين)" at bounding box center [1223, 420] width 604 height 33
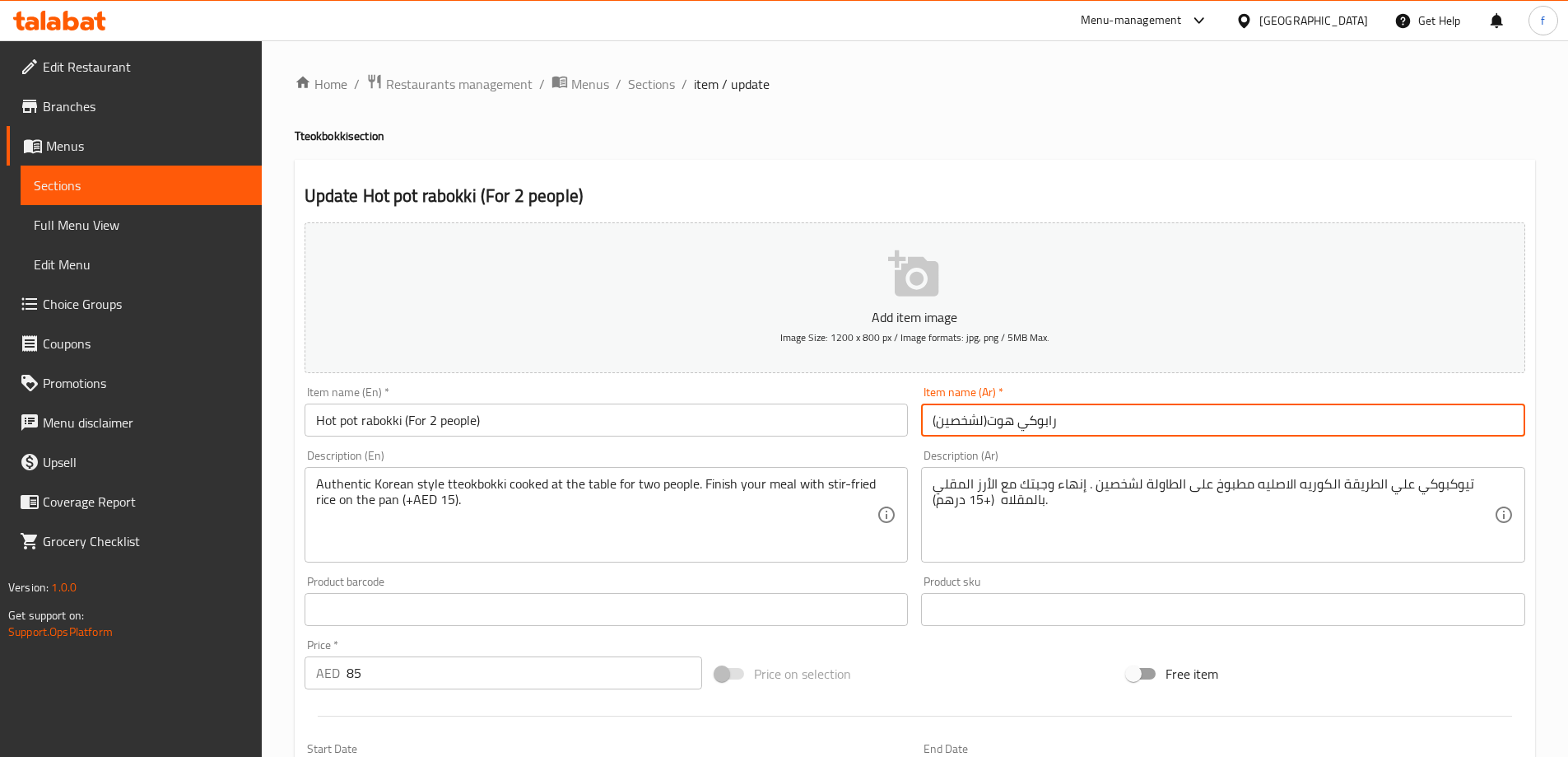
paste input "بوت"
click at [1037, 424] on input "رابوكي هوتبوت(لشخصين)" at bounding box center [1223, 420] width 604 height 33
click at [989, 419] on input "رابوكي هوتبوت(لشخصين)" at bounding box center [1223, 420] width 604 height 33
type input "[PERSON_NAME] (لشخصين)"
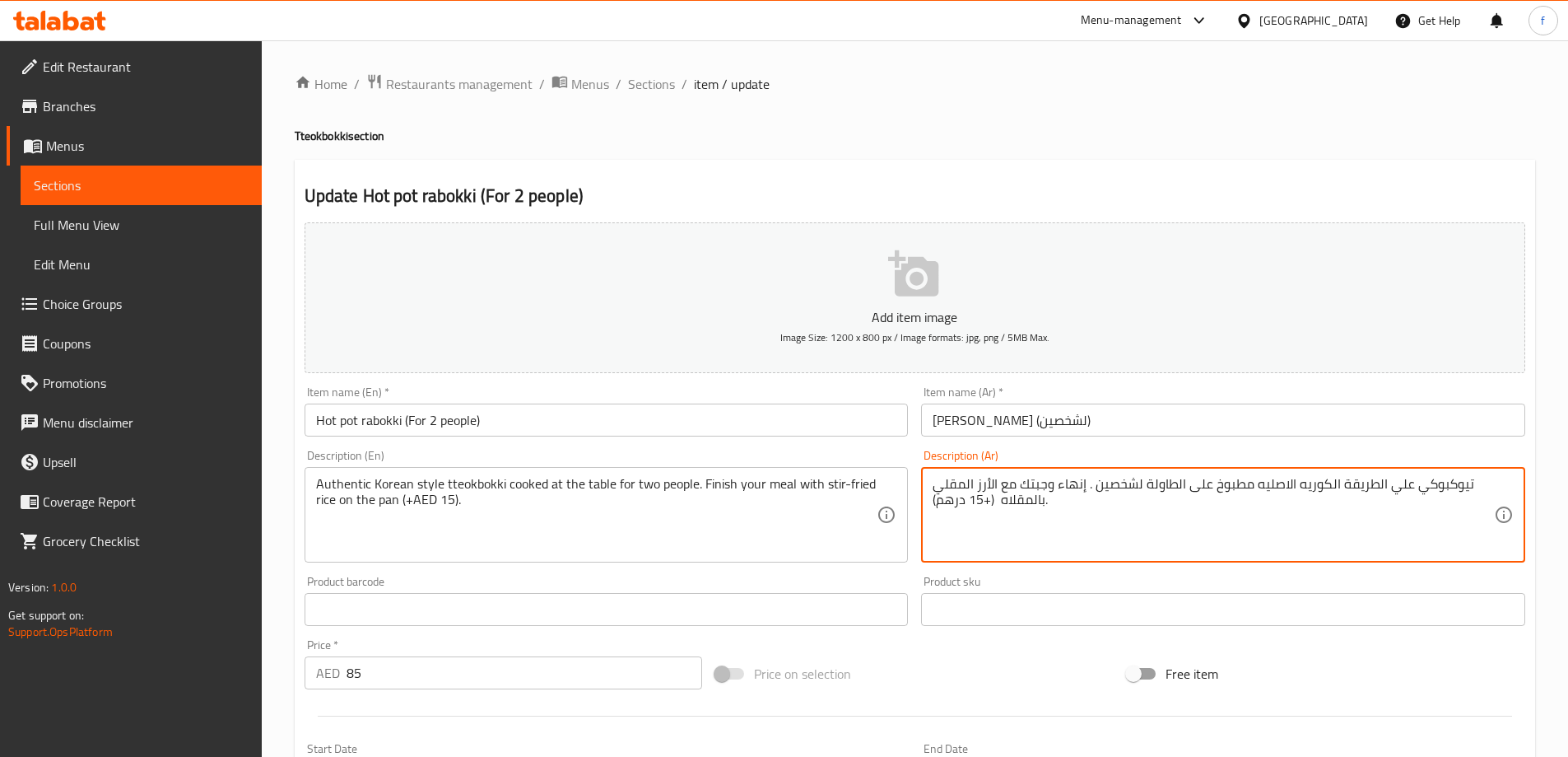
click at [1264, 484] on textarea "تيوكبوكي علي الطريقة الكوريه الاصليه مطبوخ على الطاولة لشخصين . إنهاء وجبتك مع …" at bounding box center [1213, 515] width 562 height 78
click at [1268, 484] on textarea "تيوكبوكي علي الطريقة الكوريه الاصليه مطبوخ على الطاولة لشخصين . إنهاء وجبتك مع …" at bounding box center [1213, 515] width 562 height 78
drag, startPoint x: 996, startPoint y: 501, endPoint x: 902, endPoint y: 503, distance: 94.0
click at [902, 503] on div "Add item image Image Size: 1200 x 800 px / Image formats: jpg, png / 5MB Max. I…" at bounding box center [915, 571] width 1234 height 710
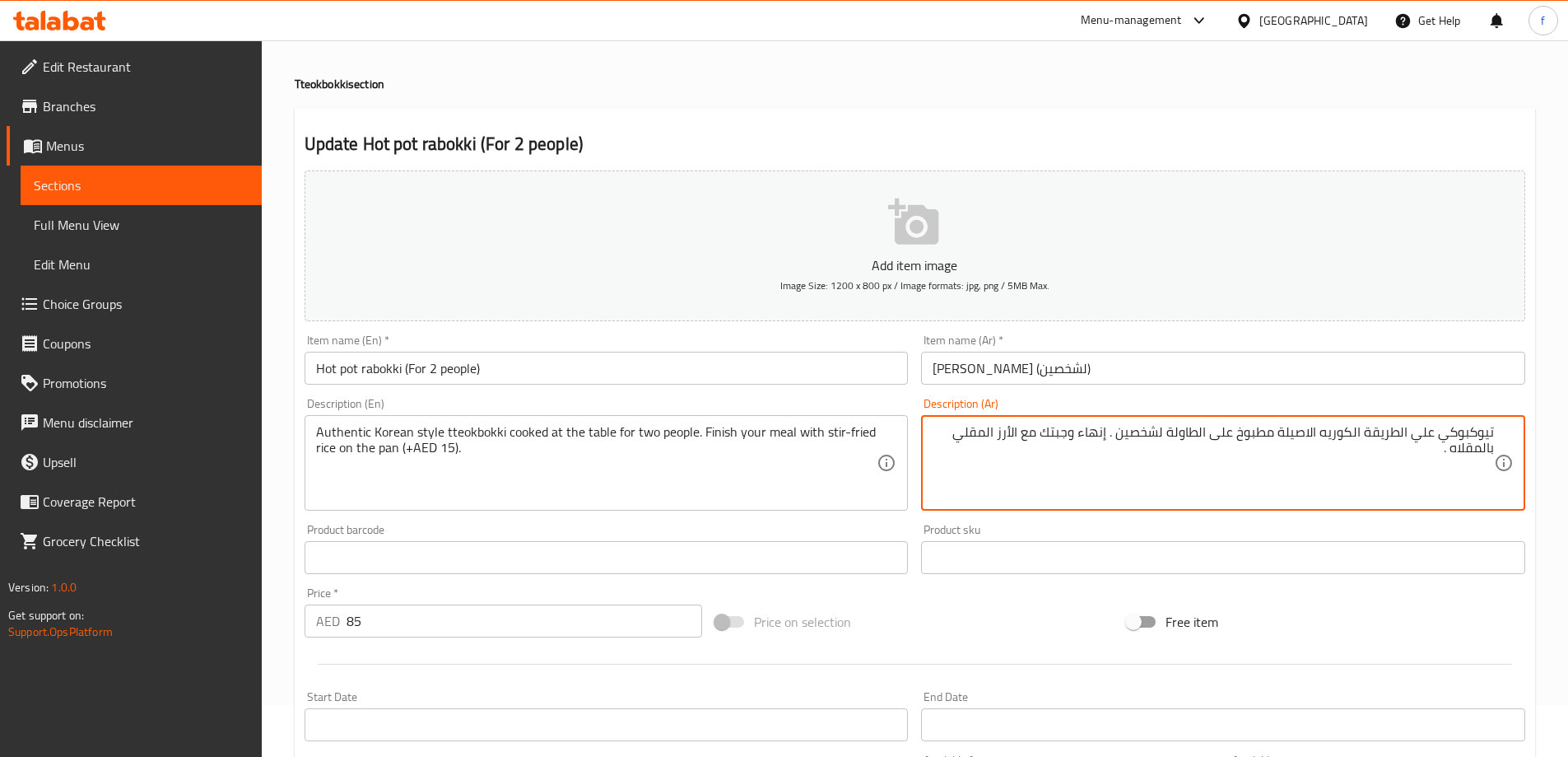
scroll to position [247, 0]
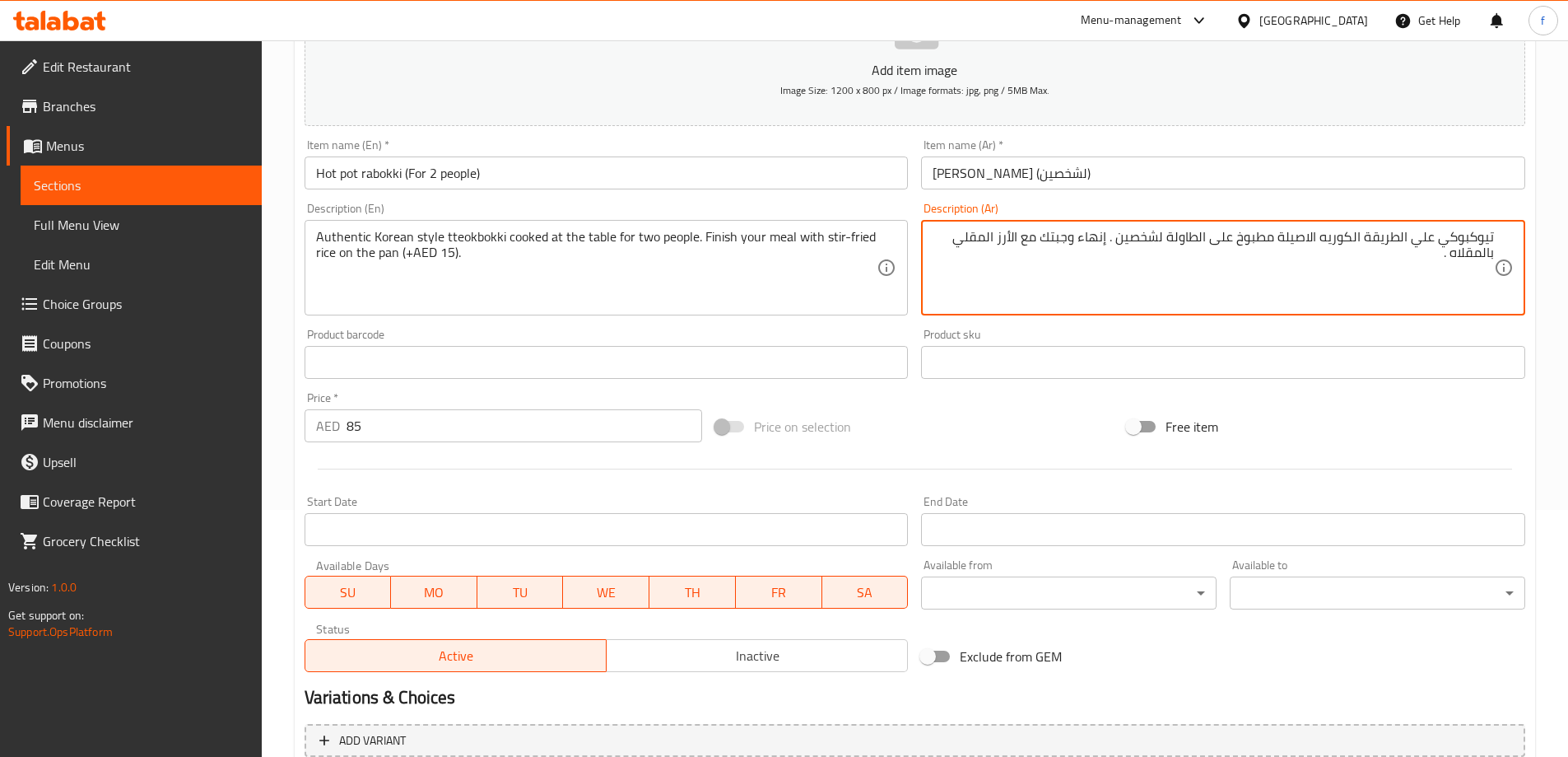
type textarea "تيوكبوكي علي الطريقة الكوريه الاصيلة مطبوخ على الطاولة لشخصين . إنهاء وجبتك مع …"
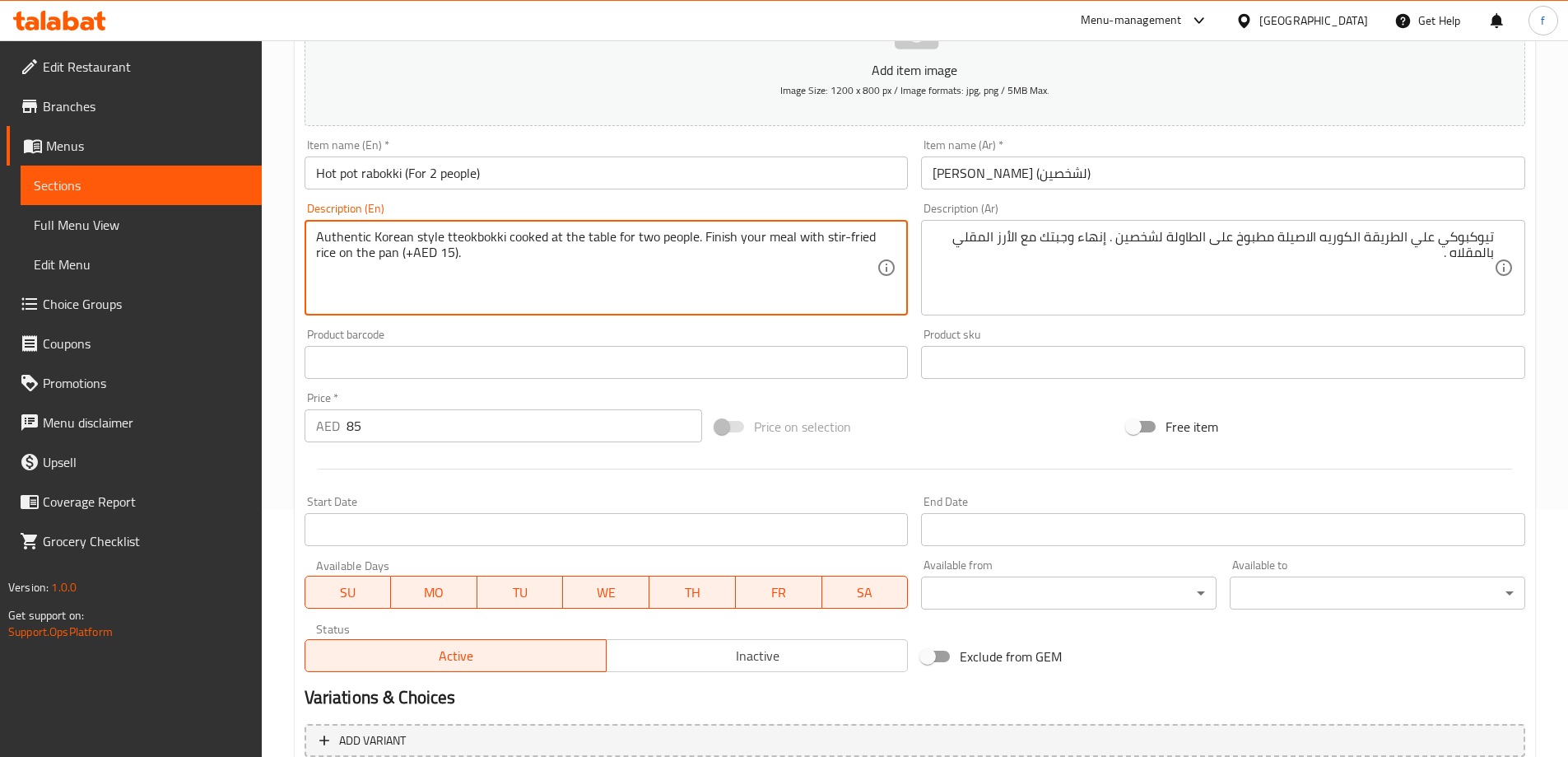
drag, startPoint x: 467, startPoint y: 250, endPoint x: 400, endPoint y: 266, distance: 68.9
type textarea "Authentic Korean style tteokbokki cooked at the table for two people. Finish yo…"
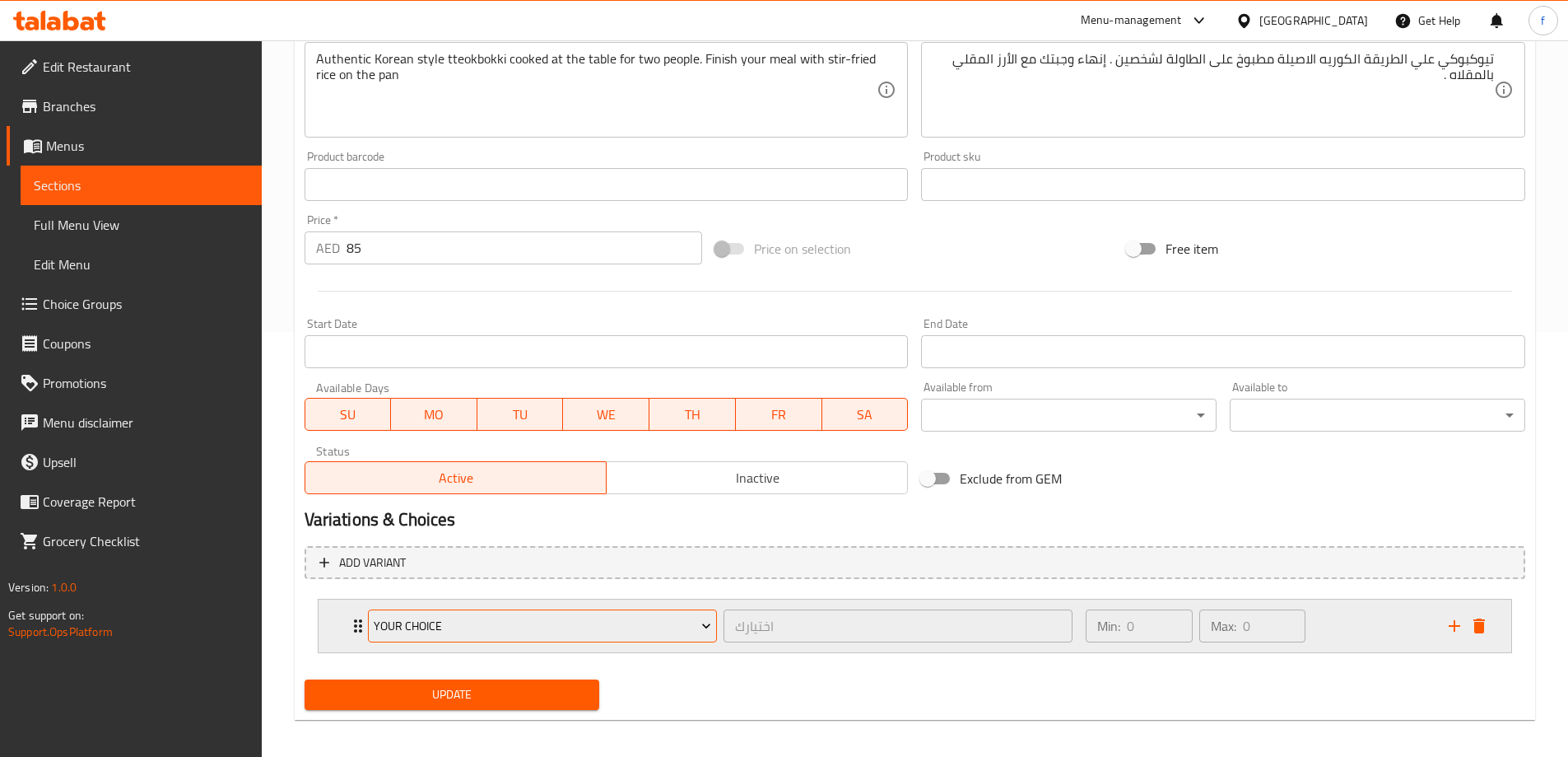
scroll to position [434, 0]
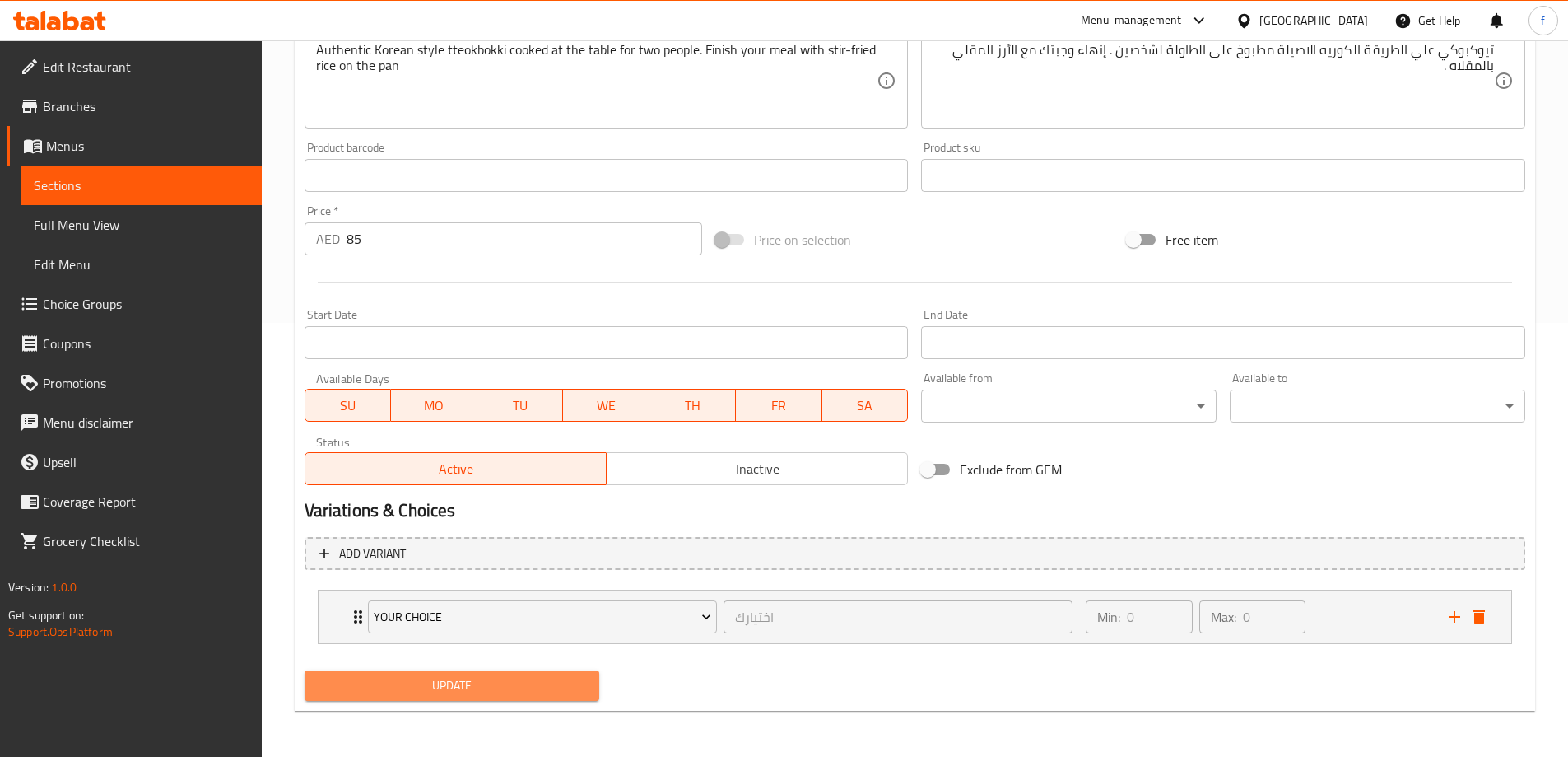
click at [528, 677] on span "Update" at bounding box center [452, 686] width 269 height 21
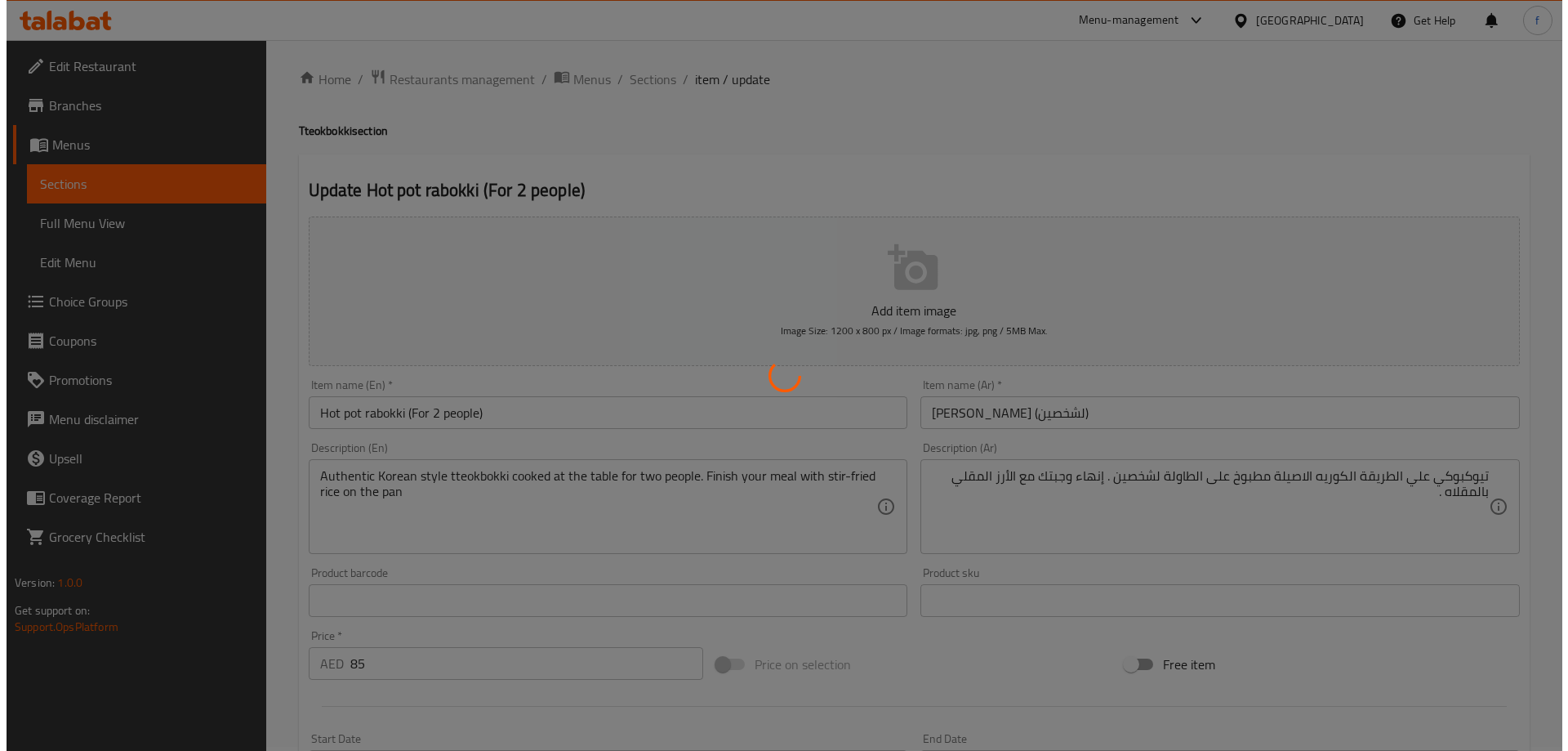
scroll to position [0, 0]
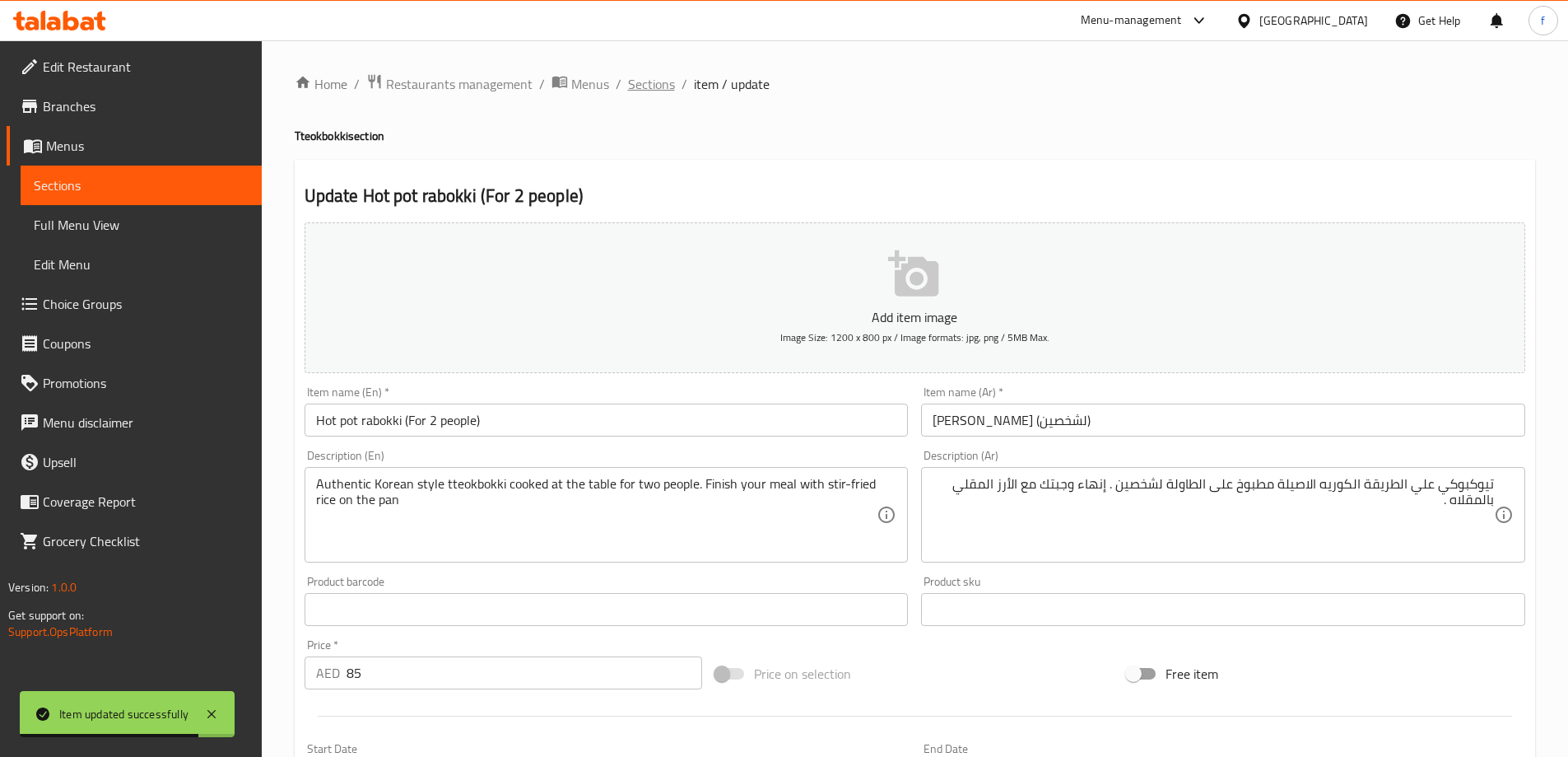
click at [657, 78] on span "Sections" at bounding box center [651, 84] width 47 height 20
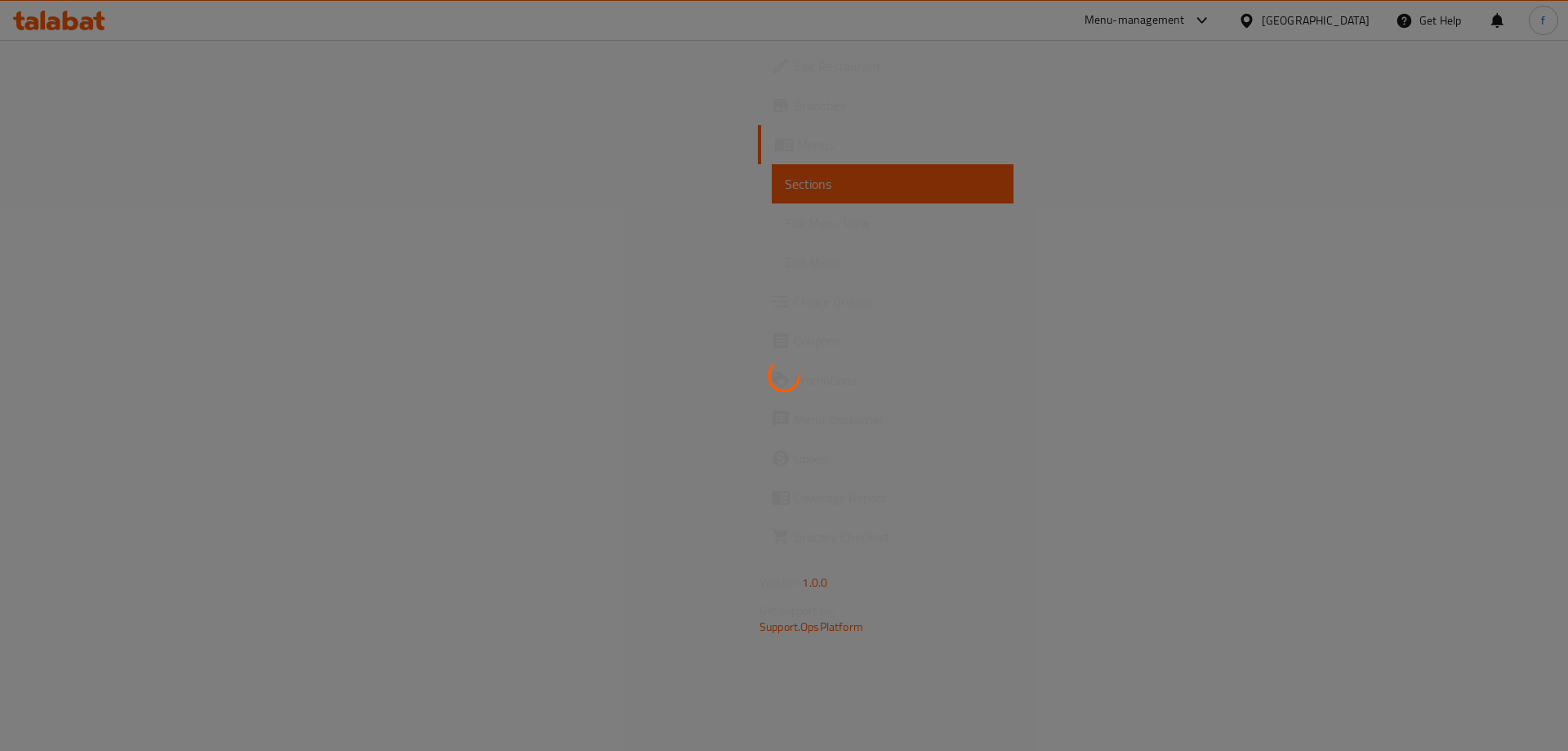
click at [863, 489] on div at bounding box center [784, 375] width 1568 height 751
click at [469, 645] on div at bounding box center [784, 375] width 1568 height 751
click at [804, 608] on div at bounding box center [784, 375] width 1568 height 751
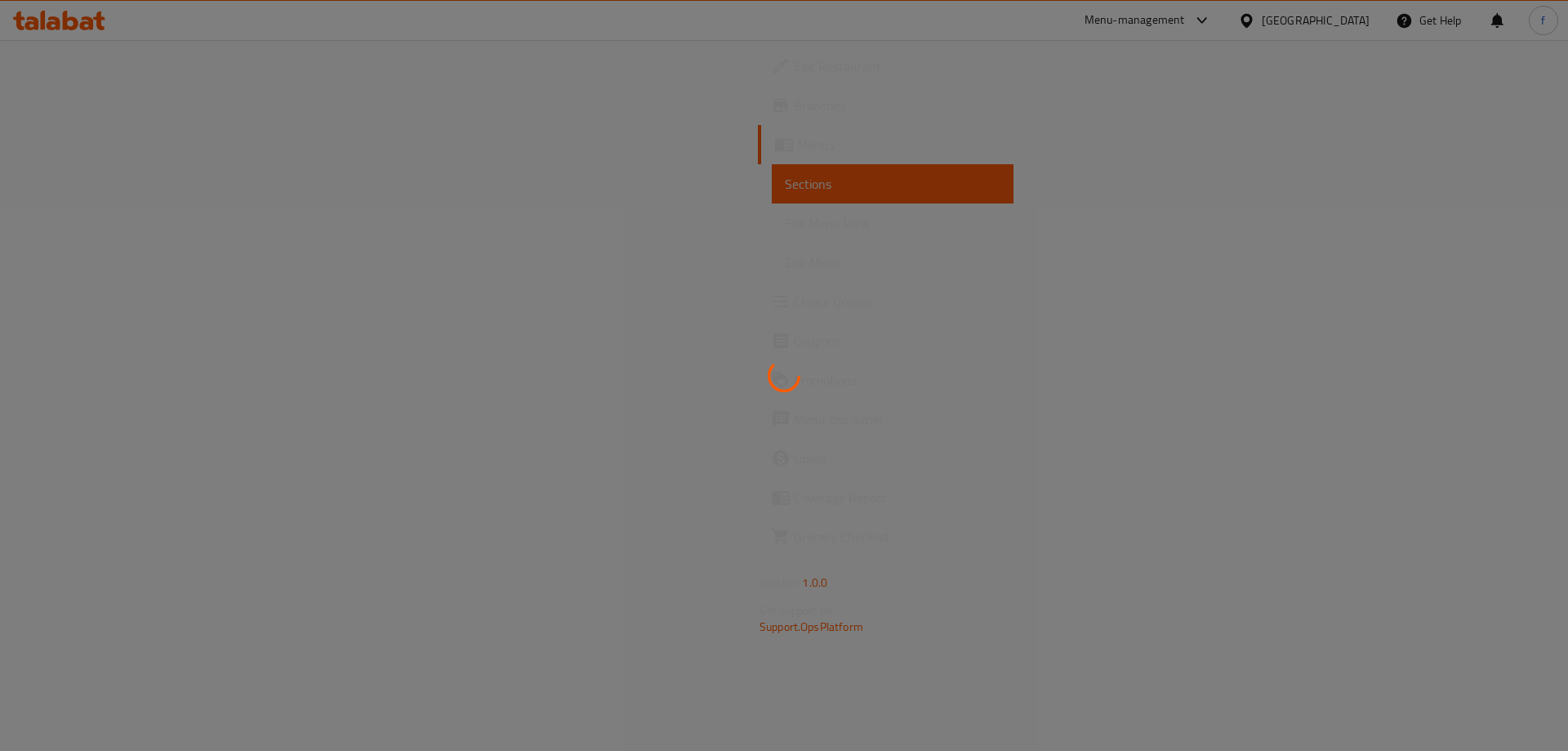
click at [804, 608] on div at bounding box center [784, 375] width 1568 height 751
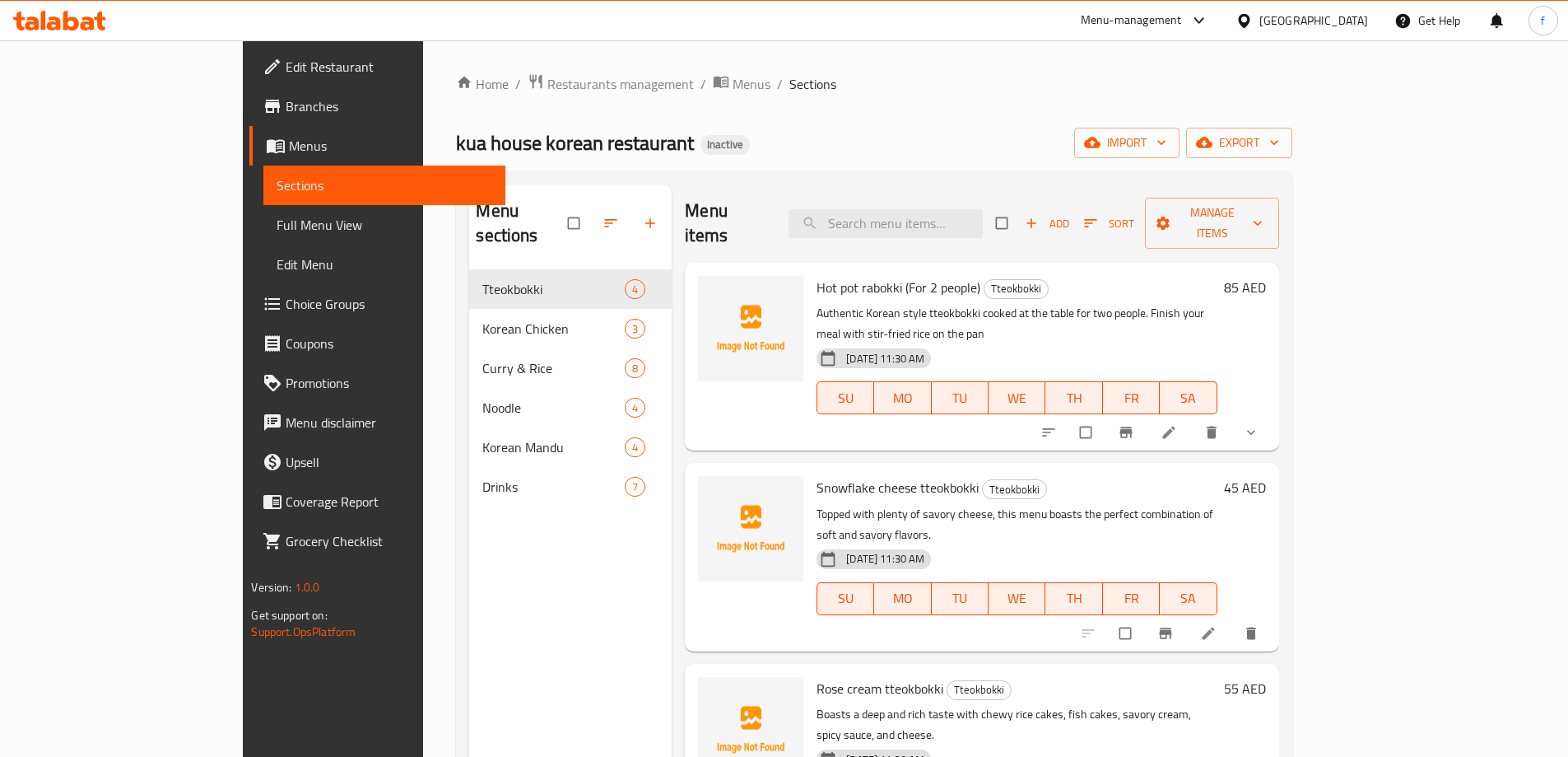
drag, startPoint x: 153, startPoint y: 224, endPoint x: 593, endPoint y: 3, distance: 492.4
click at [277, 224] on span "Full Menu View" at bounding box center [384, 224] width 215 height 20
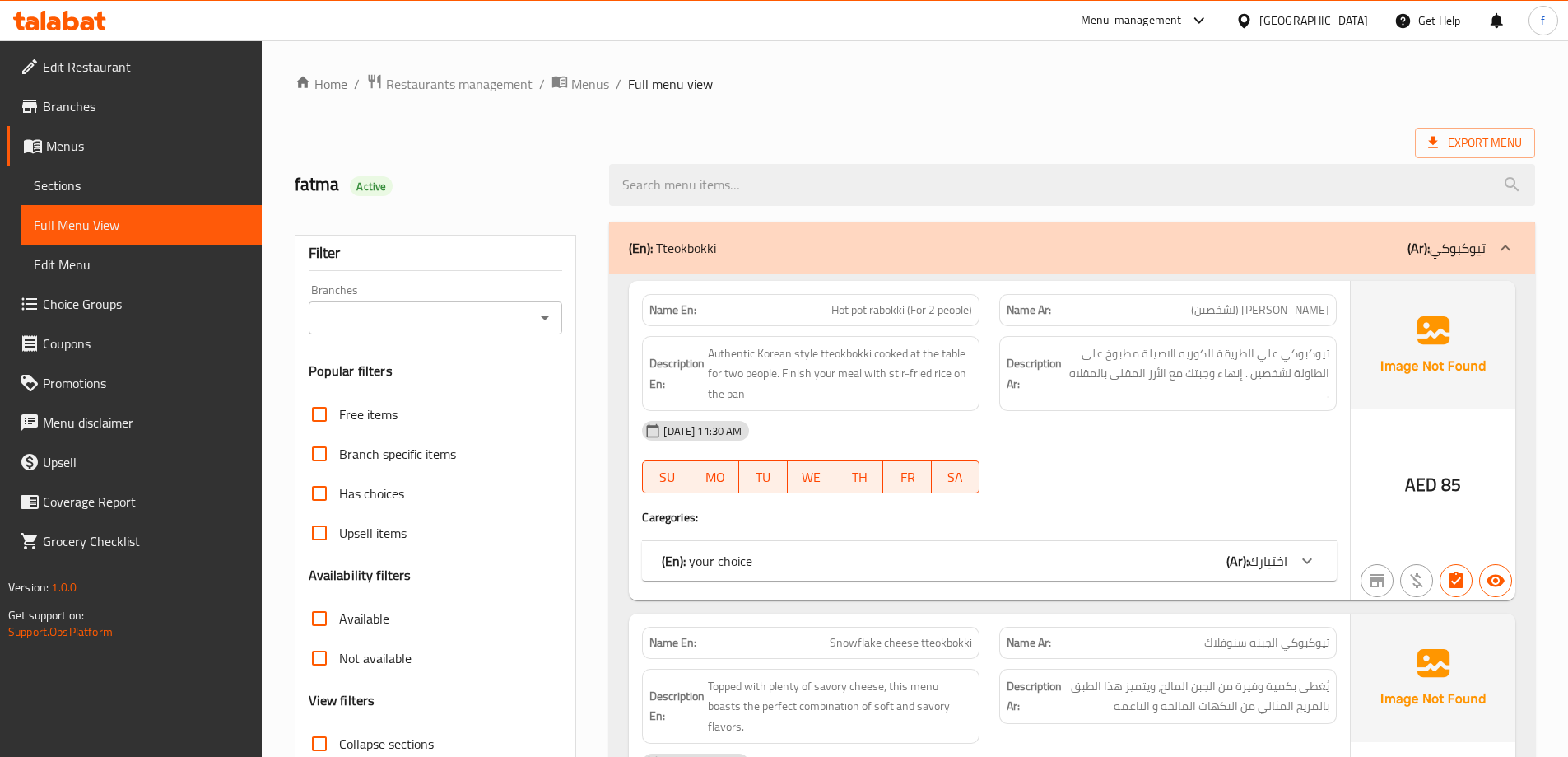
scroll to position [247, 0]
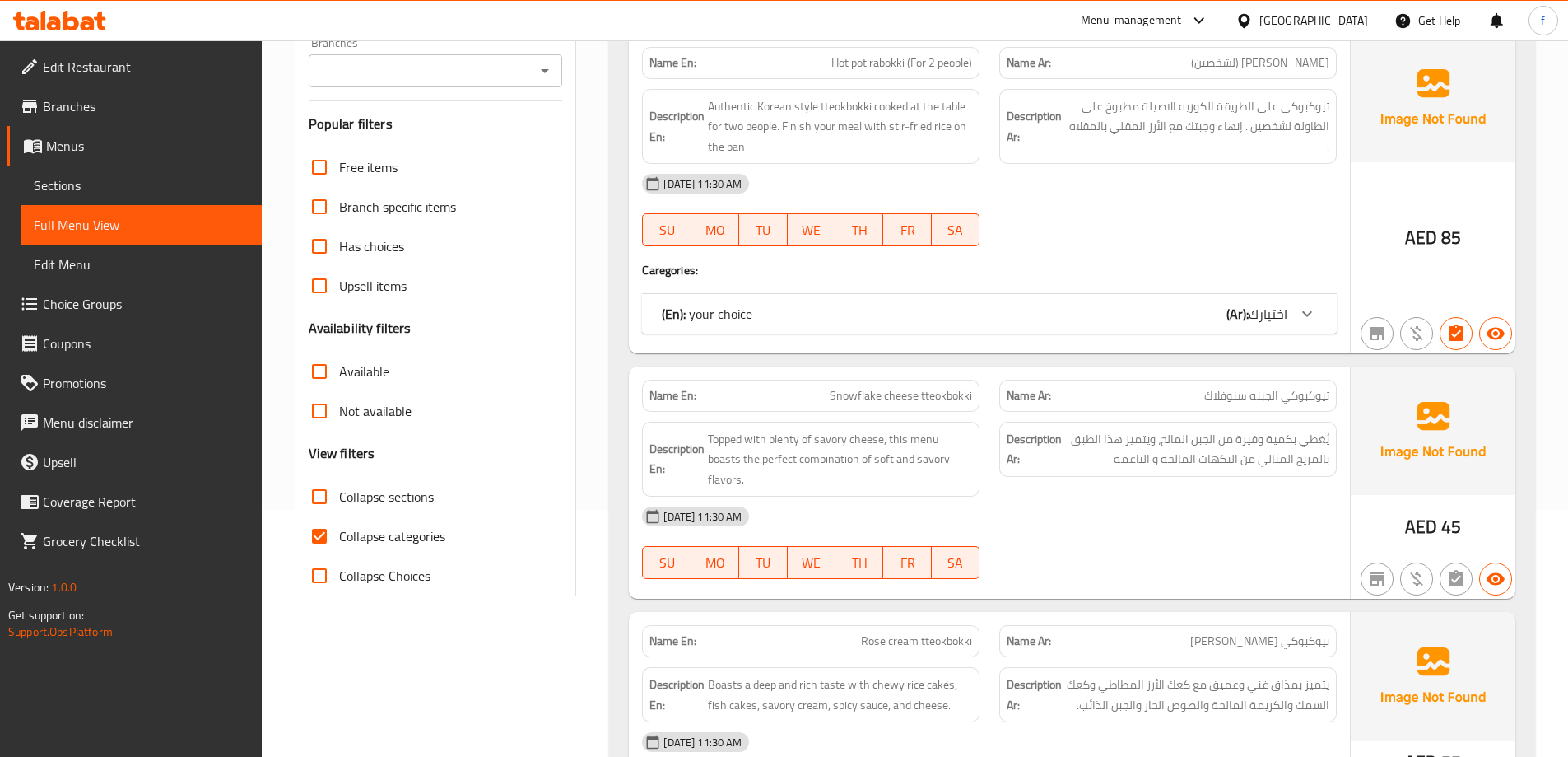
click at [121, 177] on span "Sections" at bounding box center [140, 185] width 215 height 20
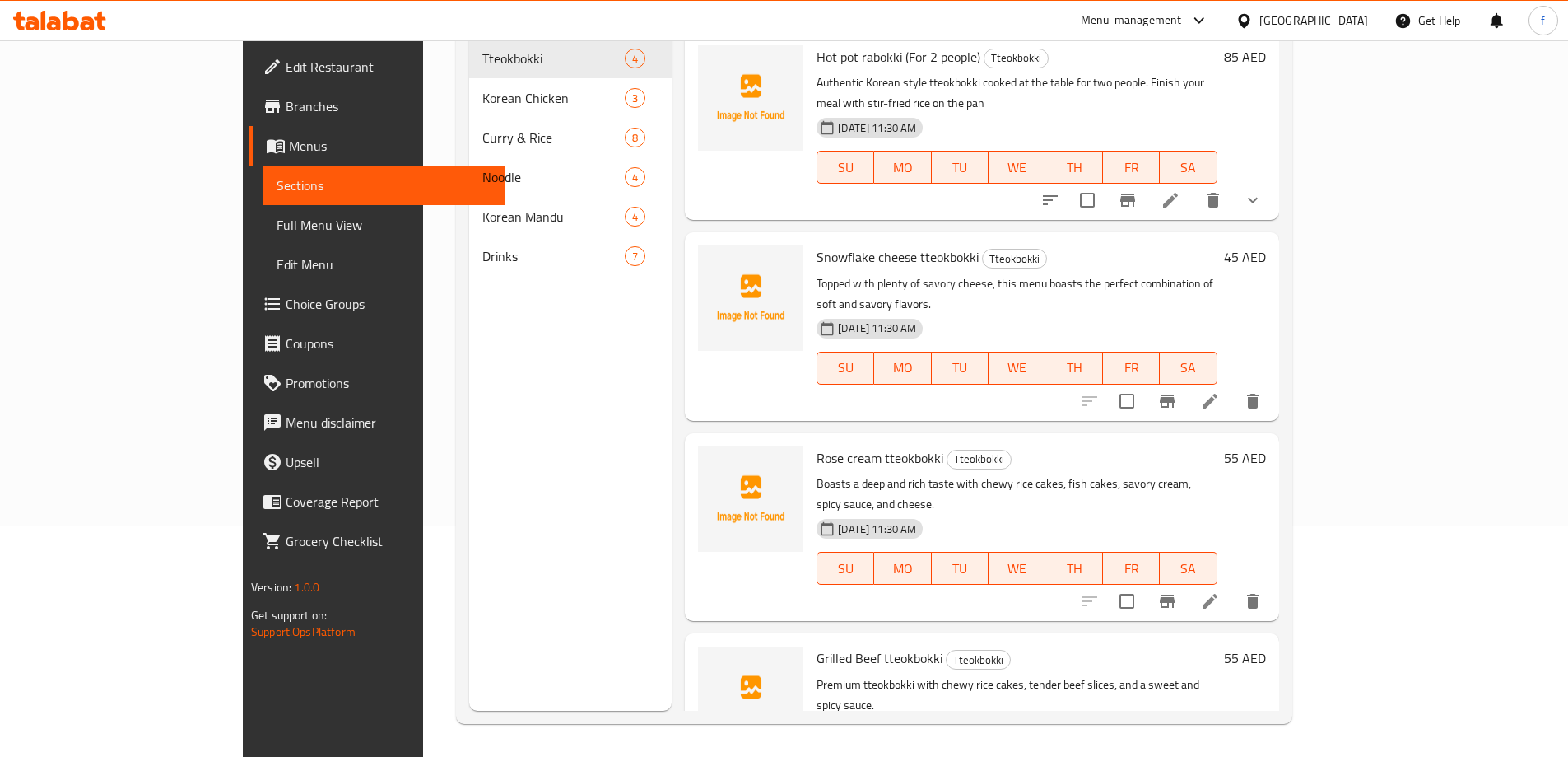
scroll to position [231, 0]
click at [277, 192] on span "Sections" at bounding box center [384, 185] width 215 height 20
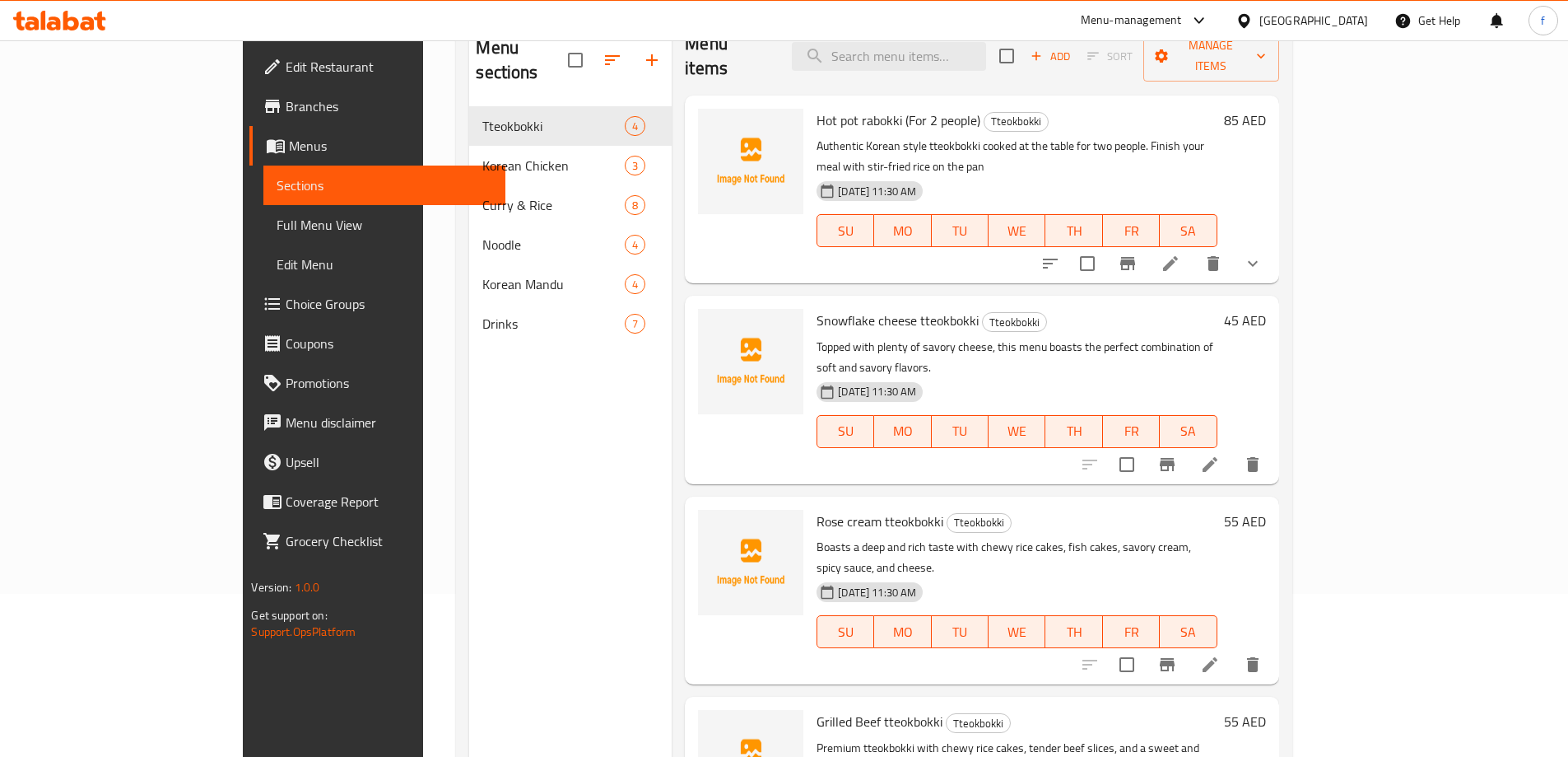
scroll to position [165, 0]
click at [1220, 453] on icon at bounding box center [1210, 463] width 20 height 20
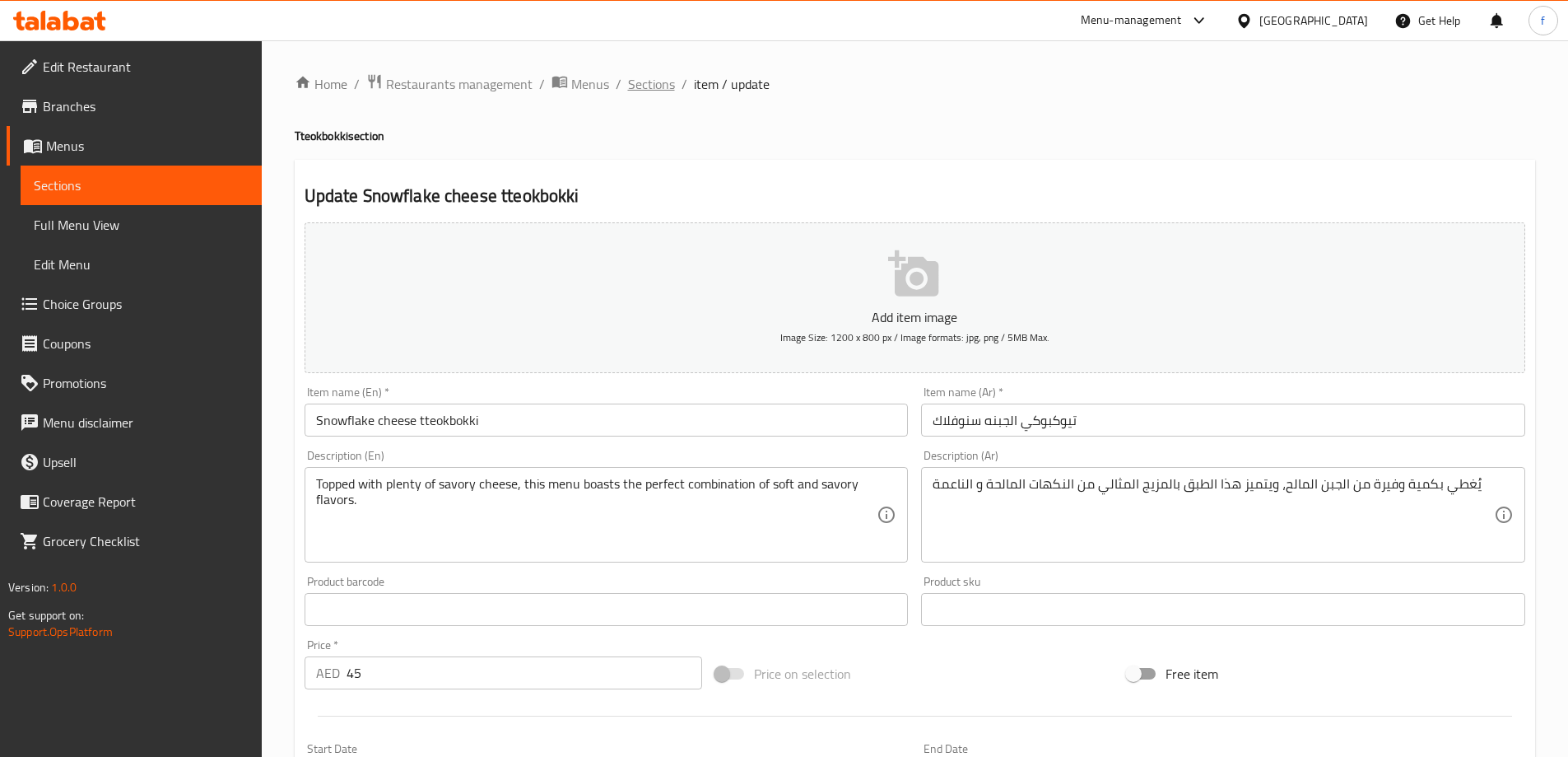
click at [630, 81] on span "Sections" at bounding box center [651, 84] width 47 height 20
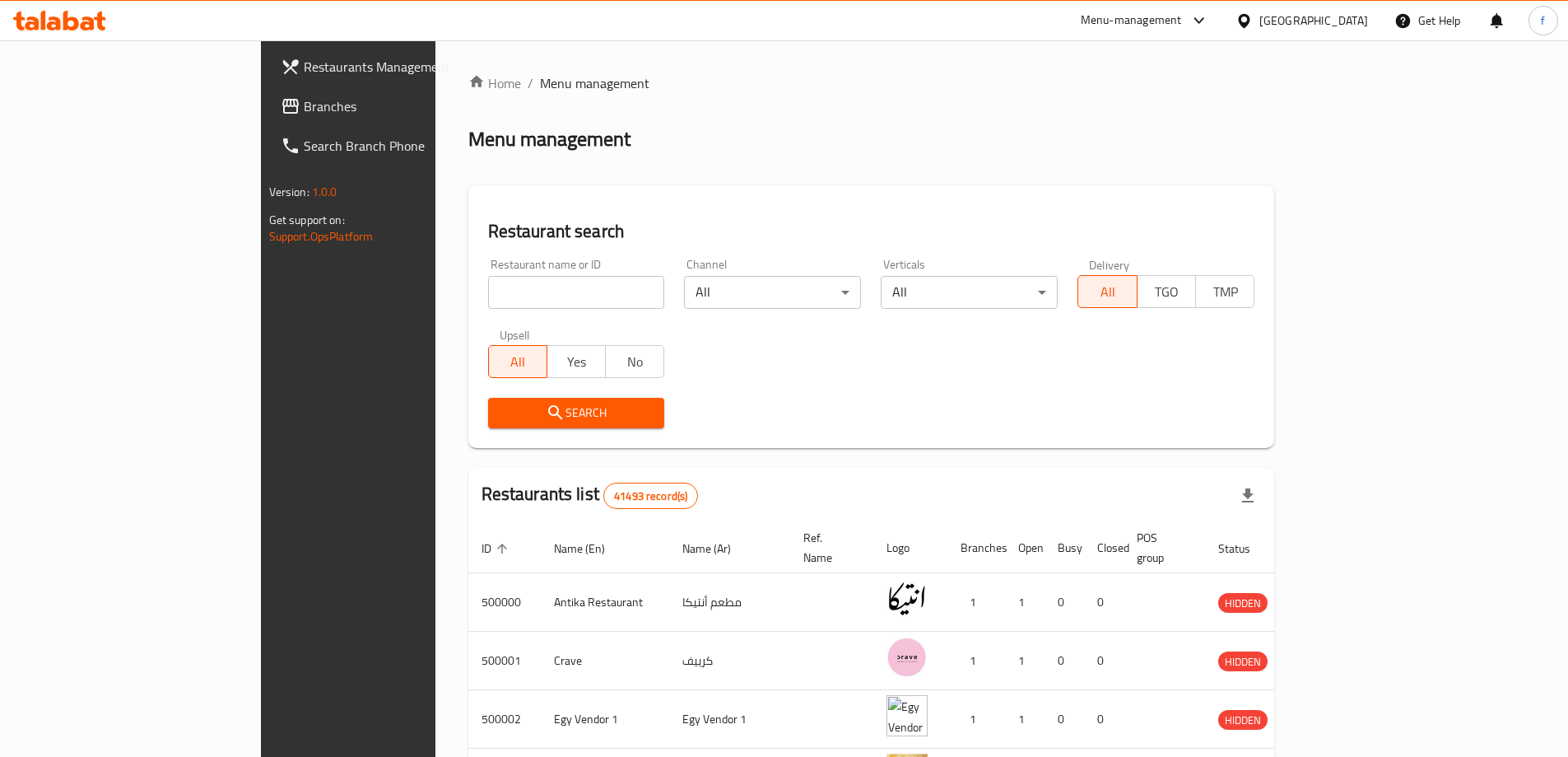
click at [268, 96] on link "Branches" at bounding box center [395, 106] width 256 height 39
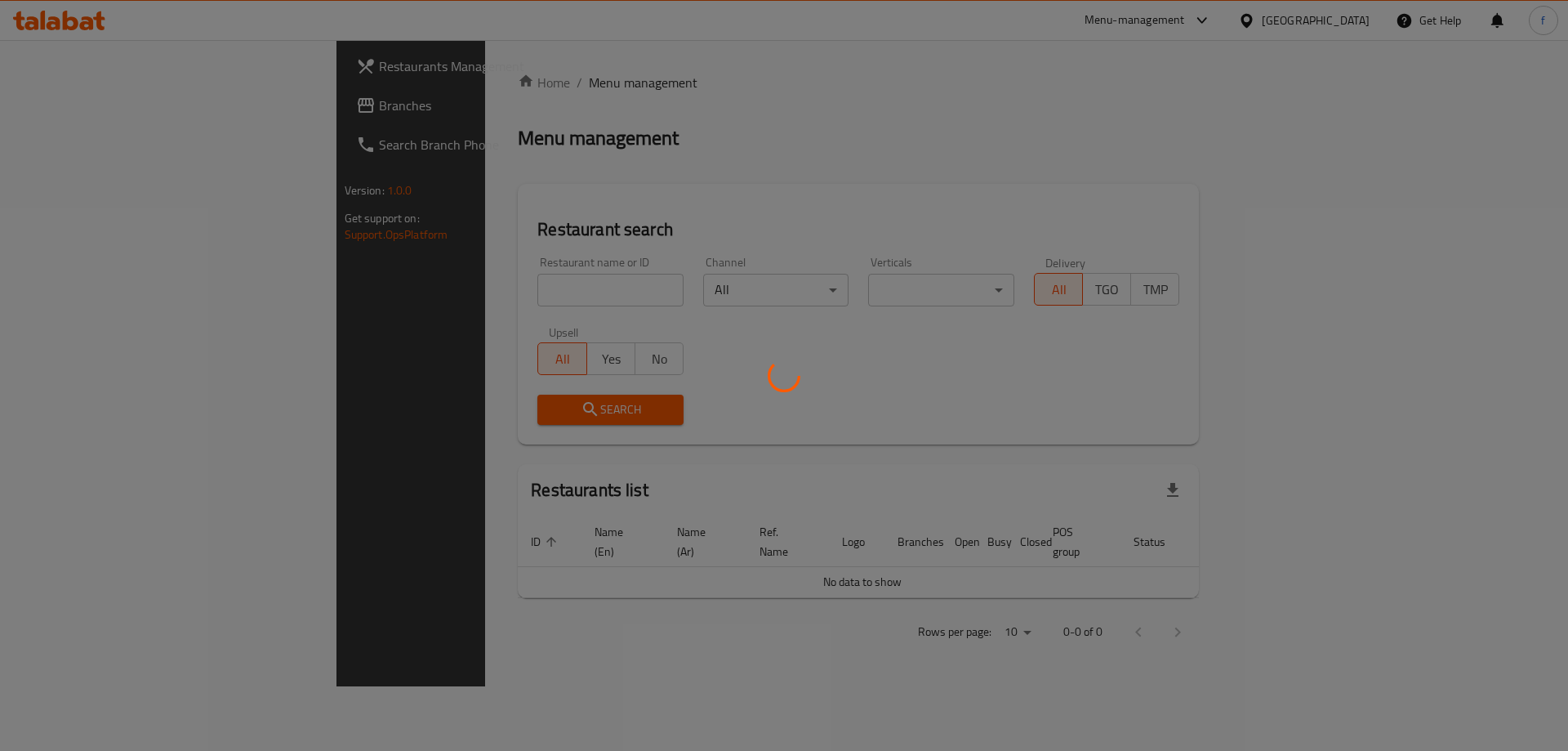
click at [684, 351] on div at bounding box center [784, 375] width 1568 height 751
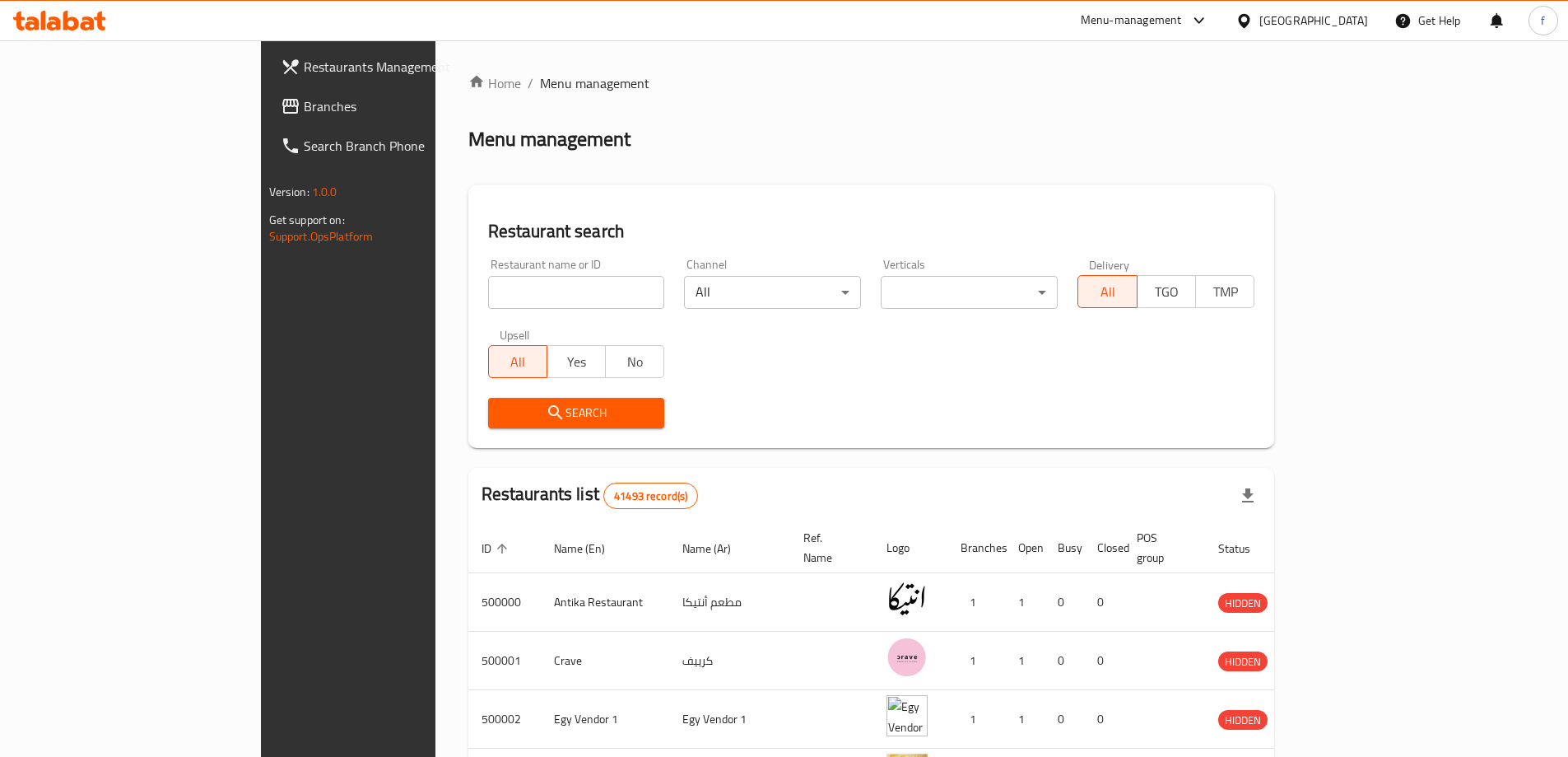
click at [1353, 15] on div "[GEOGRAPHIC_DATA]" at bounding box center [1313, 20] width 109 height 18
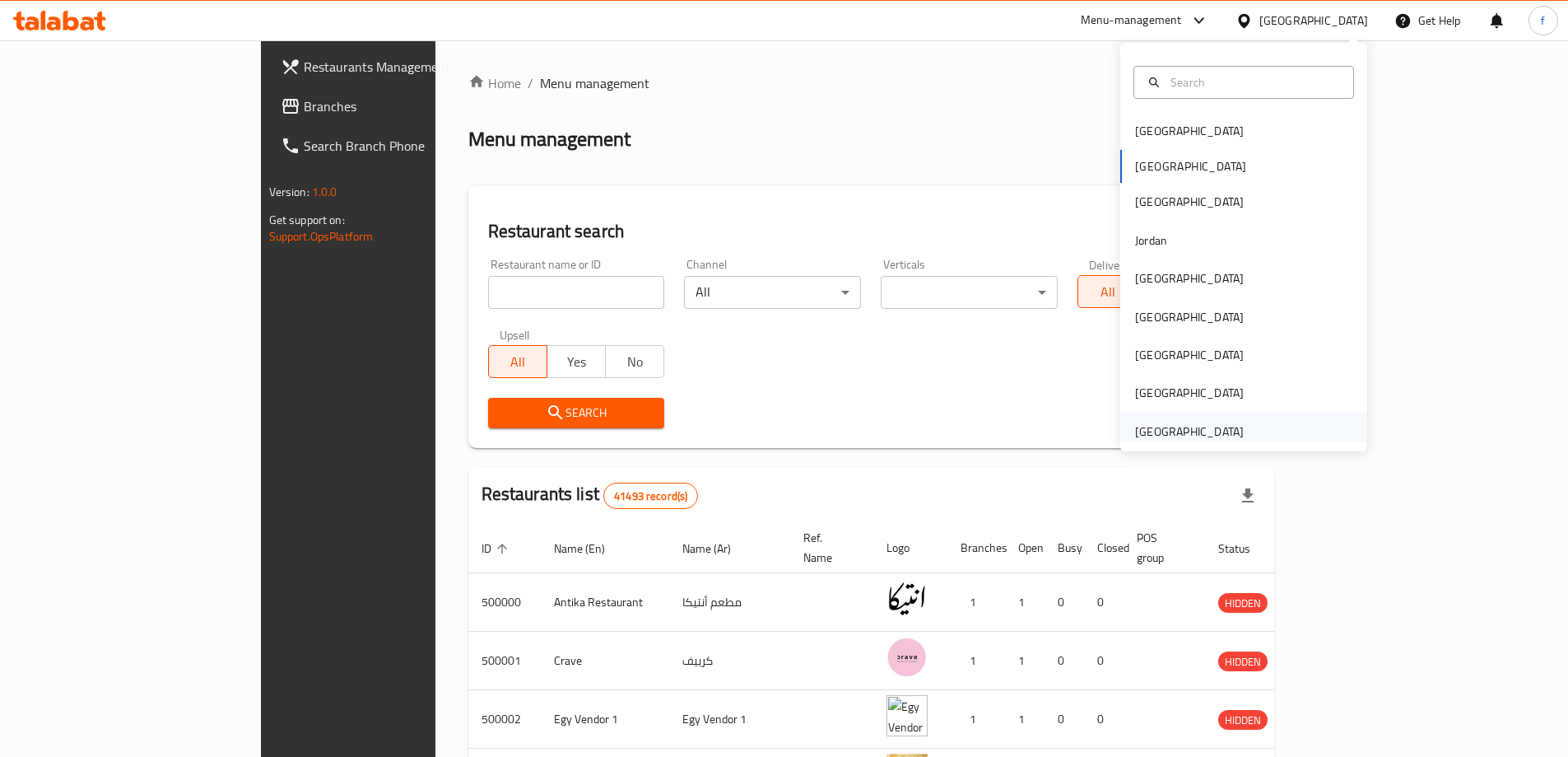
click at [1229, 430] on div "[GEOGRAPHIC_DATA]" at bounding box center [1189, 431] width 109 height 18
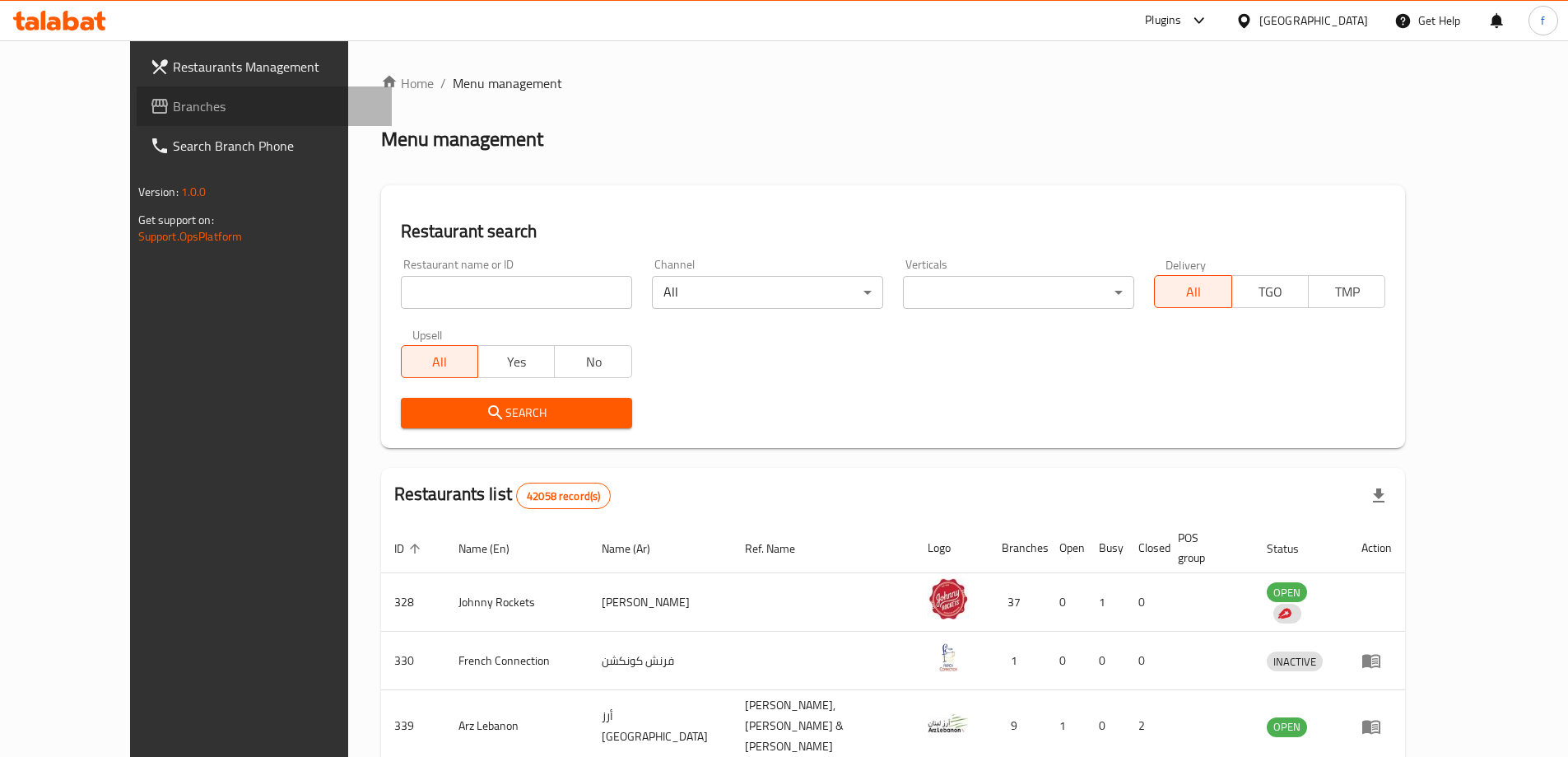
click at [137, 92] on link "Branches" at bounding box center [264, 106] width 256 height 39
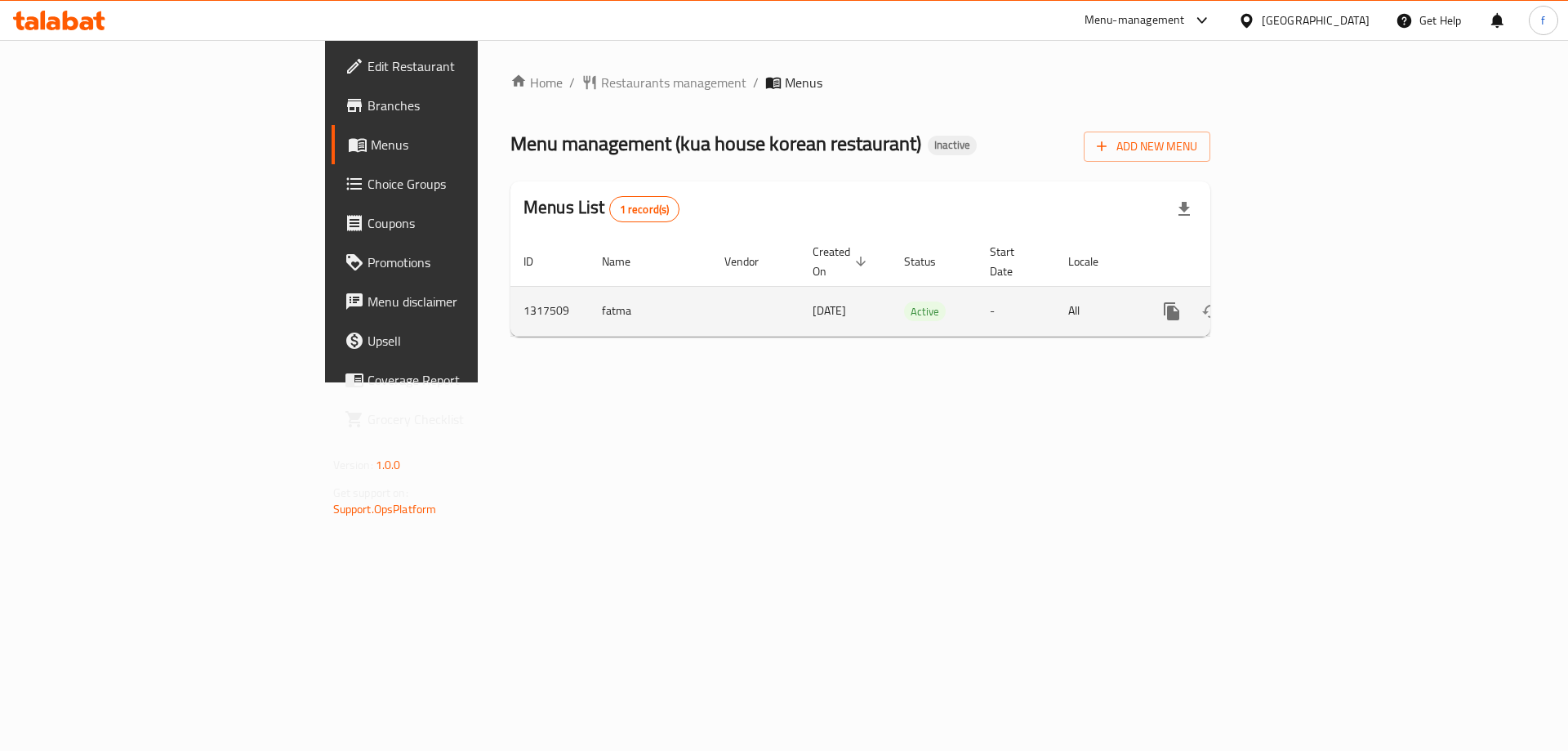
click at [1299, 301] on icon "enhanced table" at bounding box center [1289, 311] width 20 height 20
